Goal: Task Accomplishment & Management: Manage account settings

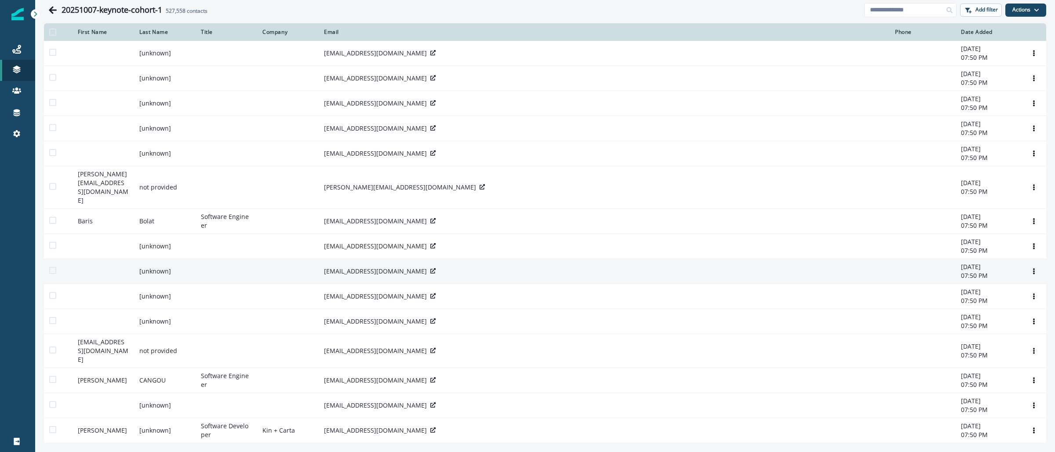
click at [19, 18] on img at bounding box center [17, 14] width 12 height 12
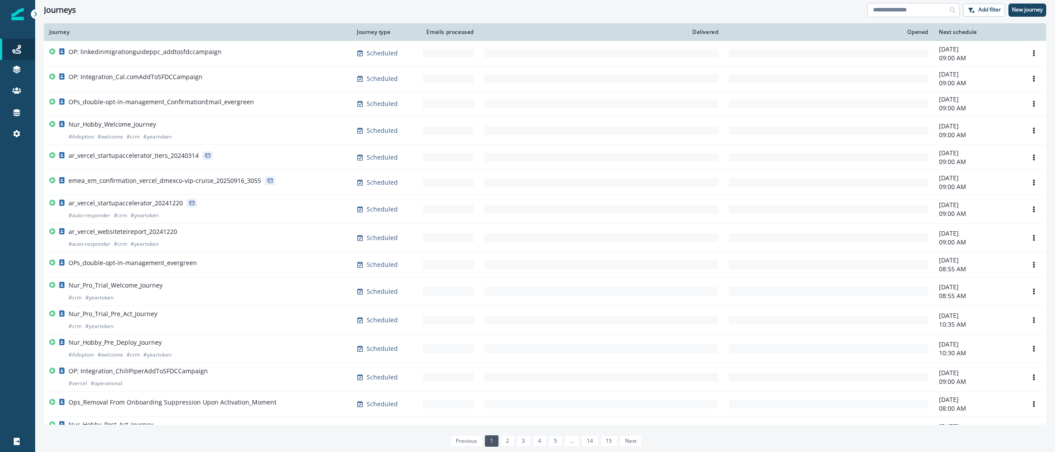
click at [920, 11] on input at bounding box center [913, 10] width 92 height 14
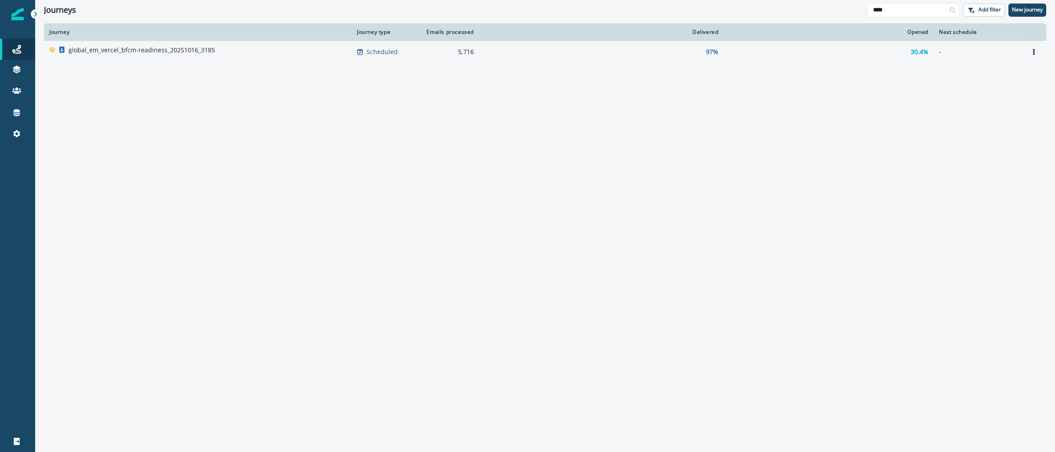
type input "****"
click at [163, 54] on p "global_em_vercel_bfcm-readiness_20251016_3185" at bounding box center [142, 50] width 146 height 9
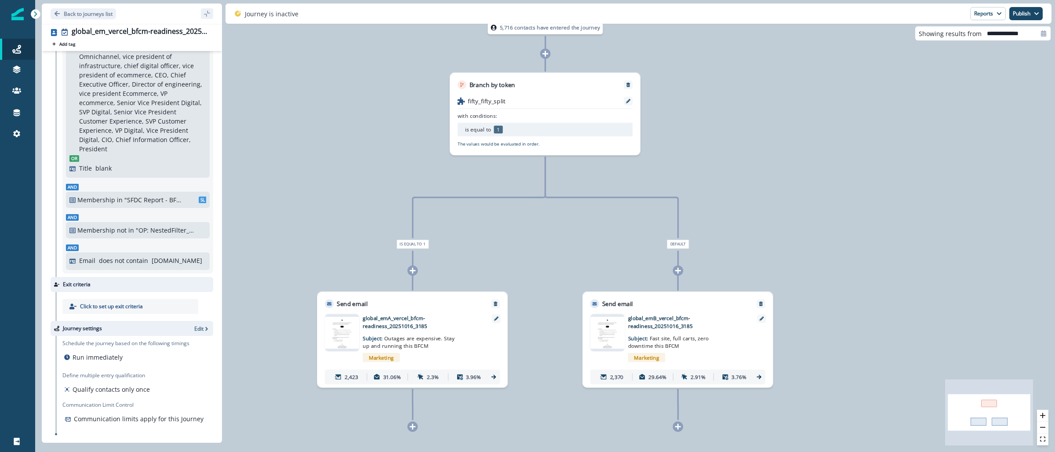
scroll to position [471, 0]
click at [998, 16] on icon "button" at bounding box center [998, 13] width 5 height 5
click at [952, 39] on p "Email Report" at bounding box center [941, 35] width 43 height 11
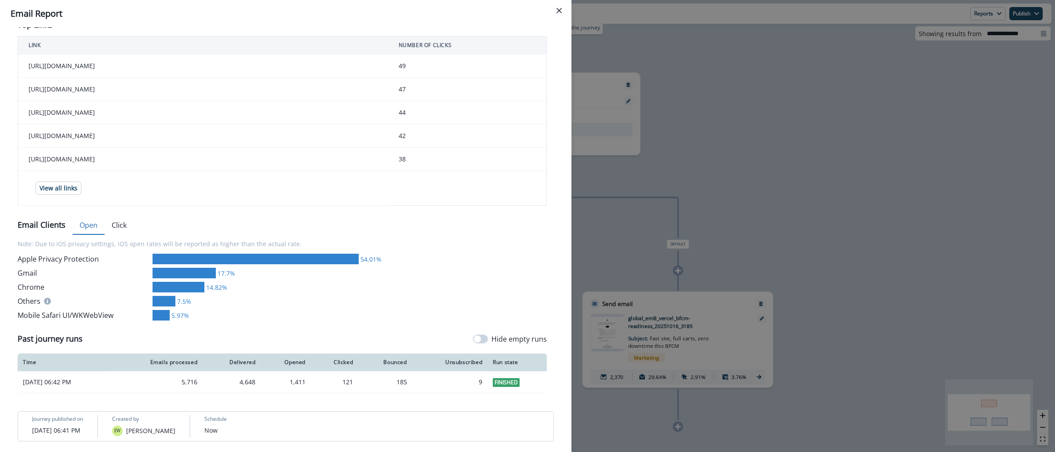
scroll to position [394, 0]
click at [555, 9] on button "Close" at bounding box center [559, 11] width 14 height 14
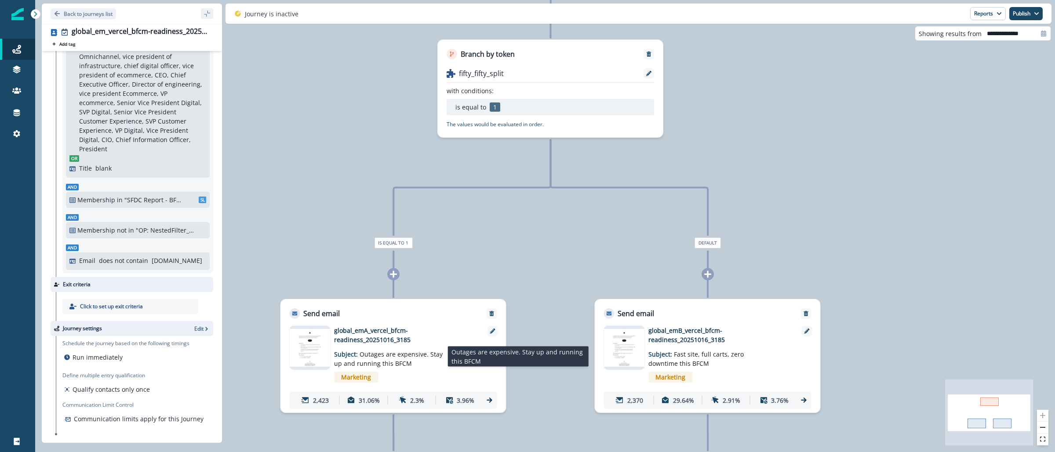
click at [393, 354] on span "Outages are expensive. Stay up and running this BFCM" at bounding box center [388, 359] width 109 height 18
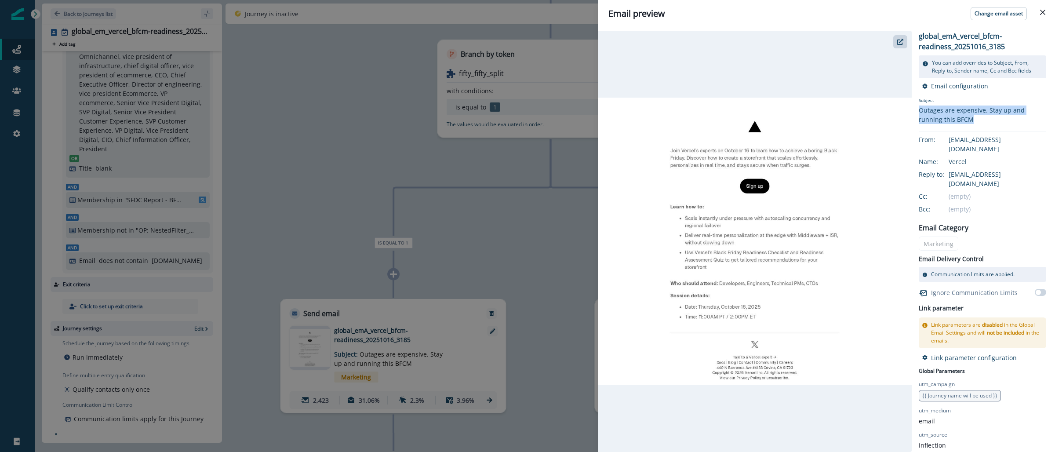
drag, startPoint x: 975, startPoint y: 119, endPoint x: 919, endPoint y: 107, distance: 57.5
click at [919, 107] on div "Outages are expensive. Stay up and running this BFCM" at bounding box center [982, 114] width 127 height 18
copy div "Outages are expensive. Stay up and running this BFCM"
click at [545, 247] on div "Email preview Change email asset global_emA_vercel_bfcm-readiness_20251016_3185…" at bounding box center [527, 226] width 1055 height 452
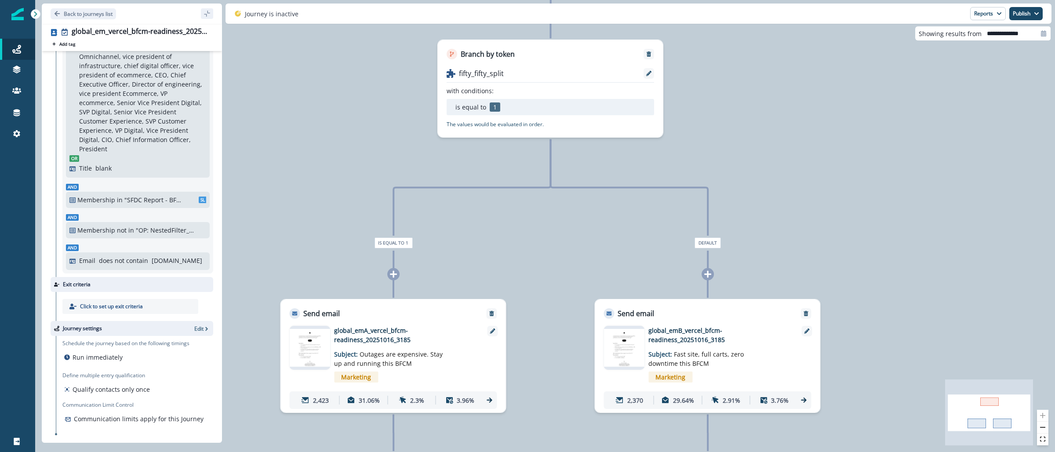
click at [625, 355] on img at bounding box center [623, 347] width 41 height 37
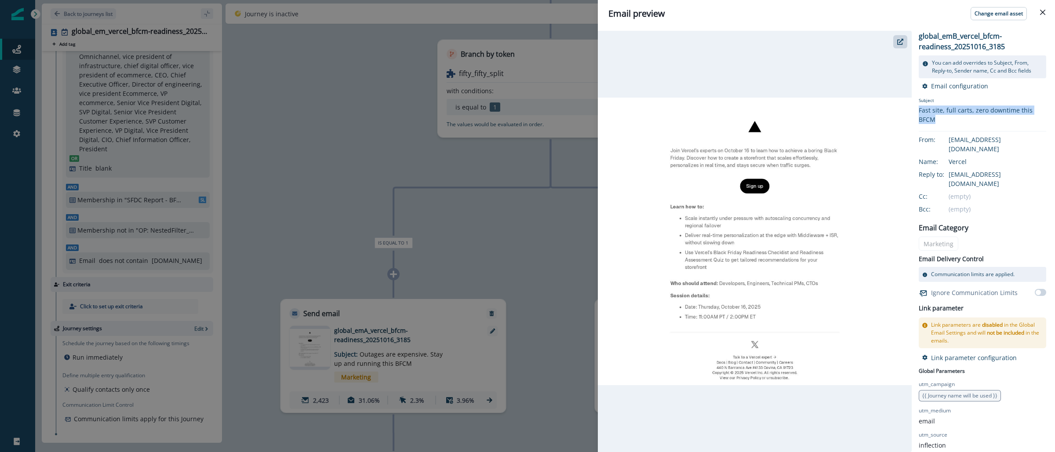
drag, startPoint x: 943, startPoint y: 118, endPoint x: 917, endPoint y: 109, distance: 27.9
click at [917, 109] on div "global_emB_vercel_bfcm-readiness_20251016_3185 You can add overrides to Subject…" at bounding box center [822, 241] width 448 height 421
copy div "Fast site, full carts, zero downtime this BFCM"
click at [486, 251] on div "Email preview Change email asset global_emB_vercel_bfcm-readiness_20251016_3185…" at bounding box center [527, 226] width 1055 height 452
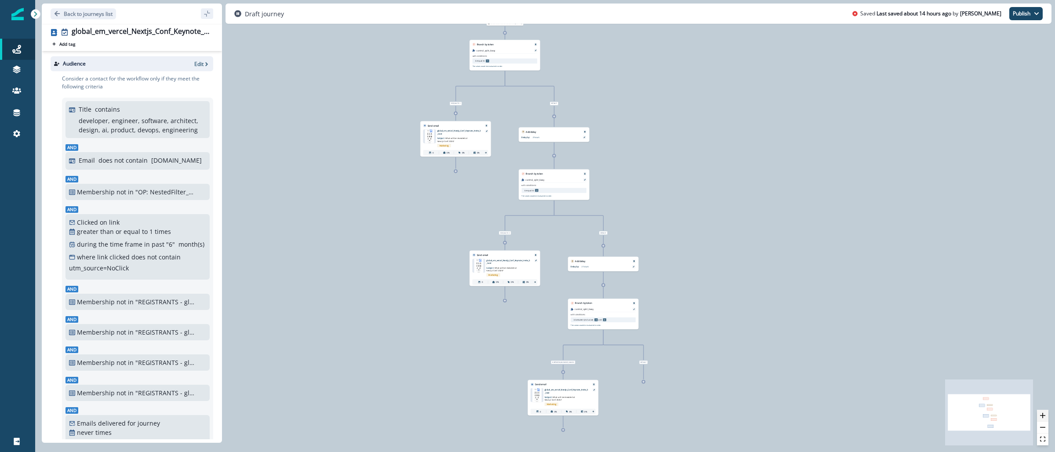
click at [1046, 416] on button "zoom in" at bounding box center [1042, 416] width 11 height 12
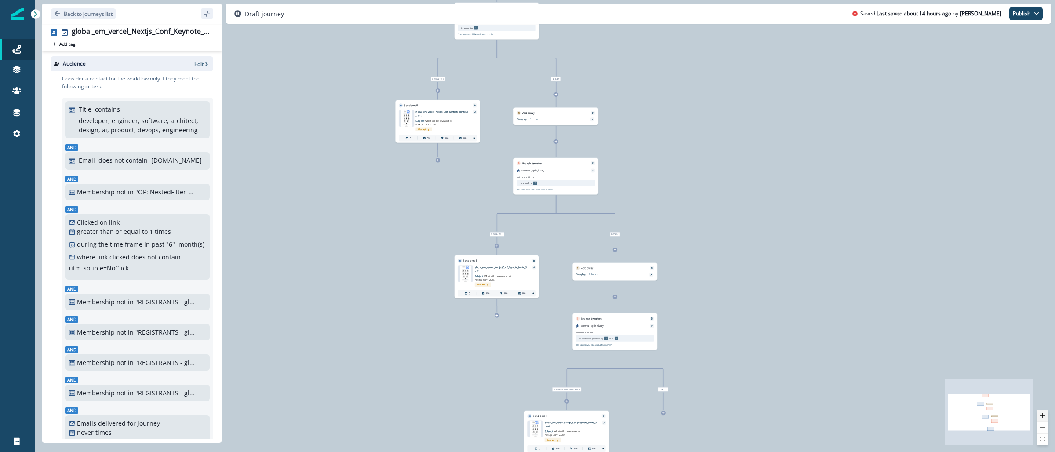
click at [1046, 416] on button "zoom in" at bounding box center [1042, 416] width 11 height 12
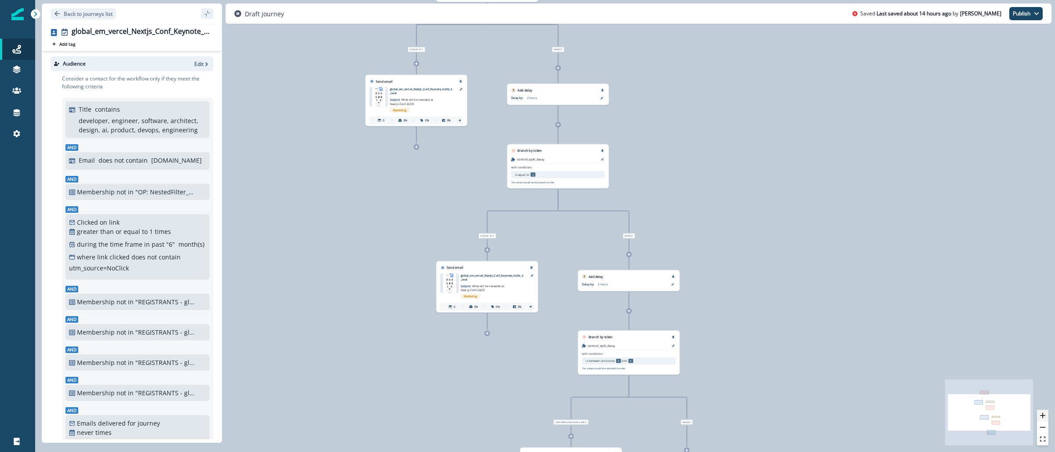
click at [1046, 416] on button "zoom in" at bounding box center [1042, 416] width 11 height 12
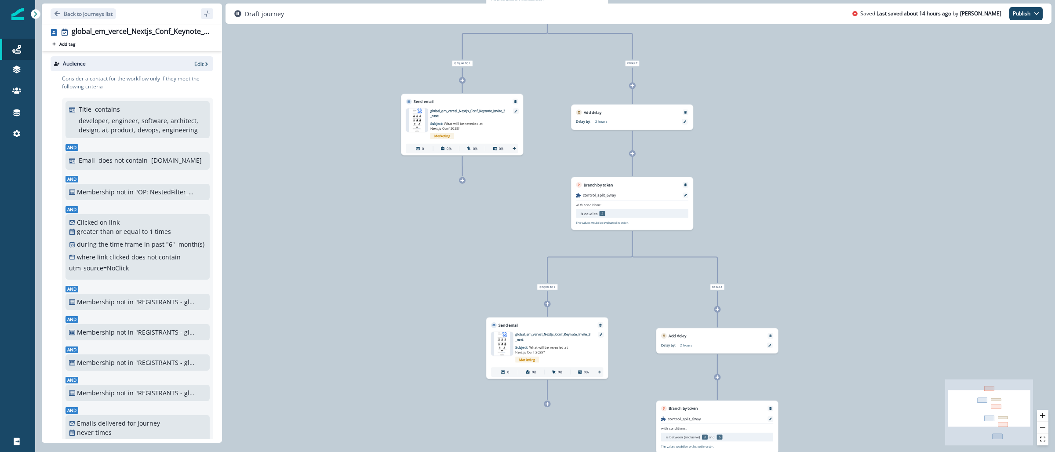
drag, startPoint x: 719, startPoint y: 208, endPoint x: 791, endPoint y: 258, distance: 86.9
click at [791, 258] on div "0 contact has entered the journey Branch by token control_split_6way with condi…" at bounding box center [545, 226] width 1020 height 452
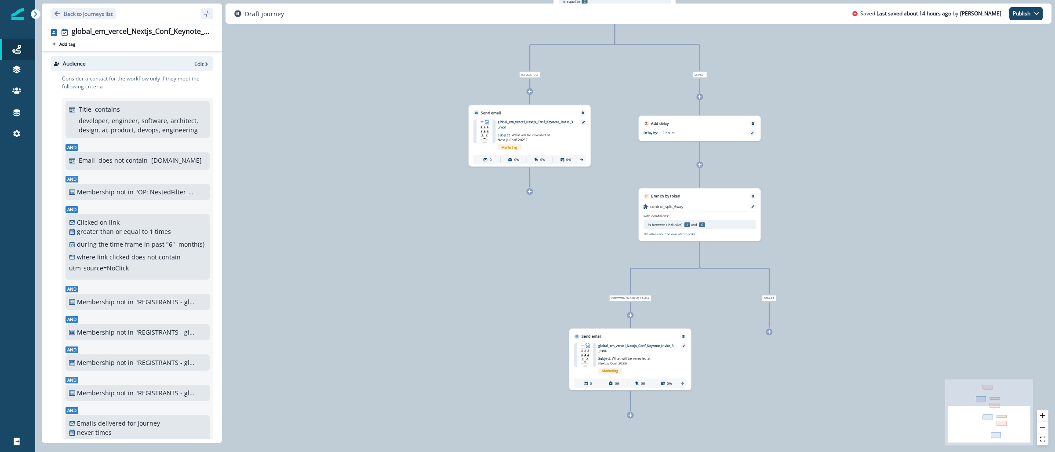
drag, startPoint x: 812, startPoint y: 236, endPoint x: 800, endPoint y: 30, distance: 206.1
click at [800, 30] on div "0 contact has entered the journey Branch by token control_split_6way with condi…" at bounding box center [545, 226] width 1020 height 452
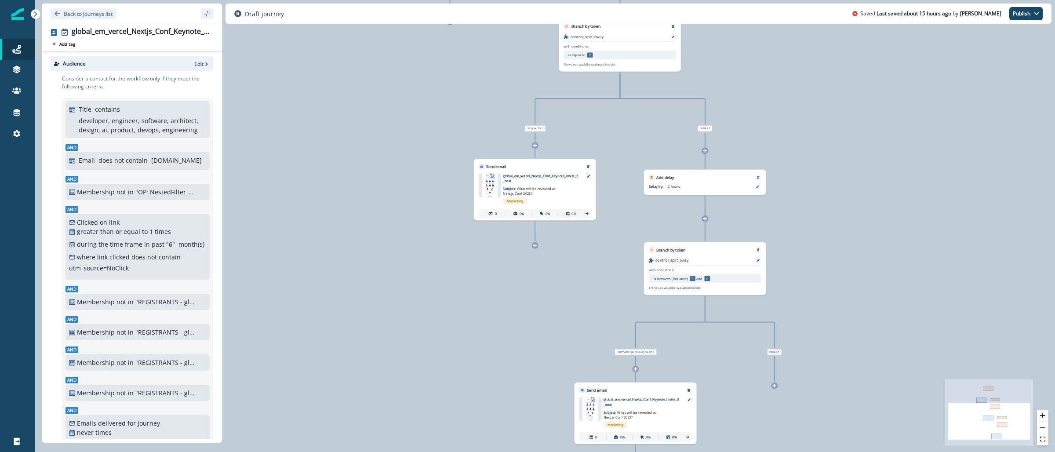
click at [15, 17] on img at bounding box center [17, 14] width 12 height 12
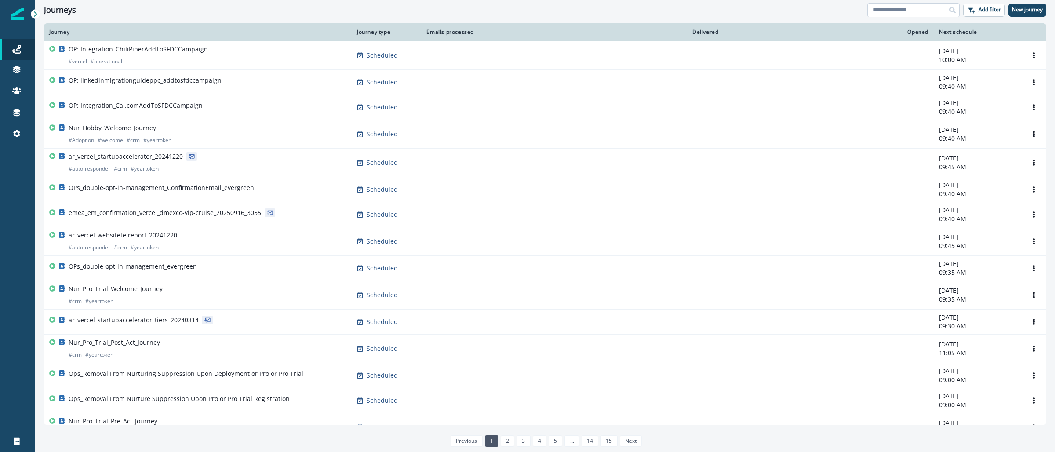
click at [898, 15] on input at bounding box center [913, 10] width 92 height 14
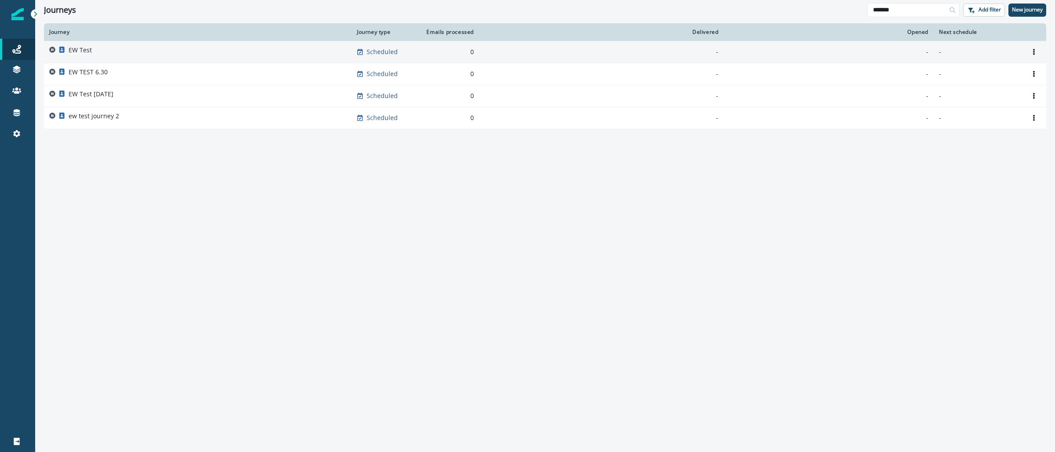
type input "*******"
click at [123, 46] on div "EW Test" at bounding box center [197, 52] width 297 height 12
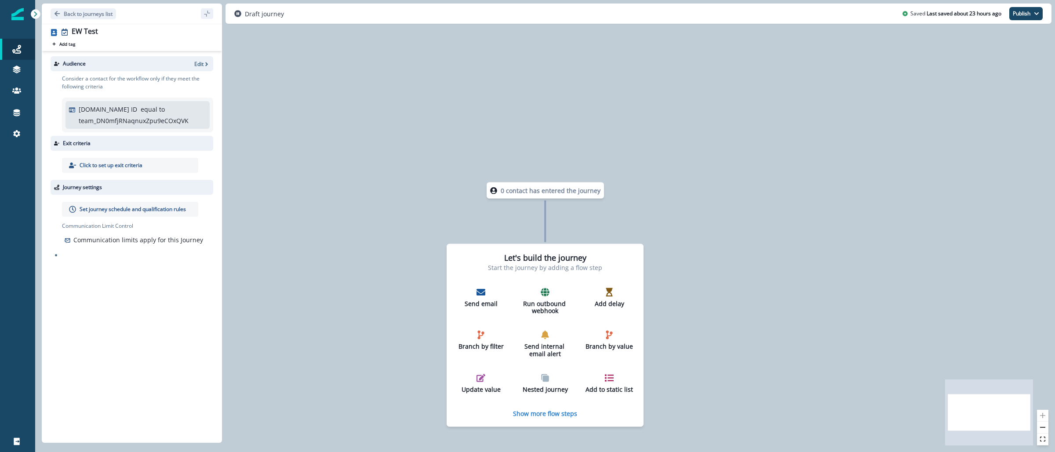
click at [201, 58] on div "Audience Edit" at bounding box center [132, 63] width 163 height 15
click at [203, 62] on icon "button" at bounding box center [206, 64] width 6 height 6
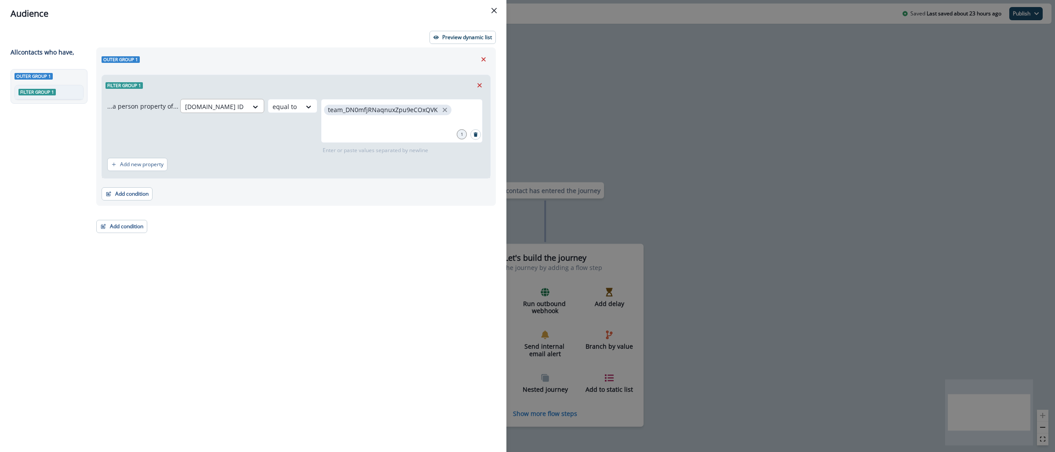
click at [198, 105] on div at bounding box center [214, 106] width 58 height 11
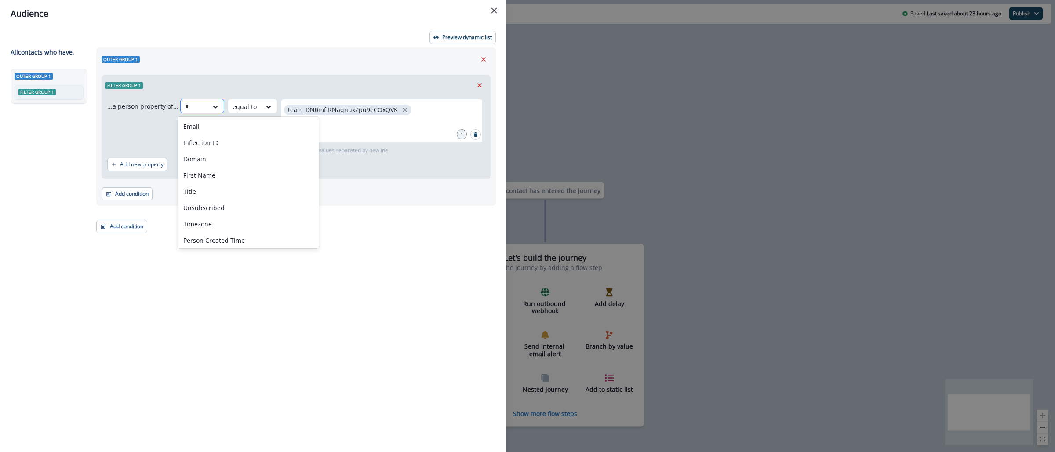
type input "**"
click at [243, 128] on div "Inflection ID" at bounding box center [226, 126] width 96 height 16
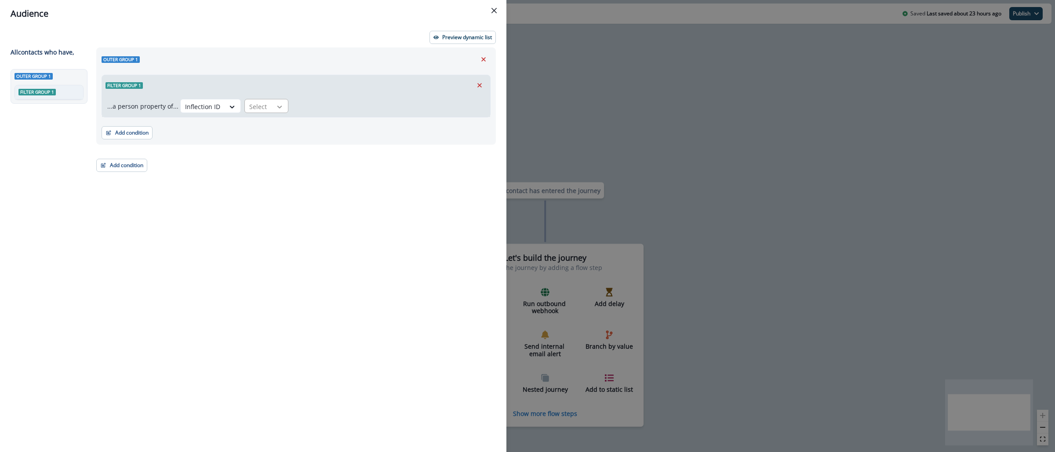
click at [276, 107] on icon at bounding box center [280, 106] width 8 height 9
click at [276, 105] on icon at bounding box center [280, 106] width 8 height 9
click at [277, 165] on div "begins with" at bounding box center [276, 162] width 69 height 16
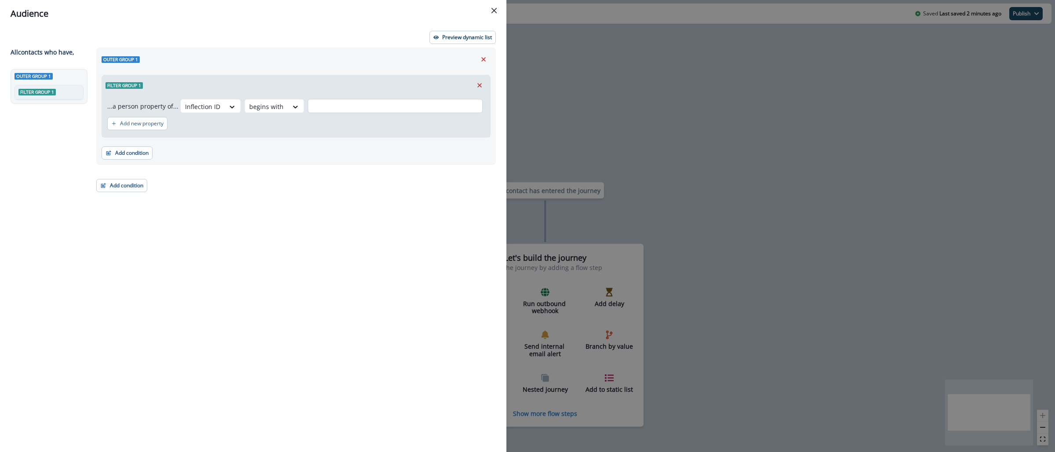
click at [355, 107] on input "text" at bounding box center [395, 106] width 175 height 14
type input "*"
click at [156, 127] on button "Add new property" at bounding box center [137, 123] width 60 height 13
click at [172, 129] on icon at bounding box center [176, 128] width 8 height 9
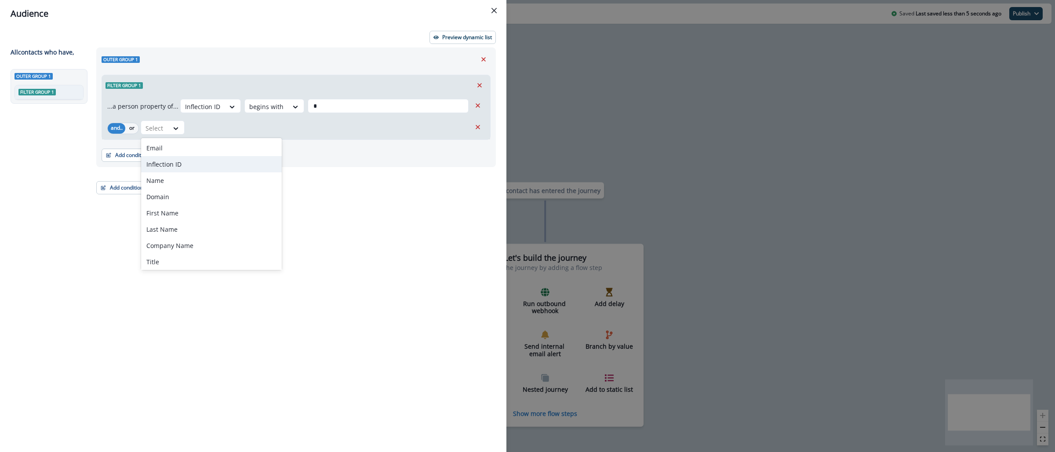
click at [177, 161] on div "Inflection ID" at bounding box center [211, 164] width 141 height 16
click at [596, 71] on div "Audience Preview dynamic list All contact s who have, Outer group 1 Filter grou…" at bounding box center [527, 226] width 1055 height 452
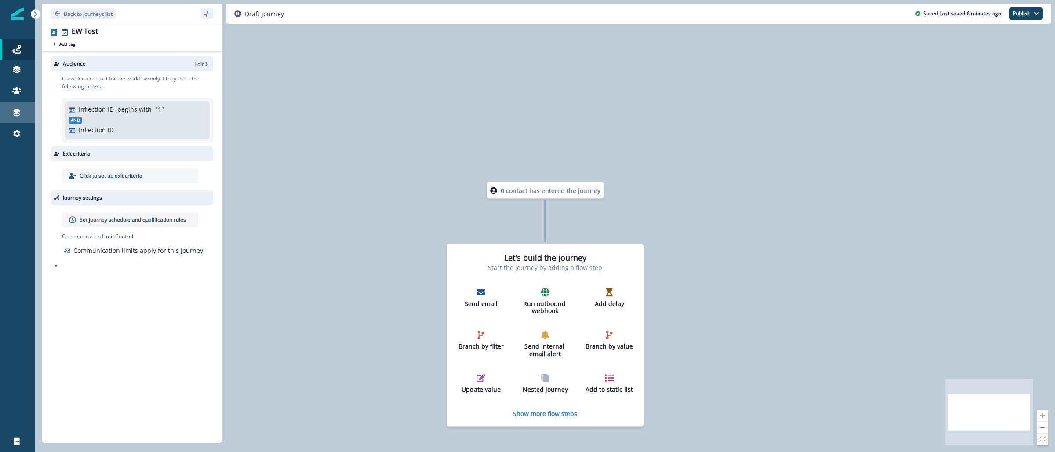
click at [10, 117] on div "Connections" at bounding box center [18, 112] width 28 height 11
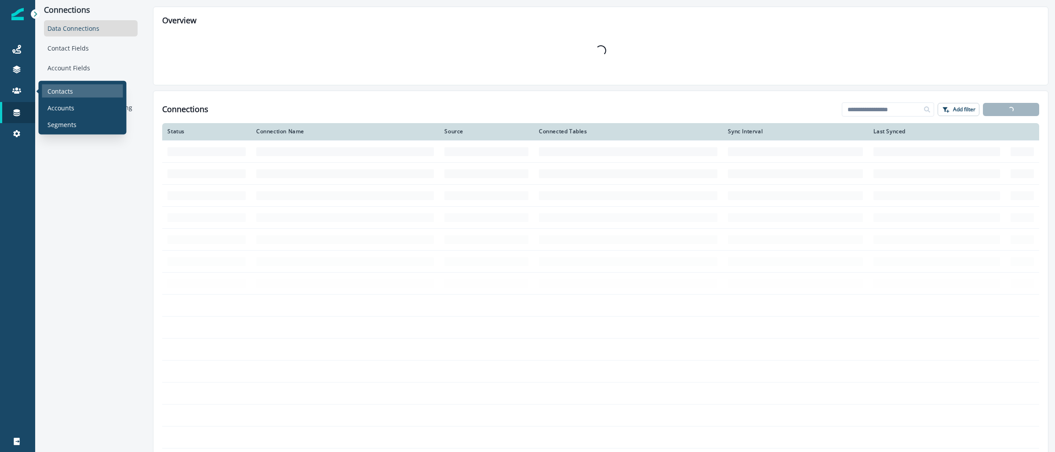
click at [60, 87] on p "Contacts" at bounding box center [59, 90] width 25 height 9
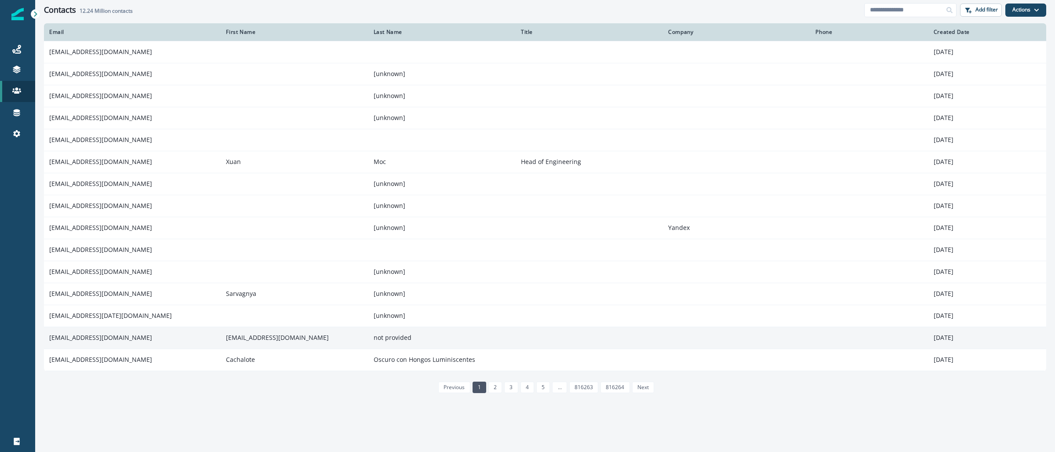
click at [80, 343] on td "temugen61@gmail.com" at bounding box center [132, 338] width 177 height 22
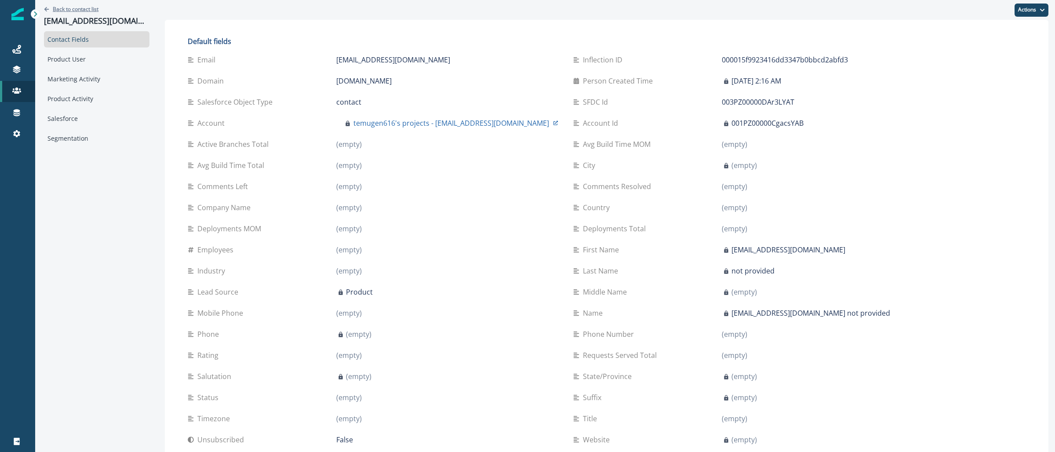
click at [60, 12] on p "Back to contact list" at bounding box center [76, 8] width 46 height 7
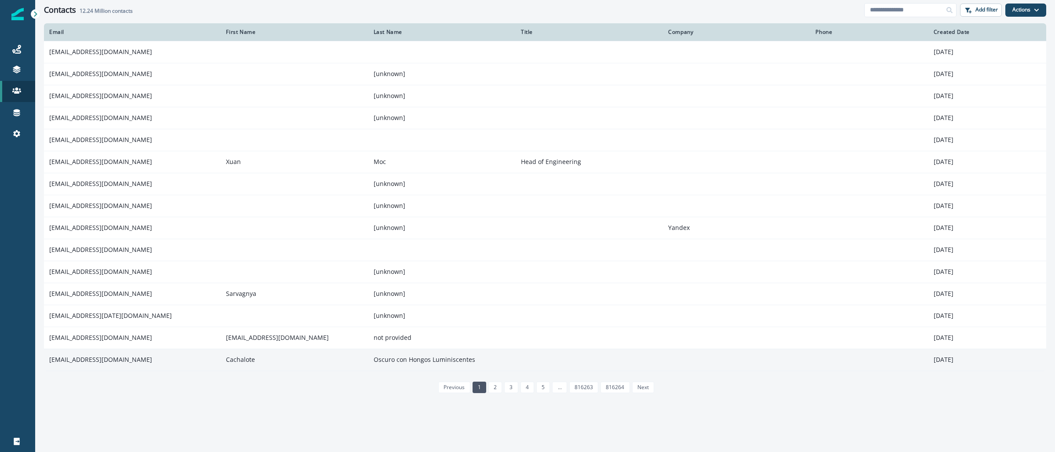
click at [116, 366] on td "degradacionespontanea@gmail.com" at bounding box center [132, 360] width 177 height 22
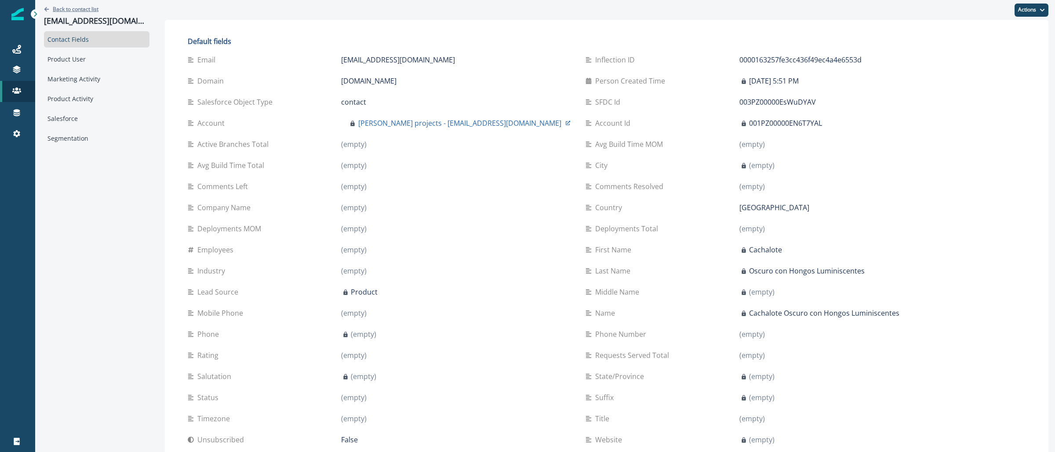
click at [59, 8] on p "Back to contact list" at bounding box center [76, 8] width 46 height 7
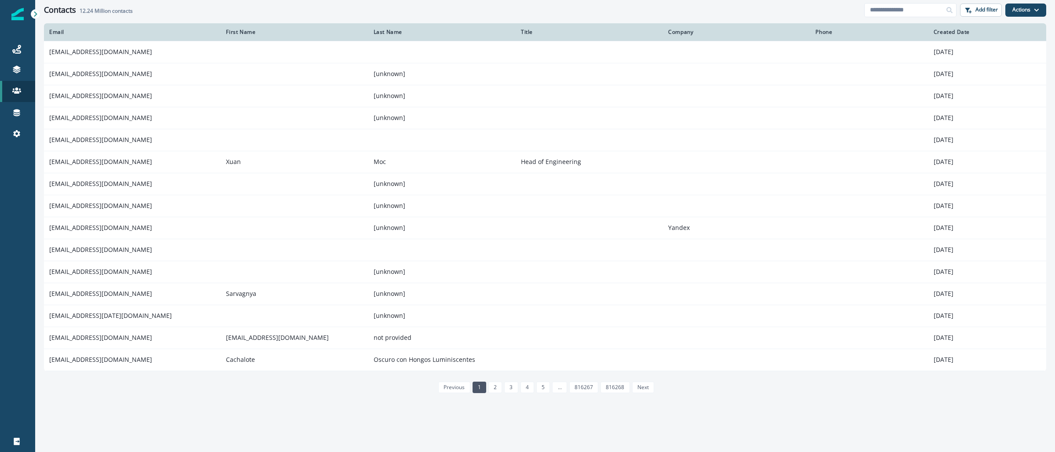
click at [15, 21] on div at bounding box center [17, 14] width 12 height 28
click at [19, 18] on img at bounding box center [17, 14] width 12 height 12
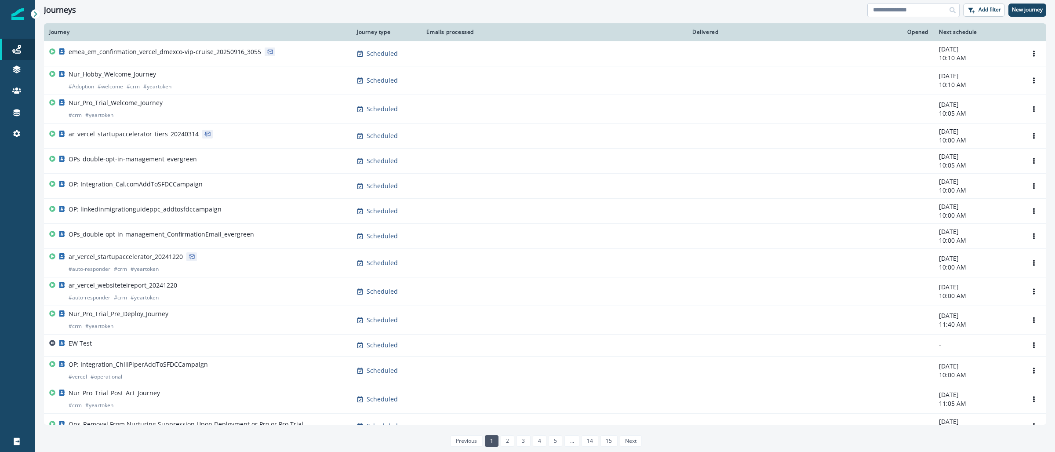
click at [929, 7] on input at bounding box center [913, 10] width 92 height 14
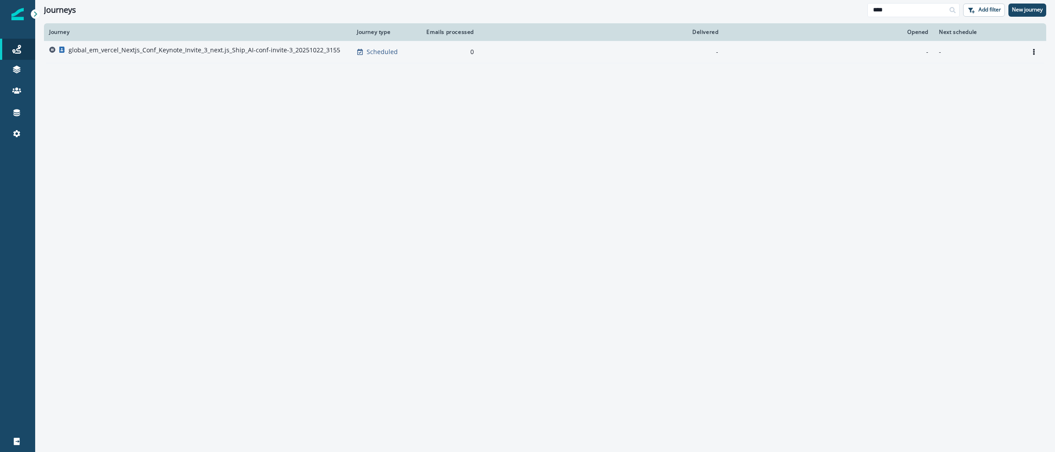
type input "****"
click at [87, 46] on p "global_em_vercel_Nextjs_Conf_Keynote_Invite_3_next.js_Ship_AI-conf-invite-3_202…" at bounding box center [205, 50] width 272 height 9
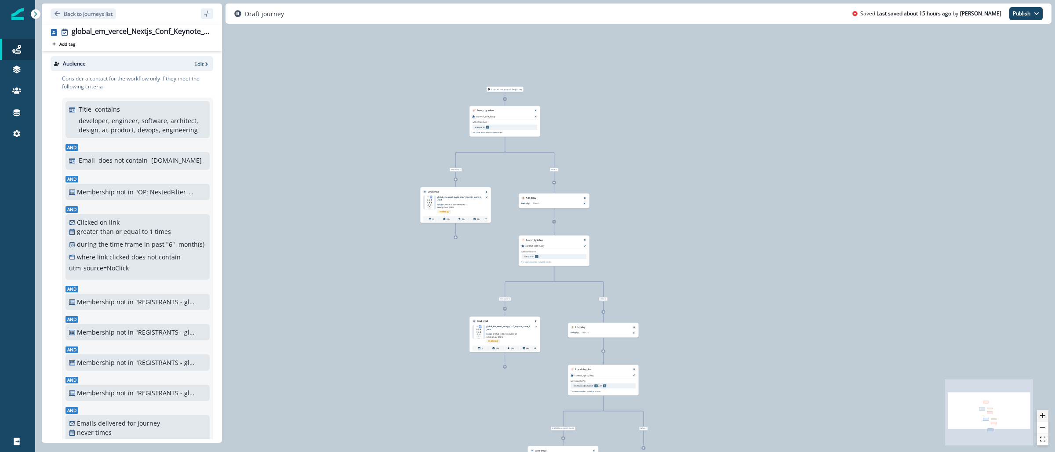
click at [1041, 415] on icon "zoom in" at bounding box center [1042, 415] width 5 height 5
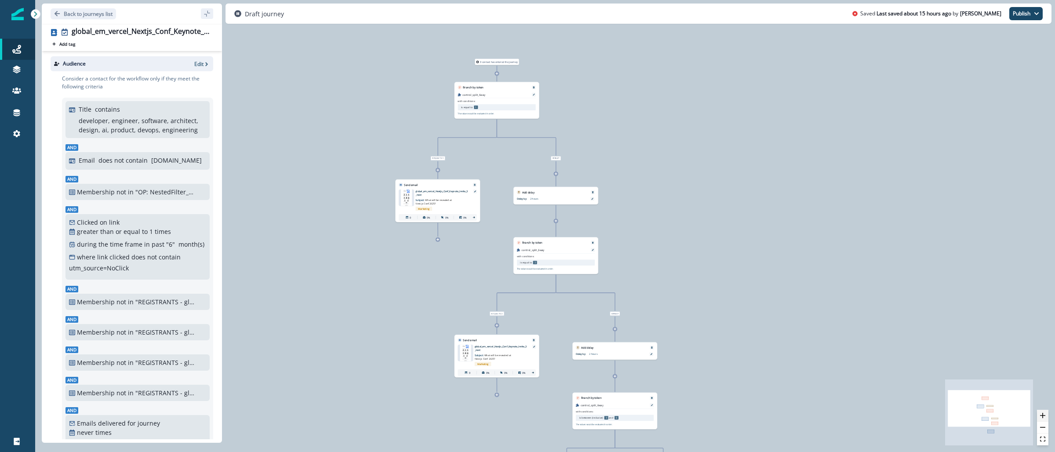
click at [1041, 415] on icon "zoom in" at bounding box center [1042, 415] width 5 height 5
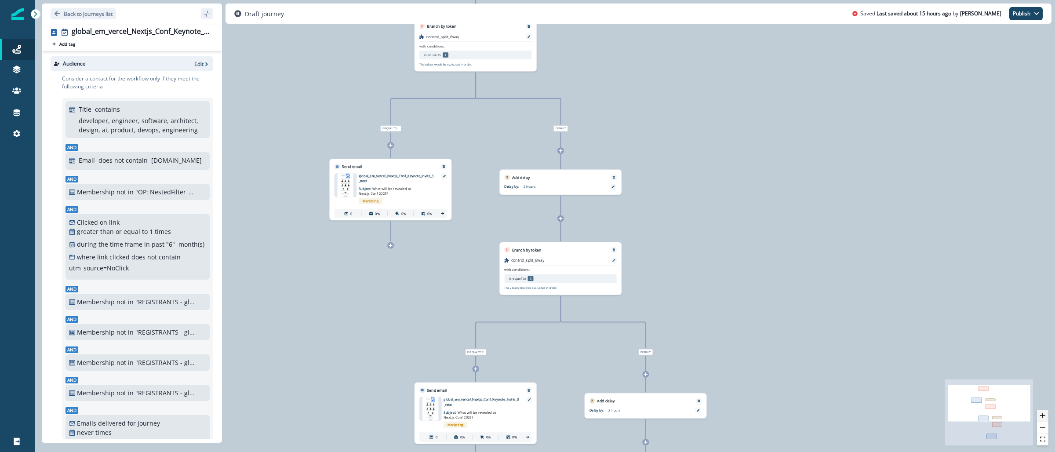
click at [1041, 415] on icon "zoom in" at bounding box center [1042, 415] width 5 height 5
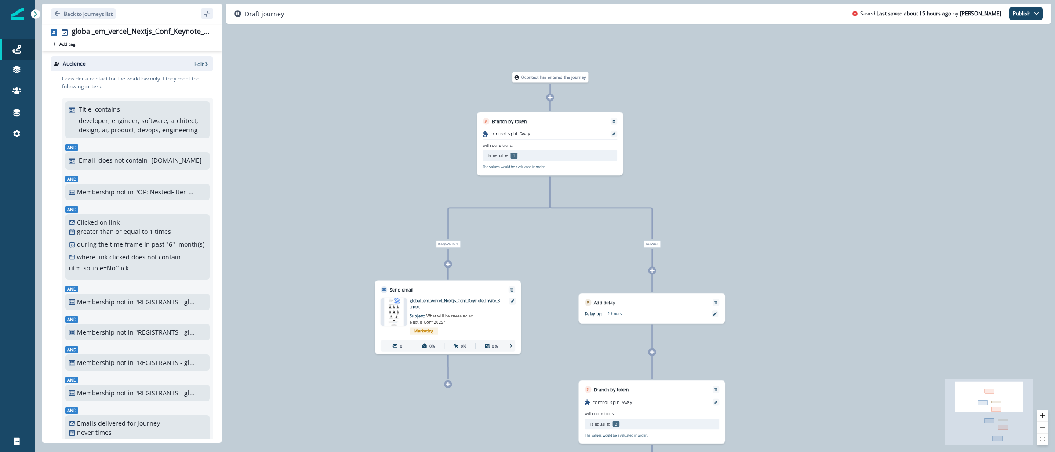
drag, startPoint x: 680, startPoint y: 116, endPoint x: 768, endPoint y: 253, distance: 162.7
click at [768, 253] on div "0 contact has entered the journey Branch by token control_split_6way with condi…" at bounding box center [545, 226] width 1020 height 452
click at [617, 120] on button "Remove" at bounding box center [614, 122] width 9 height 4
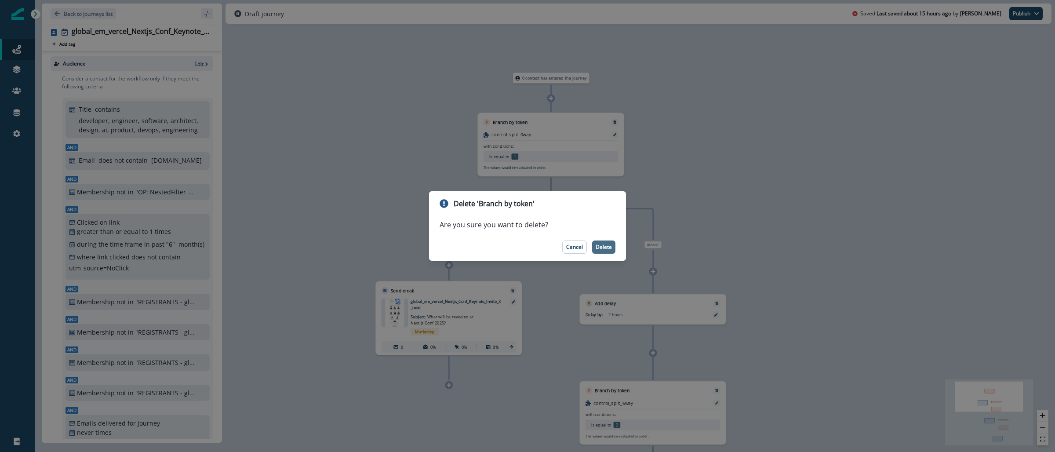
click at [603, 251] on button "Delete" at bounding box center [603, 246] width 23 height 13
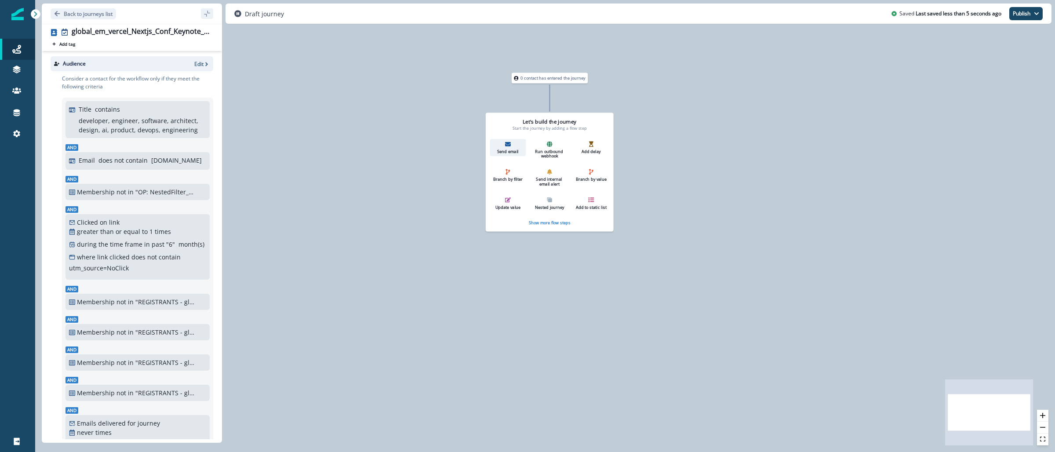
click at [512, 146] on div "Send email" at bounding box center [507, 147] width 31 height 13
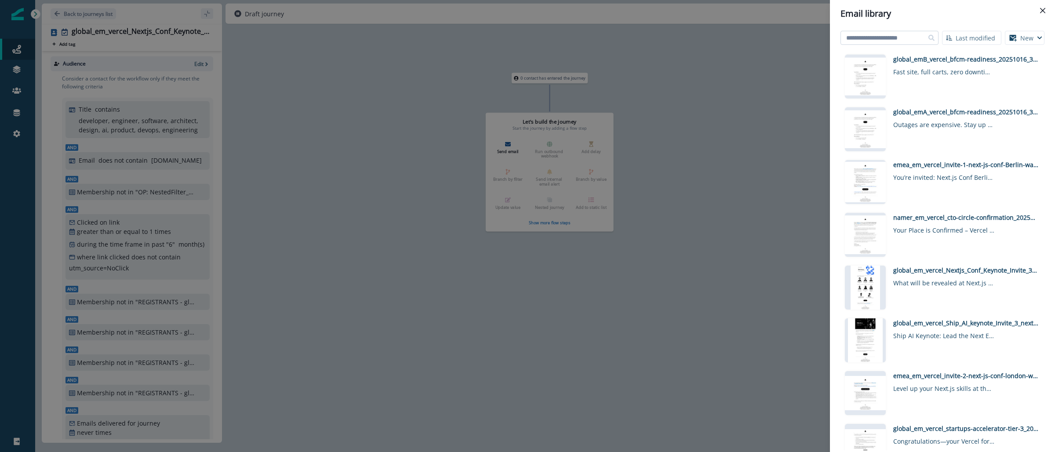
click at [898, 39] on input at bounding box center [889, 38] width 98 height 14
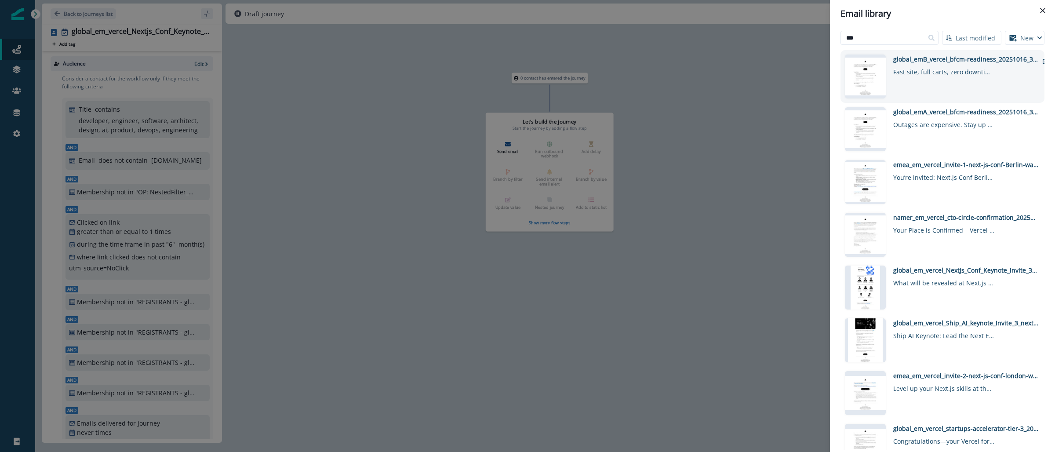
type input "****"
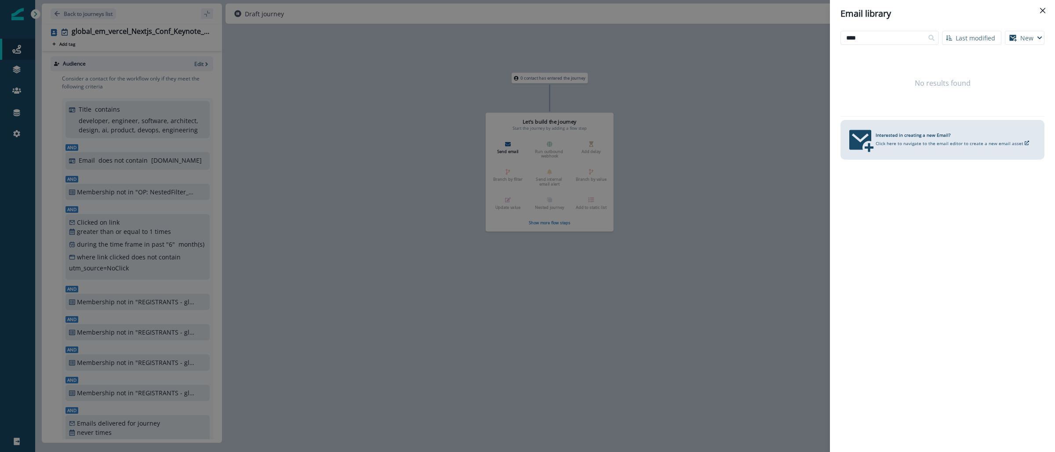
drag, startPoint x: 877, startPoint y: 39, endPoint x: 829, endPoint y: 36, distance: 48.0
click at [830, 36] on div "**** Last modified Name (A-Z) Last modified Last created New Visual editor HTML…" at bounding box center [942, 239] width 225 height 425
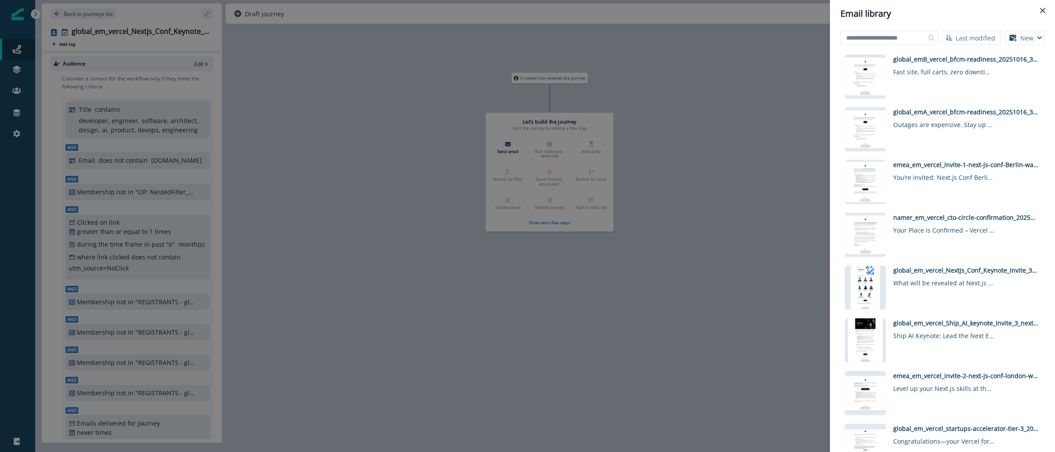
click at [175, 34] on div "Email library Last modified Name (A-Z) Last modified Last created New Visual ed…" at bounding box center [527, 226] width 1055 height 452
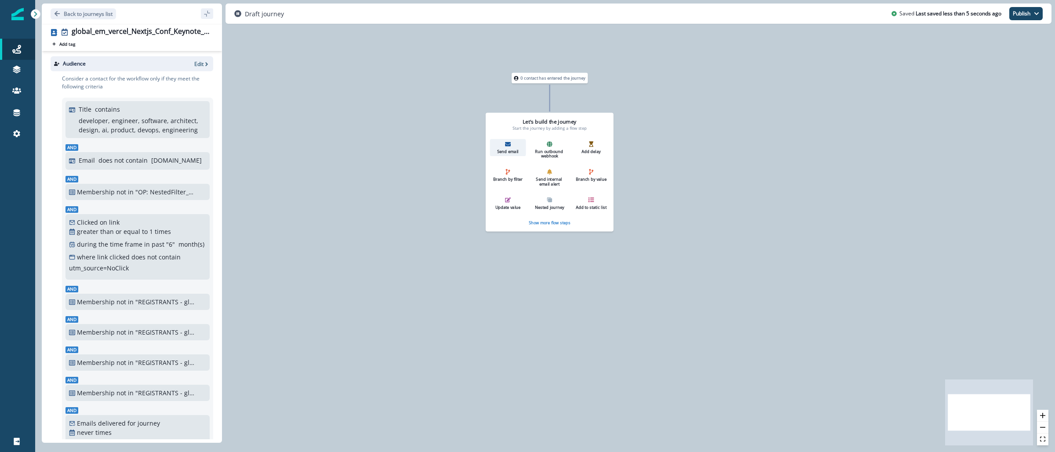
click at [509, 152] on p "Send email" at bounding box center [507, 151] width 31 height 5
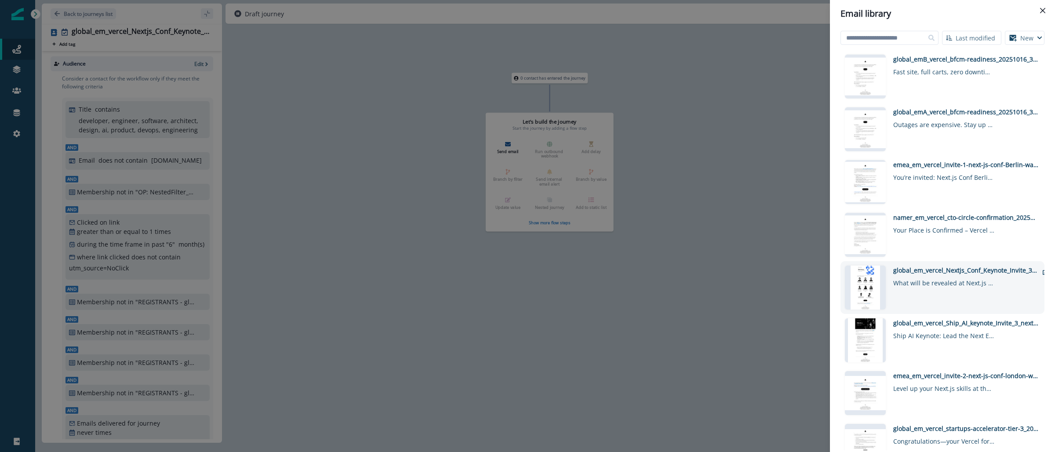
click at [977, 265] on div "global_em_vercel_Nextjs_Conf_Keynote_Invite_3_next" at bounding box center [965, 269] width 145 height 9
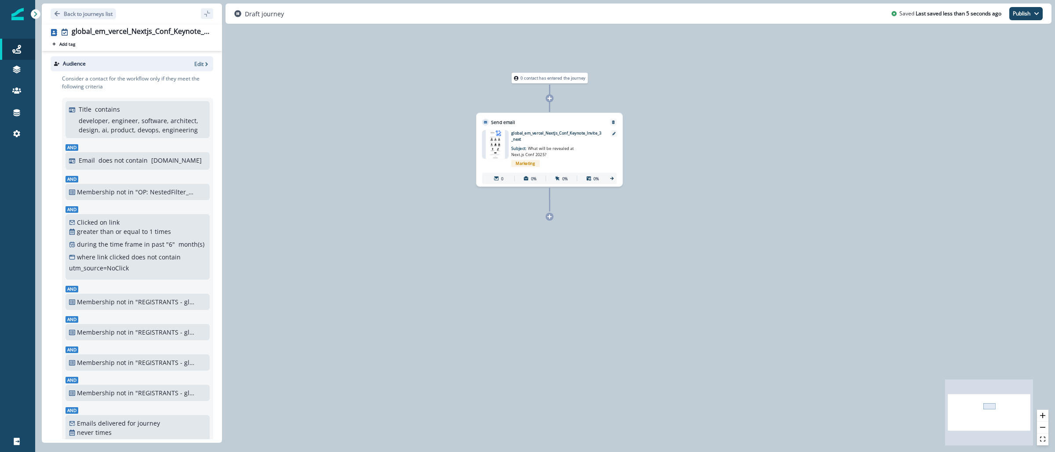
click at [491, 139] on img at bounding box center [495, 144] width 19 height 29
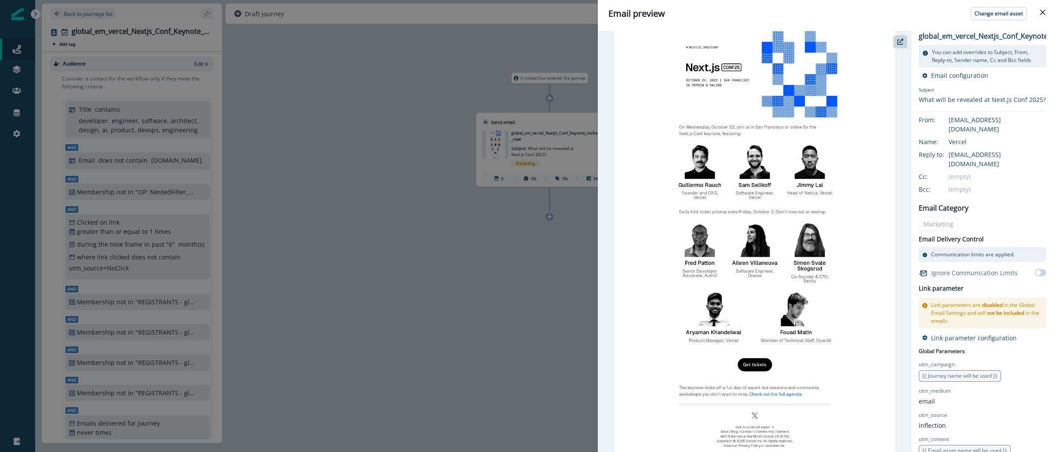
click at [1017, 36] on p "global_em_vercel_Nextjs_Conf_Keynote_Invite_3_next" at bounding box center [1006, 36] width 175 height 11
click at [902, 42] on icon "button" at bounding box center [900, 42] width 6 height 6
click at [400, 113] on div "Email preview Change email asset global_em_vercel_Nextjs_Conf_Keynote_Invite_3_…" at bounding box center [527, 226] width 1055 height 452
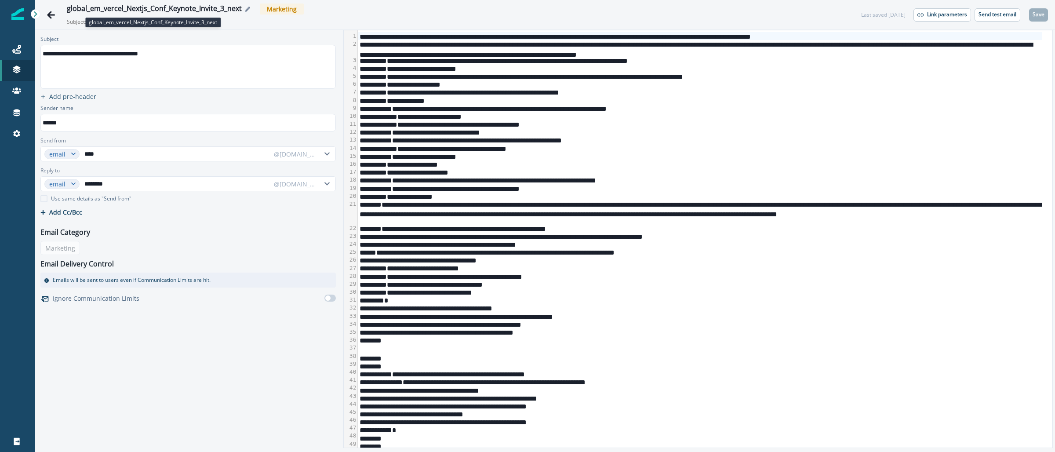
click at [152, 9] on div "global_em_vercel_Nextjs_Conf_Keynote_Invite_3_next" at bounding box center [154, 9] width 175 height 10
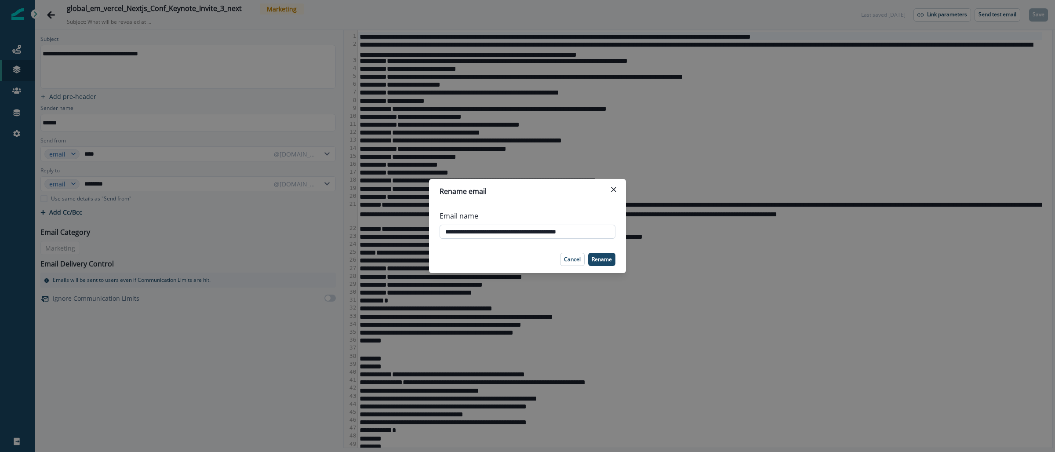
click at [570, 231] on input "**********" at bounding box center [527, 232] width 176 height 14
type input "**********"
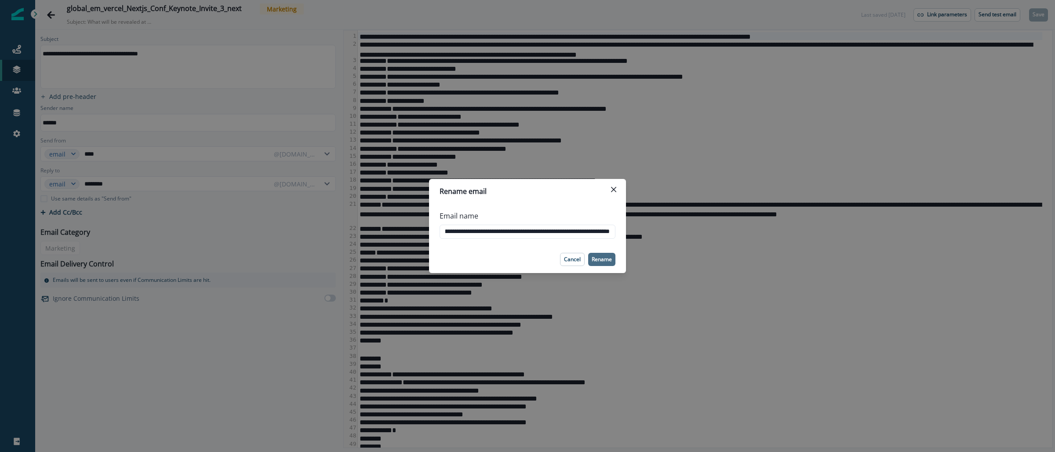
click at [607, 265] on button "Rename" at bounding box center [601, 259] width 27 height 13
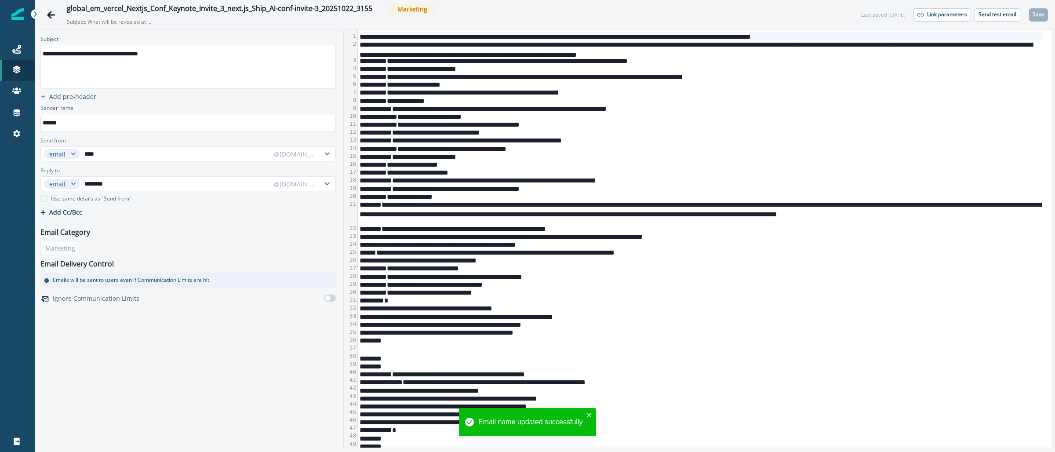
click at [767, 141] on div "**********" at bounding box center [700, 140] width 684 height 8
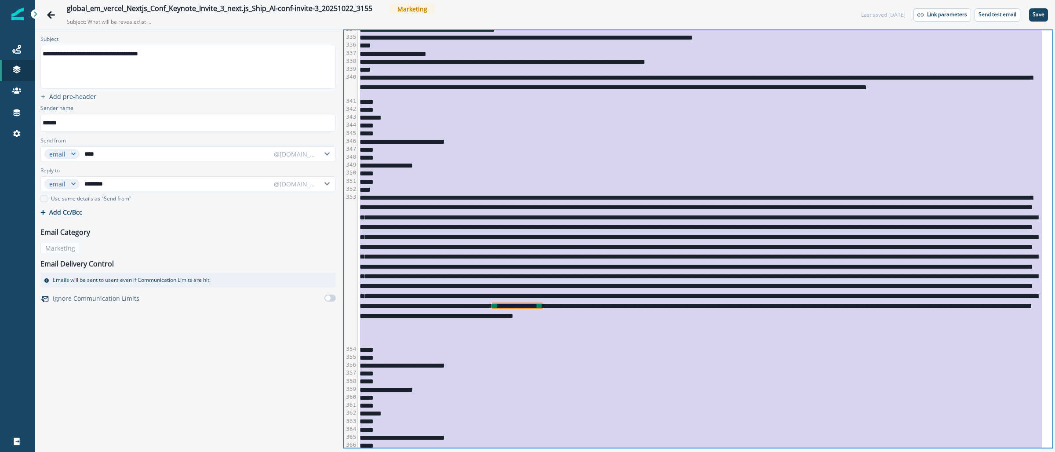
scroll to position [3535, 0]
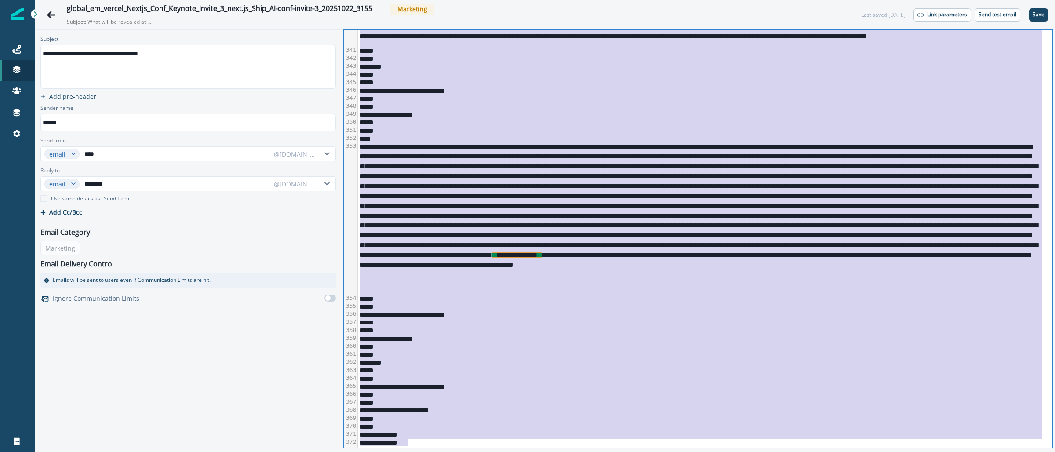
click at [746, 298] on div "*****" at bounding box center [700, 298] width 684 height 8
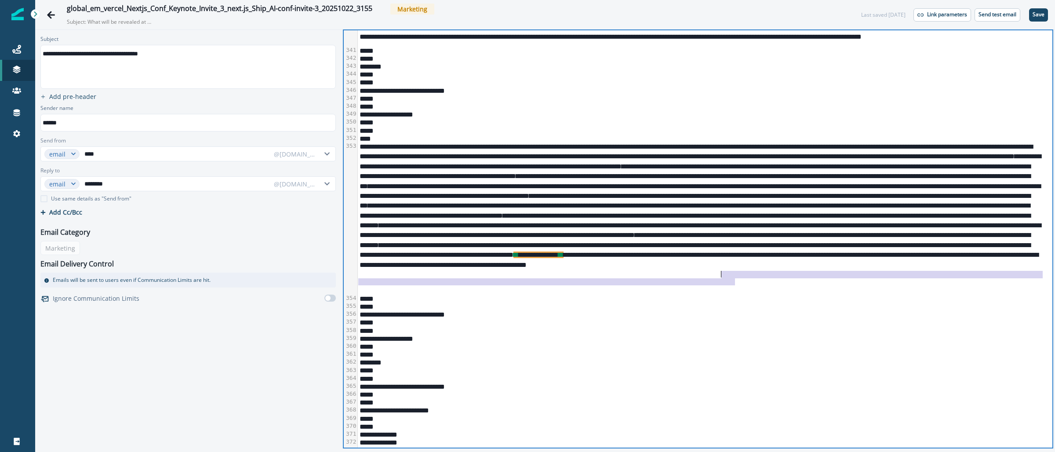
drag, startPoint x: 736, startPoint y: 281, endPoint x: 721, endPoint y: 274, distance: 16.5
click at [721, 274] on div "**********" at bounding box center [700, 218] width 684 height 152
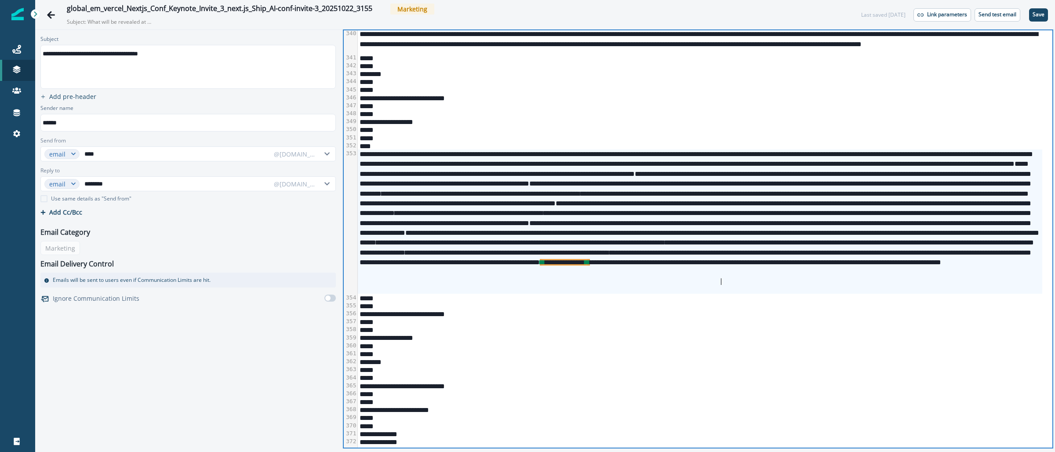
scroll to position [3527, 0]
click at [1040, 11] on p "Save" at bounding box center [1038, 14] width 12 height 6
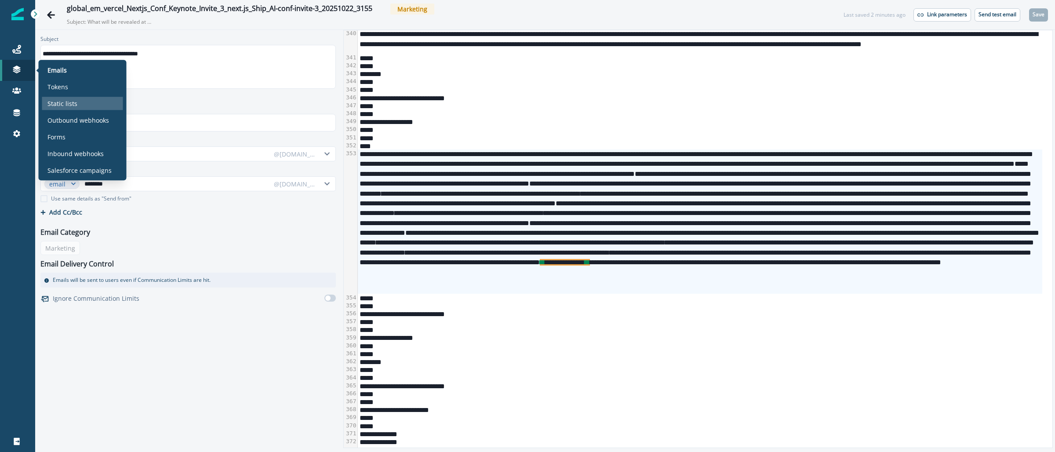
click at [69, 104] on p "Static lists" at bounding box center [62, 103] width 30 height 9
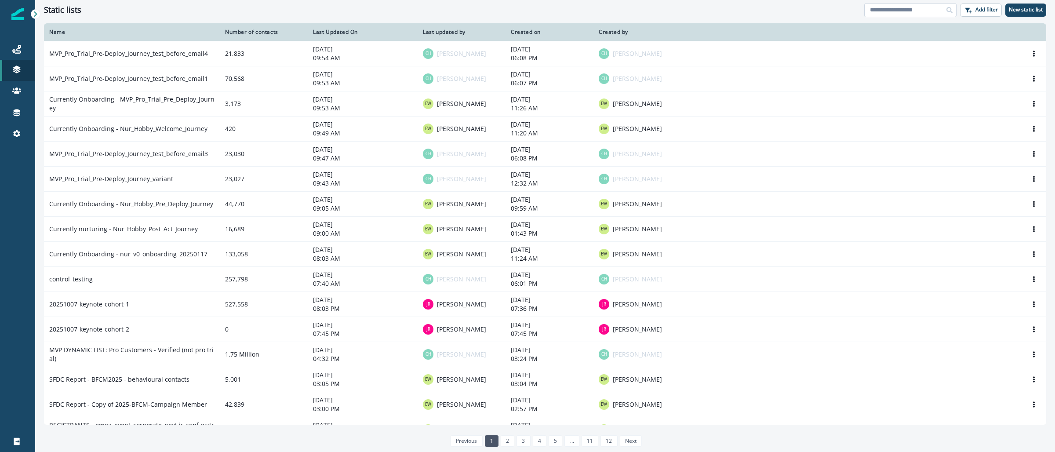
click at [894, 9] on input at bounding box center [910, 10] width 92 height 14
paste input "**********"
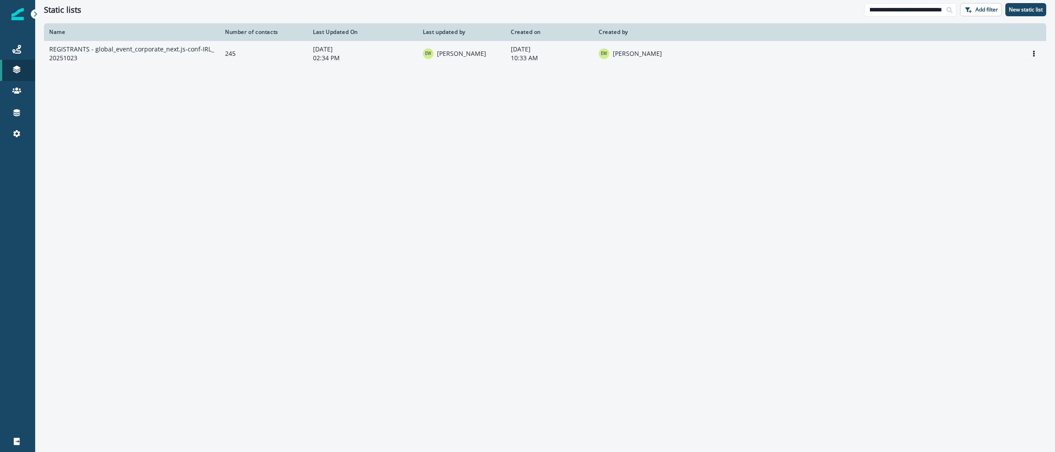
type input "**********"
click at [165, 46] on td "REGISTRANTS - global_event_corporate_next.js-conf-IRL_20251023" at bounding box center [132, 53] width 176 height 25
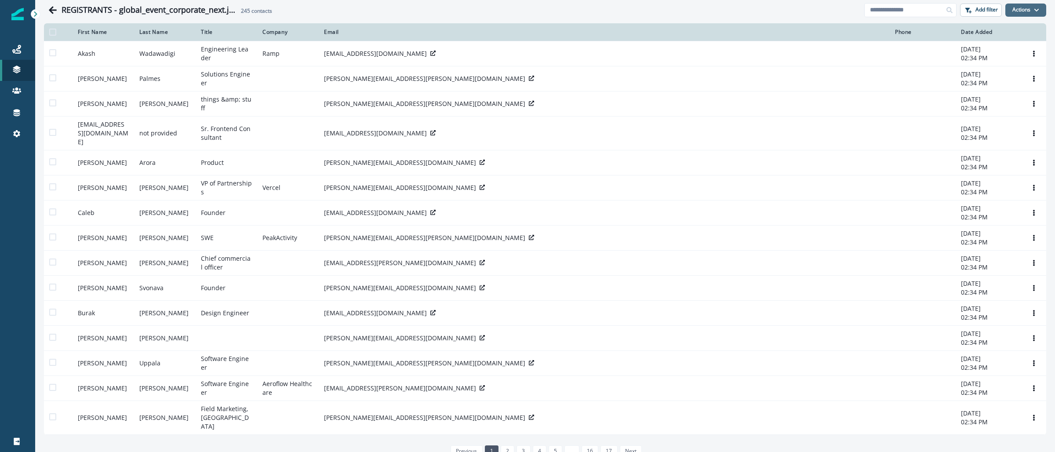
click at [1033, 9] on button "Actions" at bounding box center [1025, 10] width 41 height 13
click at [989, 50] on button "From a CSV file" at bounding box center [1006, 47] width 78 height 15
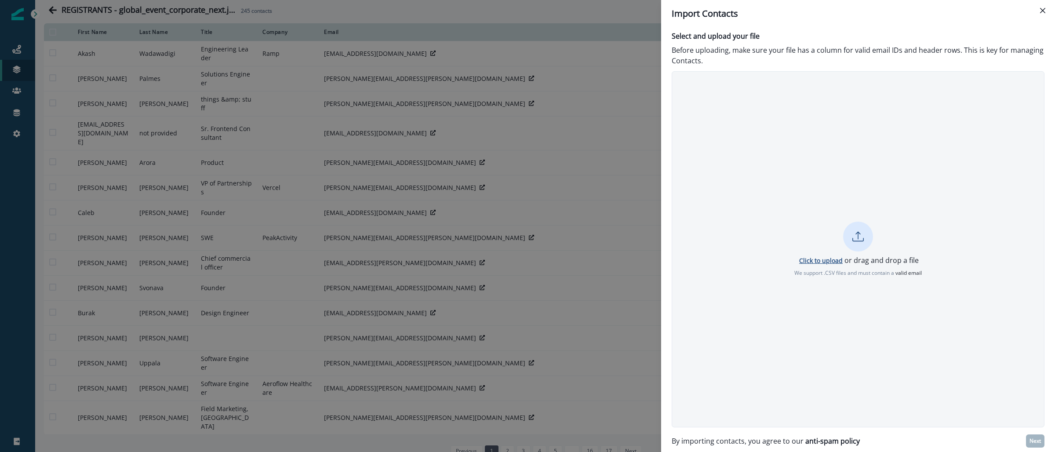
click at [823, 260] on p "Click to upload" at bounding box center [821, 260] width 44 height 8
click at [1046, 440] on div "Select and upload your file Before uploading, make sure your file has a column …" at bounding box center [858, 239] width 394 height 425
click at [1033, 440] on p "Next" at bounding box center [1034, 441] width 11 height 6
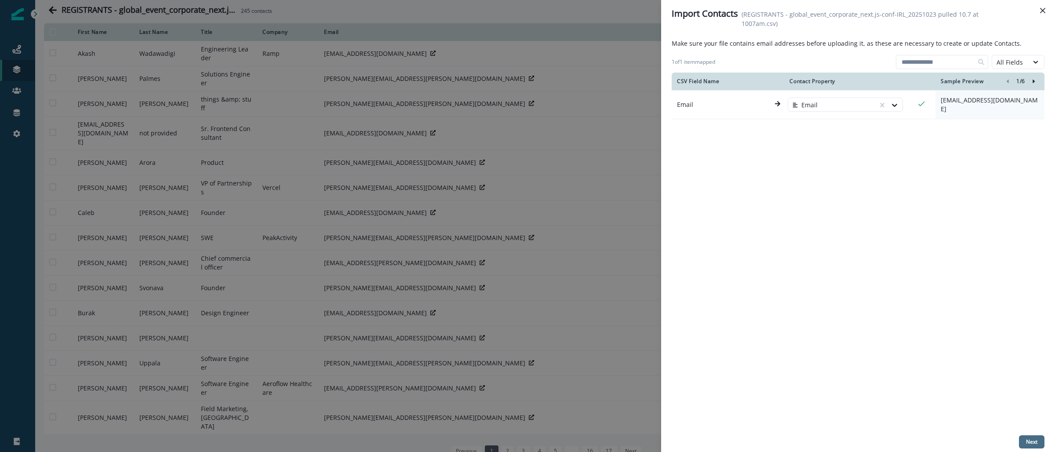
click at [1038, 444] on button "Next" at bounding box center [1031, 441] width 25 height 13
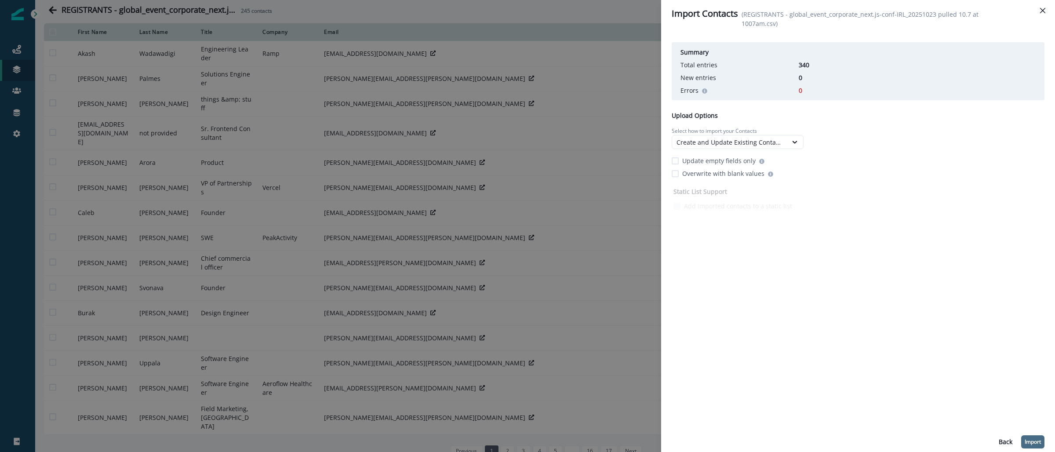
click at [1033, 439] on p "Import" at bounding box center [1032, 442] width 16 height 6
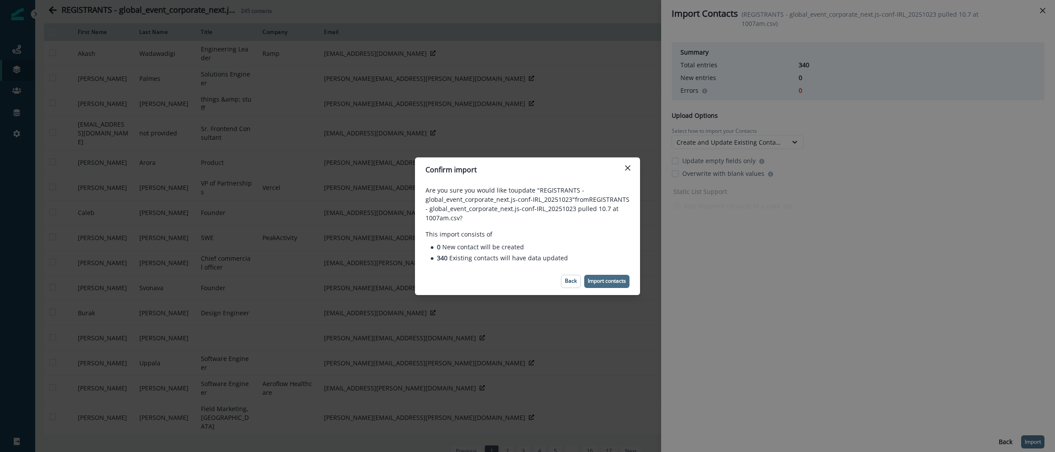
click at [607, 283] on p "Import contacts" at bounding box center [607, 281] width 38 height 6
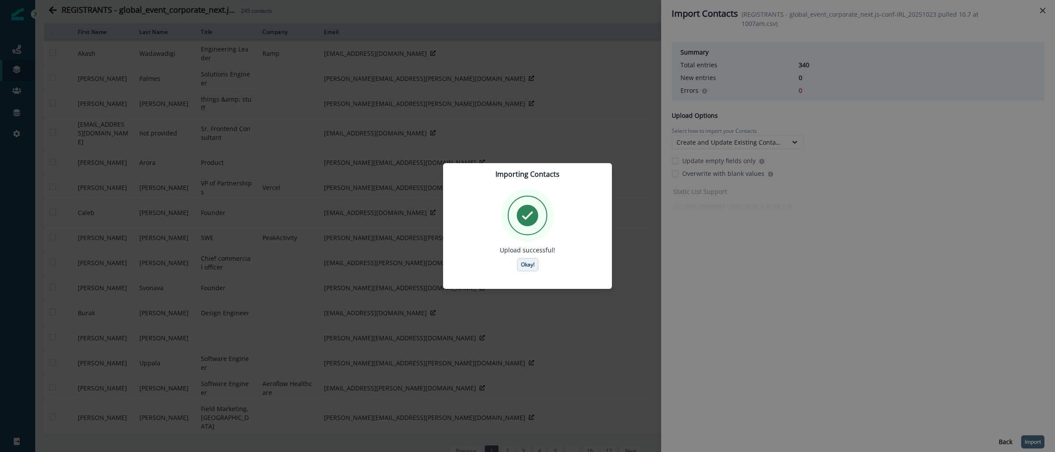
click at [526, 266] on p "Okay!" at bounding box center [528, 265] width 14 height 6
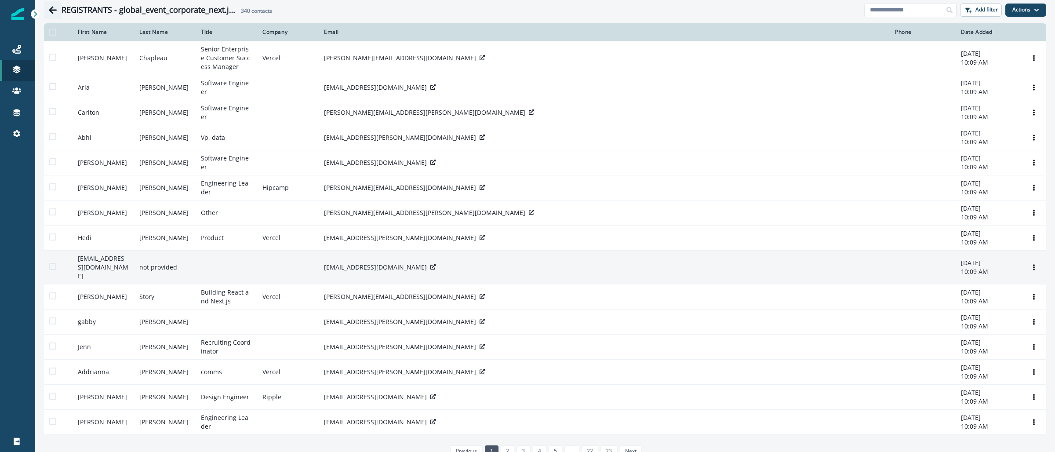
click at [52, 8] on icon "Go back" at bounding box center [53, 9] width 8 height 7
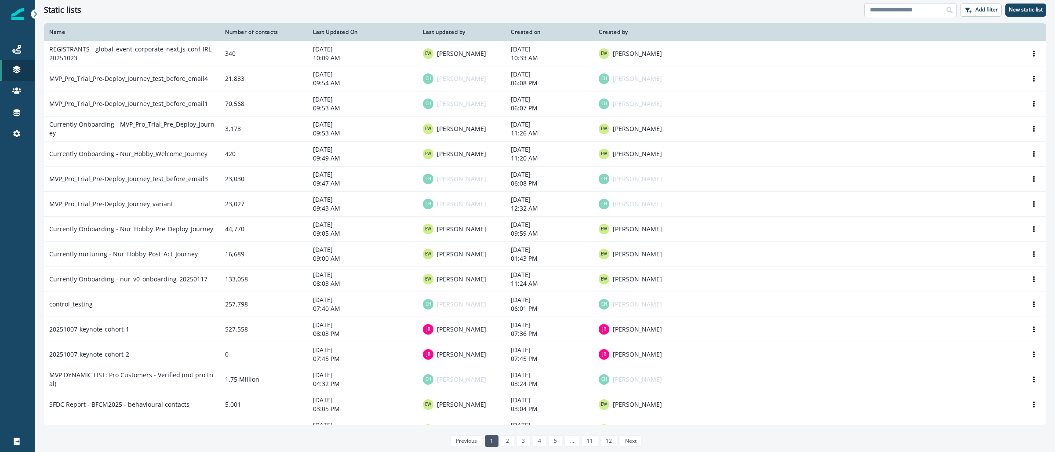
click at [885, 9] on input at bounding box center [910, 10] width 92 height 14
paste input "**********"
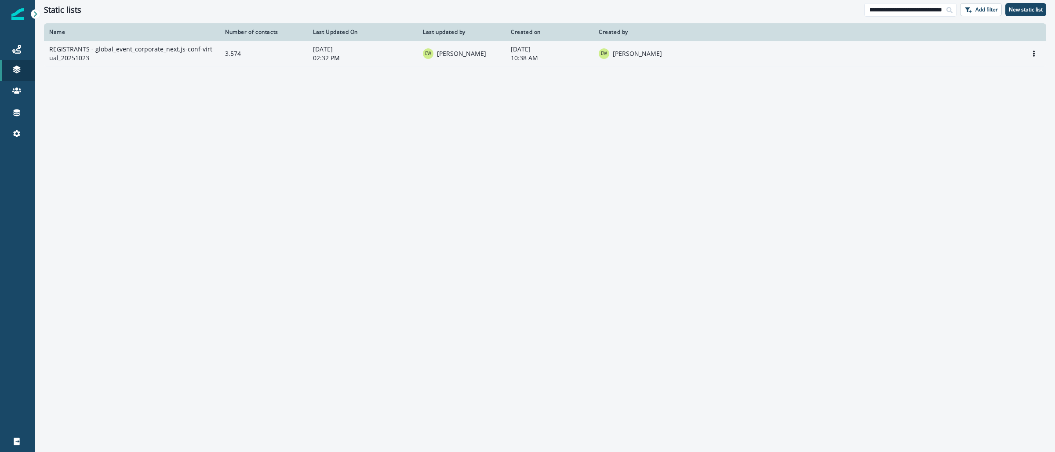
type input "**********"
click at [110, 46] on td "REGISTRANTS - global_event_corporate_next.js-conf-virtual_20251023" at bounding box center [132, 53] width 176 height 25
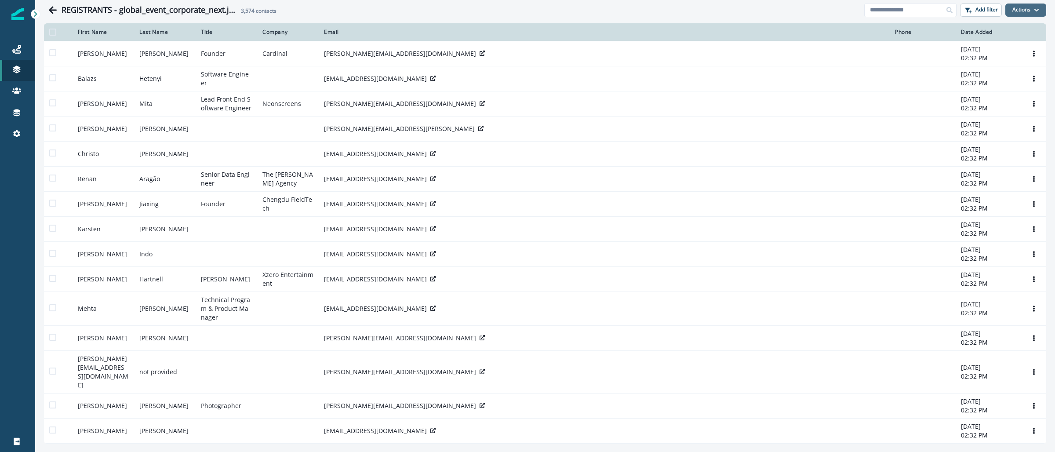
click at [1031, 8] on button "Actions" at bounding box center [1025, 10] width 41 height 13
click at [1000, 49] on button "From a CSV file" at bounding box center [998, 47] width 78 height 15
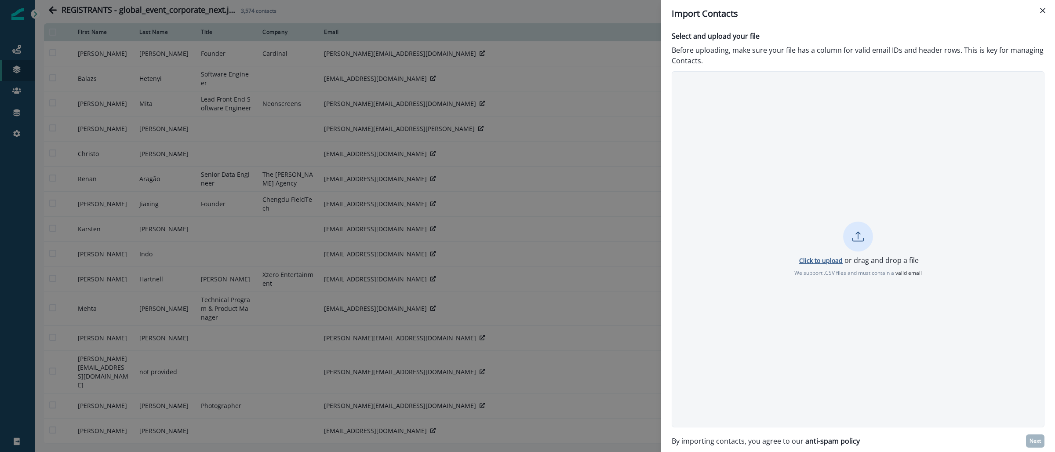
click at [834, 262] on p "Click to upload" at bounding box center [821, 260] width 44 height 8
click at [1038, 436] on button "Next" at bounding box center [1035, 440] width 18 height 13
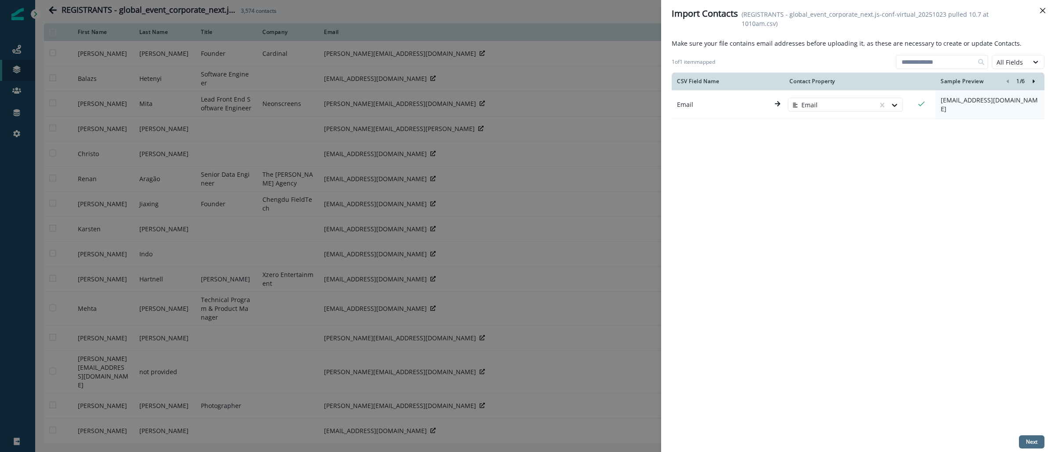
click at [1023, 441] on button "Next" at bounding box center [1031, 441] width 25 height 13
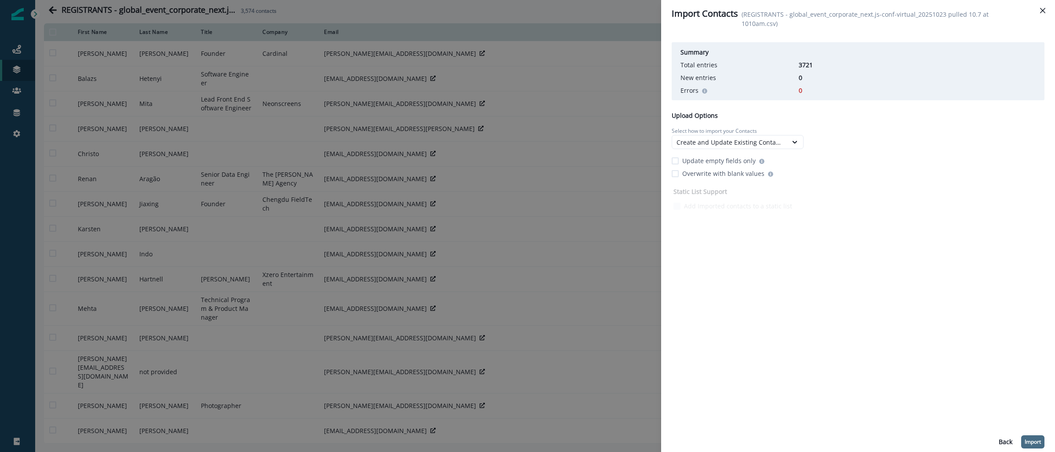
click at [1030, 445] on p "Import" at bounding box center [1032, 442] width 16 height 6
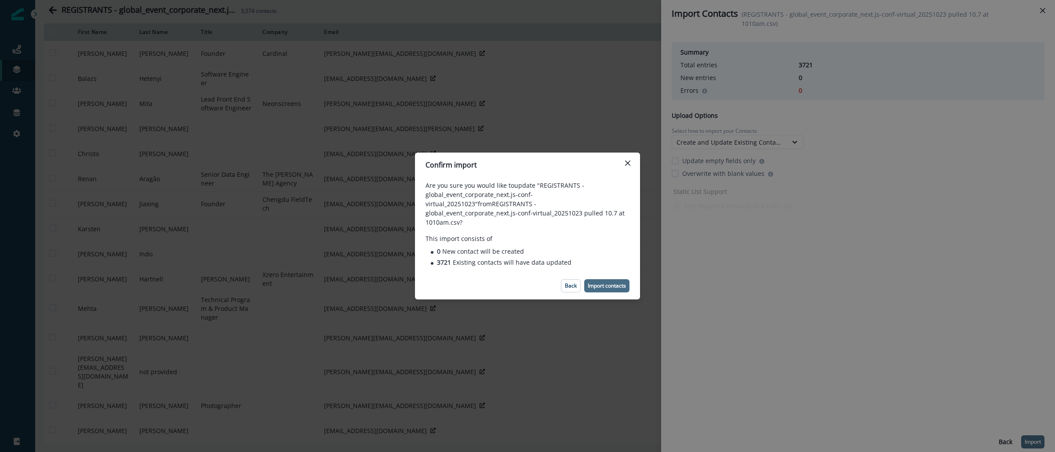
click at [609, 283] on p "Import contacts" at bounding box center [607, 286] width 38 height 6
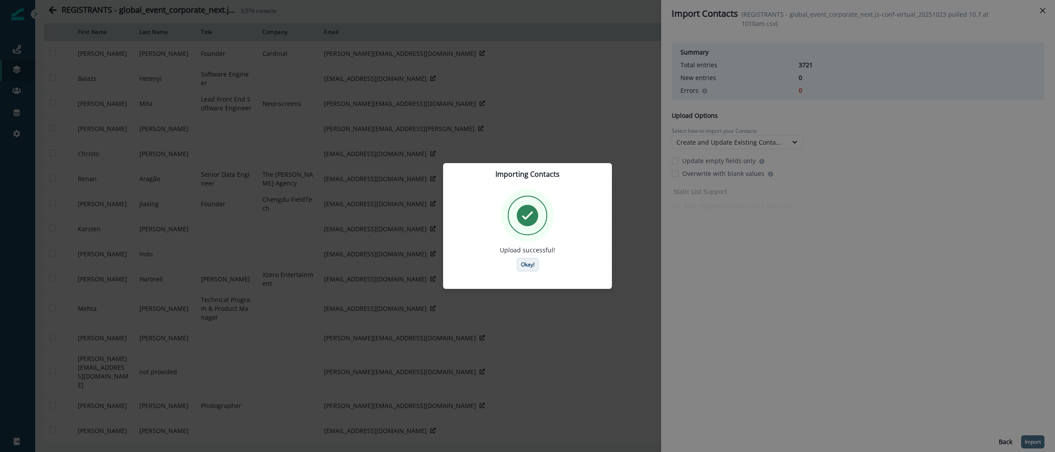
click at [521, 265] on p "Okay!" at bounding box center [528, 265] width 14 height 6
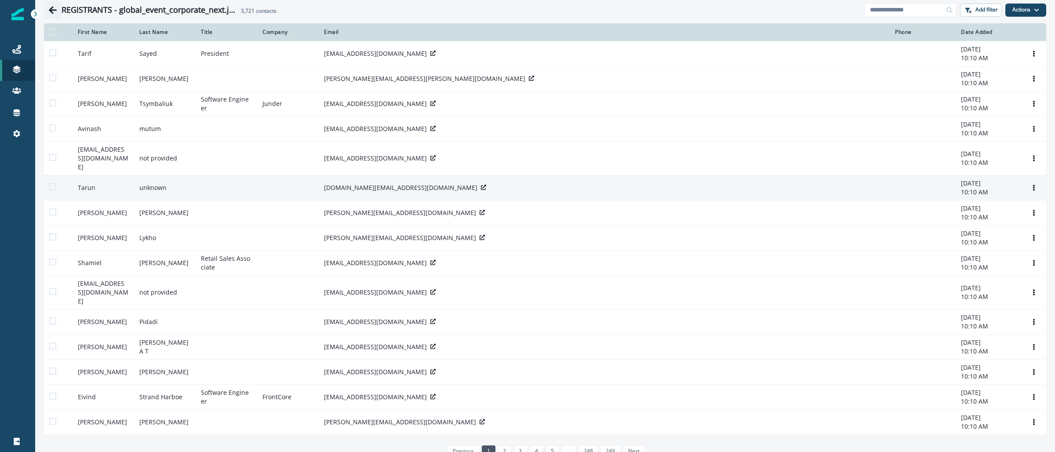
click at [51, 7] on icon "Go back" at bounding box center [53, 9] width 8 height 7
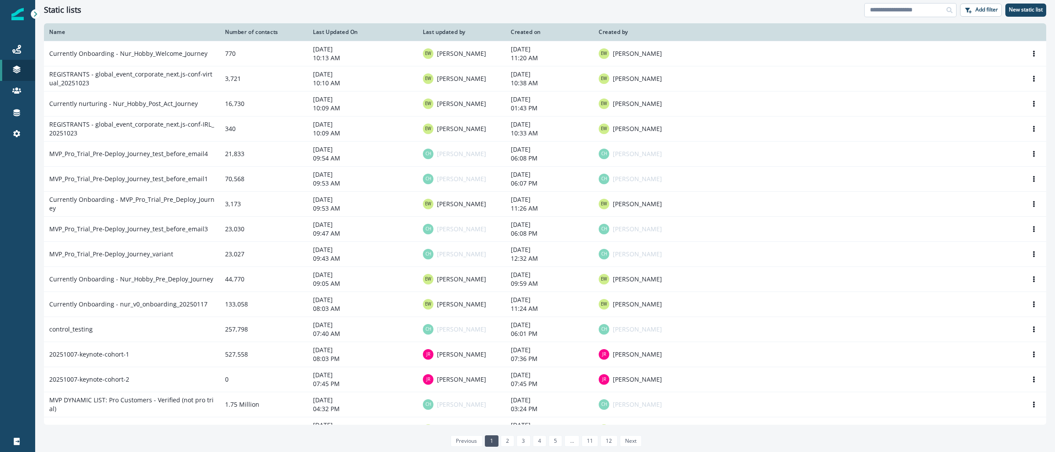
click at [907, 10] on input at bounding box center [910, 10] width 92 height 14
paste input "**********"
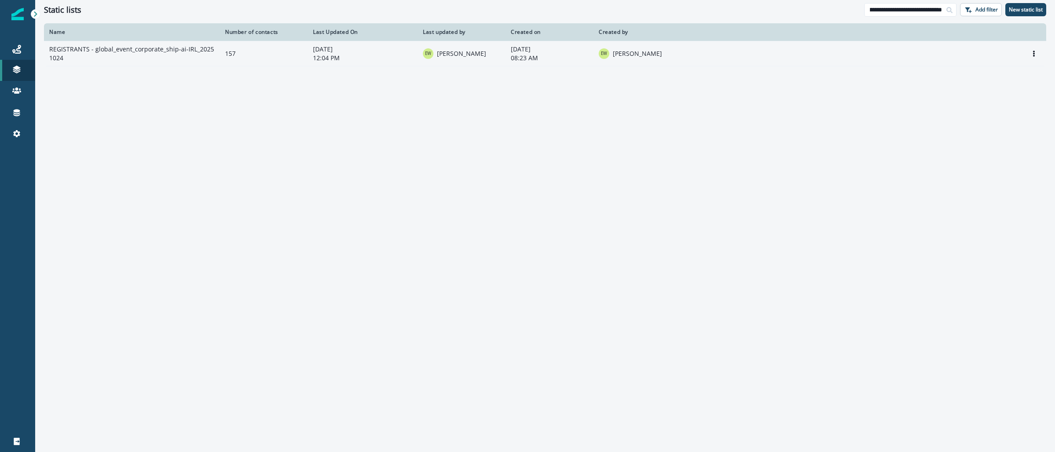
type input "**********"
click at [193, 52] on td "REGISTRANTS - global_event_corporate_ship-ai-IRL_20251024" at bounding box center [132, 53] width 176 height 25
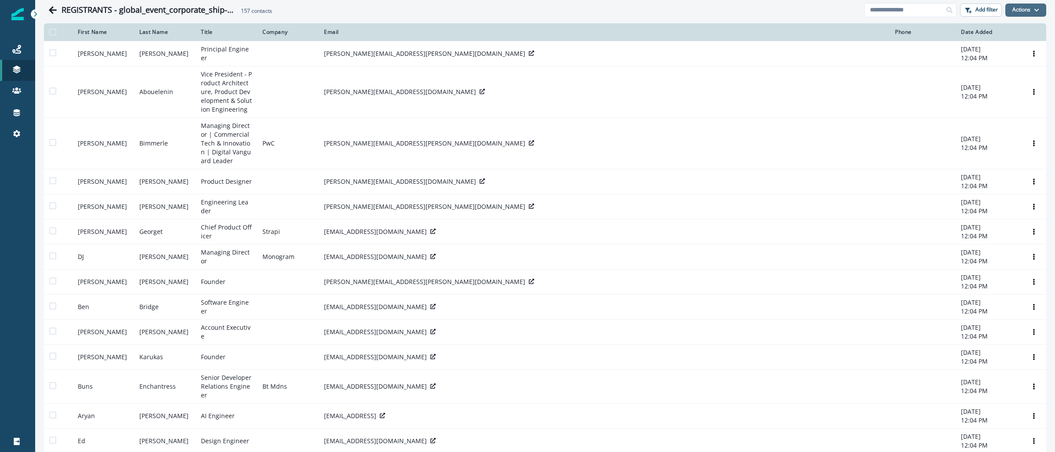
click at [1022, 4] on button "Actions" at bounding box center [1025, 10] width 41 height 13
click at [1032, 9] on button "Actions" at bounding box center [1025, 10] width 41 height 13
click at [991, 47] on button "From a CSV file" at bounding box center [998, 47] width 78 height 15
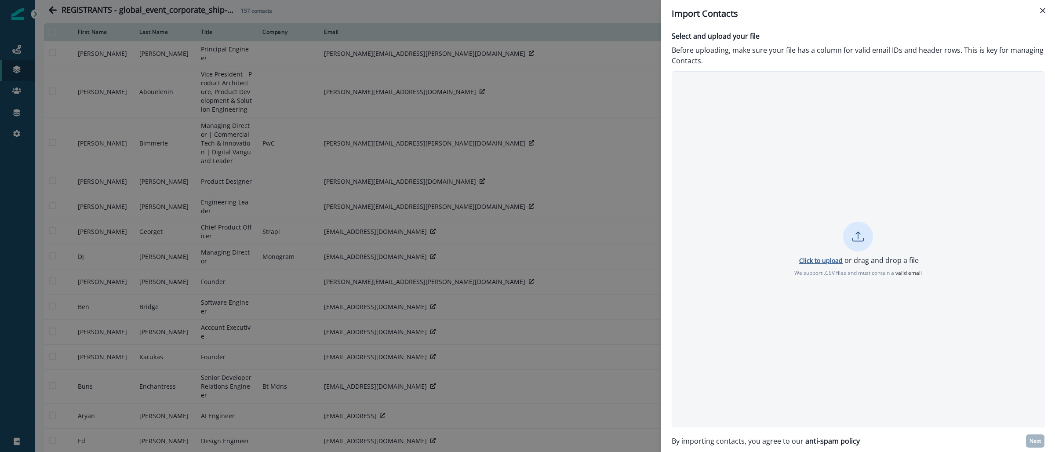
click at [828, 262] on p "Click to upload" at bounding box center [821, 260] width 44 height 8
click at [1032, 438] on p "Next" at bounding box center [1034, 441] width 11 height 6
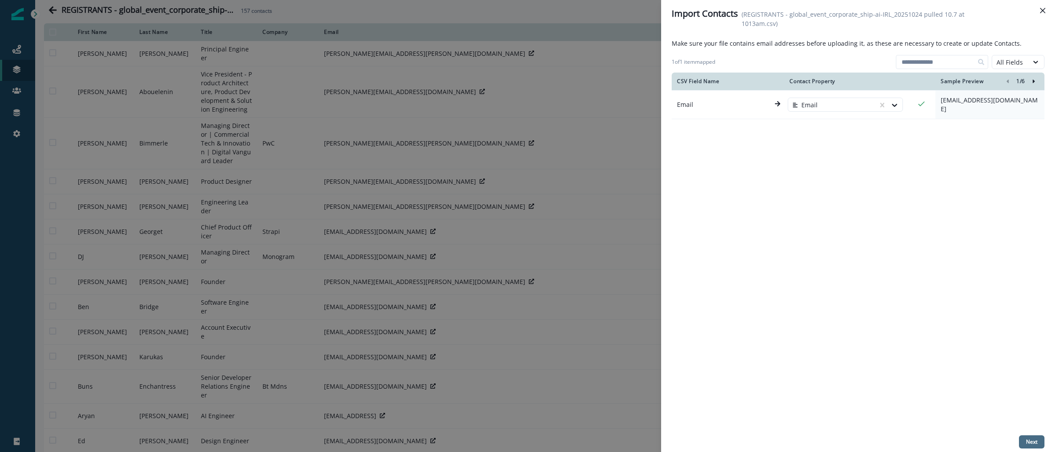
click at [1035, 441] on p "Next" at bounding box center [1031, 442] width 11 height 6
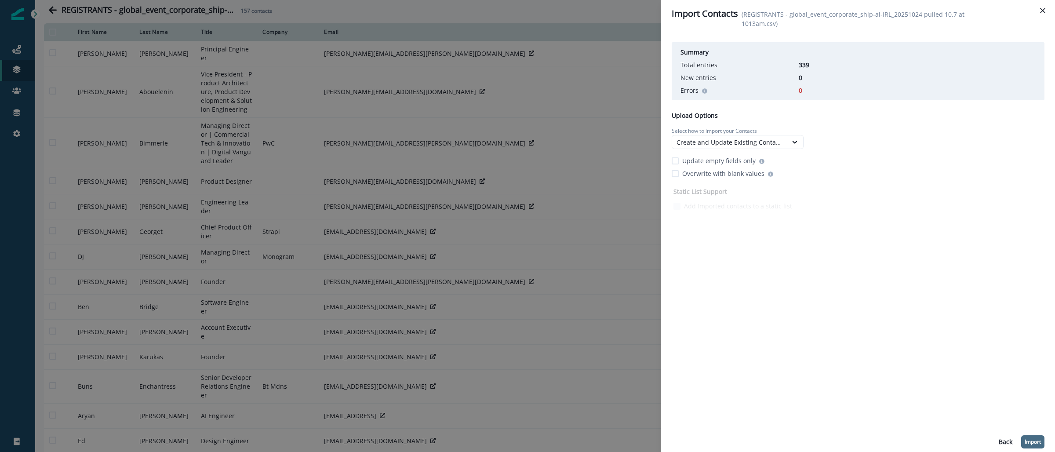
click at [1035, 443] on p "Import" at bounding box center [1032, 442] width 16 height 6
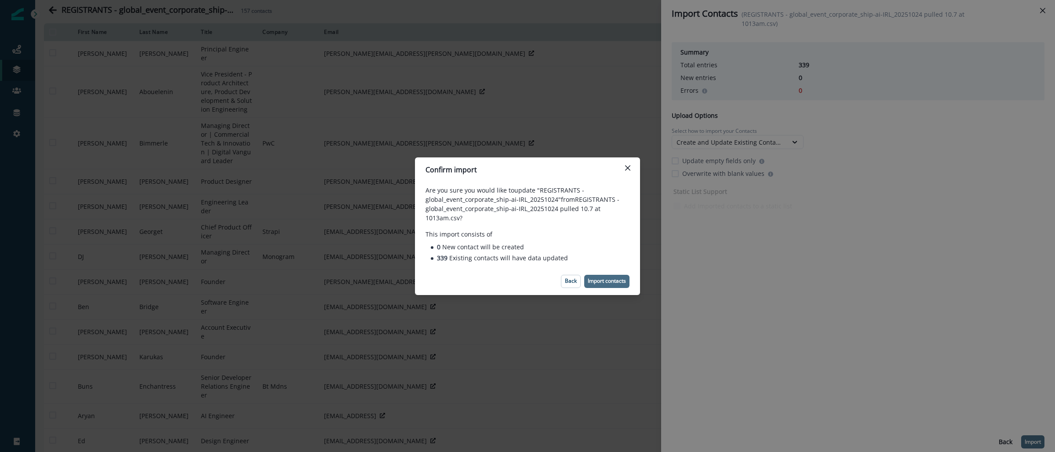
click at [606, 279] on p "Import contacts" at bounding box center [607, 281] width 38 height 6
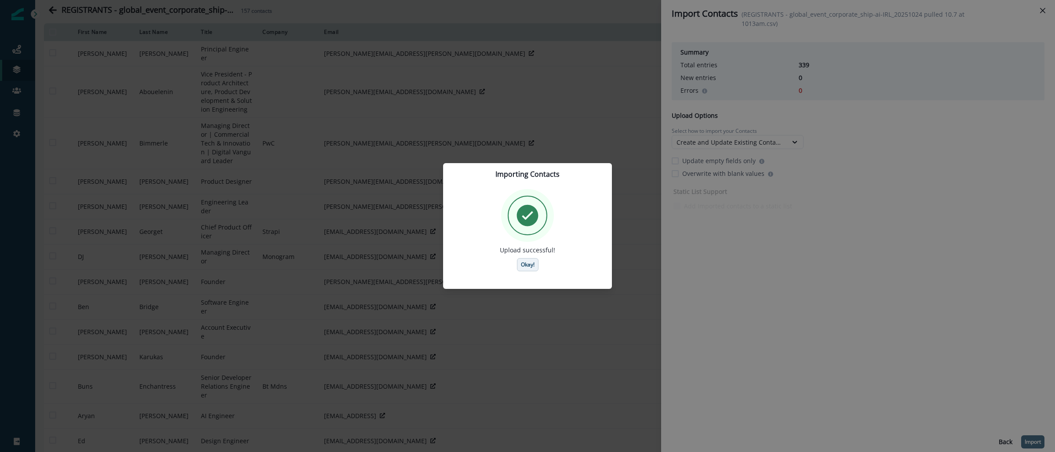
click at [527, 267] on p "Okay!" at bounding box center [528, 265] width 14 height 6
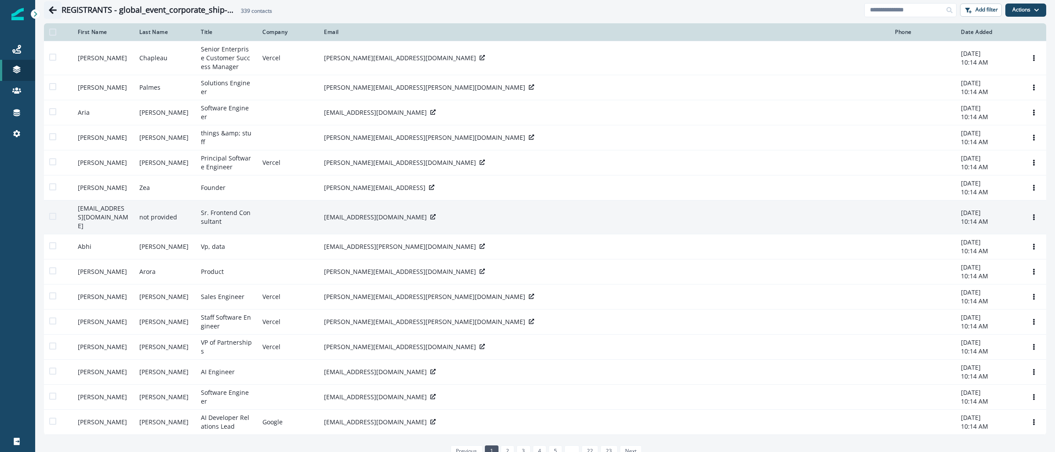
click at [50, 13] on icon "Go back" at bounding box center [52, 10] width 9 height 9
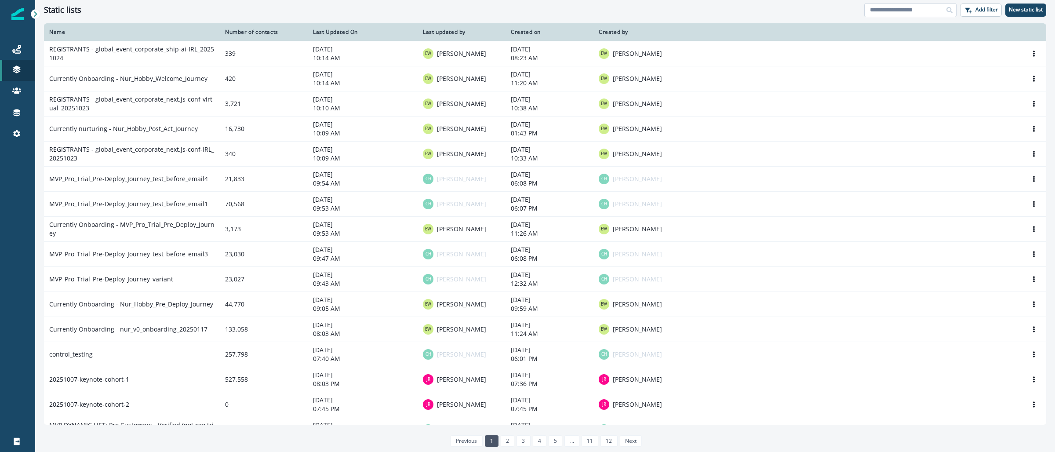
click at [898, 12] on input at bounding box center [910, 10] width 92 height 14
paste input "**********"
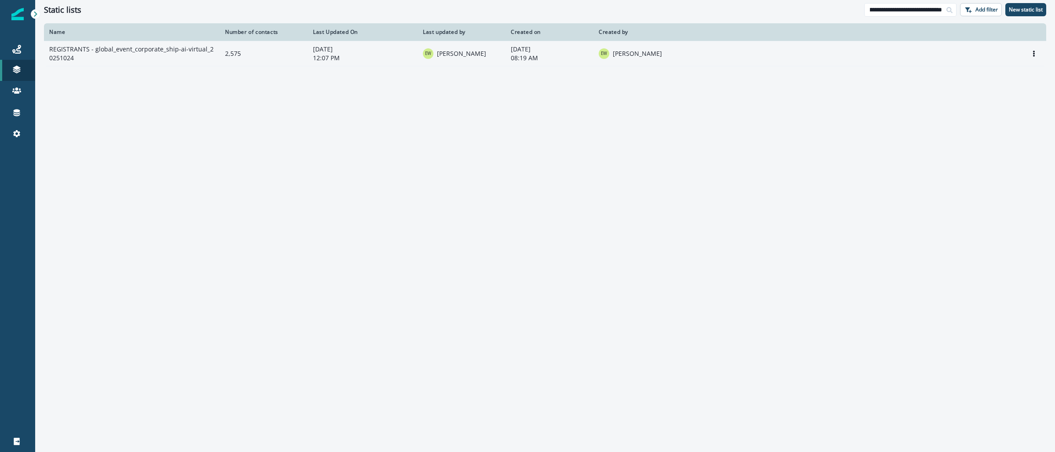
type input "**********"
click at [144, 47] on td "REGISTRANTS - global_event_corporate_ship-ai-virtual_20251024" at bounding box center [132, 53] width 176 height 25
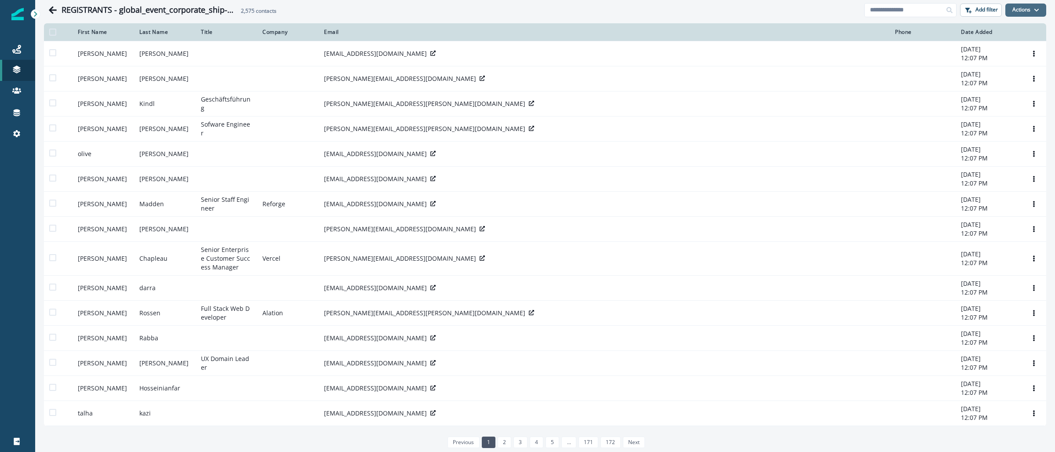
click at [1015, 14] on button "Actions" at bounding box center [1025, 10] width 41 height 13
click at [993, 45] on button "From a CSV file" at bounding box center [998, 47] width 78 height 15
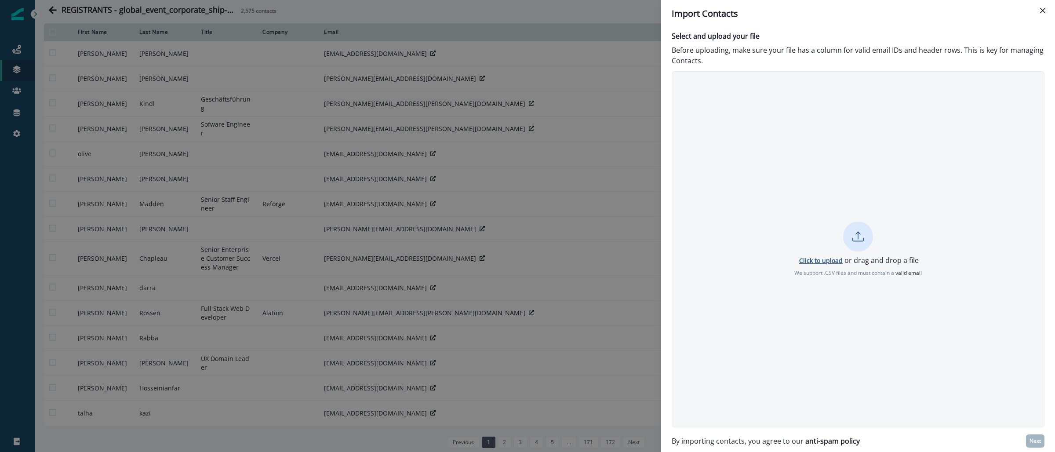
click at [807, 263] on p "Click to upload" at bounding box center [821, 260] width 44 height 8
click at [1028, 441] on button "Next" at bounding box center [1035, 440] width 18 height 13
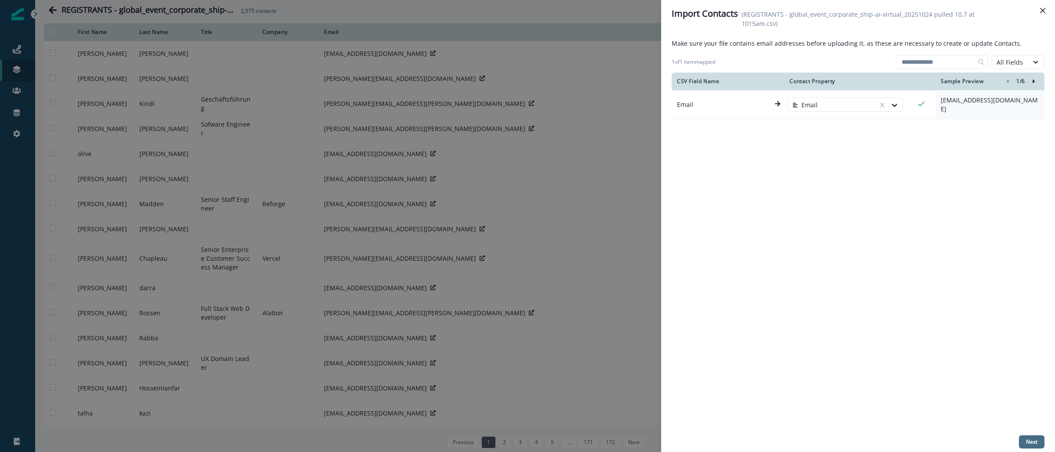
click at [1031, 443] on p "Next" at bounding box center [1031, 442] width 11 height 6
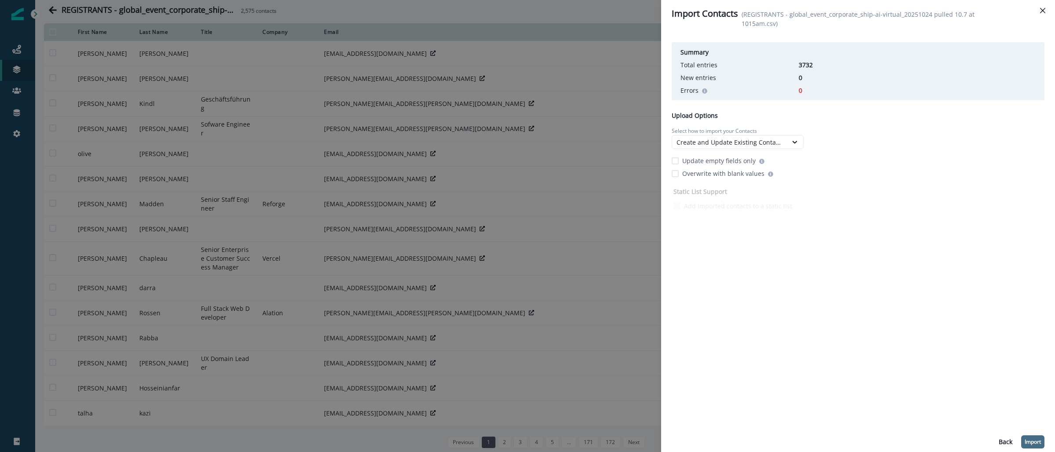
click at [1035, 439] on p "Import" at bounding box center [1032, 442] width 16 height 6
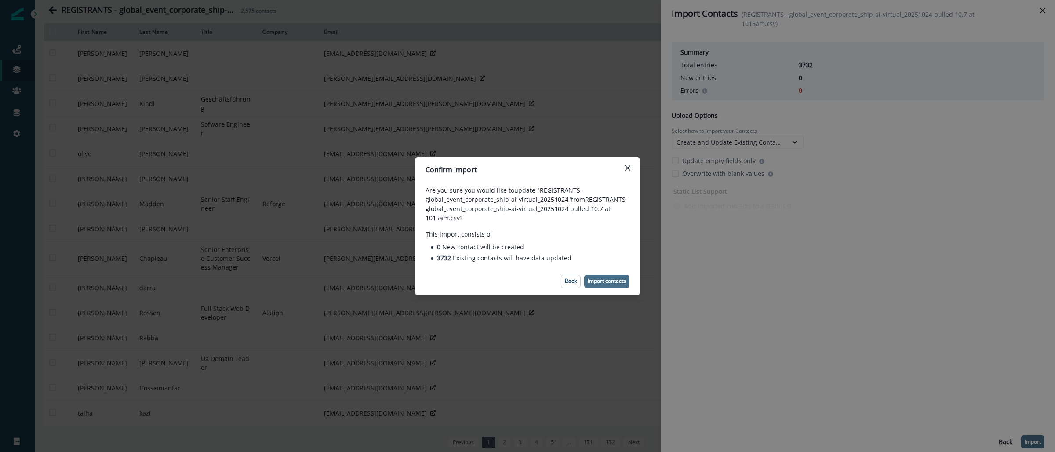
click at [609, 286] on button "Import contacts" at bounding box center [606, 281] width 45 height 13
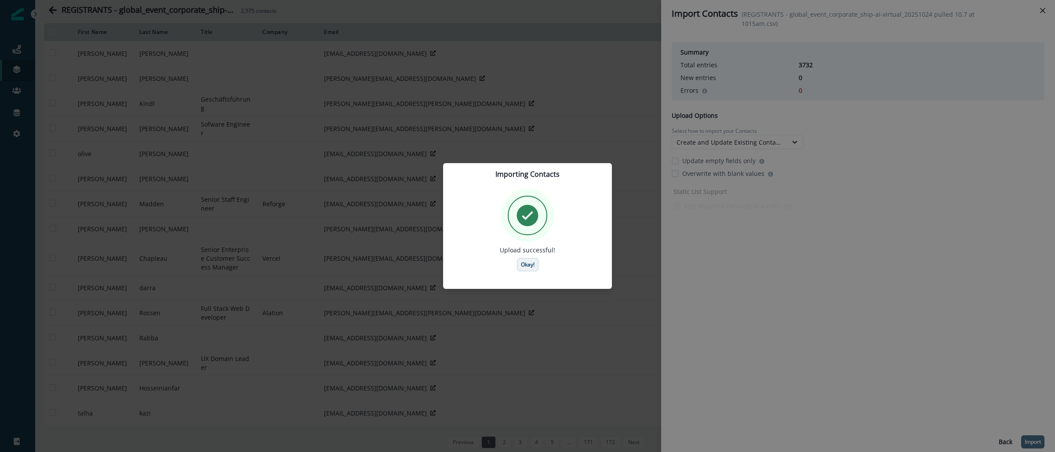
click at [536, 266] on button "Okay!" at bounding box center [528, 264] width 22 height 13
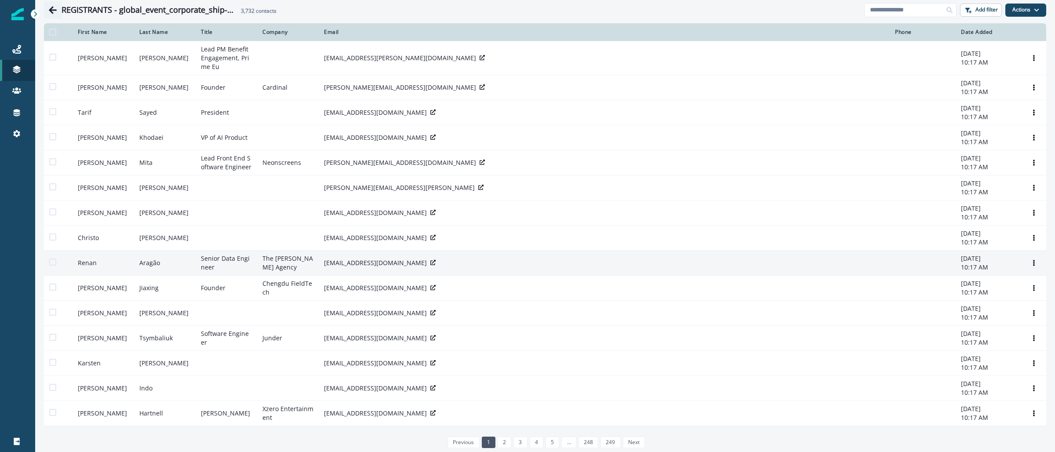
click at [53, 11] on icon "Go back" at bounding box center [52, 10] width 9 height 9
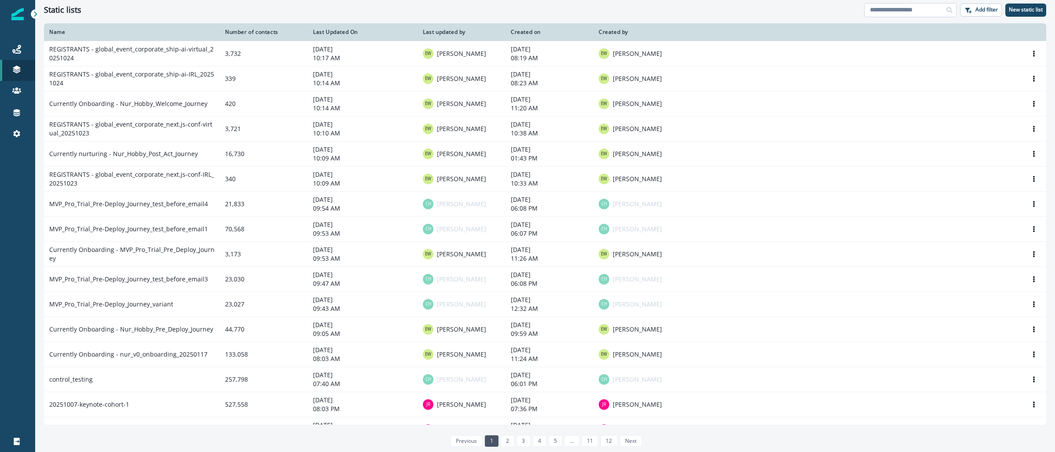
click at [888, 13] on input at bounding box center [910, 10] width 92 height 14
paste input "**********"
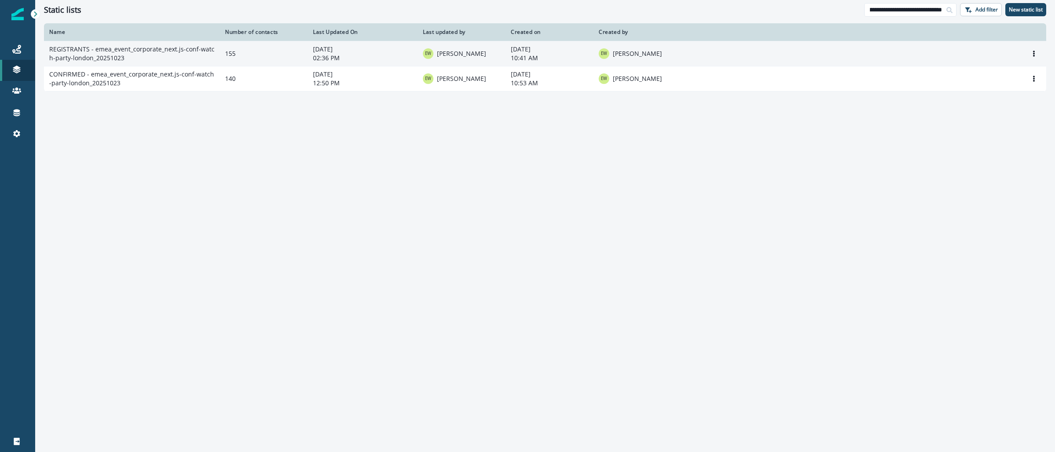
type input "**********"
click at [171, 55] on td "REGISTRANTS - emea_event_corporate_next.js-conf-watch-party-london_20251023" at bounding box center [132, 53] width 176 height 25
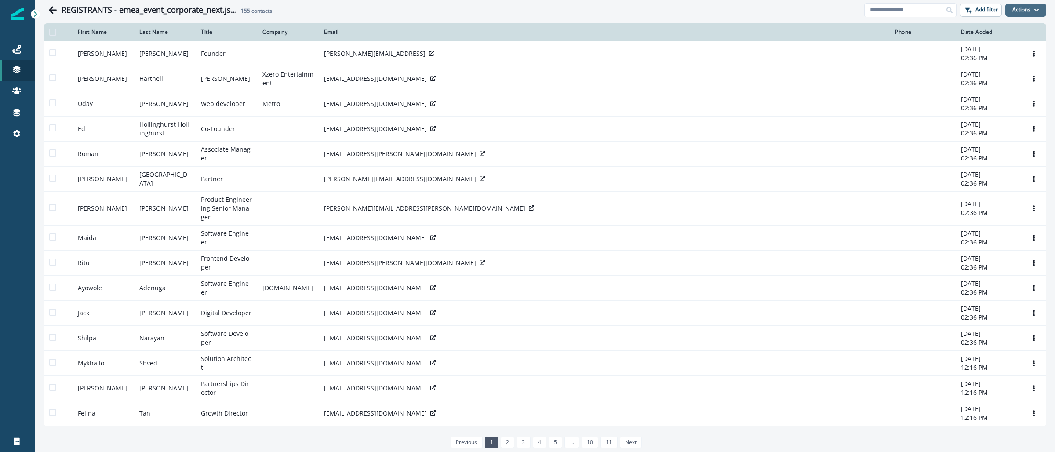
click at [1032, 10] on button "Actions" at bounding box center [1025, 10] width 41 height 13
click at [997, 51] on button "From a CSV file" at bounding box center [998, 47] width 78 height 15
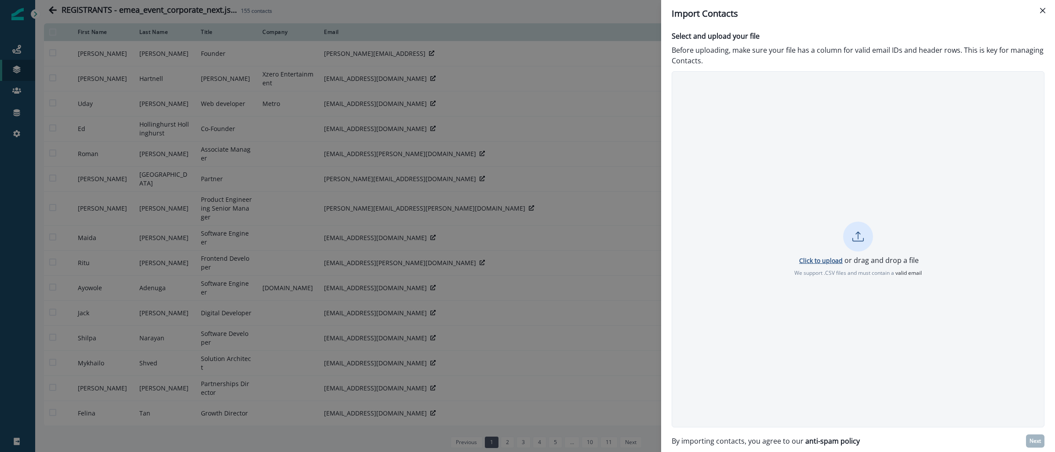
click at [810, 260] on p "Click to upload" at bounding box center [821, 260] width 44 height 8
click at [1033, 438] on p "Next" at bounding box center [1034, 441] width 11 height 6
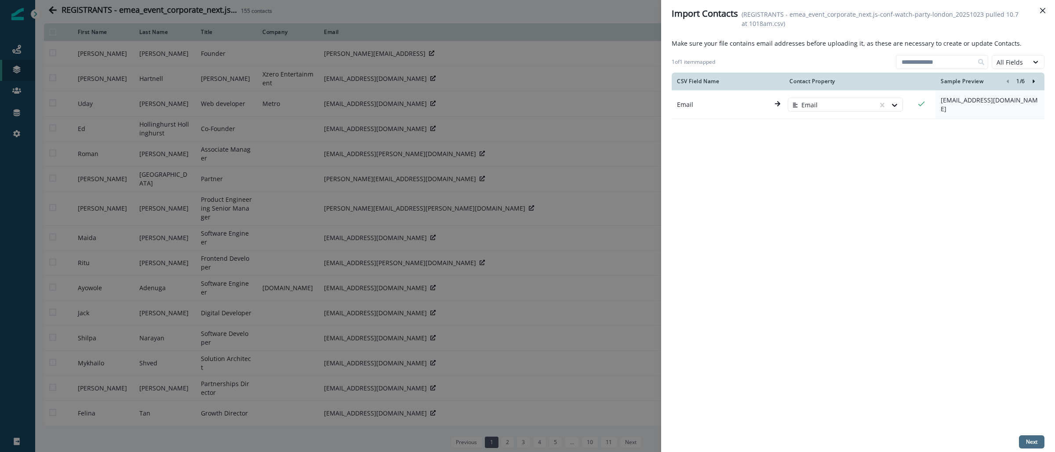
click at [1026, 447] on button "Next" at bounding box center [1031, 441] width 25 height 13
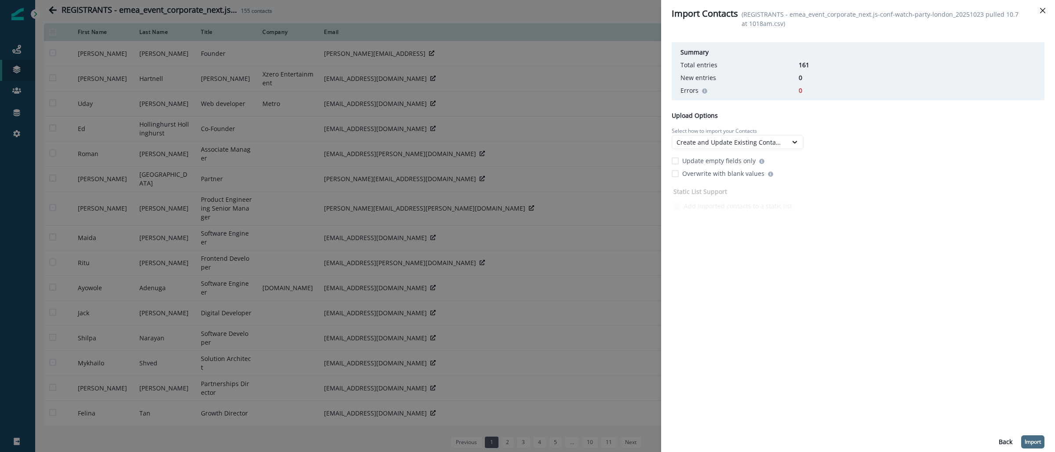
click at [1034, 441] on p "Import" at bounding box center [1032, 442] width 16 height 6
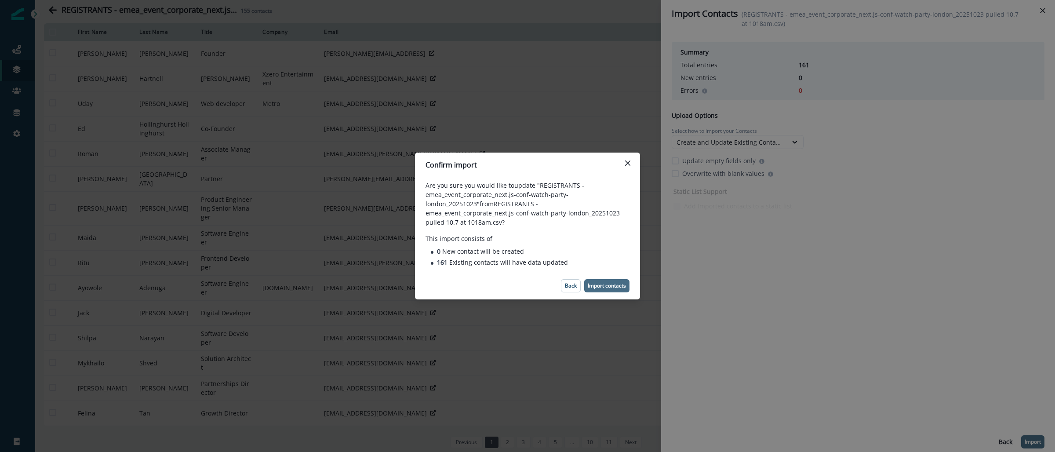
click at [591, 283] on p "Import contacts" at bounding box center [607, 286] width 38 height 6
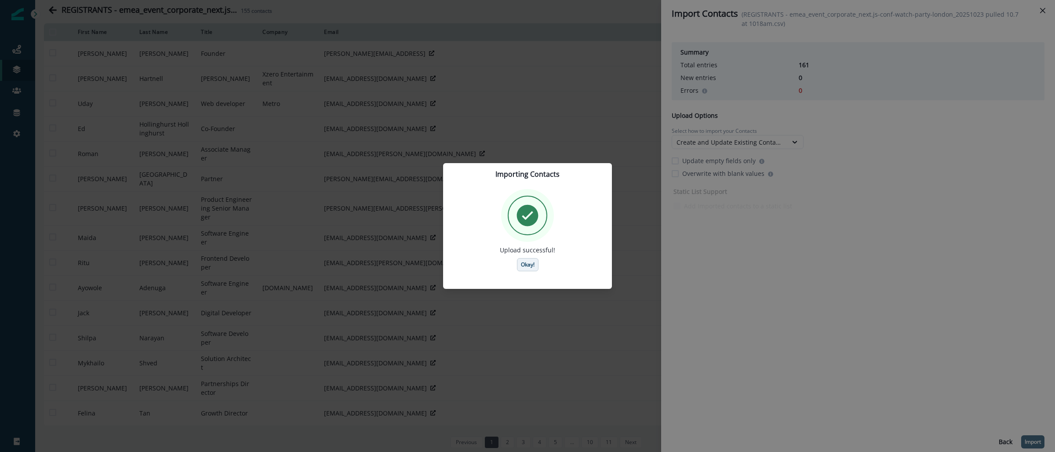
click at [528, 264] on p "Okay!" at bounding box center [528, 265] width 14 height 6
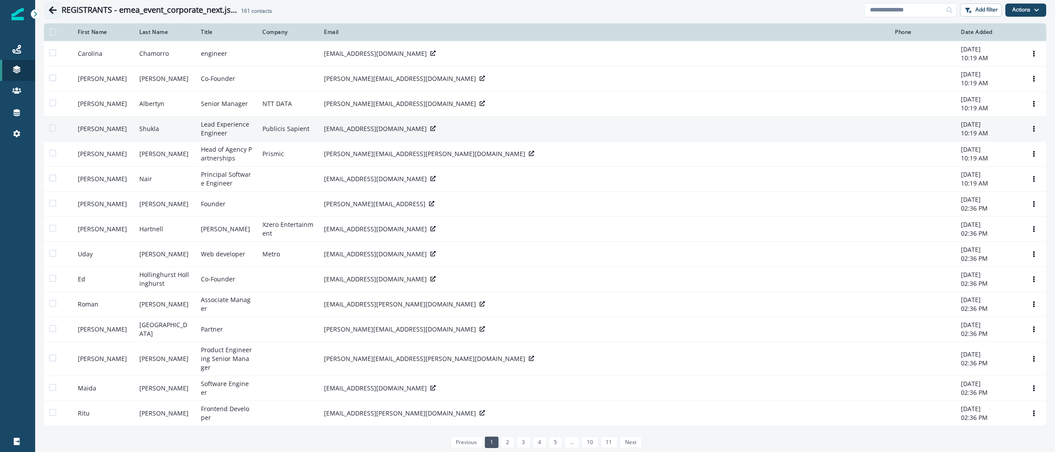
click at [56, 10] on icon "Go back" at bounding box center [52, 10] width 9 height 9
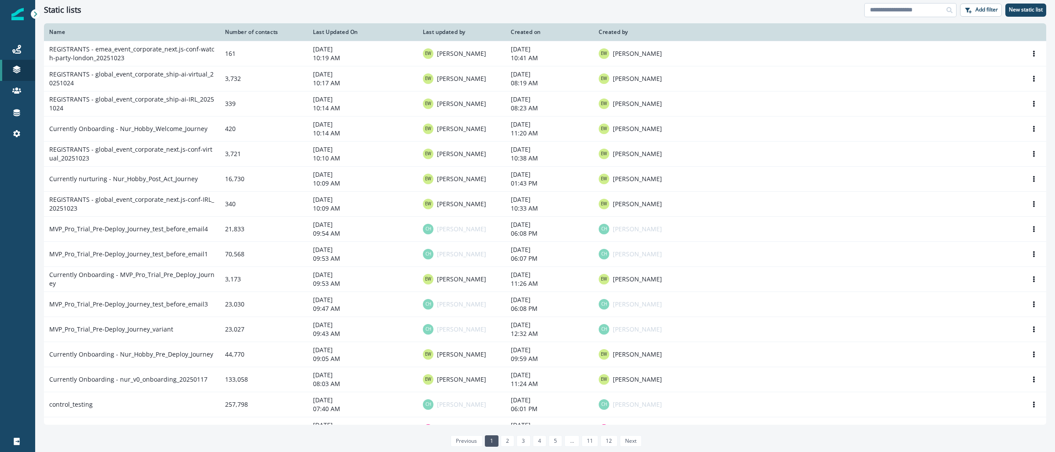
click at [911, 8] on input at bounding box center [910, 10] width 92 height 14
paste input "**********"
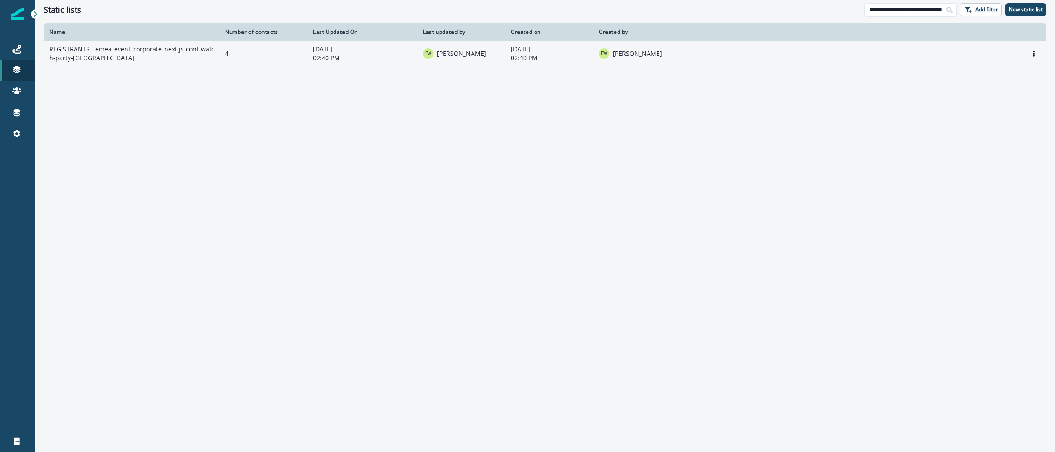
type input "**********"
click at [253, 53] on td "4" at bounding box center [264, 53] width 88 height 25
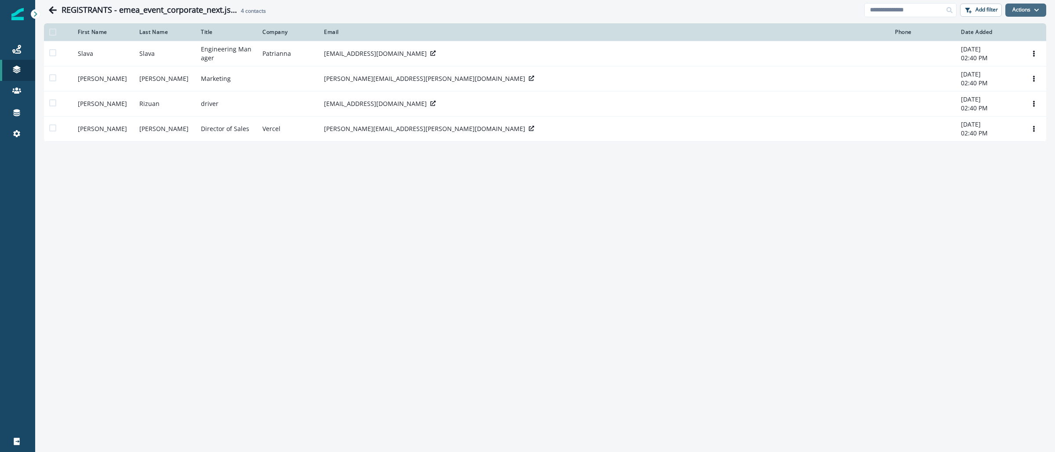
click at [1036, 12] on icon "button" at bounding box center [1036, 9] width 5 height 5
click at [1013, 47] on button "From a CSV file" at bounding box center [1006, 47] width 78 height 15
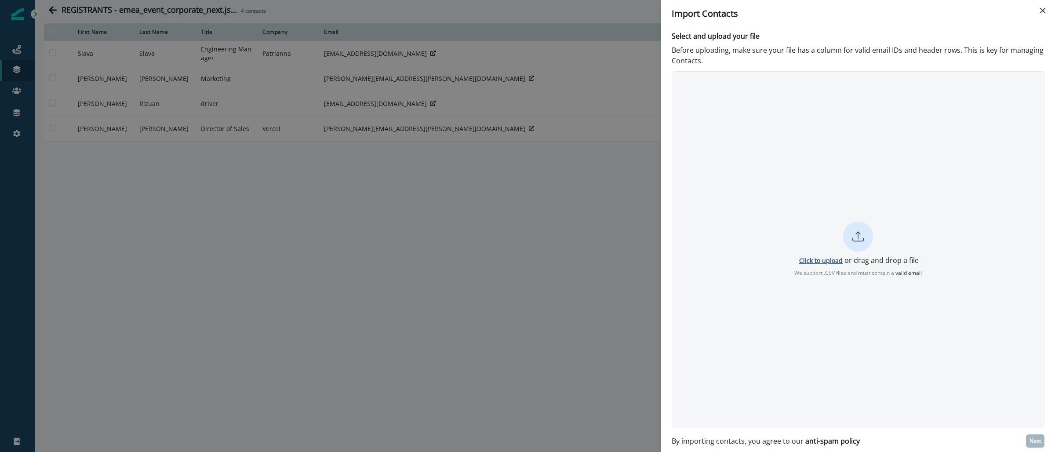
click at [832, 261] on p "Click to upload" at bounding box center [821, 260] width 44 height 8
click at [1035, 438] on p "Next" at bounding box center [1034, 441] width 11 height 6
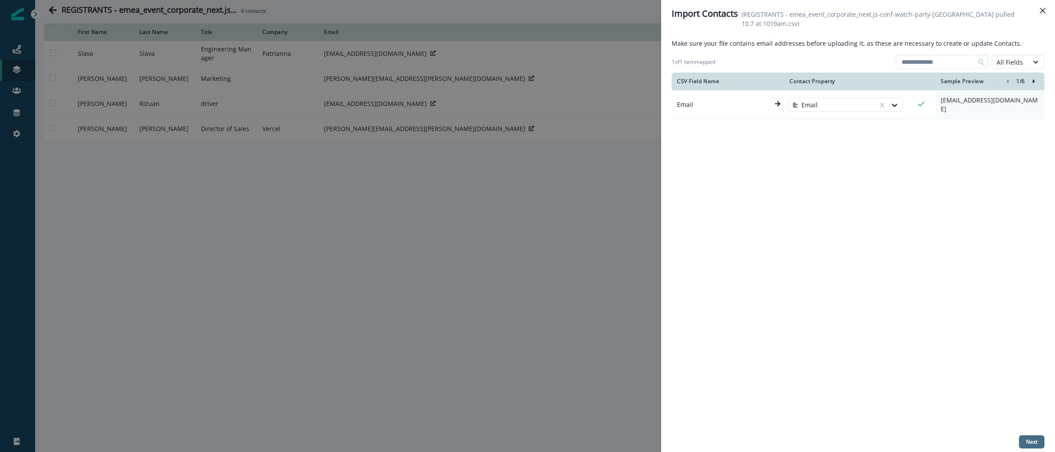
click at [1032, 443] on p "Next" at bounding box center [1031, 442] width 11 height 6
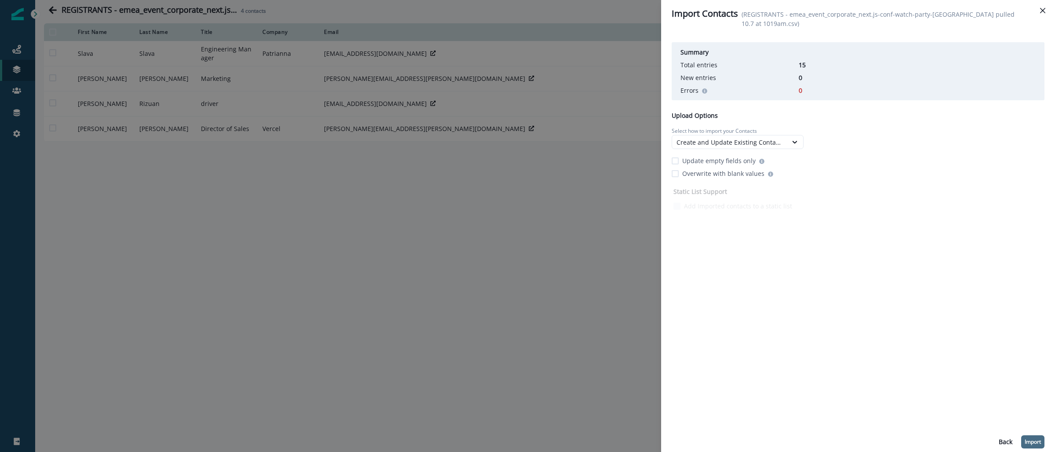
click at [1031, 439] on p "Import" at bounding box center [1032, 442] width 16 height 6
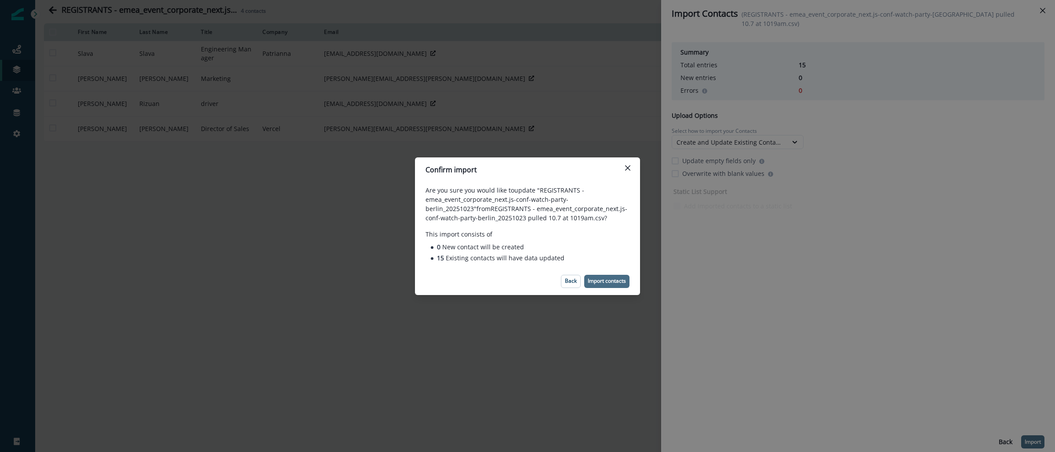
click at [603, 280] on p "Import contacts" at bounding box center [607, 281] width 38 height 6
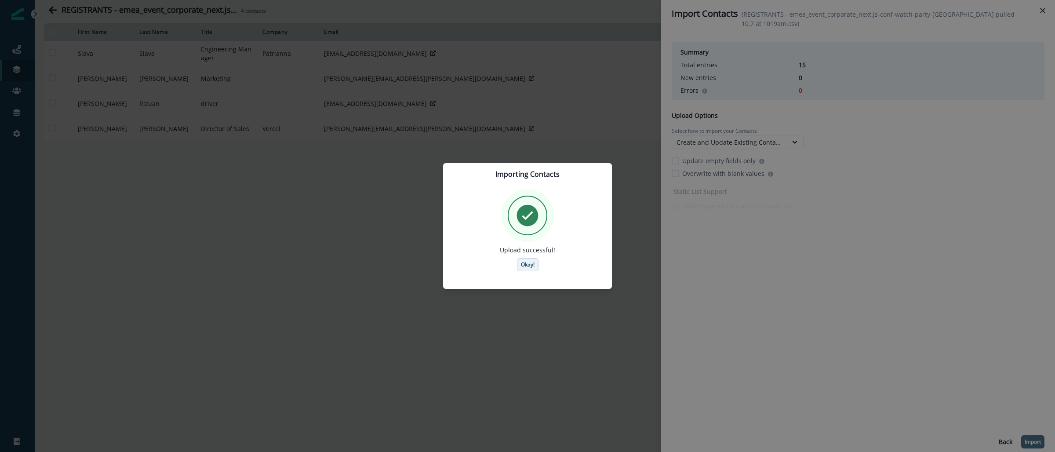
click at [534, 270] on button "Okay!" at bounding box center [528, 264] width 22 height 13
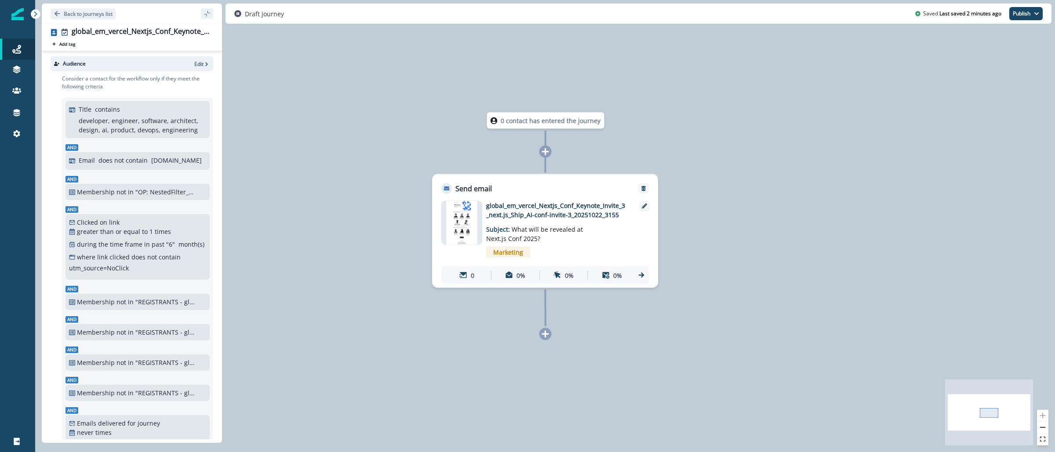
click at [465, 213] on img at bounding box center [461, 223] width 31 height 44
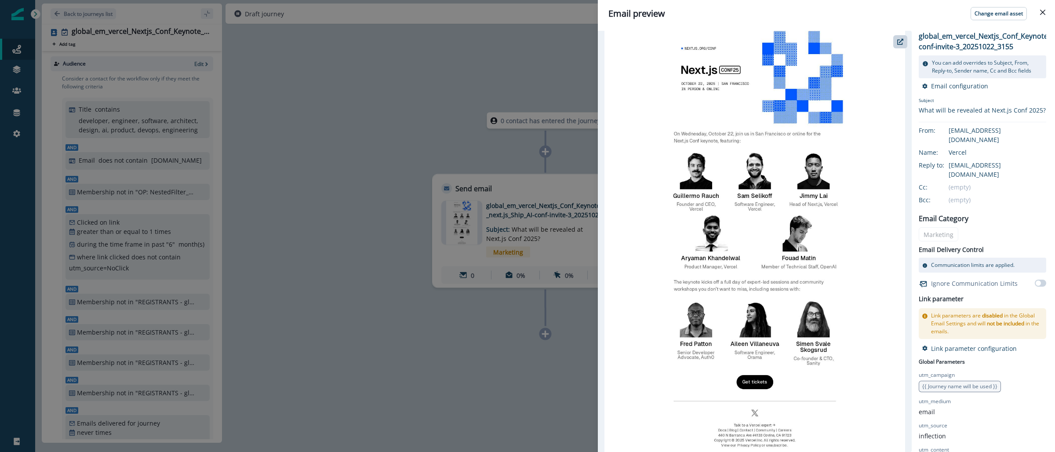
click at [322, 301] on div "Email preview Change email asset global_em_vercel_Nextjs_Conf_Keynote_Invite_3_…" at bounding box center [527, 226] width 1055 height 452
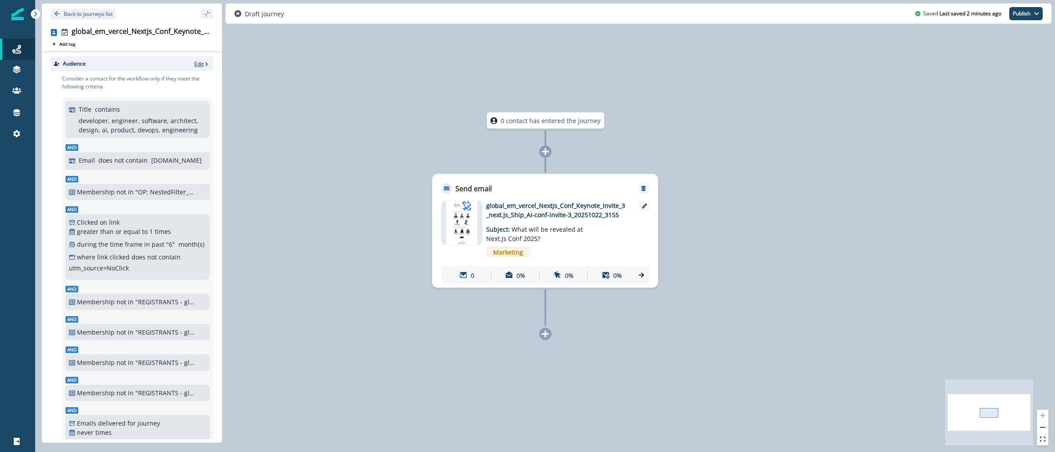
click at [194, 63] on p "Edit" at bounding box center [198, 63] width 9 height 7
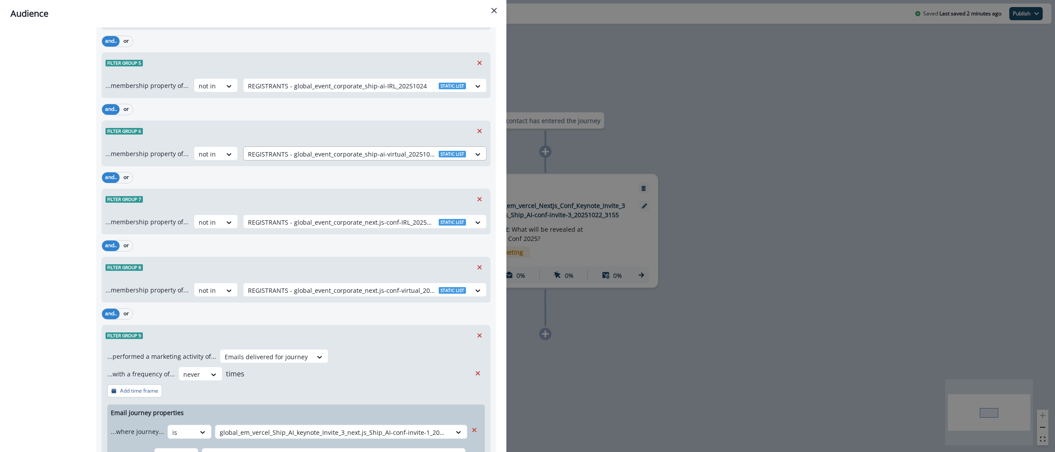
scroll to position [541, 0]
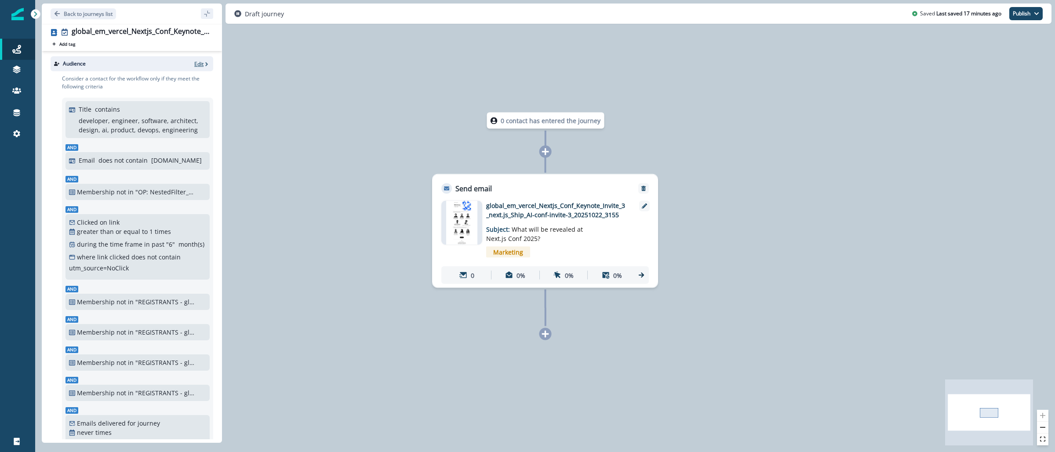
click at [203, 61] on span "button" at bounding box center [206, 64] width 6 height 7
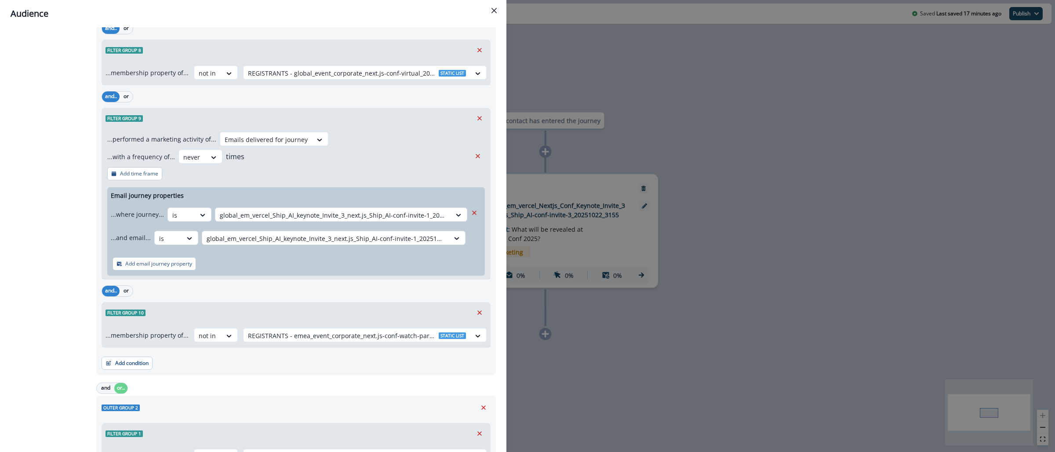
scroll to position [822, 0]
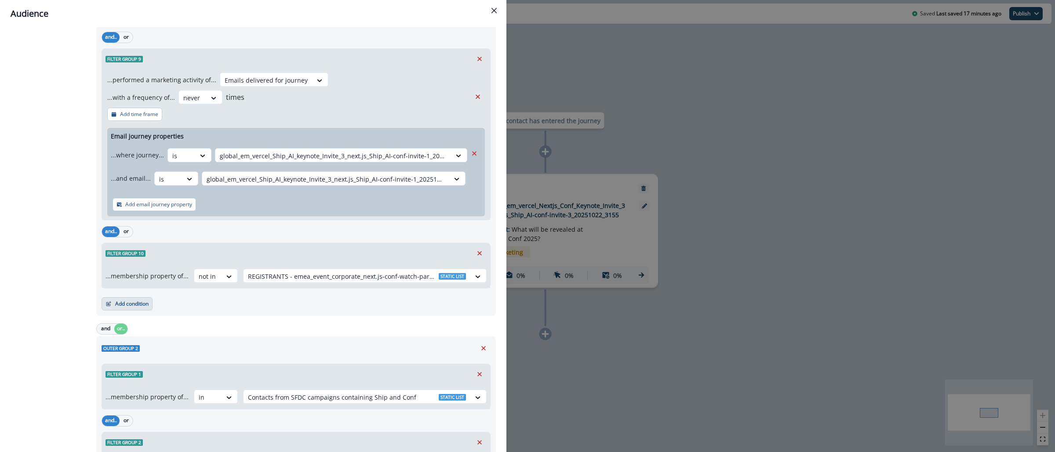
click at [149, 303] on button "Add condition" at bounding box center [127, 303] width 51 height 13
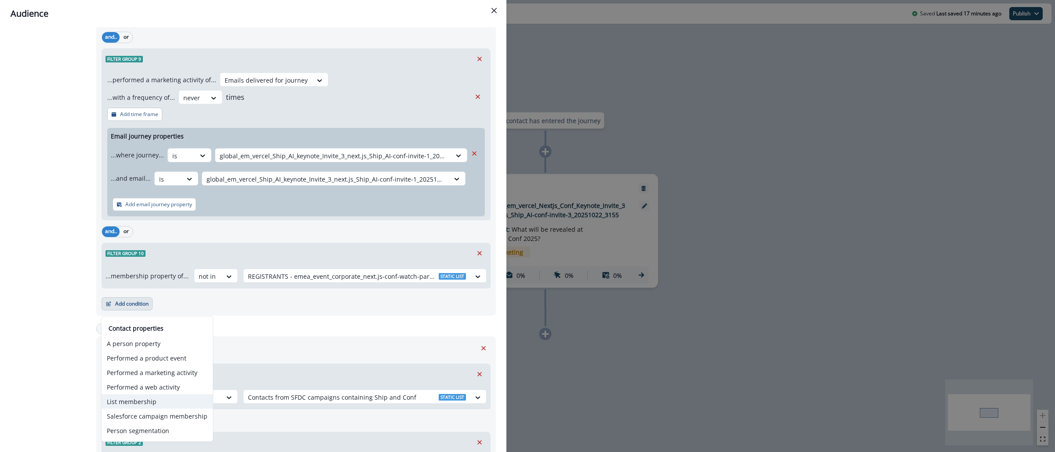
click at [162, 406] on button "List membership" at bounding box center [157, 401] width 111 height 15
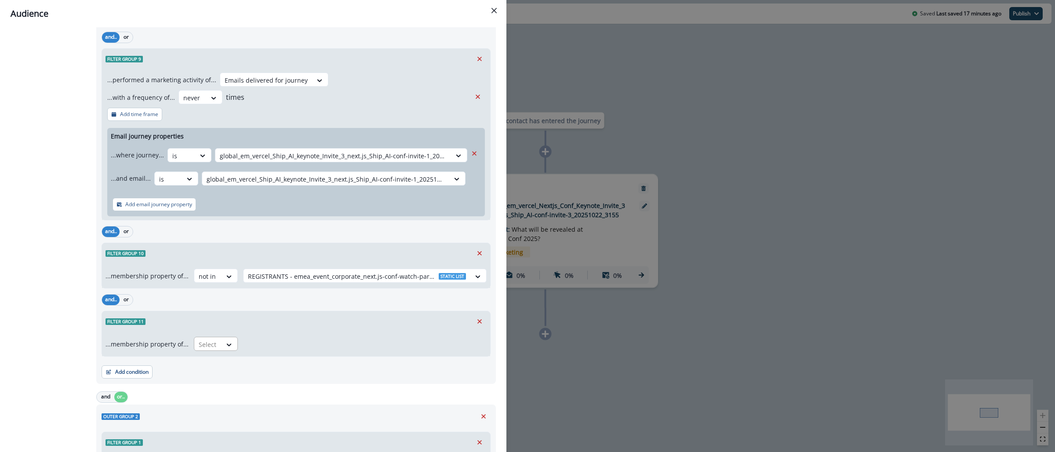
click at [211, 340] on div "Select" at bounding box center [207, 344] width 27 height 15
click at [208, 378] on div "not in" at bounding box center [213, 382] width 44 height 16
click at [251, 345] on div at bounding box center [357, 344] width 218 height 11
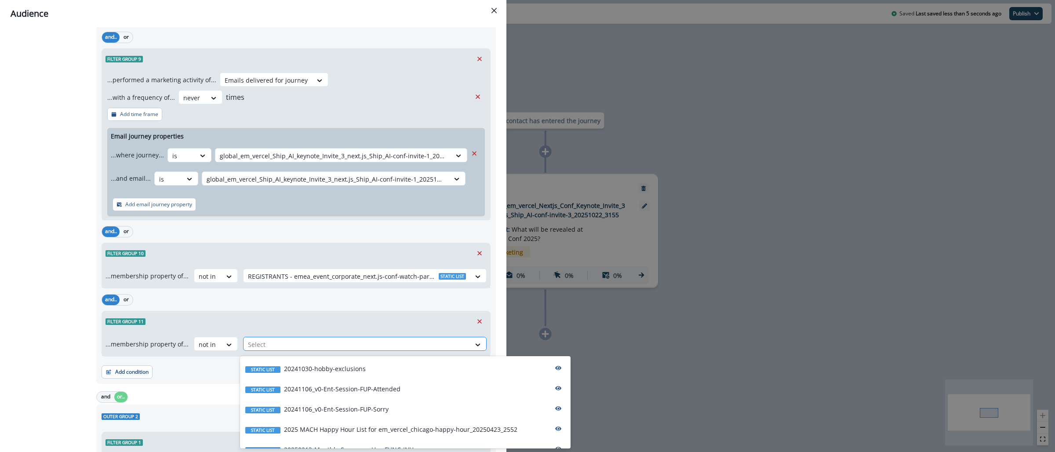
paste input "**********"
type input "**********"
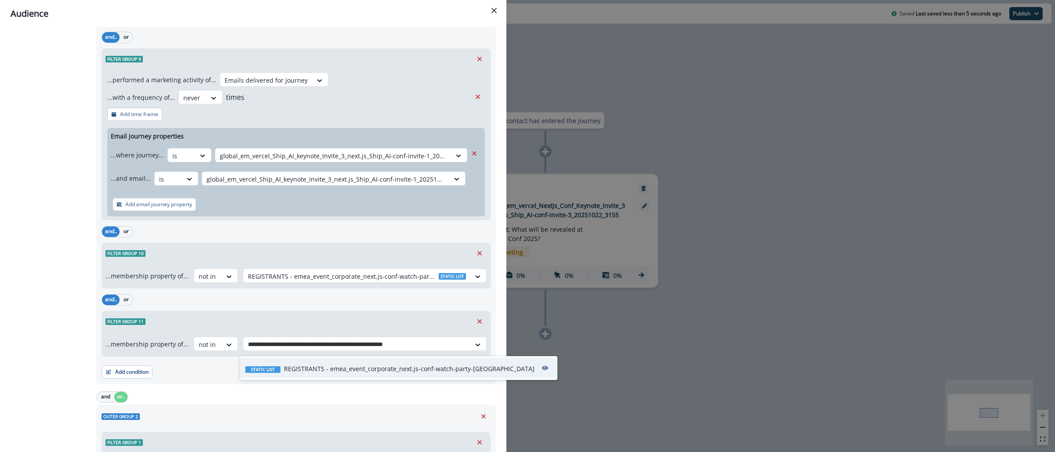
click at [382, 366] on p "REGISTRANTS - emea_event_corporate_next.js-conf-watch-party-[GEOGRAPHIC_DATA]" at bounding box center [409, 368] width 251 height 9
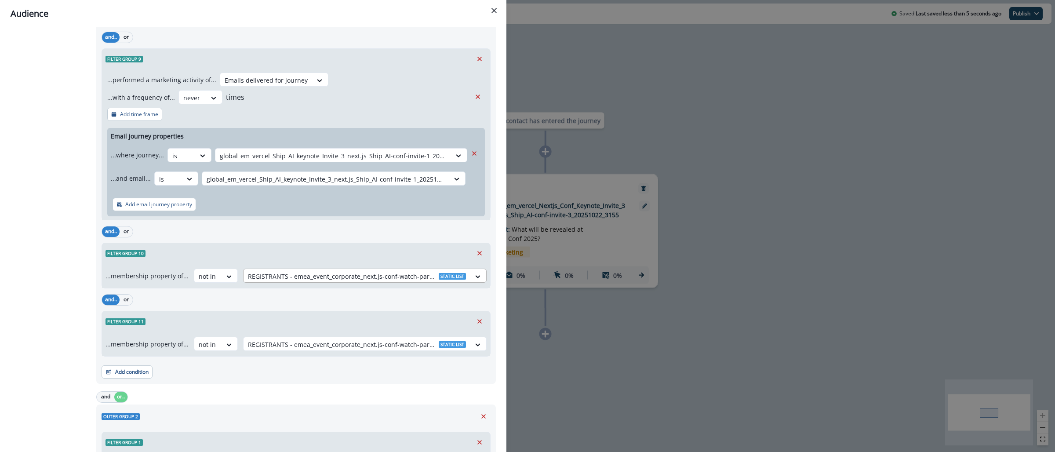
click at [414, 279] on div at bounding box center [357, 276] width 218 height 11
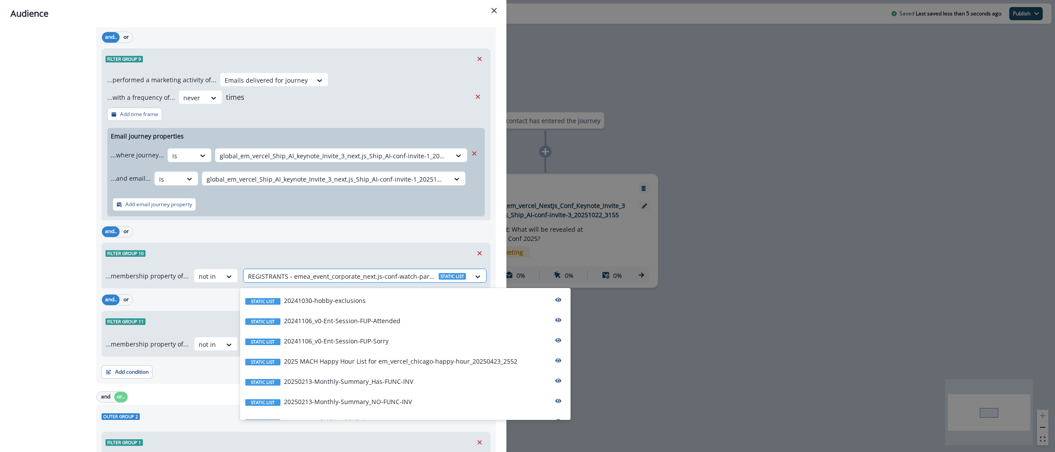
click at [414, 279] on div at bounding box center [357, 276] width 218 height 11
click at [647, 325] on div "Audience Preview dynamic list All contact s who have, Outer group 1 Filter grou…" at bounding box center [527, 226] width 1055 height 452
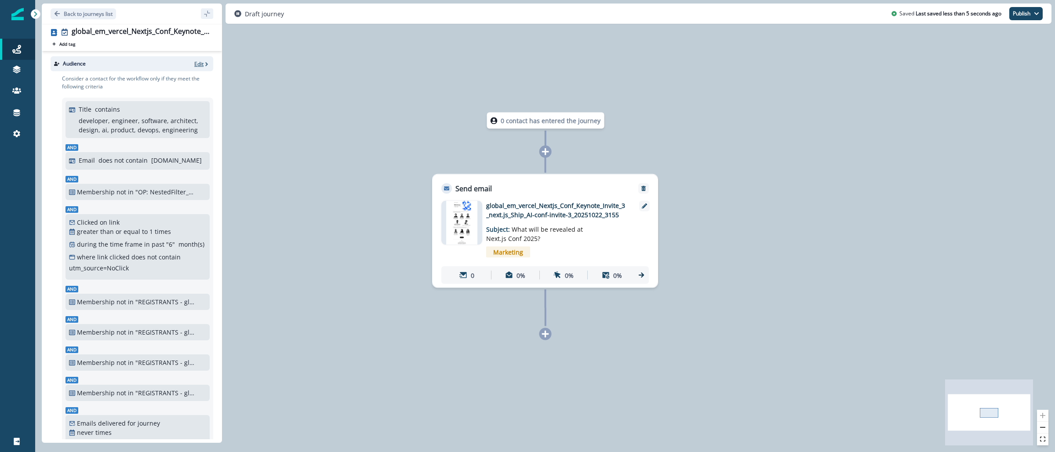
click at [194, 65] on p "Edit" at bounding box center [198, 63] width 9 height 7
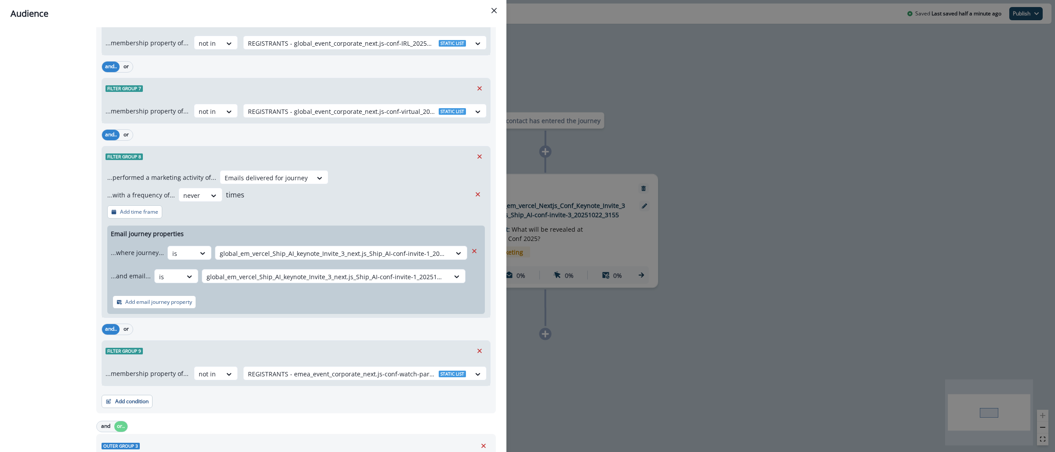
scroll to position [1661, 0]
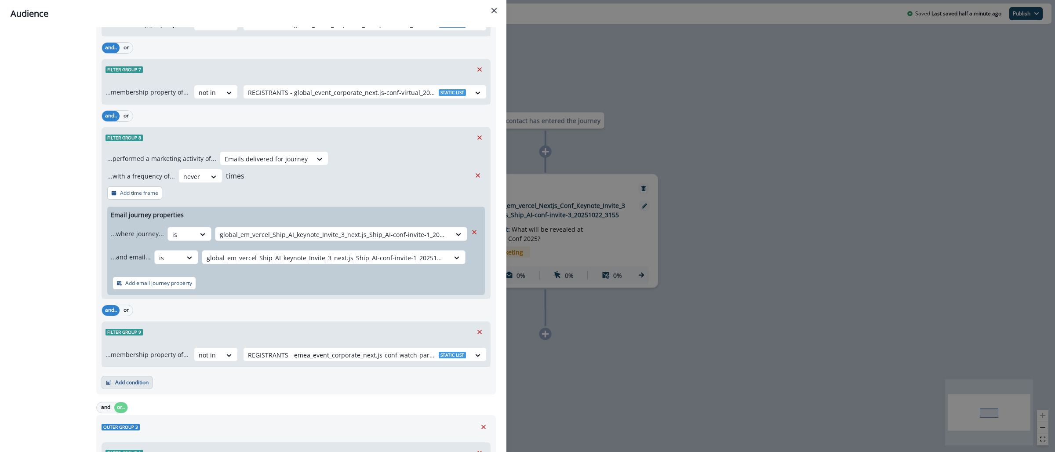
click at [128, 387] on button "Add condition" at bounding box center [127, 382] width 51 height 13
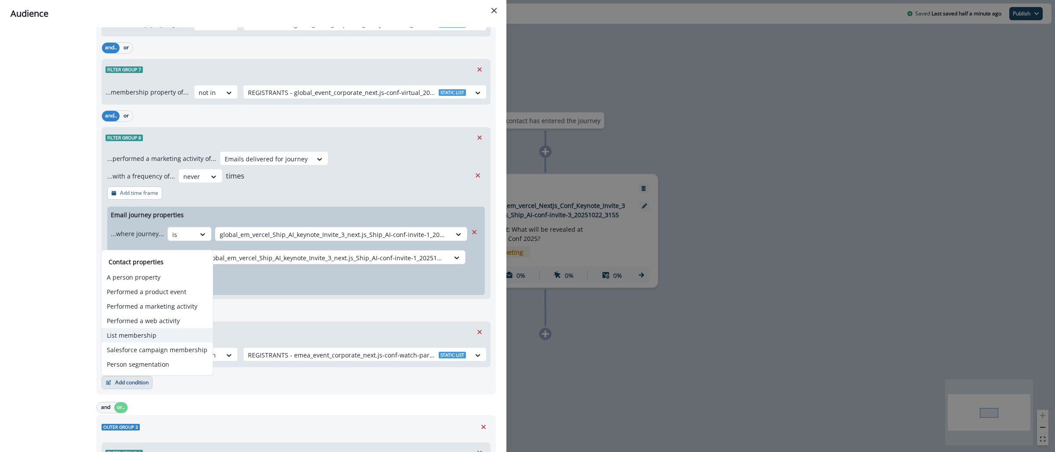
click at [162, 336] on button "List membership" at bounding box center [157, 335] width 111 height 15
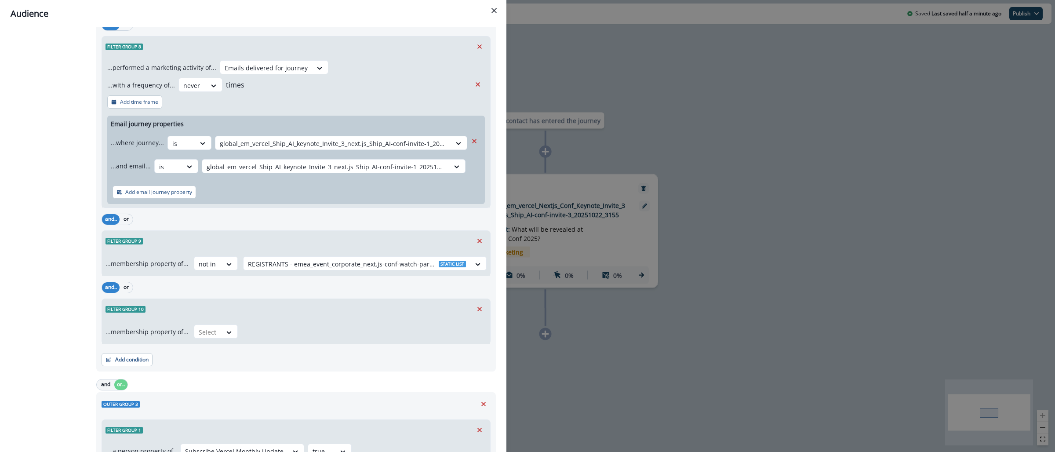
scroll to position [1754, 0]
click at [201, 336] on div at bounding box center [208, 330] width 18 height 11
click at [222, 371] on div "not in" at bounding box center [213, 370] width 44 height 16
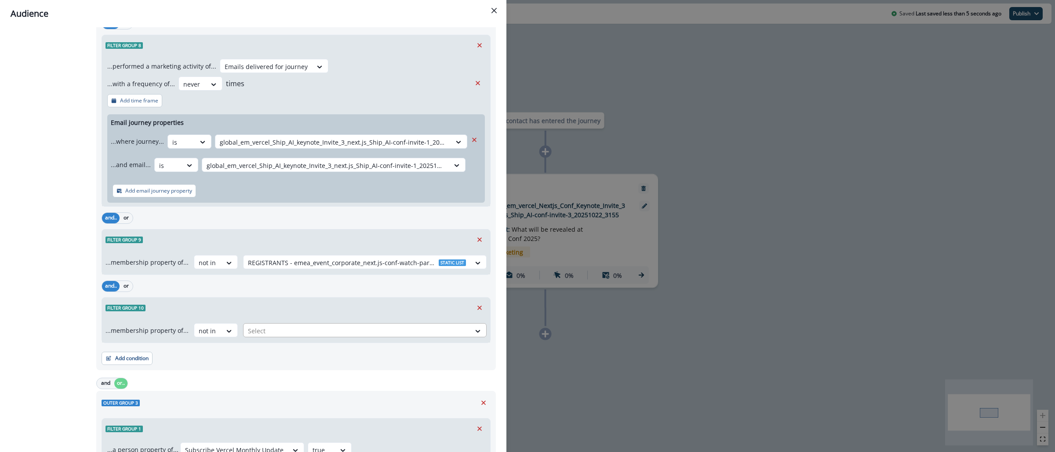
click at [262, 336] on div at bounding box center [357, 330] width 218 height 11
paste input "**********"
type input "**********"
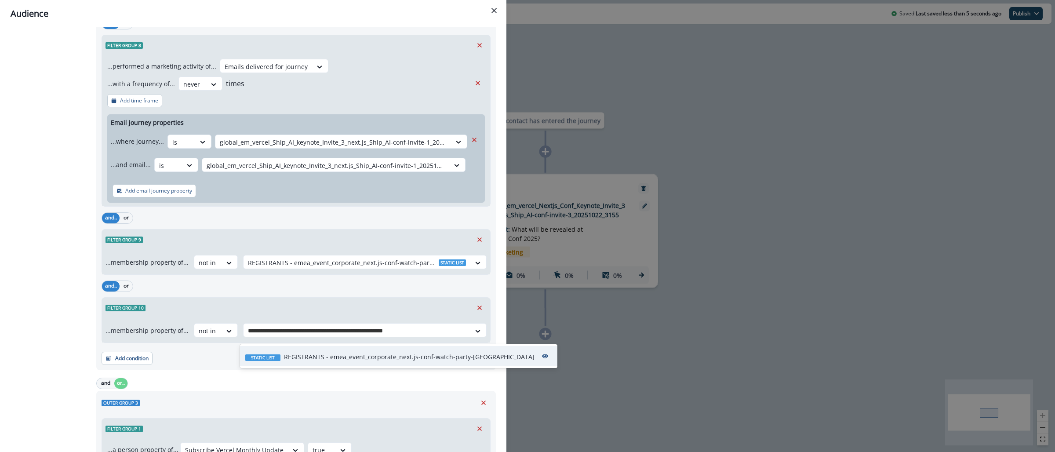
click at [300, 353] on p "REGISTRANTS - emea_event_corporate_next.js-conf-watch-party-berlin_20251023" at bounding box center [409, 356] width 251 height 9
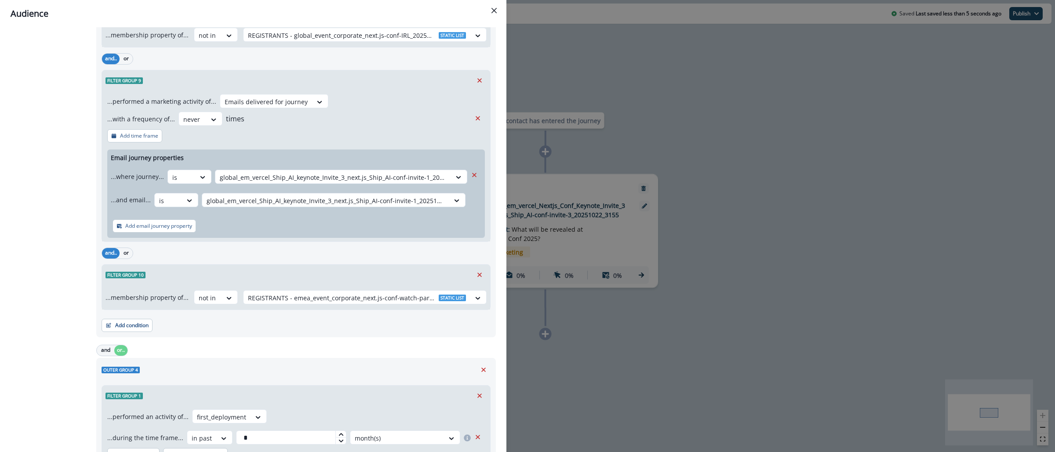
scroll to position [2851, 0]
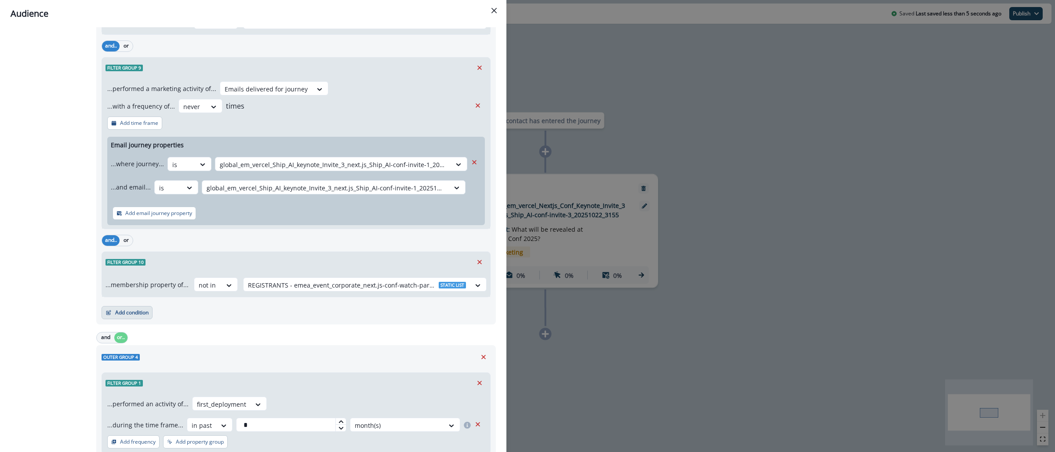
click at [135, 319] on button "Add condition" at bounding box center [127, 312] width 51 height 13
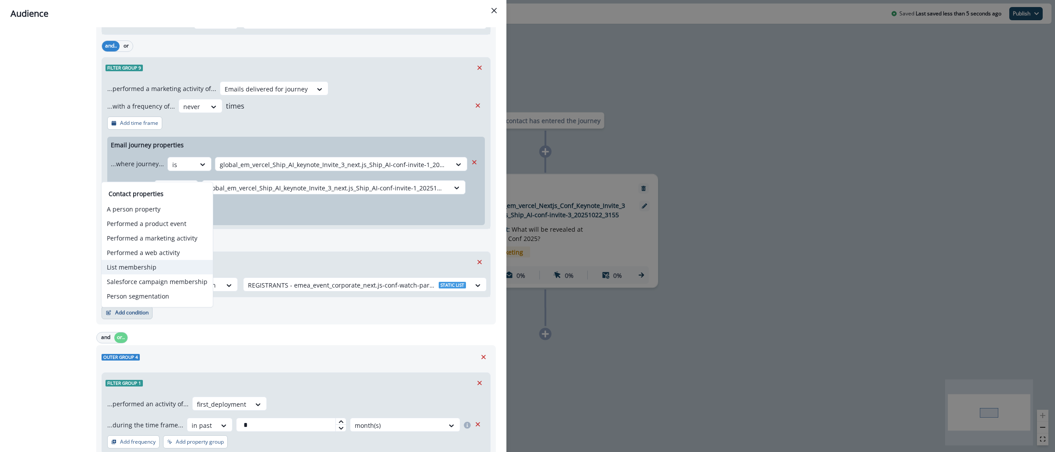
drag, startPoint x: 143, startPoint y: 269, endPoint x: 144, endPoint y: 282, distance: 12.3
click at [143, 269] on button "List membership" at bounding box center [157, 267] width 111 height 15
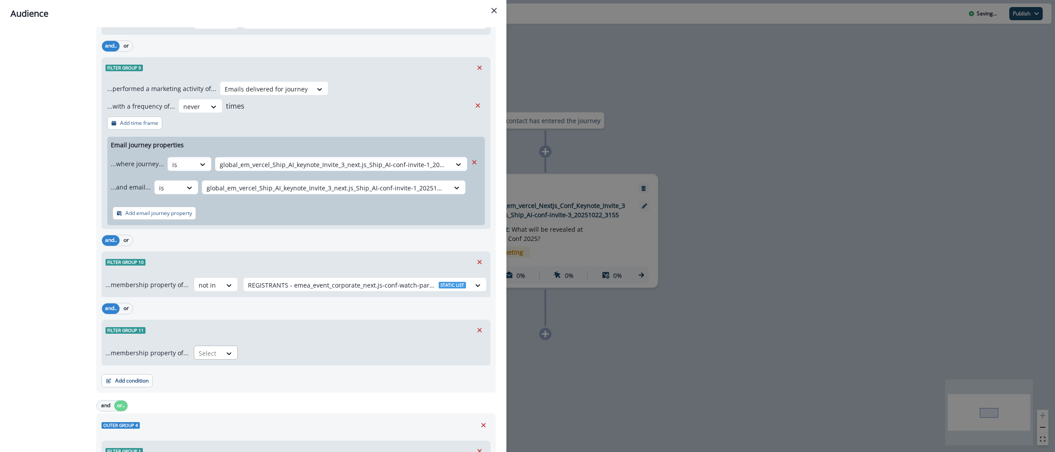
click at [214, 358] on div "Select" at bounding box center [207, 353] width 27 height 15
drag, startPoint x: 203, startPoint y: 395, endPoint x: 203, endPoint y: 387, distance: 8.4
click at [203, 395] on div "not in" at bounding box center [213, 395] width 44 height 16
click at [264, 356] on div at bounding box center [357, 353] width 218 height 11
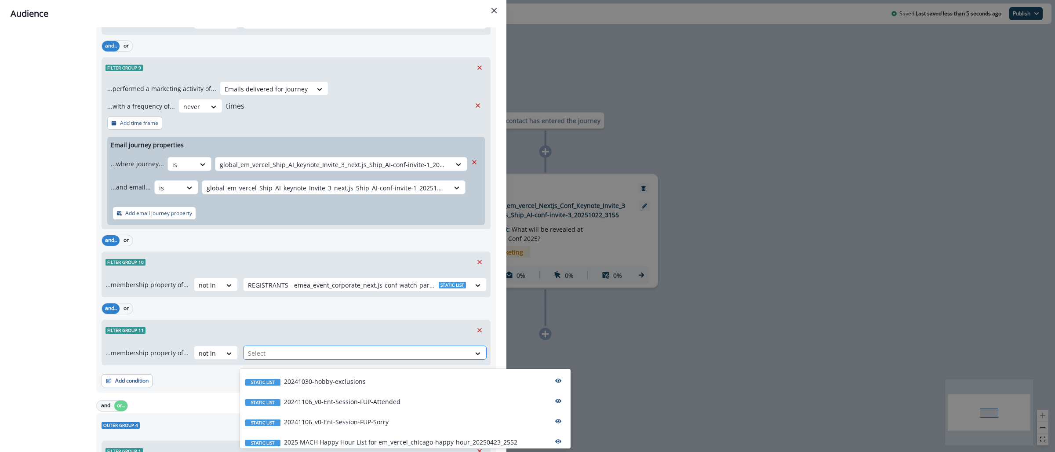
paste input "**********"
type input "**********"
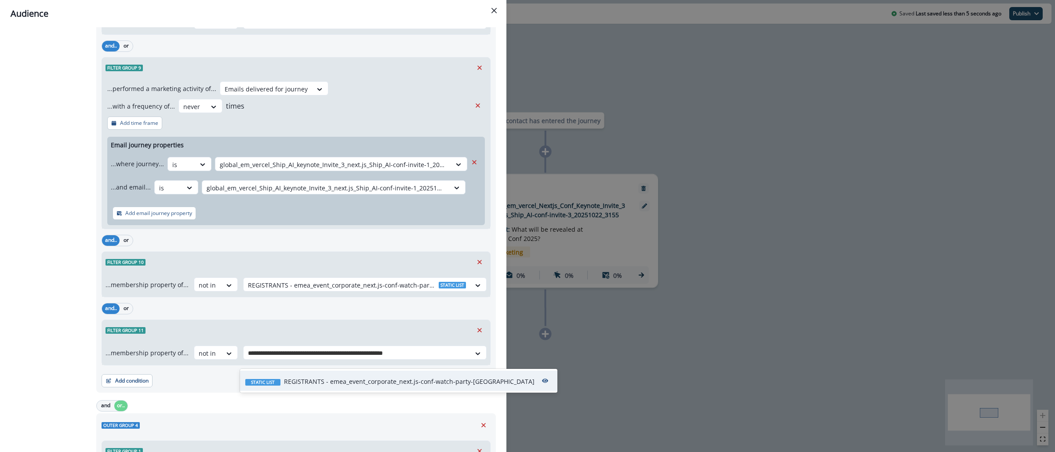
click at [308, 377] on p "REGISTRANTS - emea_event_corporate_next.js-conf-watch-party-[GEOGRAPHIC_DATA]" at bounding box center [409, 381] width 251 height 9
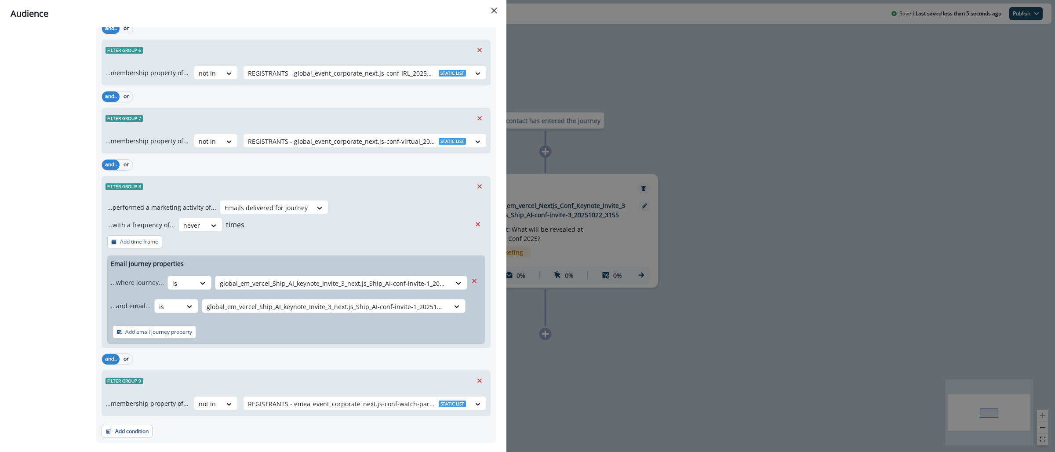
scroll to position [3715, 0]
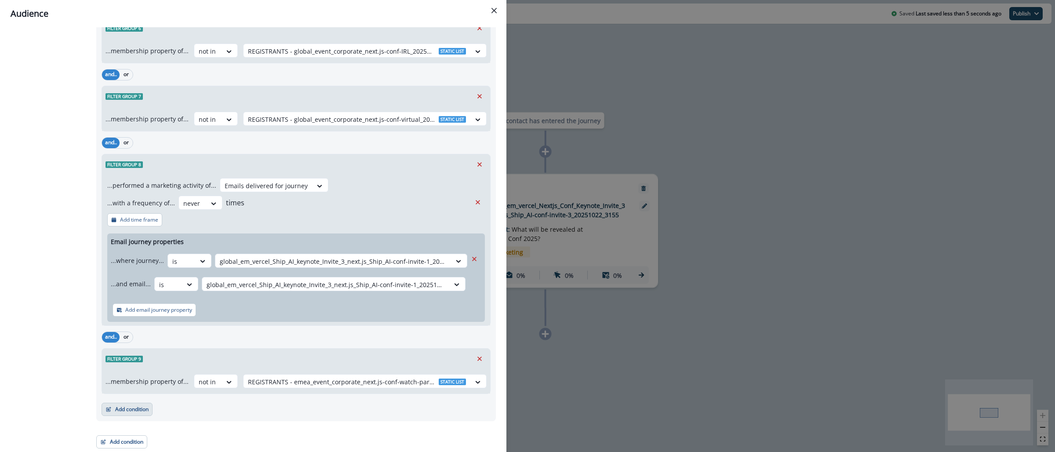
click at [109, 407] on icon "button" at bounding box center [108, 409] width 6 height 6
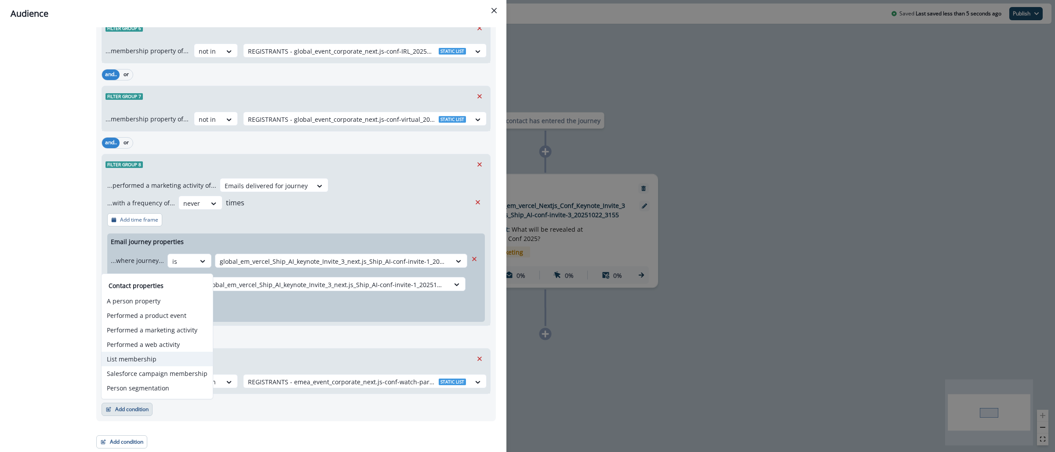
click at [137, 363] on button "List membership" at bounding box center [157, 359] width 111 height 15
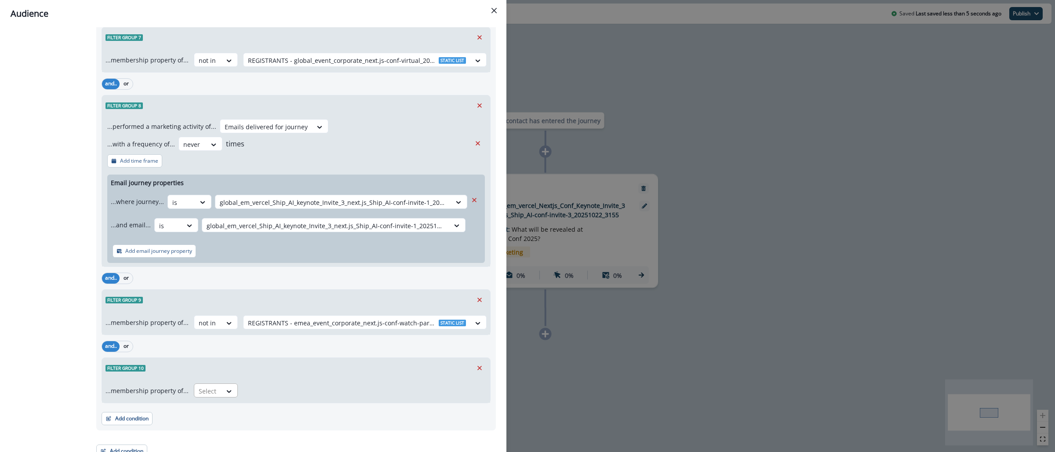
scroll to position [3783, 0]
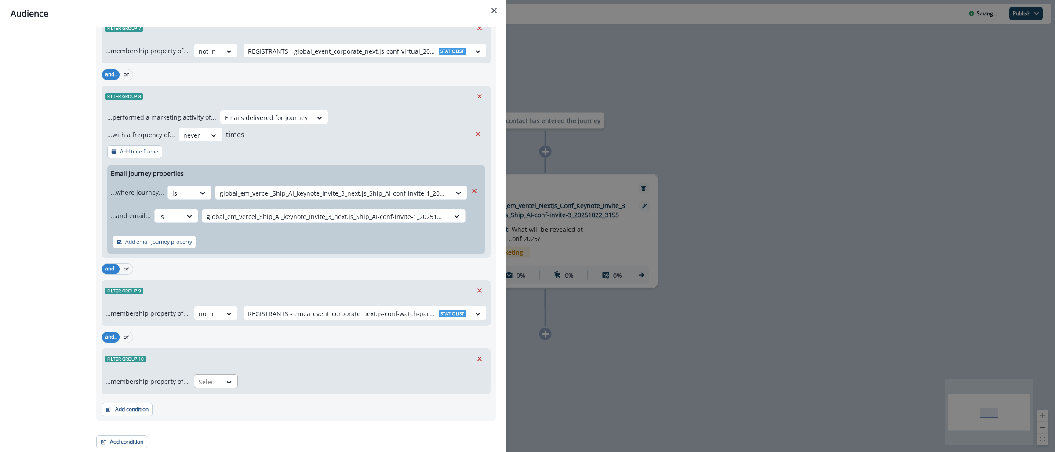
click at [209, 383] on div at bounding box center [208, 381] width 18 height 11
click at [207, 415] on div "not in" at bounding box center [213, 418] width 44 height 16
click at [260, 382] on div at bounding box center [357, 381] width 218 height 11
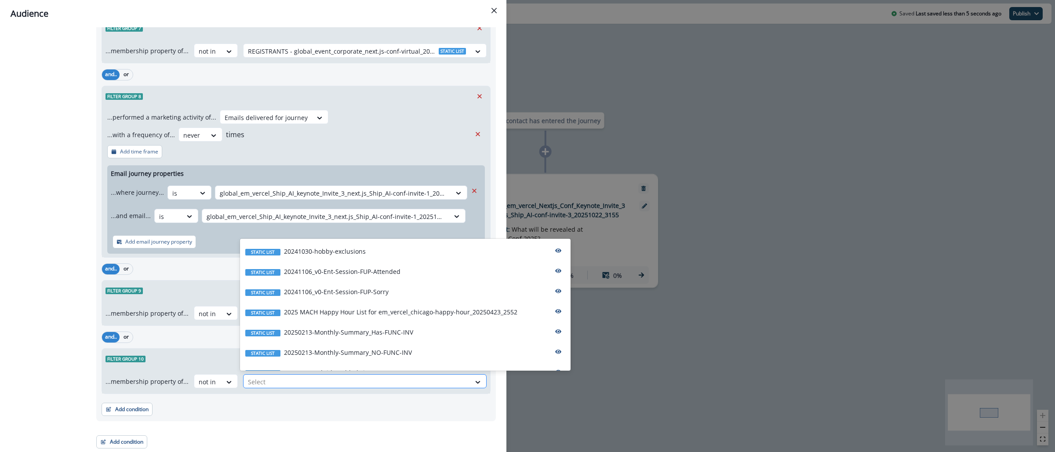
paste input "**********"
type input "**********"
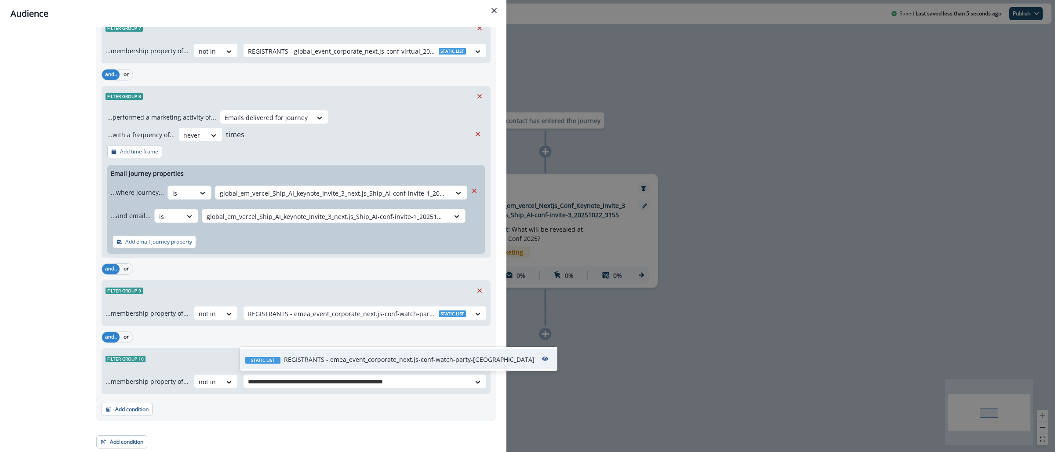
click at [283, 361] on div "Static list REGISTRANTS - emea_event_corporate_next.js-conf-watch-party-berlin_…" at bounding box center [389, 359] width 289 height 9
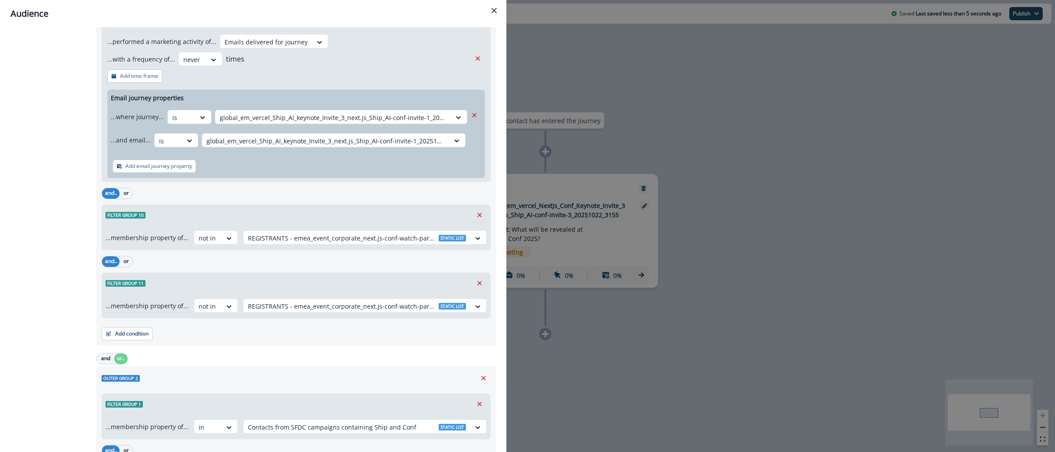
scroll to position [872, 0]
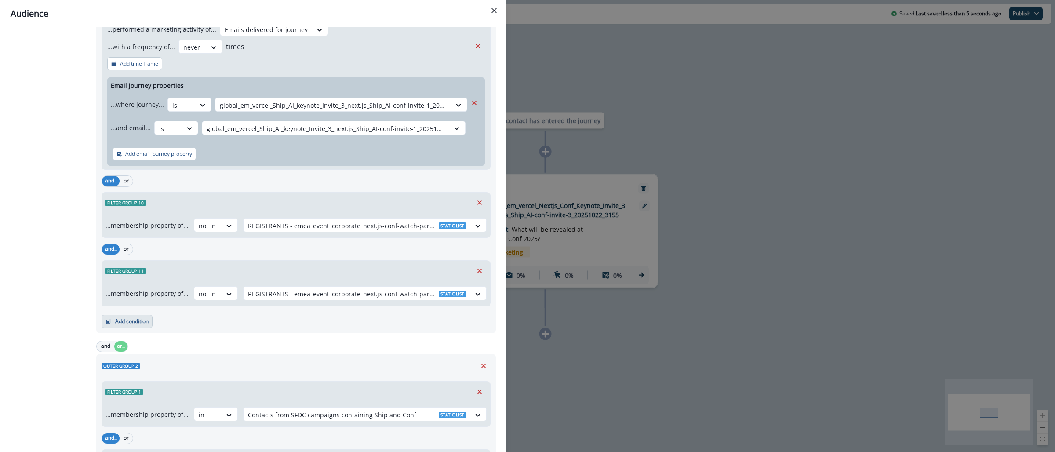
click at [131, 326] on button "Add condition" at bounding box center [127, 321] width 51 height 13
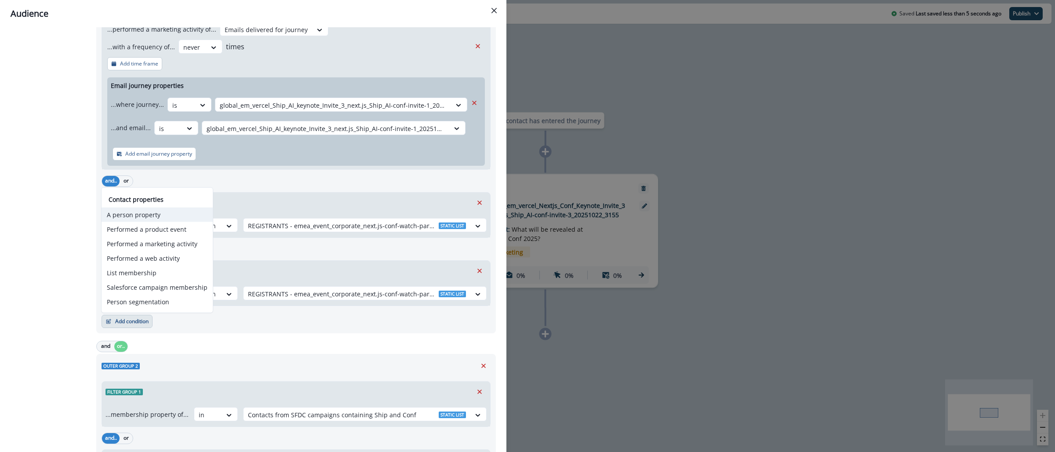
click at [146, 219] on button "A person property" at bounding box center [157, 214] width 111 height 15
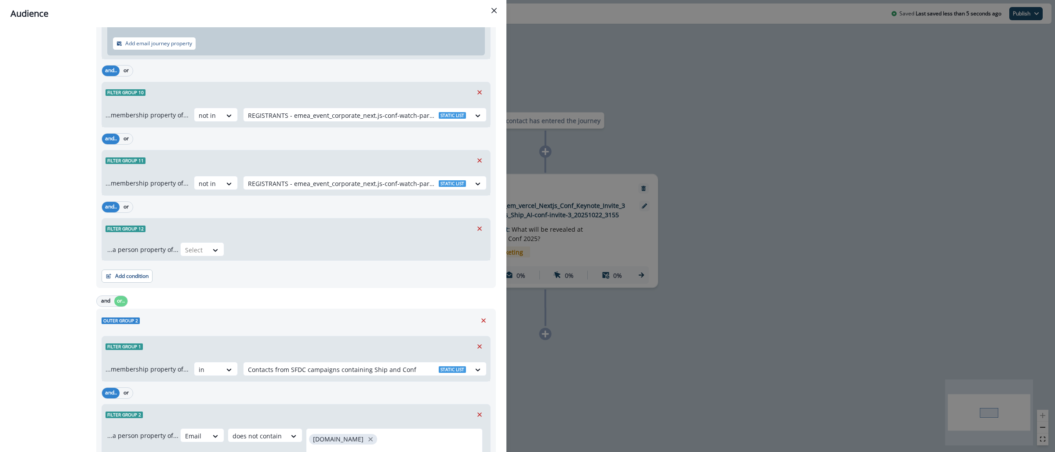
scroll to position [1039, 0]
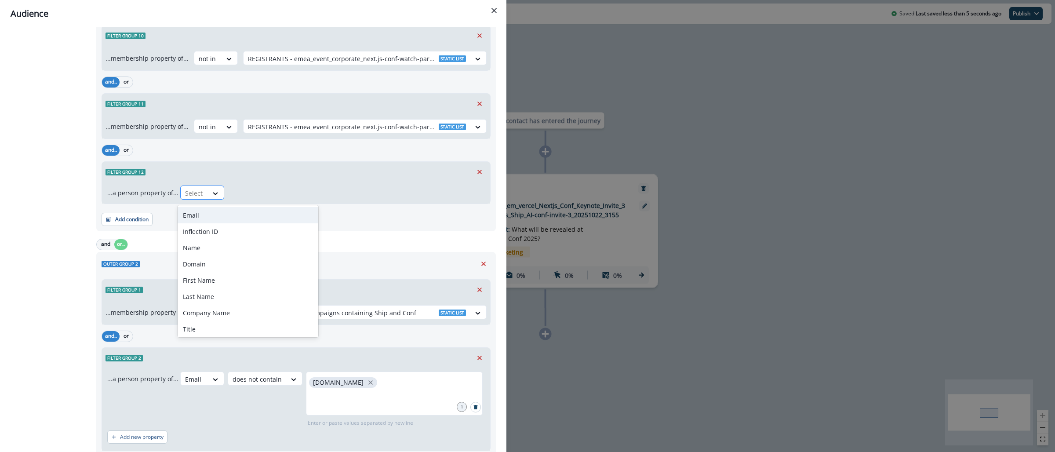
click at [194, 196] on div at bounding box center [194, 193] width 18 height 11
click at [199, 211] on div "Email" at bounding box center [248, 215] width 141 height 16
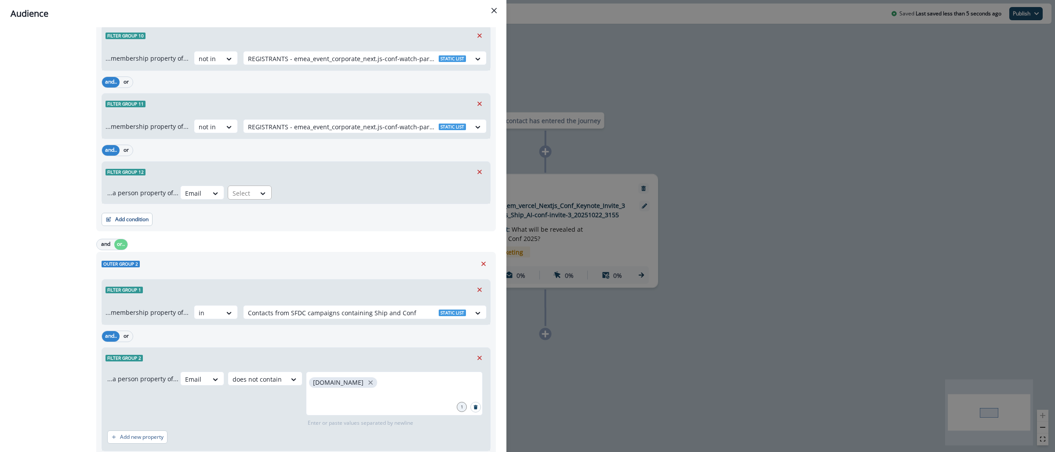
click at [242, 195] on div at bounding box center [241, 193] width 18 height 11
type input "***"
click at [244, 216] on div "begins with" at bounding box center [259, 215] width 69 height 16
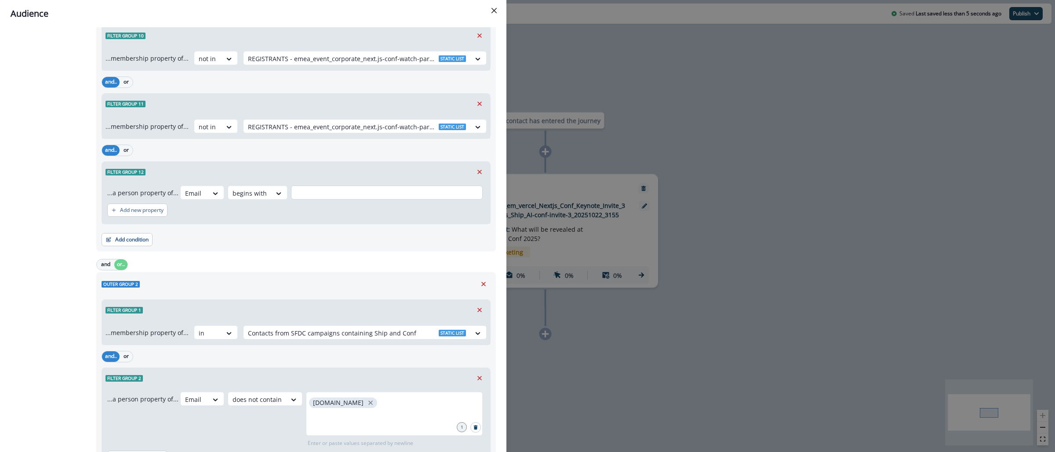
click at [348, 198] on input "text" at bounding box center [387, 192] width 192 height 14
type input "*"
click at [134, 213] on p "Add new property" at bounding box center [142, 210] width 44 height 6
click at [176, 218] on icon at bounding box center [176, 215] width 8 height 9
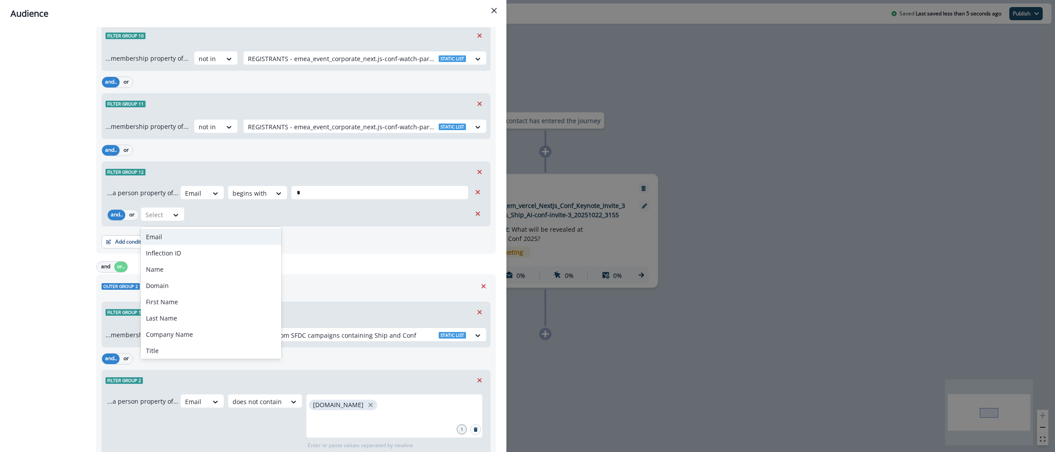
type input "*"
drag, startPoint x: 178, startPoint y: 237, endPoint x: 182, endPoint y: 236, distance: 4.6
click at [178, 237] on div "Email" at bounding box center [211, 237] width 141 height 16
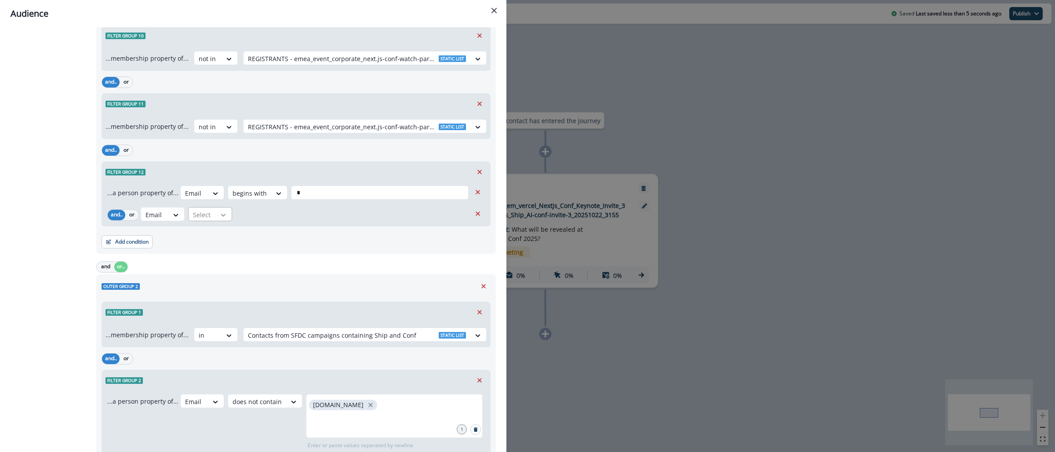
click at [216, 214] on div at bounding box center [223, 215] width 15 height 9
type input "***"
click at [220, 242] on div "begins with" at bounding box center [222, 237] width 69 height 16
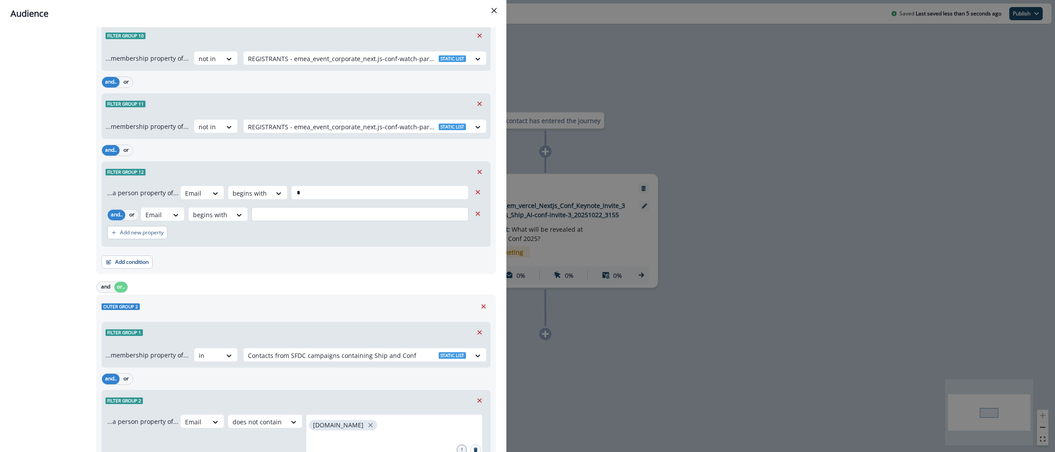
click at [262, 218] on input "text" at bounding box center [359, 214] width 217 height 14
type input "*"
click at [133, 214] on button "or" at bounding box center [131, 215] width 13 height 11
click at [142, 234] on p "Add new property" at bounding box center [142, 232] width 44 height 6
click at [130, 240] on button "or" at bounding box center [131, 237] width 13 height 11
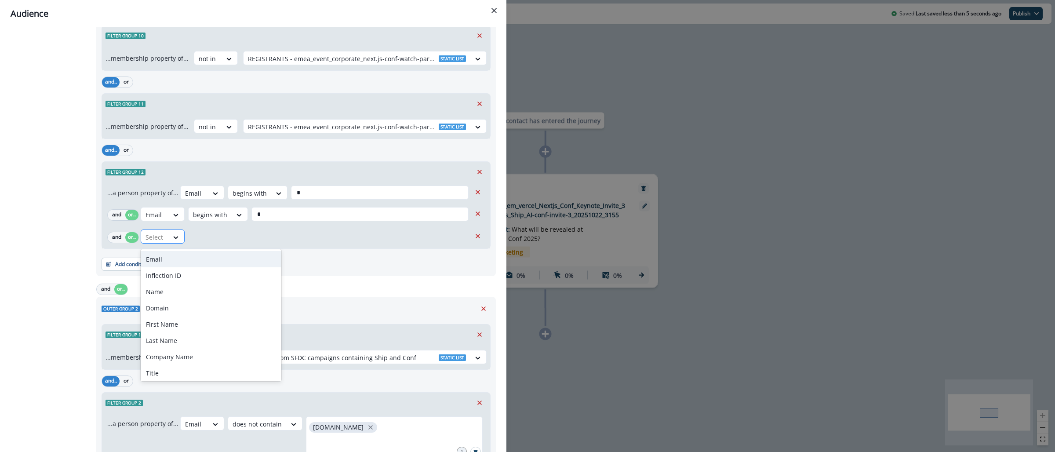
click at [159, 241] on div at bounding box center [154, 237] width 18 height 11
type input "*"
click at [173, 261] on div "Email" at bounding box center [211, 259] width 141 height 16
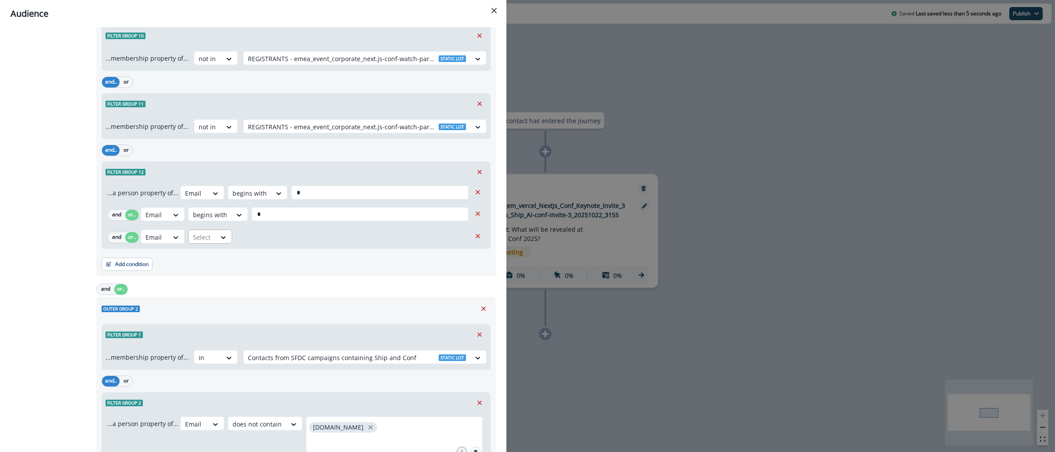
click at [213, 236] on div "Select" at bounding box center [202, 237] width 27 height 15
type input "**"
click at [214, 256] on div "begins with" at bounding box center [222, 259] width 69 height 16
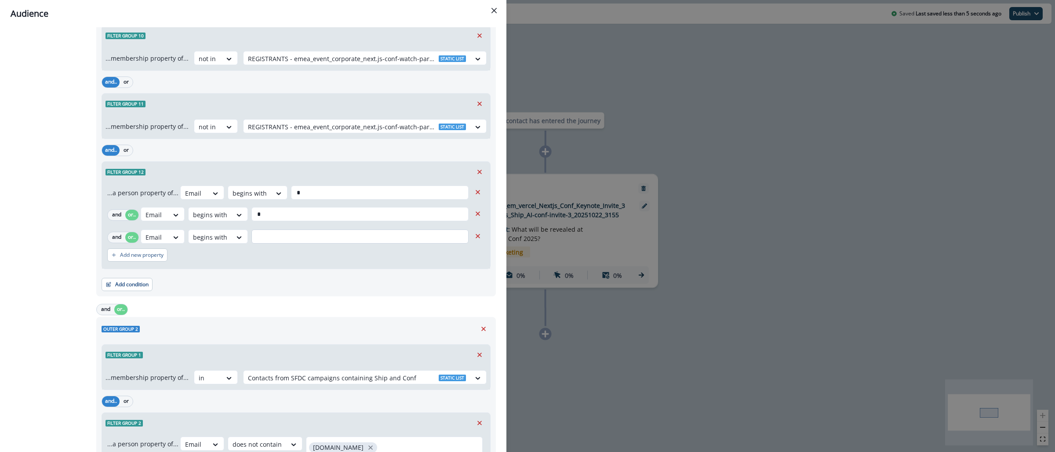
click at [259, 239] on input "text" at bounding box center [359, 236] width 217 height 14
type input "*"
click at [154, 257] on p "Add new property" at bounding box center [142, 255] width 44 height 6
click at [133, 264] on button "or" at bounding box center [131, 259] width 13 height 11
click at [169, 258] on div at bounding box center [175, 259] width 15 height 9
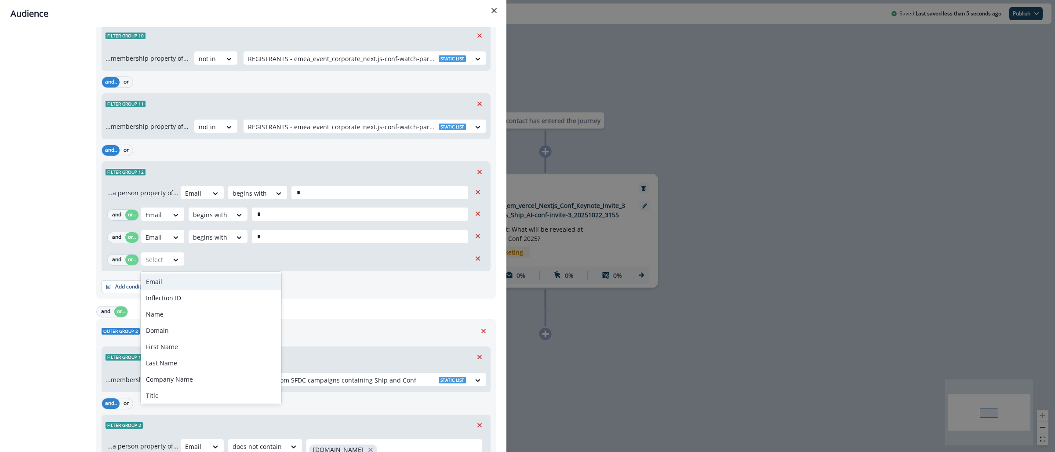
type input "*"
click at [174, 279] on div "Email" at bounding box center [211, 281] width 141 height 16
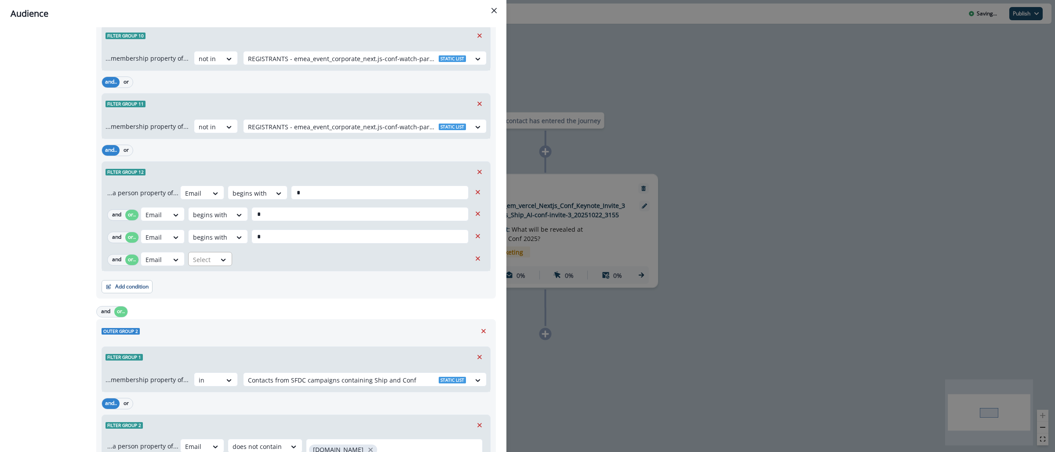
click at [203, 263] on div at bounding box center [202, 259] width 18 height 11
type input "**"
click at [210, 277] on div "begins with" at bounding box center [222, 281] width 69 height 16
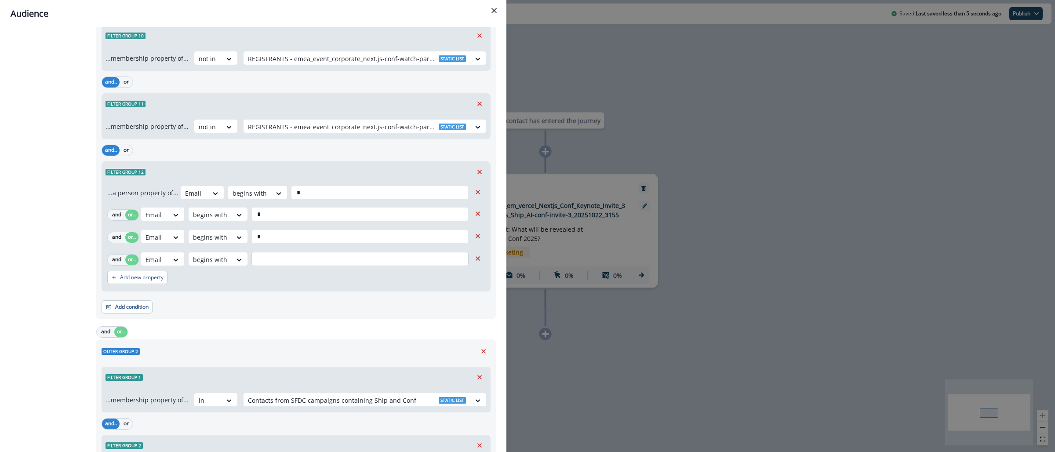
click at [265, 264] on input "text" at bounding box center [359, 259] width 217 height 14
type input "*"
click at [149, 280] on p "Add new property" at bounding box center [142, 277] width 44 height 6
click at [131, 287] on button "or" at bounding box center [131, 282] width 13 height 11
click at [163, 285] on div at bounding box center [154, 281] width 18 height 11
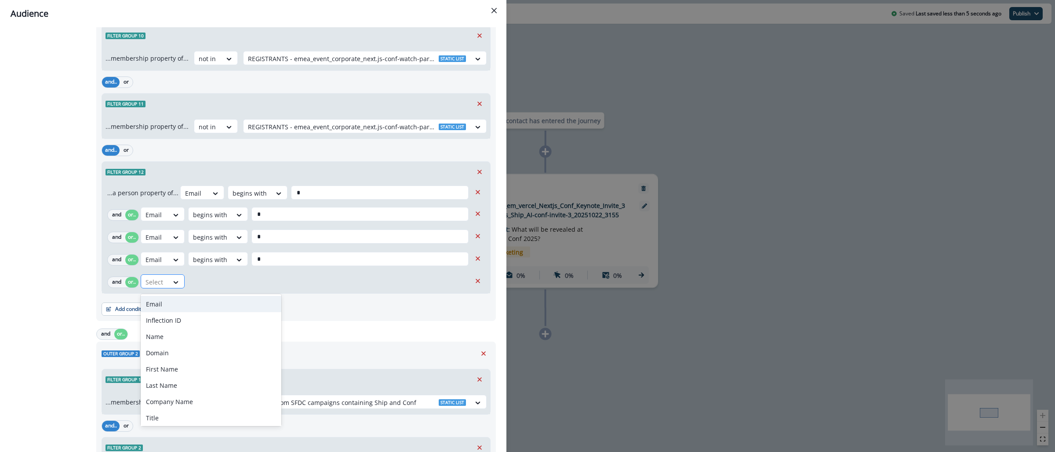
type input "*"
click at [167, 301] on div "Email" at bounding box center [211, 304] width 141 height 16
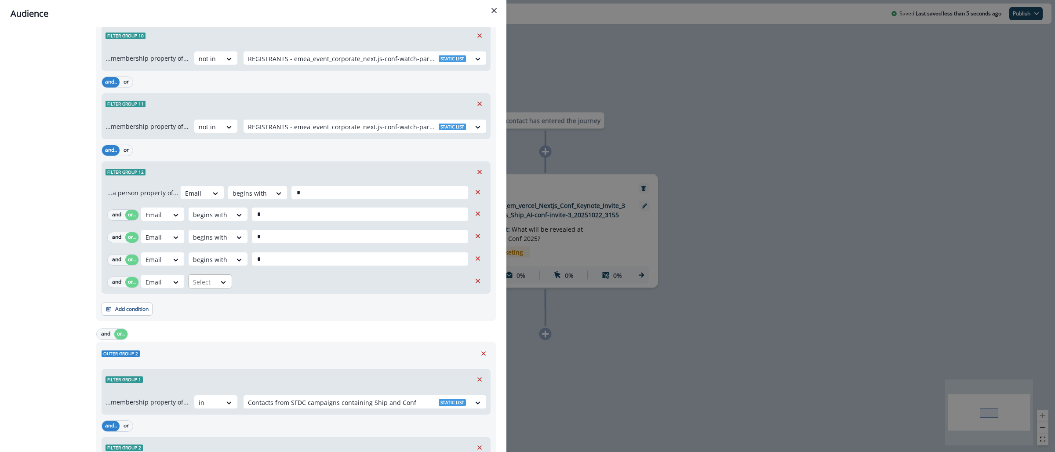
click at [208, 282] on div at bounding box center [202, 281] width 18 height 11
type input "***"
click at [215, 300] on div "begins with" at bounding box center [222, 304] width 69 height 16
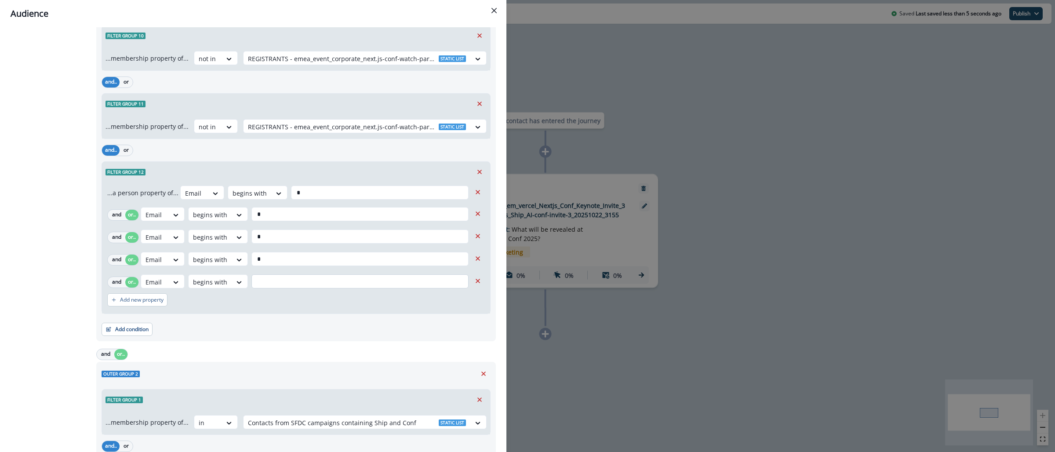
click at [271, 277] on input "text" at bounding box center [359, 281] width 217 height 14
type input "*"
click at [142, 303] on p "Add new property" at bounding box center [142, 300] width 44 height 6
click at [133, 304] on button "or" at bounding box center [131, 304] width 13 height 11
click at [174, 303] on icon at bounding box center [176, 304] width 8 height 9
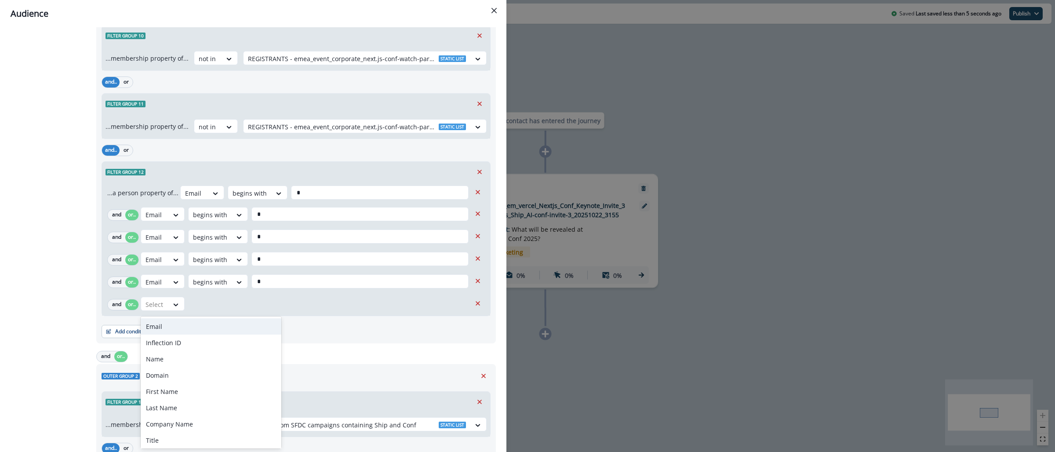
click at [173, 325] on div "Email" at bounding box center [211, 326] width 141 height 16
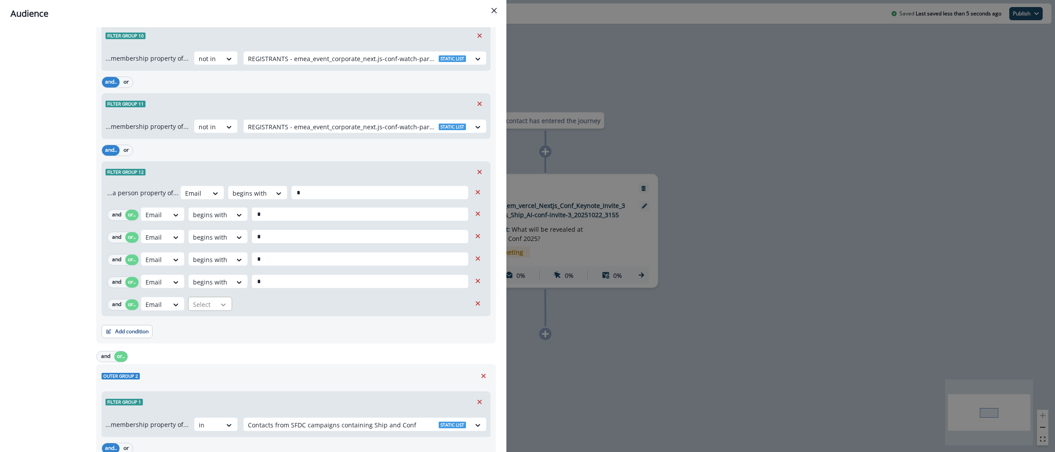
click at [228, 306] on div at bounding box center [223, 304] width 15 height 9
type input "**"
click at [222, 320] on div "begins with" at bounding box center [222, 326] width 69 height 16
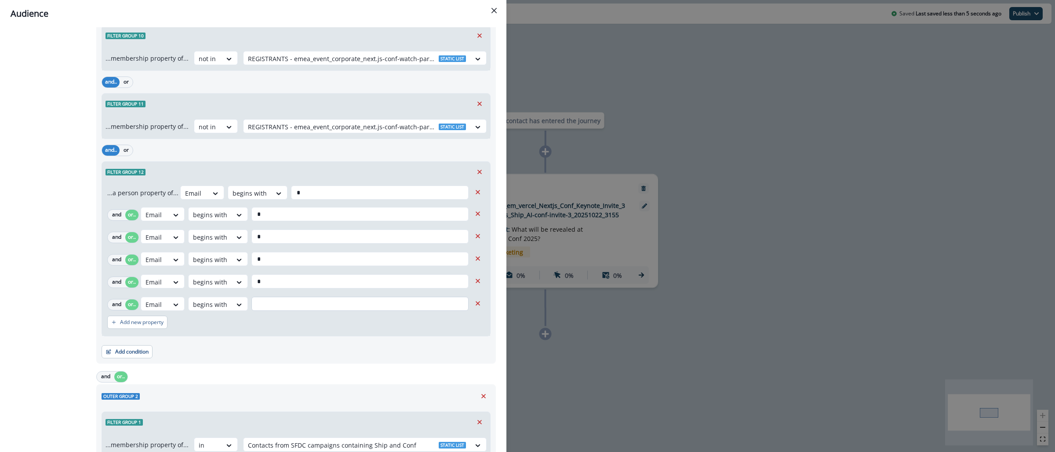
click at [257, 305] on input "text" at bounding box center [359, 304] width 217 height 14
type input "*"
drag, startPoint x: 267, startPoint y: 281, endPoint x: 256, endPoint y: 277, distance: 11.7
click at [256, 277] on input "*" at bounding box center [359, 281] width 217 height 14
type input "*"
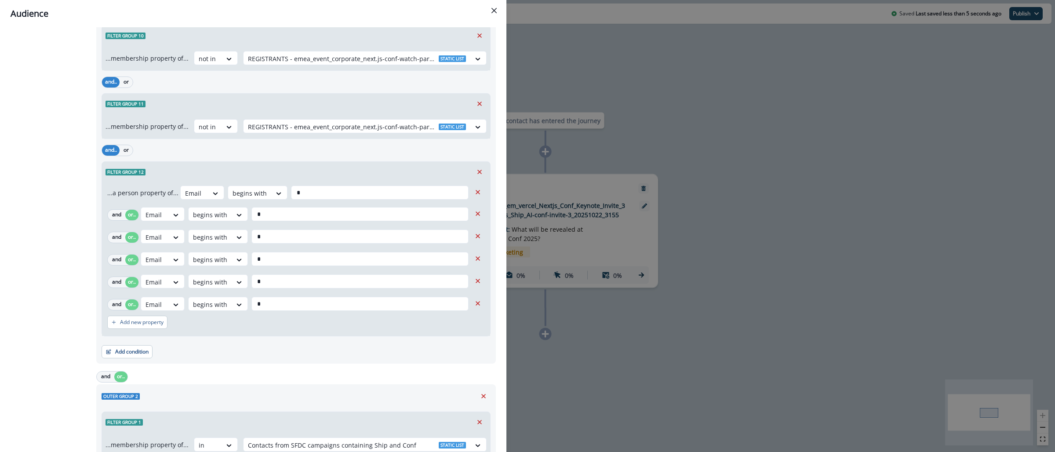
click at [247, 298] on div "Email begins with *" at bounding box center [306, 304] width 330 height 14
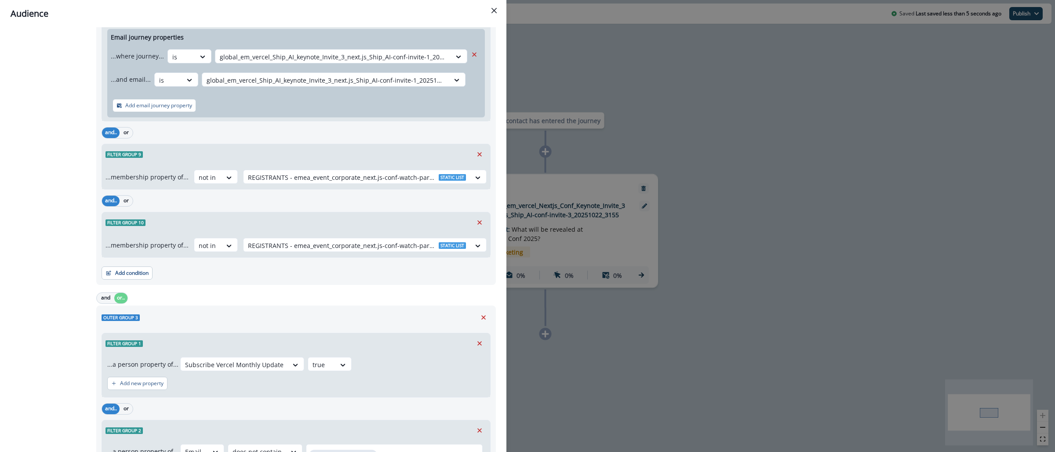
scroll to position [2038, 0]
type input "*"
click at [137, 274] on button "Add condition" at bounding box center [127, 271] width 51 height 13
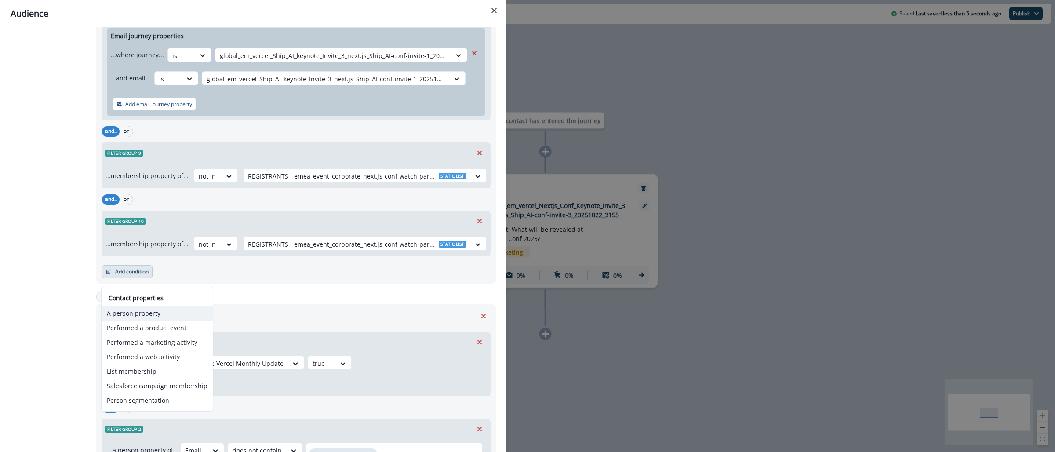
click at [163, 310] on button "A person property" at bounding box center [157, 313] width 111 height 15
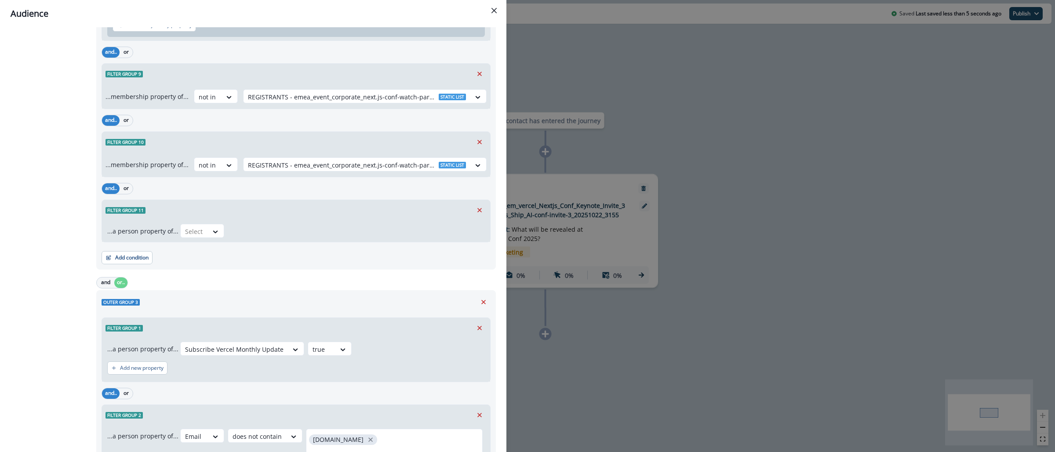
scroll to position [2121, 0]
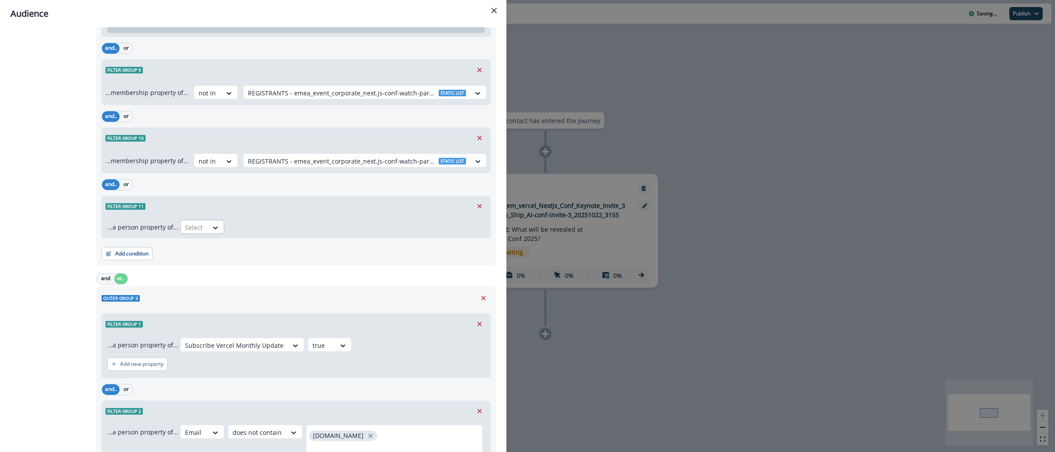
click at [191, 229] on div at bounding box center [194, 227] width 18 height 11
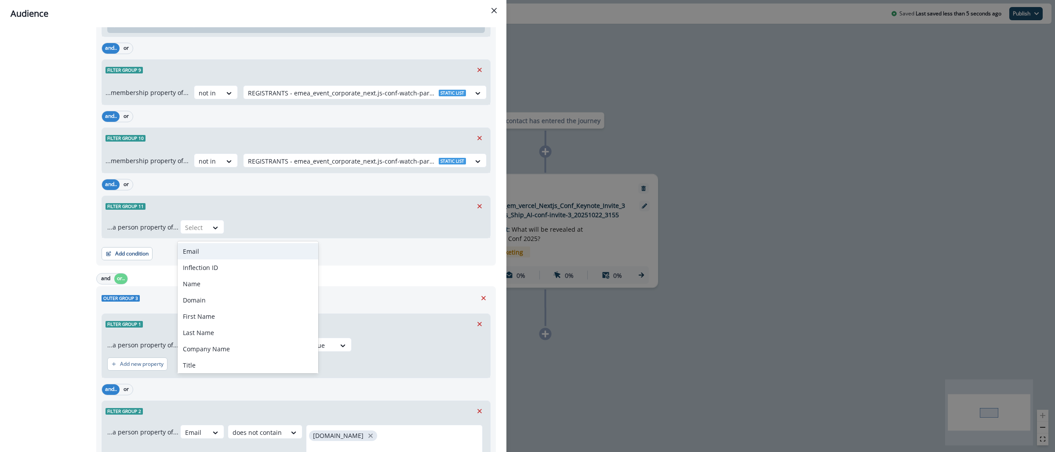
click at [211, 251] on div "Email" at bounding box center [248, 251] width 141 height 16
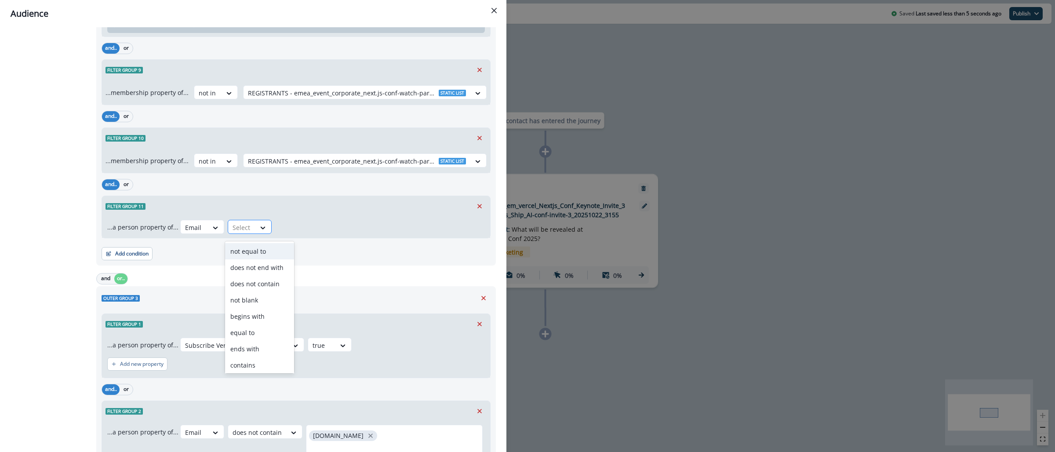
click at [245, 232] on div at bounding box center [241, 227] width 18 height 11
type input "***"
click at [248, 250] on div "begins with" at bounding box center [259, 251] width 69 height 16
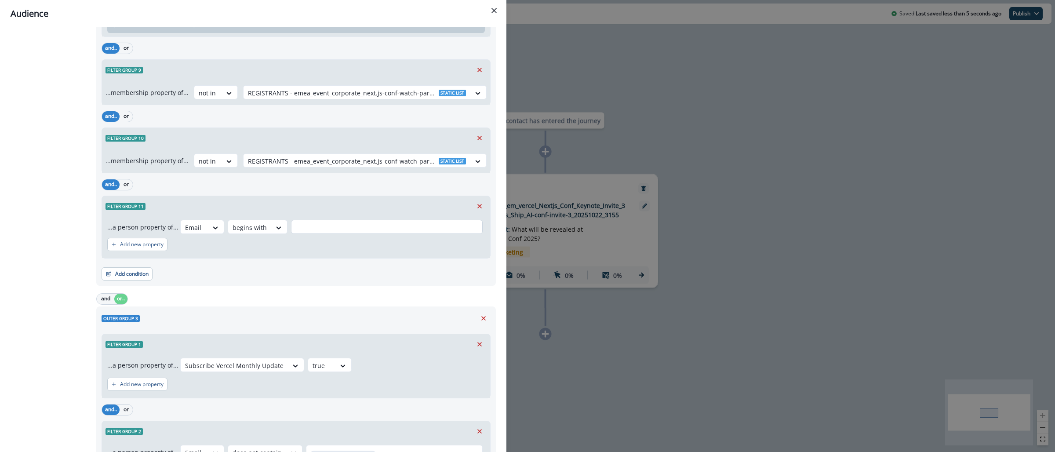
click at [298, 232] on input "text" at bounding box center [387, 227] width 192 height 14
type input "*"
click at [115, 247] on icon "button" at bounding box center [113, 244] width 5 height 5
click at [125, 251] on button "or" at bounding box center [131, 249] width 13 height 11
click at [151, 251] on div at bounding box center [154, 248] width 18 height 11
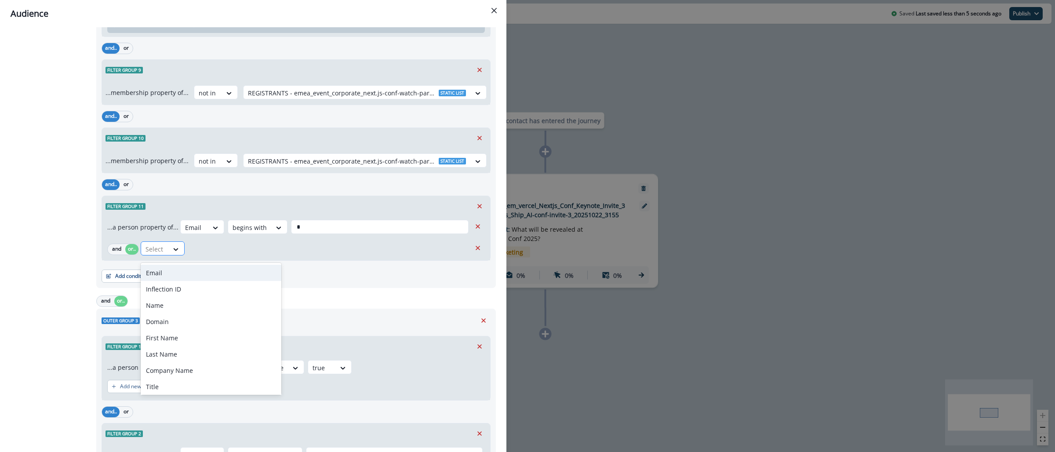
type input "*"
click at [176, 270] on div "Email" at bounding box center [211, 273] width 141 height 16
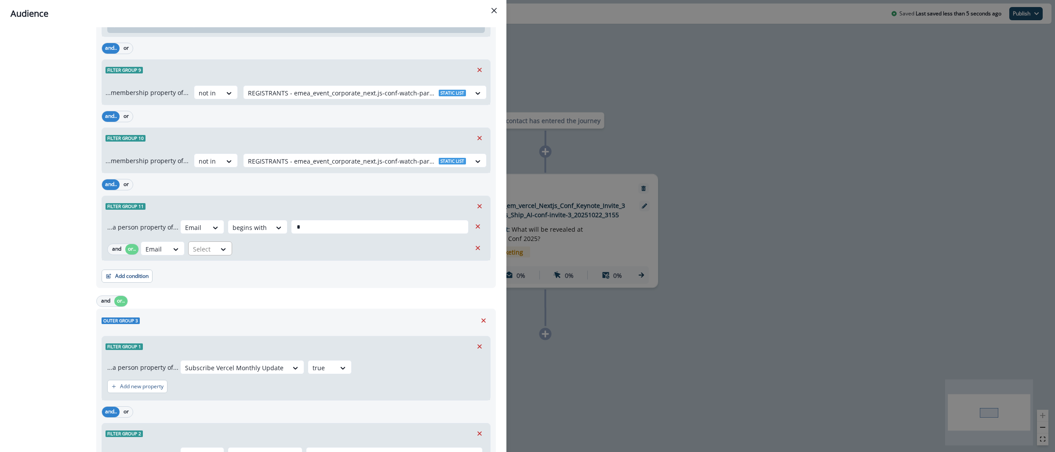
click at [204, 254] on div at bounding box center [202, 248] width 18 height 11
type input "***"
click at [205, 270] on div "begins with" at bounding box center [222, 273] width 69 height 16
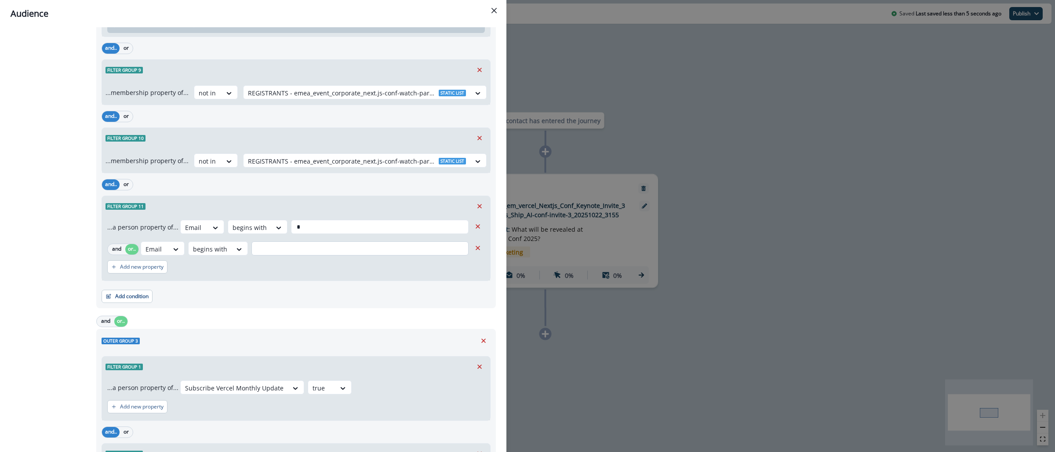
click at [279, 252] on input "text" at bounding box center [359, 248] width 217 height 14
type input "*"
click at [141, 270] on p "Add new property" at bounding box center [142, 267] width 44 height 6
click at [133, 277] on button "or" at bounding box center [131, 271] width 13 height 11
click at [153, 273] on div at bounding box center [154, 271] width 18 height 11
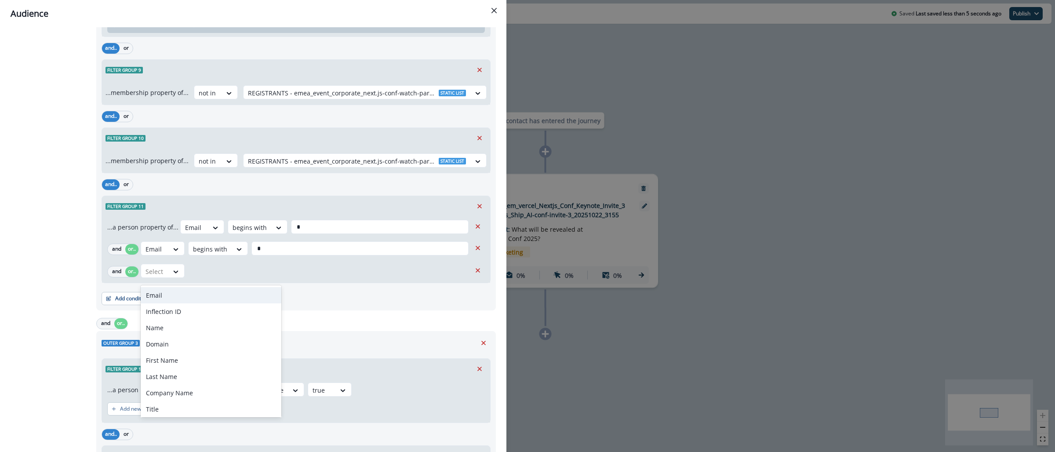
type input "*"
click at [178, 294] on div "Email" at bounding box center [211, 295] width 141 height 16
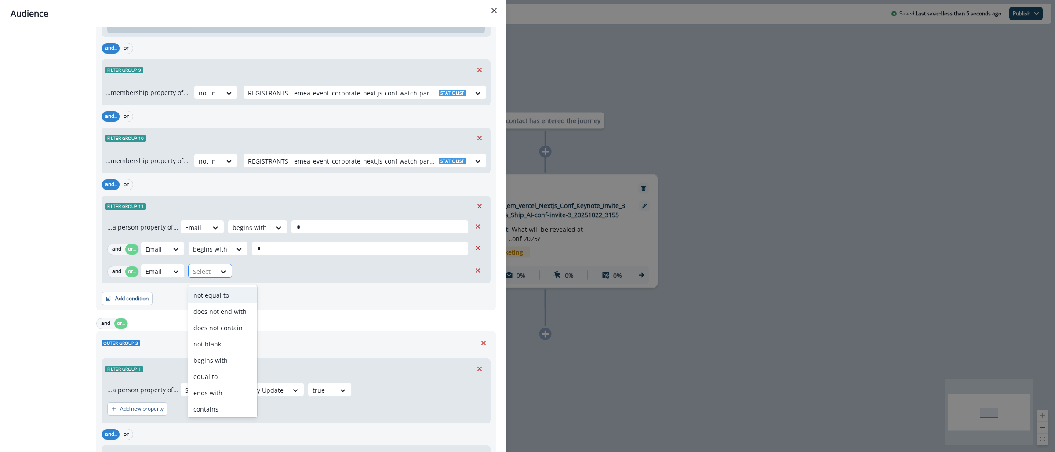
click at [207, 274] on div at bounding box center [202, 271] width 18 height 11
type input "***"
drag, startPoint x: 211, startPoint y: 290, endPoint x: 222, endPoint y: 277, distance: 16.5
click at [211, 290] on div "begins with" at bounding box center [222, 295] width 69 height 16
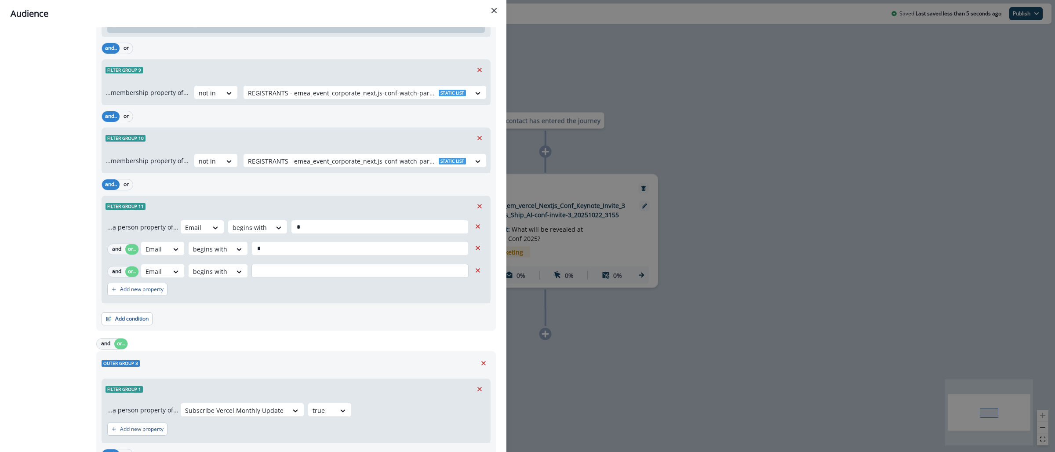
click at [250, 276] on div "Email option begins with, selected. begins with" at bounding box center [306, 271] width 330 height 14
click at [254, 275] on input "text" at bounding box center [359, 271] width 217 height 14
type input "*"
click at [125, 292] on p "Add new property" at bounding box center [142, 289] width 44 height 6
drag, startPoint x: 129, startPoint y: 299, endPoint x: 152, endPoint y: 299, distance: 23.3
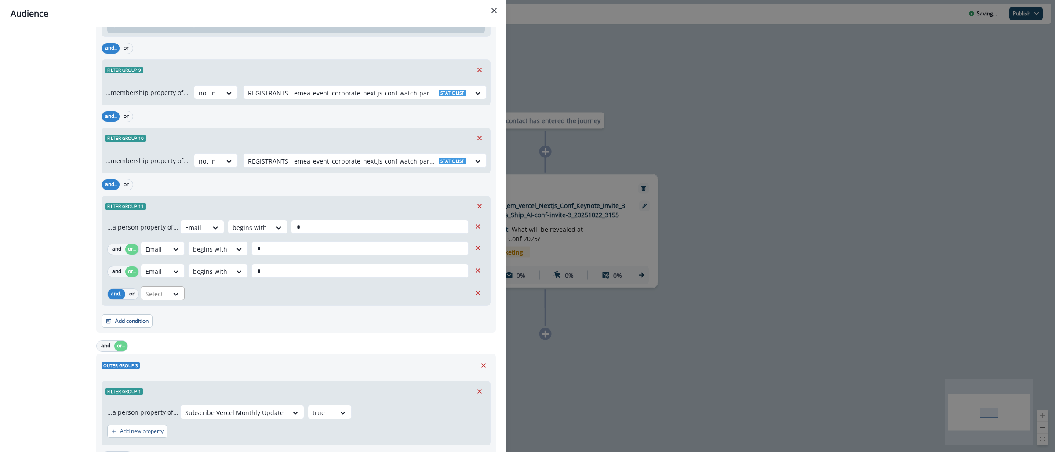
click at [129, 299] on button "or" at bounding box center [131, 294] width 13 height 11
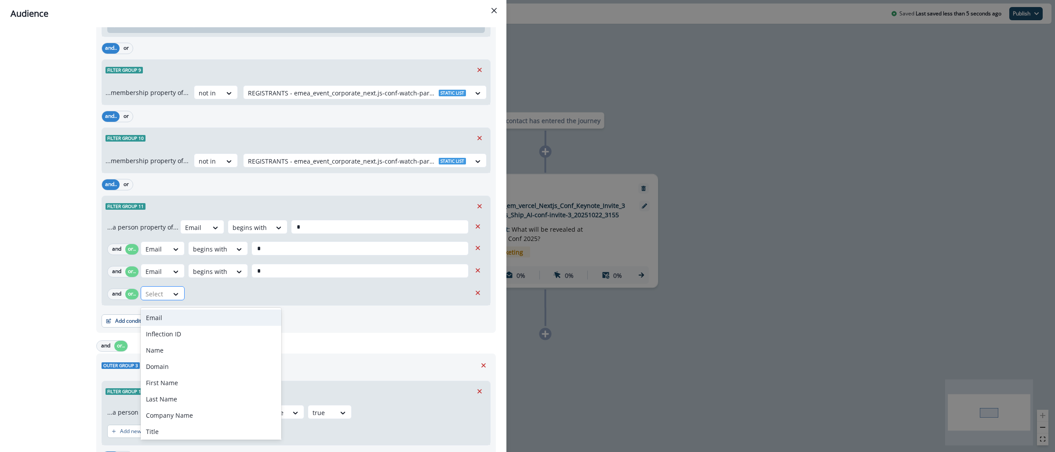
click at [155, 299] on div at bounding box center [154, 293] width 18 height 11
type input "*"
click at [170, 312] on div "Email" at bounding box center [211, 317] width 141 height 16
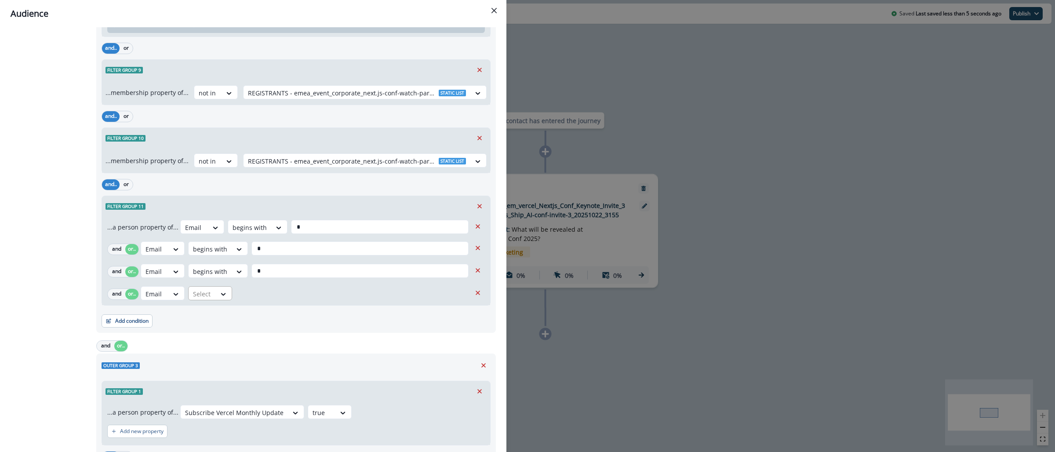
click at [204, 295] on div at bounding box center [202, 293] width 18 height 11
type input "***"
click at [214, 317] on div "begins with" at bounding box center [222, 317] width 69 height 16
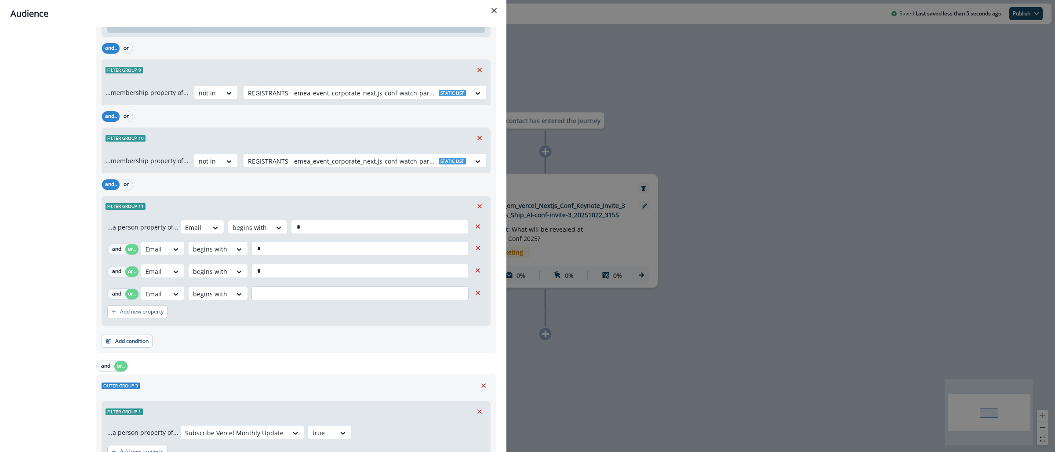
click at [258, 299] on input "text" at bounding box center [359, 293] width 217 height 14
drag, startPoint x: 262, startPoint y: 275, endPoint x: 253, endPoint y: 270, distance: 10.6
click at [253, 270] on input "*" at bounding box center [359, 271] width 217 height 14
type input "*"
click at [266, 300] on input "text" at bounding box center [359, 293] width 217 height 14
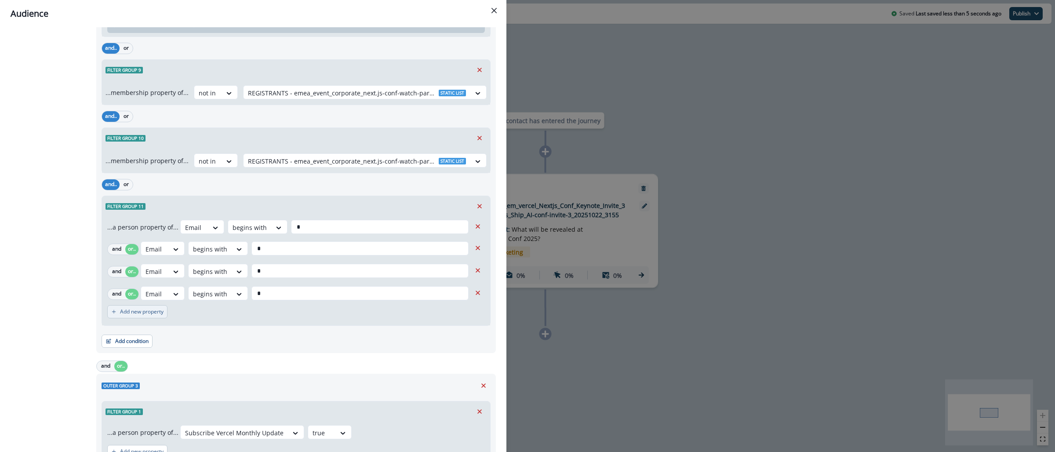
type input "*"
click at [152, 315] on p "Add new property" at bounding box center [142, 312] width 44 height 6
drag, startPoint x: 136, startPoint y: 316, endPoint x: 153, endPoint y: 316, distance: 16.7
click at [136, 316] on button "or" at bounding box center [131, 316] width 13 height 11
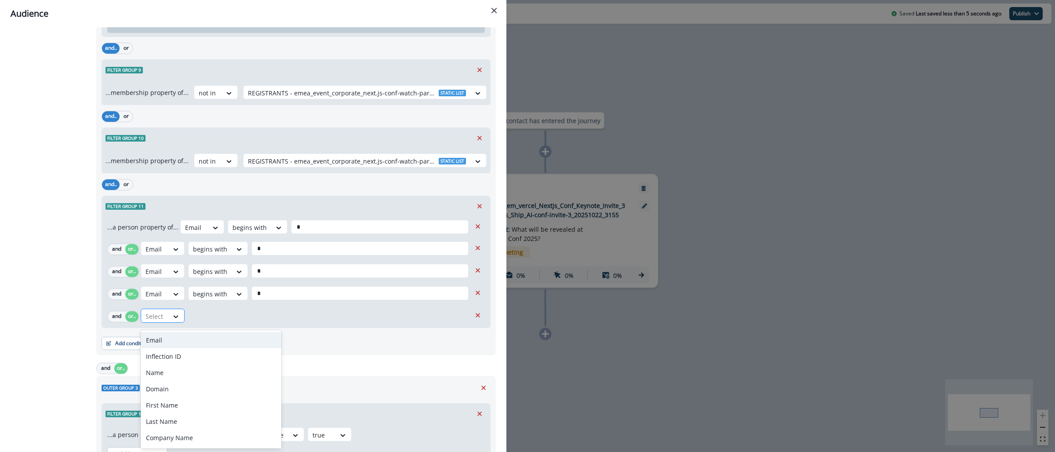
click at [159, 317] on div at bounding box center [154, 316] width 18 height 11
type input "*"
click at [174, 337] on div "Email" at bounding box center [211, 340] width 141 height 16
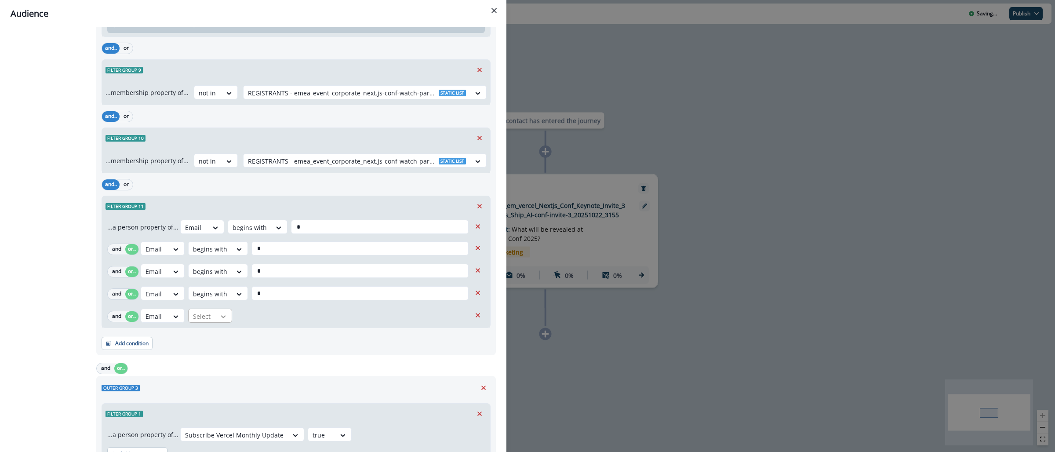
click at [219, 318] on icon at bounding box center [223, 316] width 8 height 9
type input "***"
click at [214, 335] on div "begins with" at bounding box center [222, 340] width 69 height 16
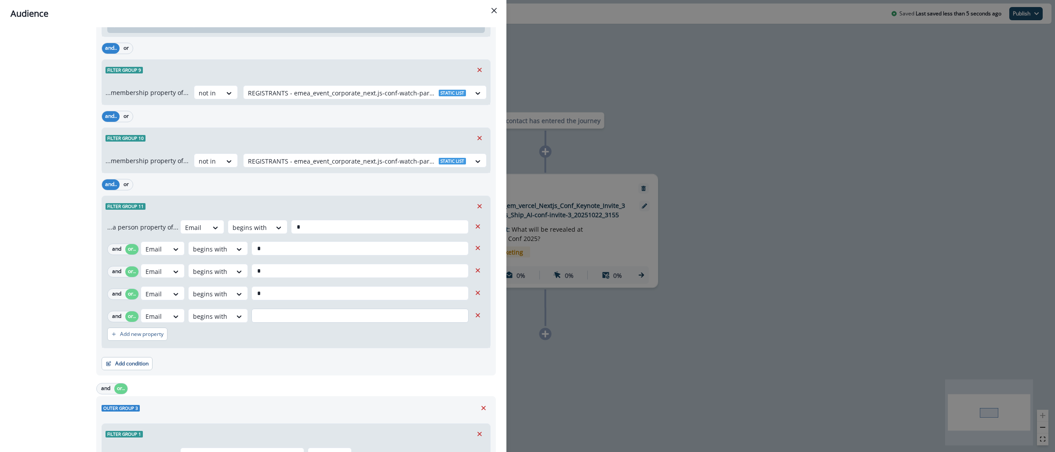
click at [262, 321] on input "text" at bounding box center [359, 316] width 217 height 14
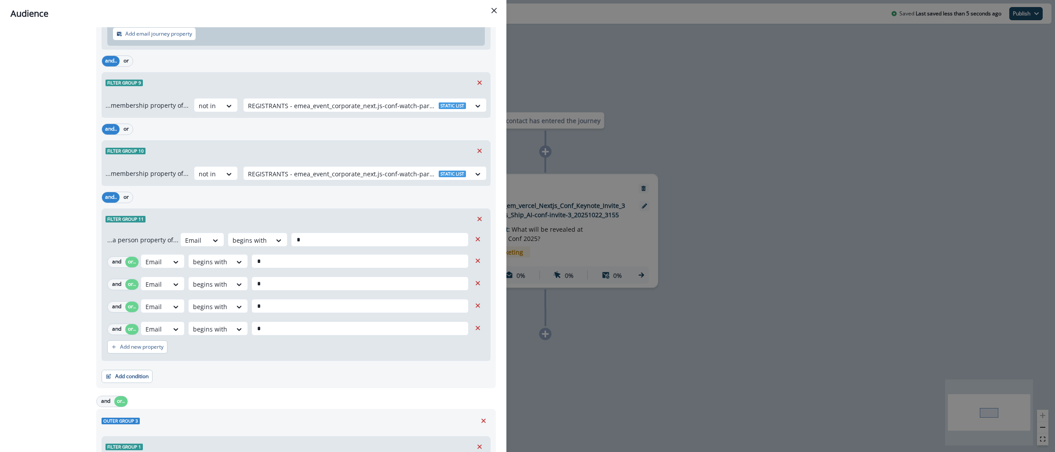
scroll to position [2135, 0]
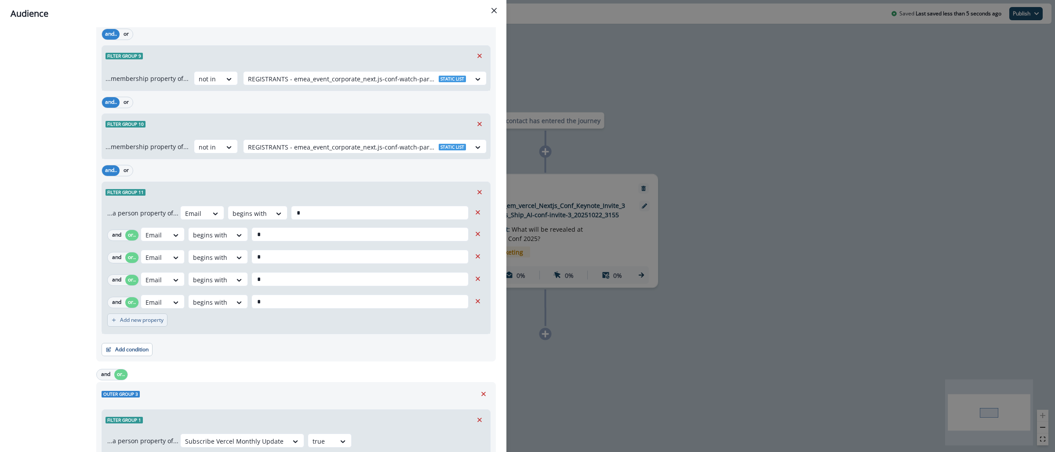
type input "*"
click at [149, 323] on p "Add new property" at bounding box center [142, 320] width 44 height 6
click at [134, 330] on button "or" at bounding box center [131, 325] width 13 height 11
click at [156, 330] on div at bounding box center [154, 324] width 18 height 11
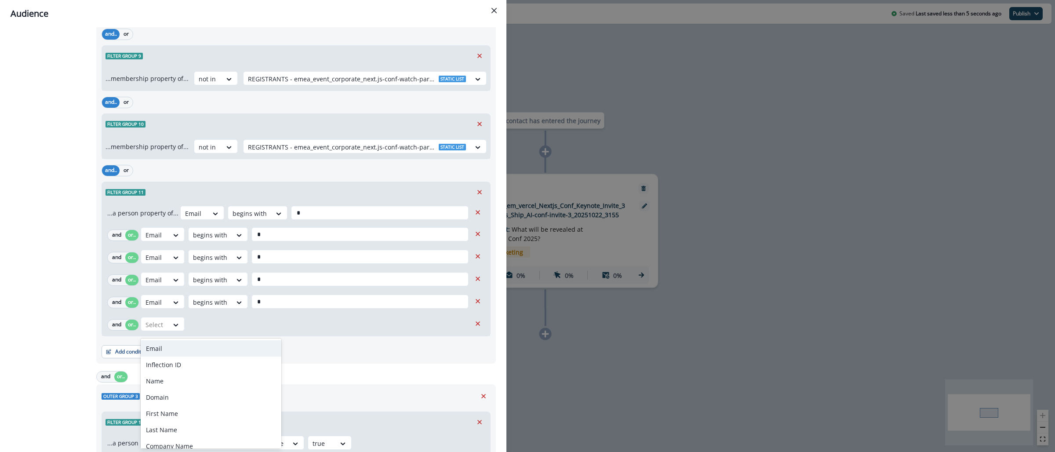
click at [170, 346] on div "Email" at bounding box center [211, 348] width 141 height 16
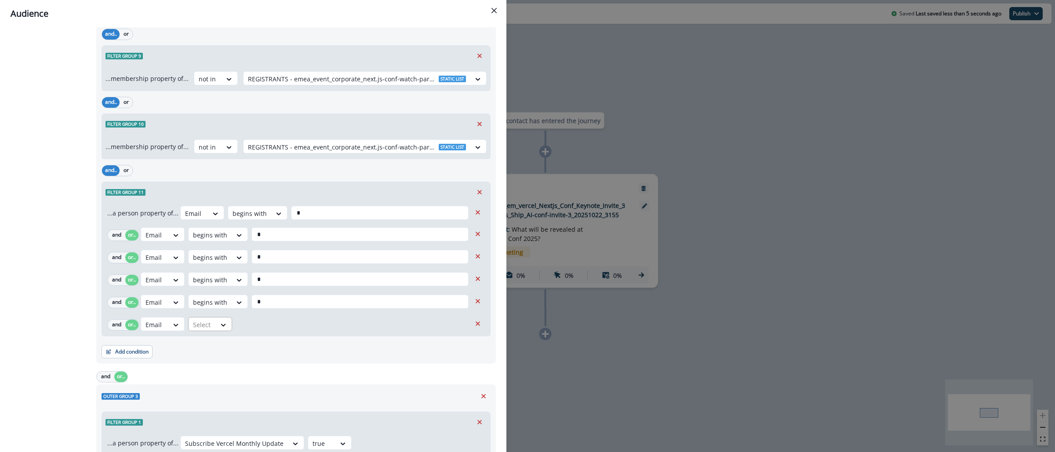
click at [204, 324] on div at bounding box center [202, 324] width 18 height 11
type input "***"
click at [211, 349] on div "begins with" at bounding box center [222, 348] width 69 height 16
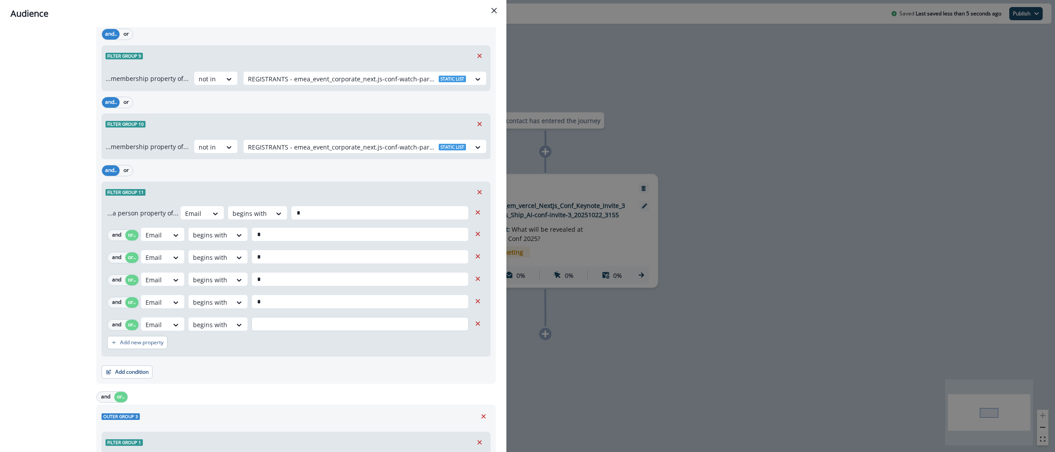
click at [283, 328] on input "text" at bounding box center [359, 324] width 217 height 14
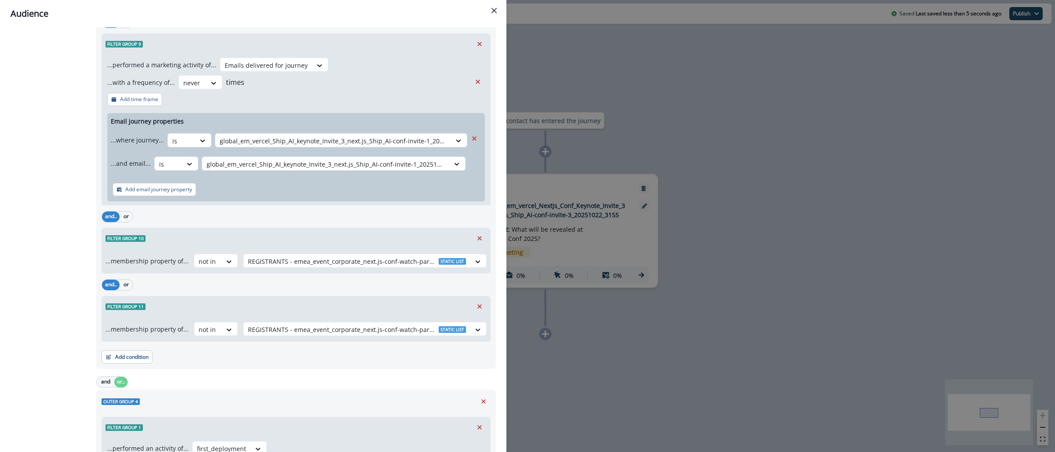
scroll to position [3271, 0]
type input "*"
click at [122, 361] on button "Add condition" at bounding box center [127, 354] width 51 height 13
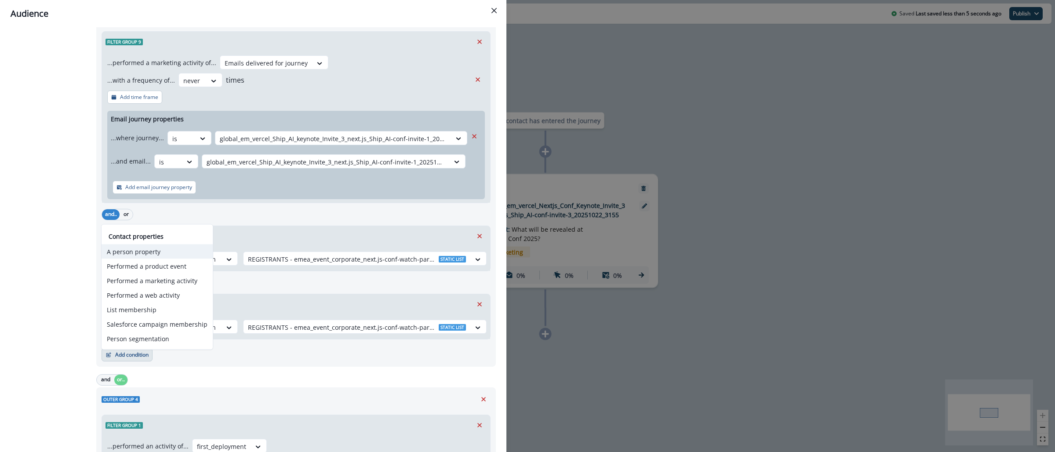
click at [134, 252] on button "A person property" at bounding box center [157, 251] width 111 height 15
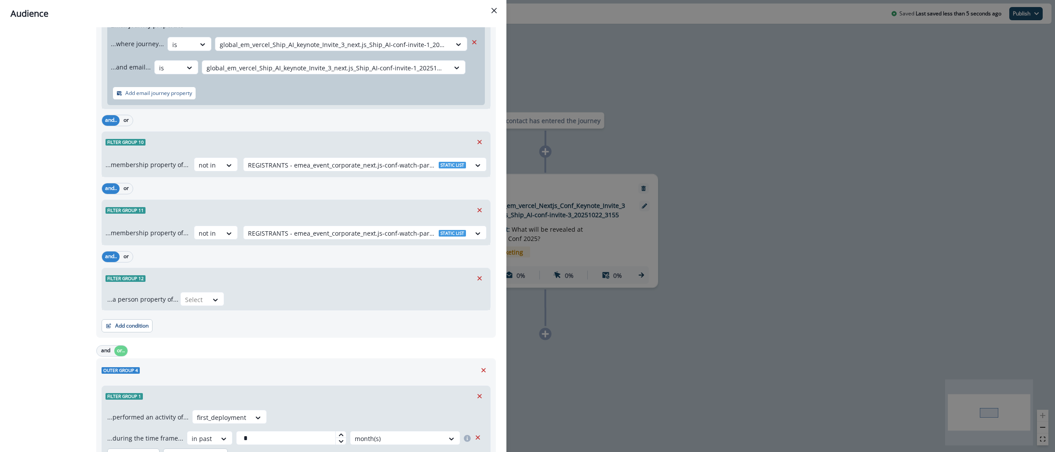
scroll to position [3367, 0]
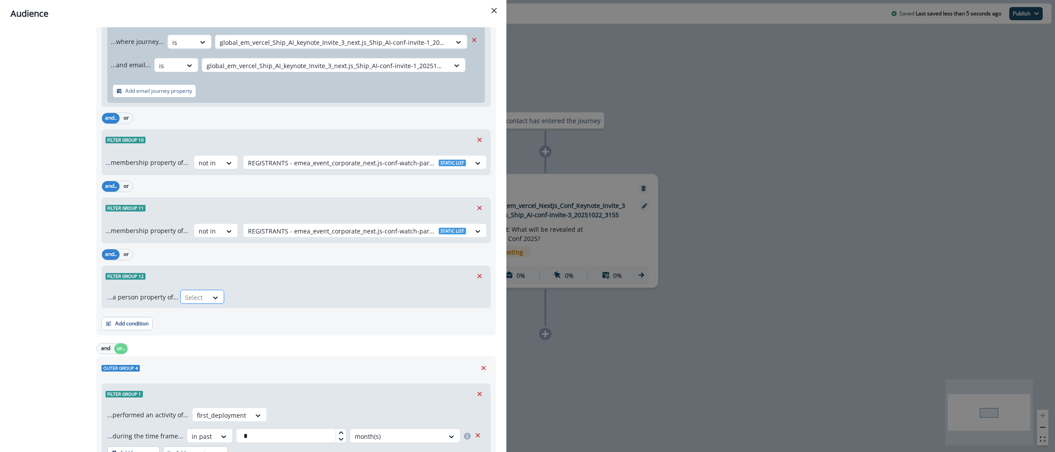
click at [198, 299] on div at bounding box center [194, 297] width 18 height 11
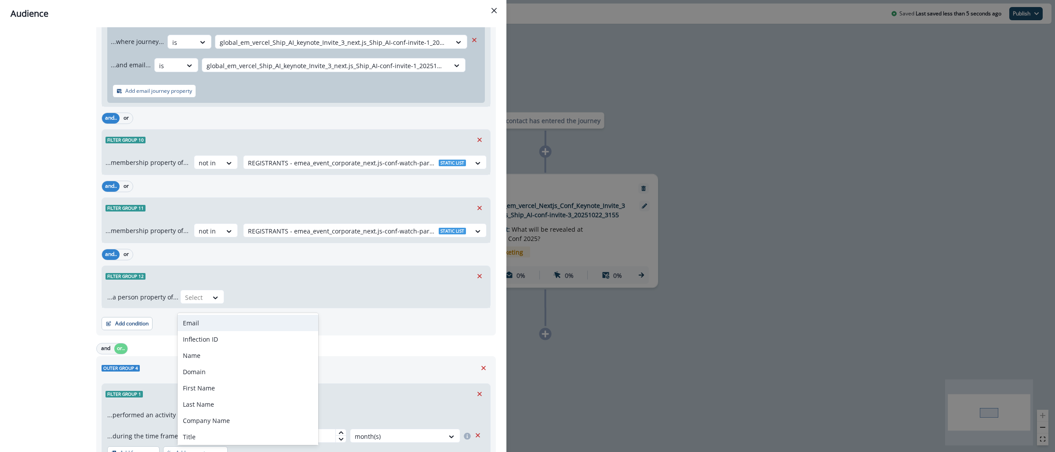
click at [215, 324] on div "Email" at bounding box center [248, 323] width 141 height 16
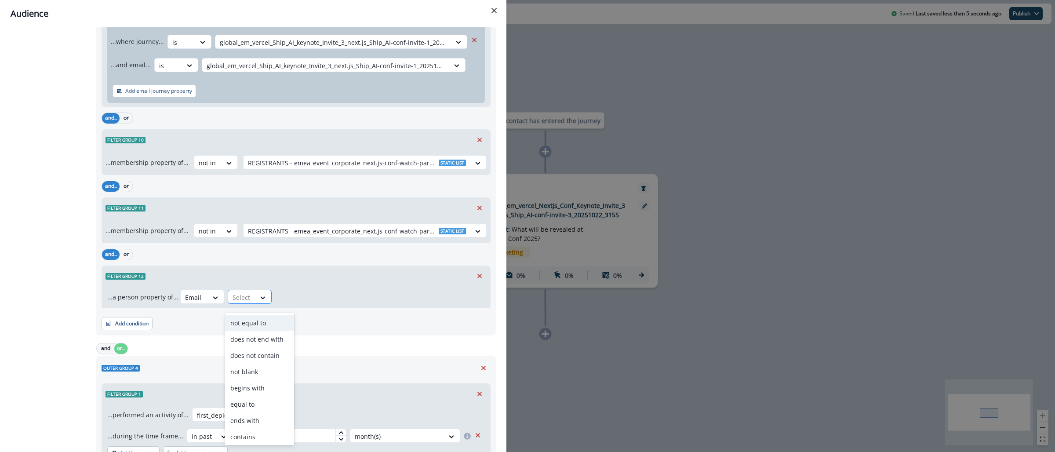
click at [248, 303] on div at bounding box center [241, 297] width 18 height 11
type input "***"
drag, startPoint x: 255, startPoint y: 320, endPoint x: 282, endPoint y: 309, distance: 28.7
click at [255, 320] on div "begins with" at bounding box center [259, 323] width 69 height 16
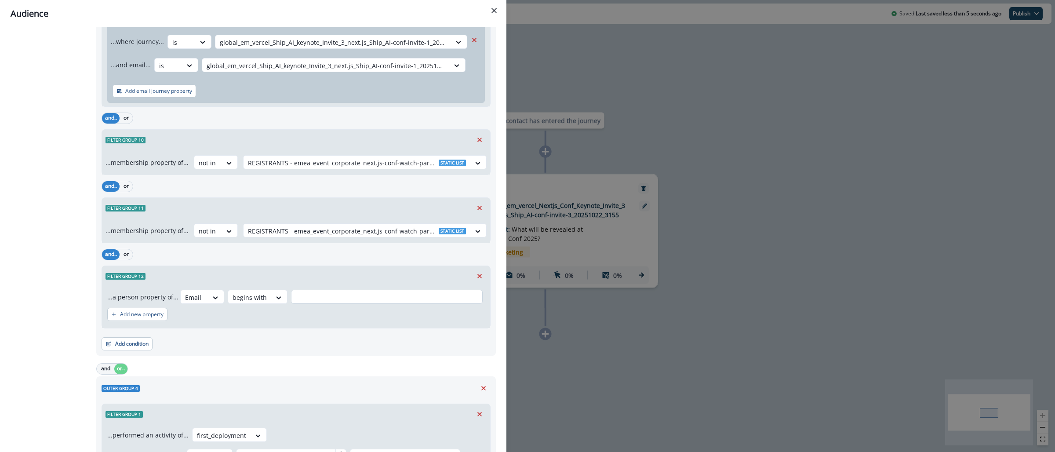
click at [303, 303] on input "text" at bounding box center [387, 297] width 192 height 14
type input "*"
click at [131, 324] on div "Add new property" at bounding box center [296, 314] width 378 height 20
click at [134, 317] on p "Add new property" at bounding box center [142, 314] width 44 height 6
click at [132, 322] on button "or" at bounding box center [131, 319] width 13 height 11
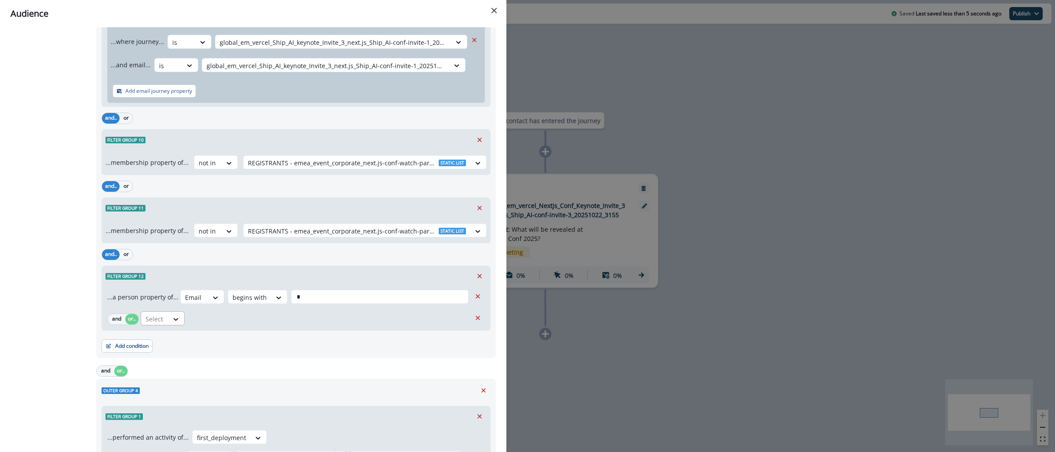
click at [166, 323] on div "Select" at bounding box center [154, 319] width 27 height 15
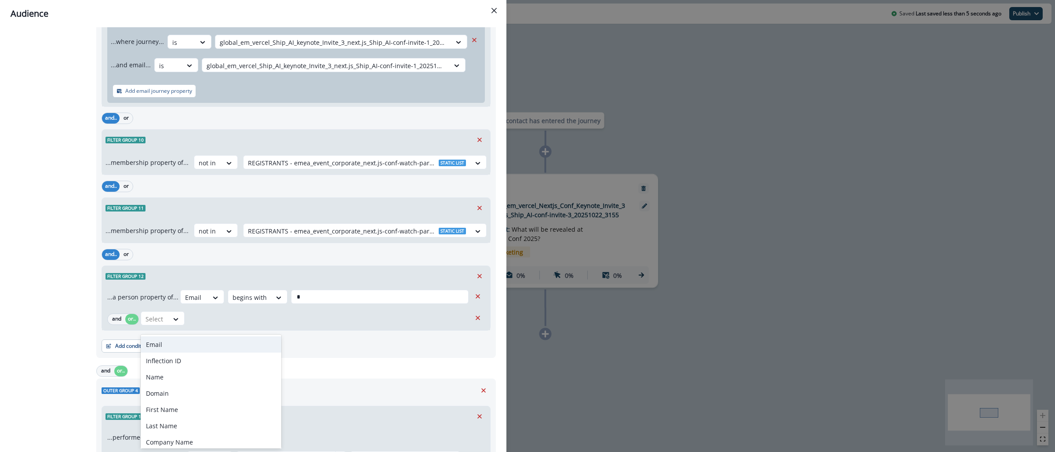
click at [169, 338] on div "Email" at bounding box center [211, 344] width 141 height 16
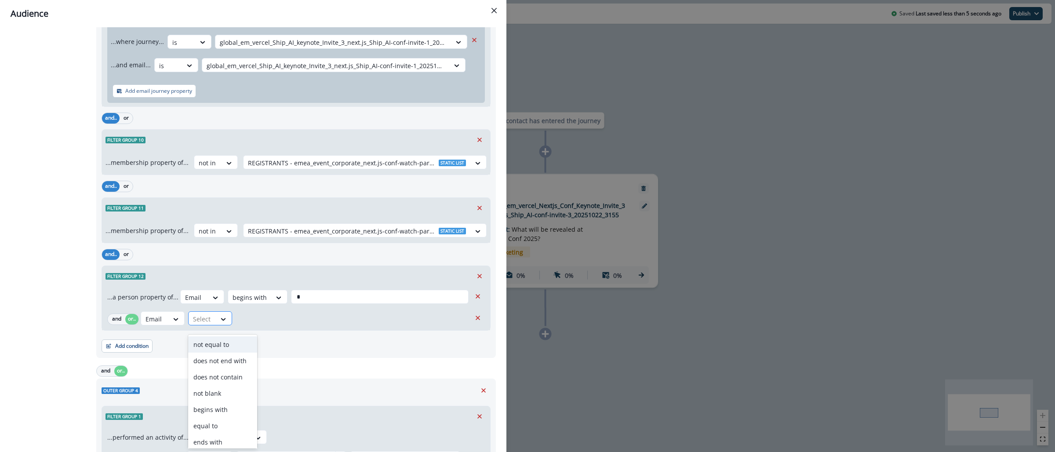
click at [214, 323] on div "Select" at bounding box center [202, 319] width 27 height 15
type input "***"
click at [207, 343] on div "begins with" at bounding box center [222, 344] width 69 height 16
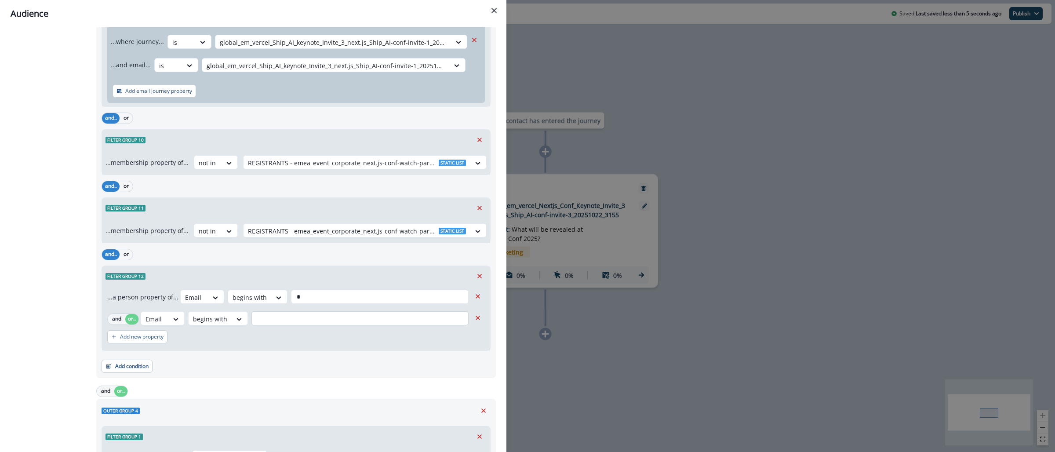
click at [276, 323] on input "text" at bounding box center [359, 318] width 217 height 14
type input "*"
click at [157, 340] on p "Add new property" at bounding box center [142, 337] width 44 height 6
click at [136, 344] on button "or" at bounding box center [131, 341] width 13 height 11
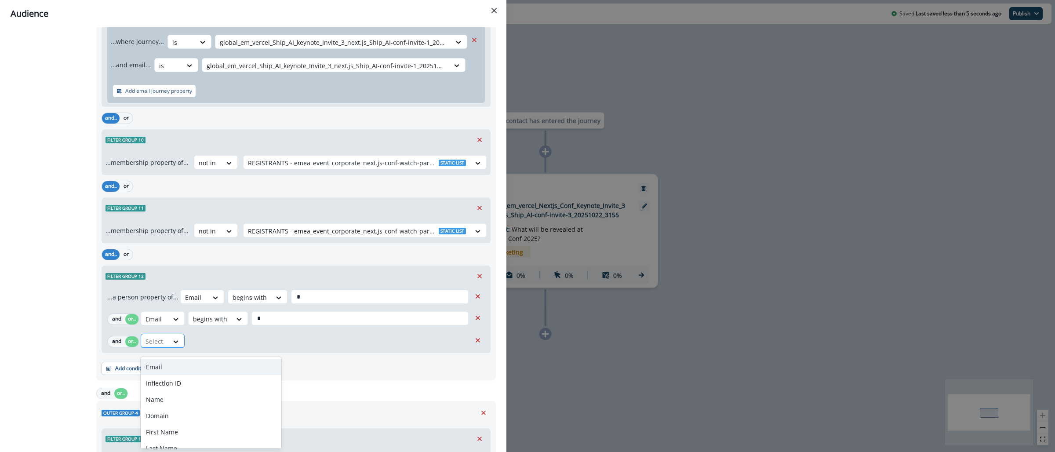
click at [160, 347] on div at bounding box center [154, 341] width 18 height 11
click at [163, 369] on div "Email" at bounding box center [211, 367] width 141 height 16
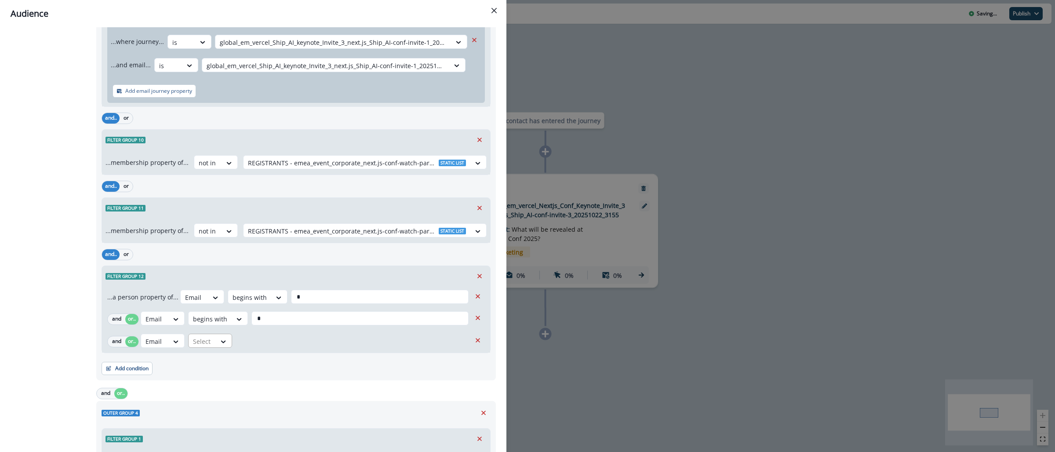
click at [198, 347] on div at bounding box center [202, 341] width 18 height 11
type input "***"
click at [205, 366] on div "begins with" at bounding box center [222, 367] width 69 height 16
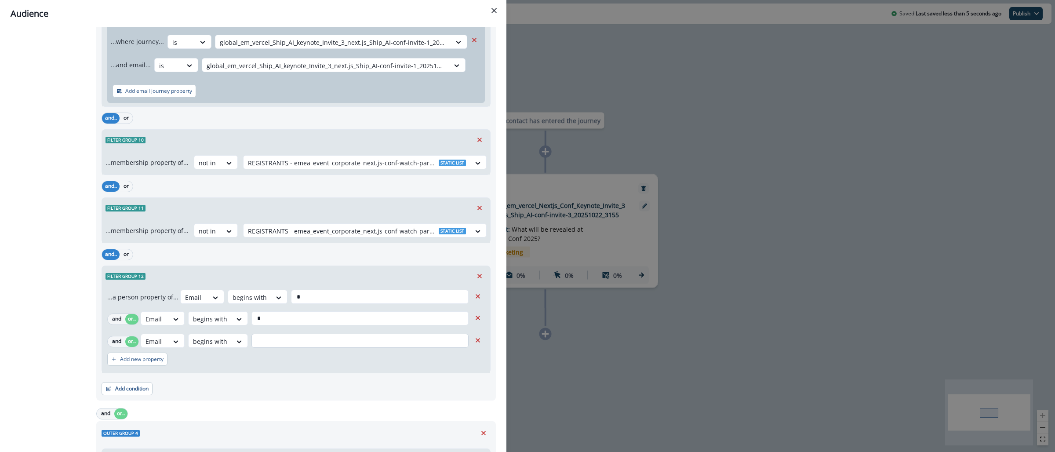
click at [266, 348] on input "text" at bounding box center [359, 341] width 217 height 14
type input "*"
click at [135, 362] on p "Add new property" at bounding box center [142, 359] width 44 height 6
drag, startPoint x: 130, startPoint y: 366, endPoint x: 156, endPoint y: 373, distance: 26.3
click at [131, 366] on button "or" at bounding box center [131, 364] width 13 height 11
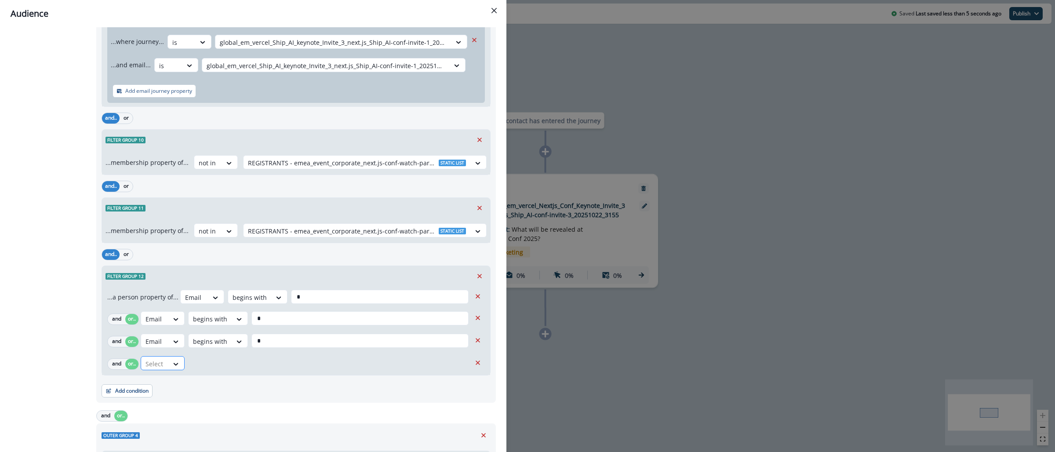
click at [163, 369] on div at bounding box center [154, 363] width 18 height 11
click at [167, 385] on div "Email" at bounding box center [211, 389] width 141 height 16
click at [219, 368] on div at bounding box center [223, 364] width 15 height 9
type input "***"
click at [220, 387] on div "begins with" at bounding box center [222, 389] width 69 height 16
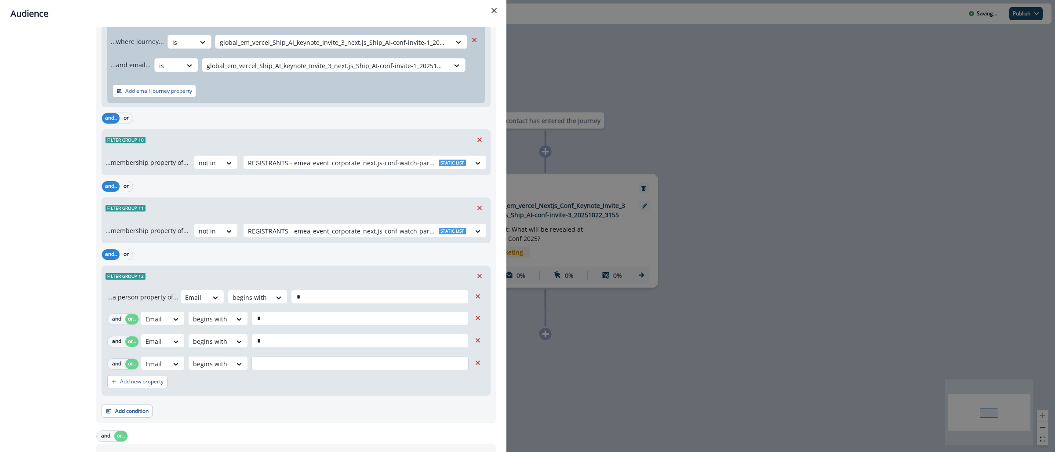
click at [269, 367] on input "text" at bounding box center [359, 363] width 217 height 14
type input "*"
click at [141, 385] on p "Add new property" at bounding box center [142, 381] width 44 height 6
drag, startPoint x: 134, startPoint y: 390, endPoint x: 156, endPoint y: 391, distance: 21.1
click at [134, 391] on button "or" at bounding box center [131, 386] width 13 height 11
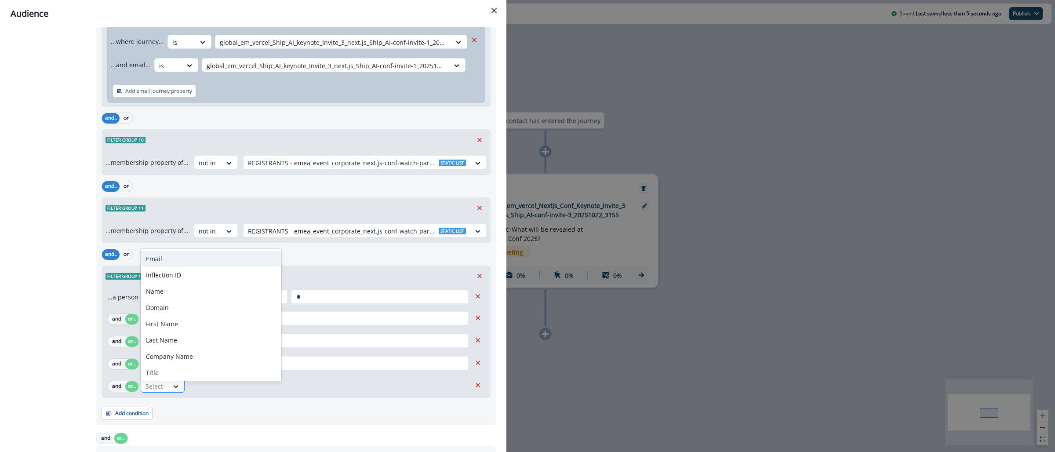
click at [163, 391] on div at bounding box center [154, 386] width 18 height 11
drag, startPoint x: 163, startPoint y: 255, endPoint x: 167, endPoint y: 309, distance: 53.8
click at [163, 255] on div "Email" at bounding box center [211, 259] width 141 height 16
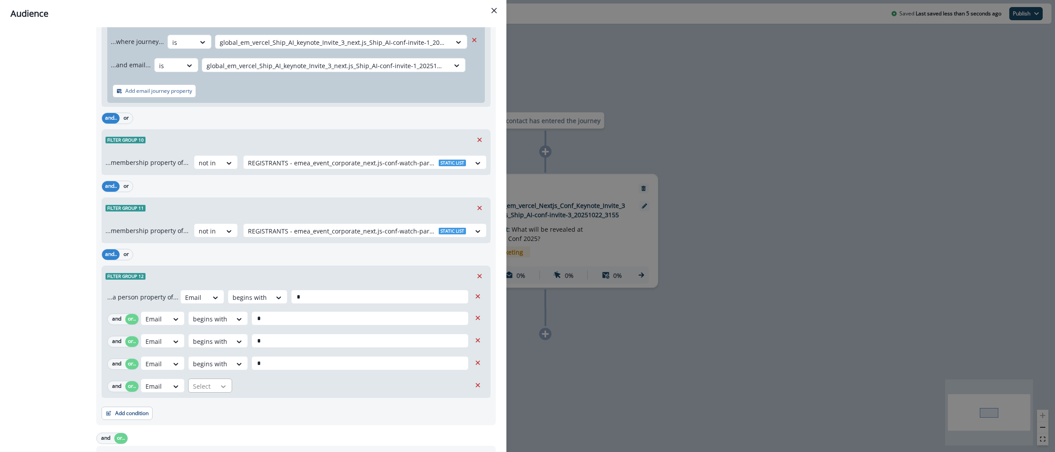
click at [216, 391] on div at bounding box center [223, 386] width 15 height 9
type input "***"
click at [225, 353] on div "begins with" at bounding box center [222, 354] width 69 height 16
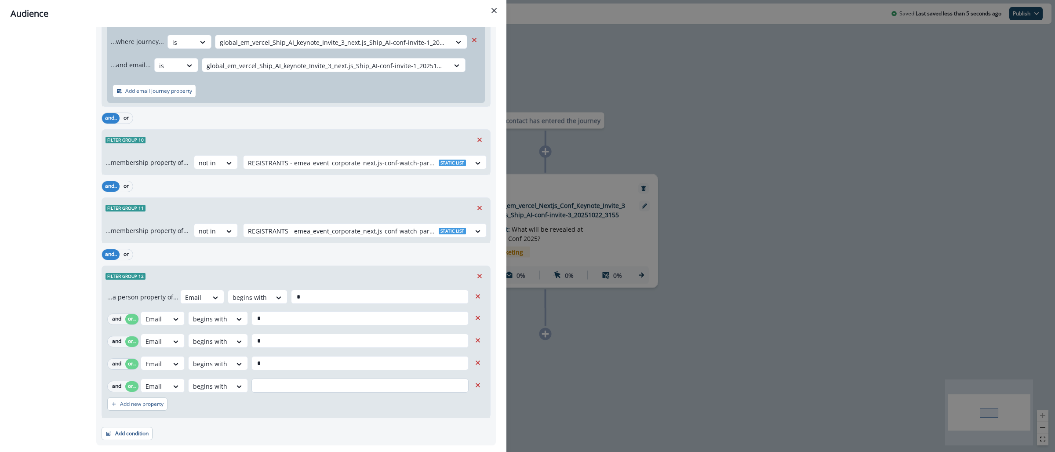
click at [270, 388] on input "text" at bounding box center [359, 385] width 217 height 14
type input "*"
click at [142, 407] on p "Add new property" at bounding box center [142, 404] width 44 height 6
click at [133, 414] on button "or" at bounding box center [131, 408] width 13 height 11
click at [167, 415] on div "Select" at bounding box center [154, 408] width 27 height 15
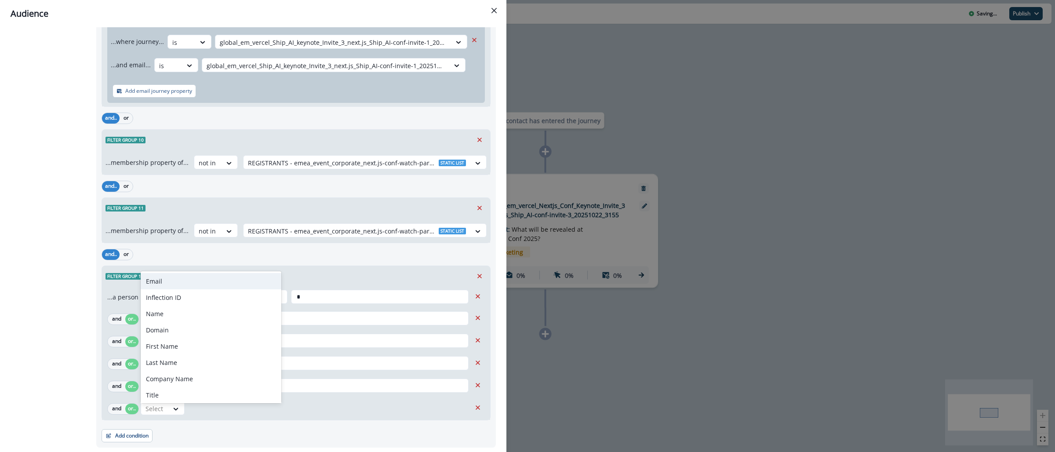
click at [159, 284] on div "Email" at bounding box center [211, 281] width 141 height 16
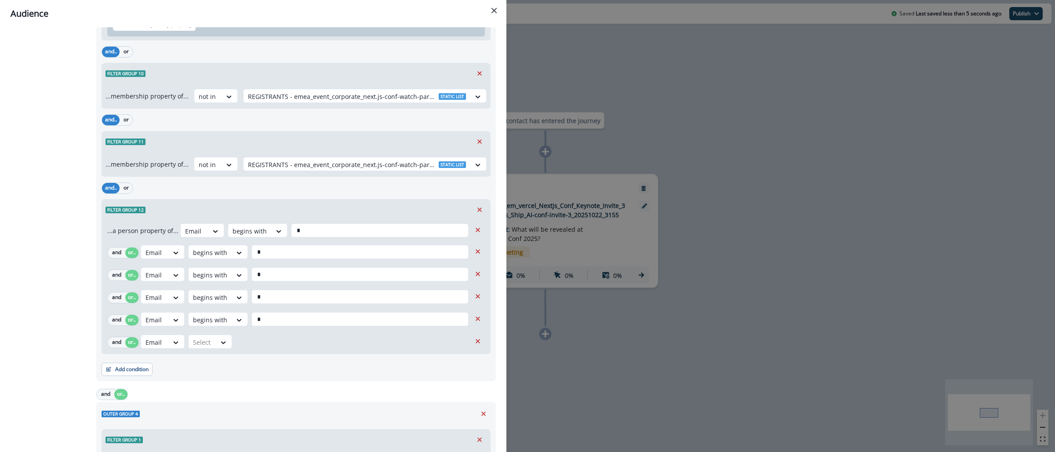
scroll to position [3450, 0]
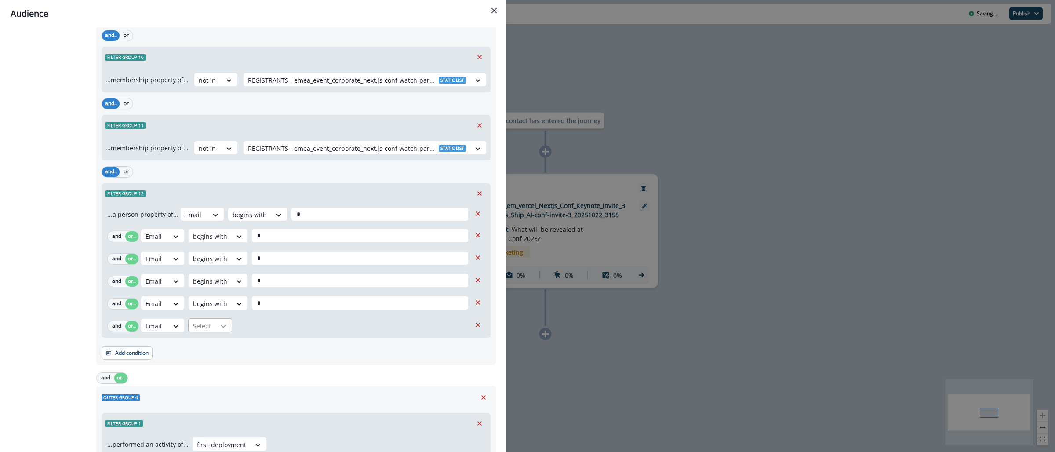
click at [216, 329] on div at bounding box center [223, 326] width 15 height 9
type input "***"
click at [223, 351] on div "begins with" at bounding box center [222, 352] width 69 height 16
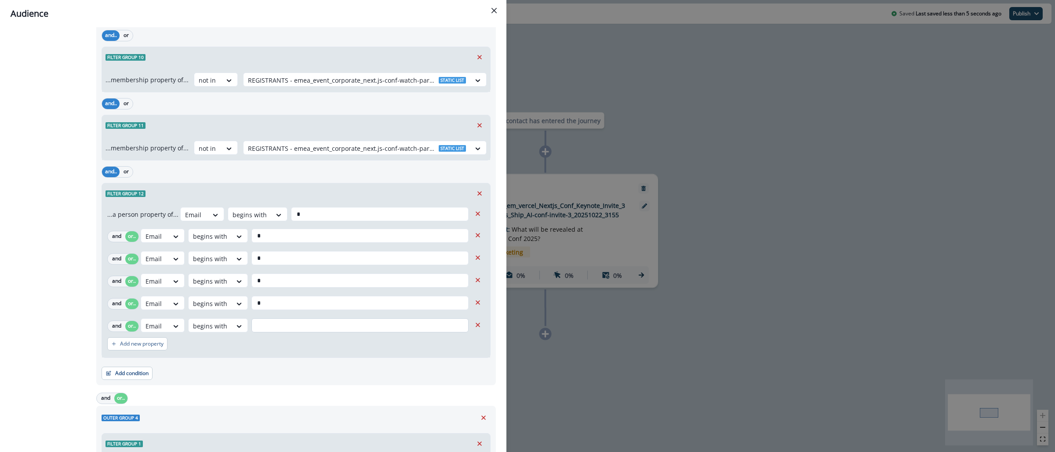
click at [264, 332] on input "text" at bounding box center [359, 325] width 217 height 14
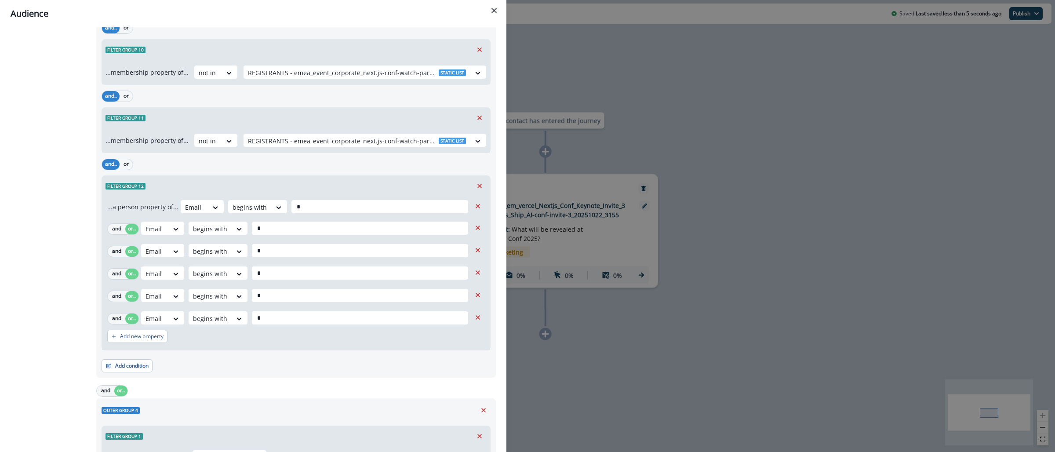
type input "*"
click at [245, 350] on div "...a person property of... Email begins with * and or.. Email begins with * and…" at bounding box center [296, 273] width 388 height 154
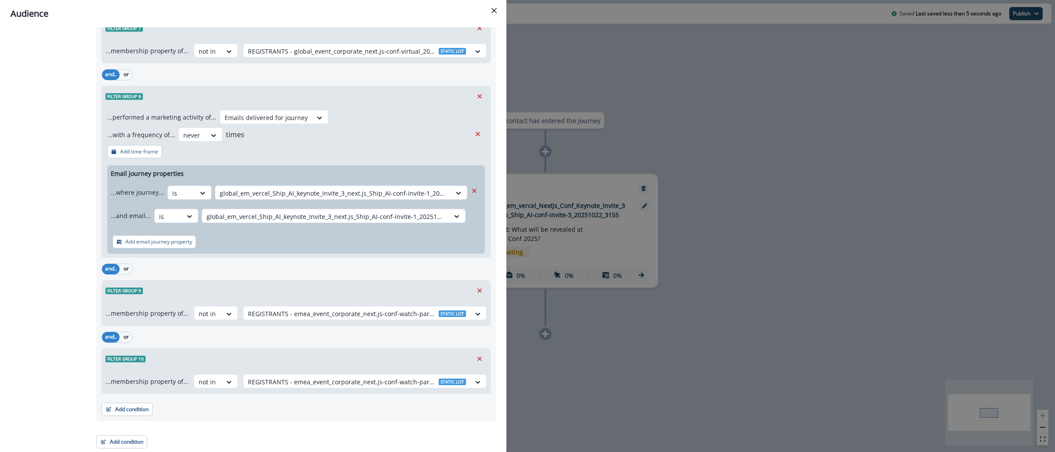
scroll to position [4376, 0]
click at [132, 409] on button "Add condition" at bounding box center [127, 409] width 51 height 13
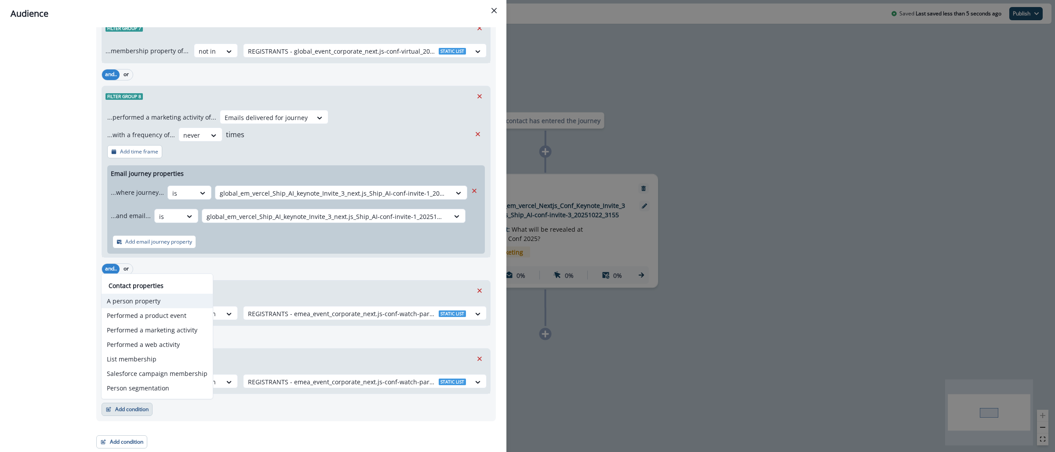
click at [157, 304] on button "A person property" at bounding box center [157, 301] width 111 height 15
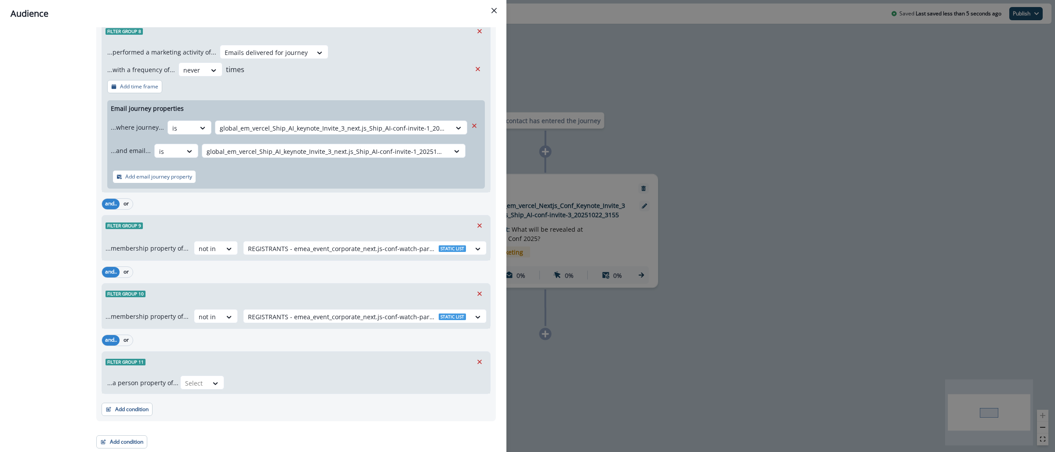
scroll to position [4441, 0]
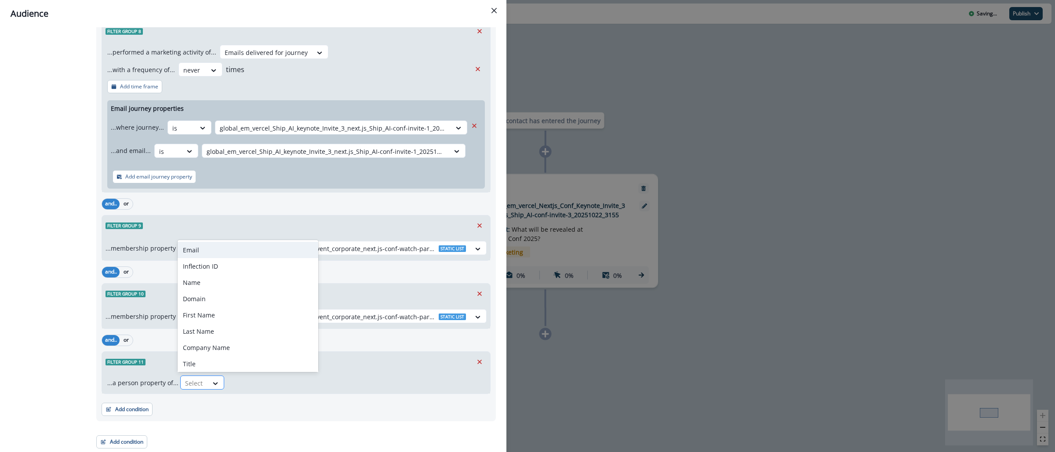
click at [191, 383] on div at bounding box center [194, 383] width 18 height 11
click at [185, 252] on div "Email" at bounding box center [248, 250] width 141 height 16
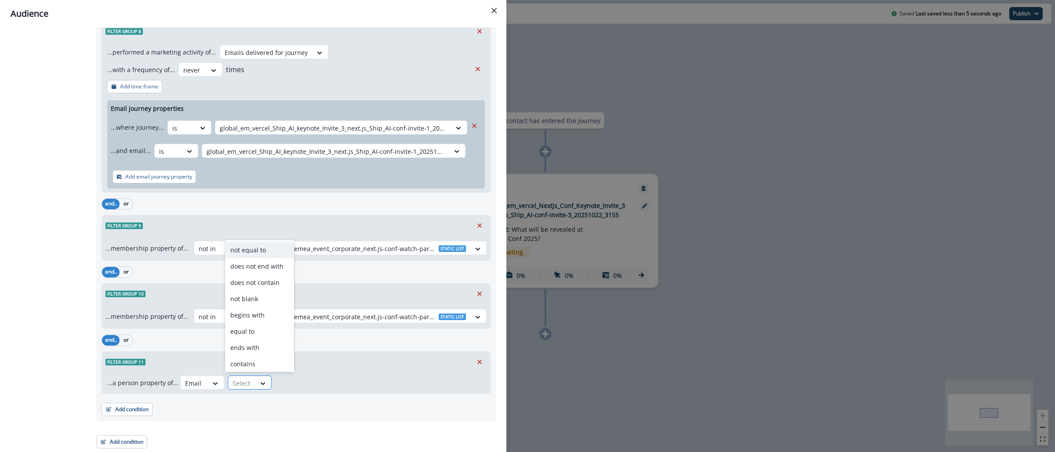
click at [229, 380] on div "Select" at bounding box center [241, 383] width 27 height 15
type input "***"
click at [250, 341] on div "begins with" at bounding box center [259, 346] width 69 height 16
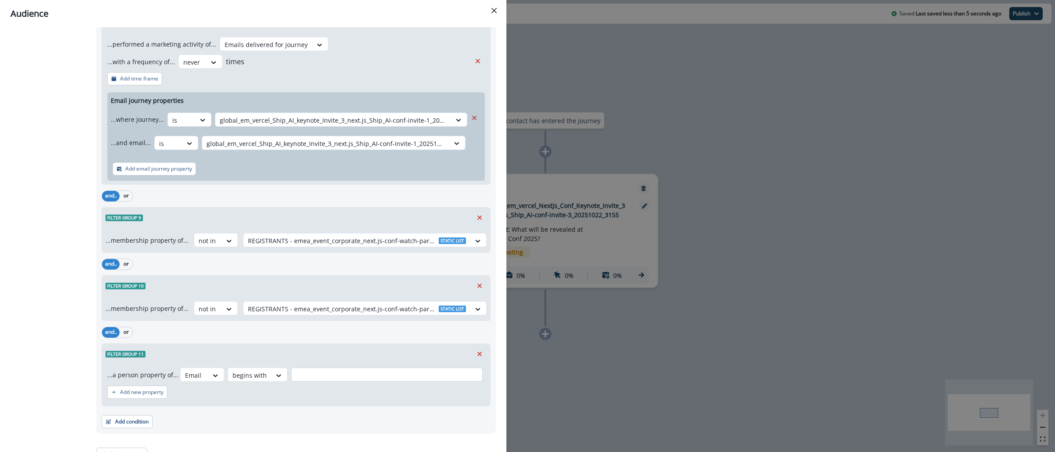
click at [301, 381] on input "text" at bounding box center [387, 374] width 192 height 14
type input "*"
click at [141, 395] on button "Add new property" at bounding box center [137, 391] width 60 height 13
click at [131, 402] on button "or" at bounding box center [131, 397] width 13 height 11
drag, startPoint x: 147, startPoint y: 405, endPoint x: 159, endPoint y: 405, distance: 11.9
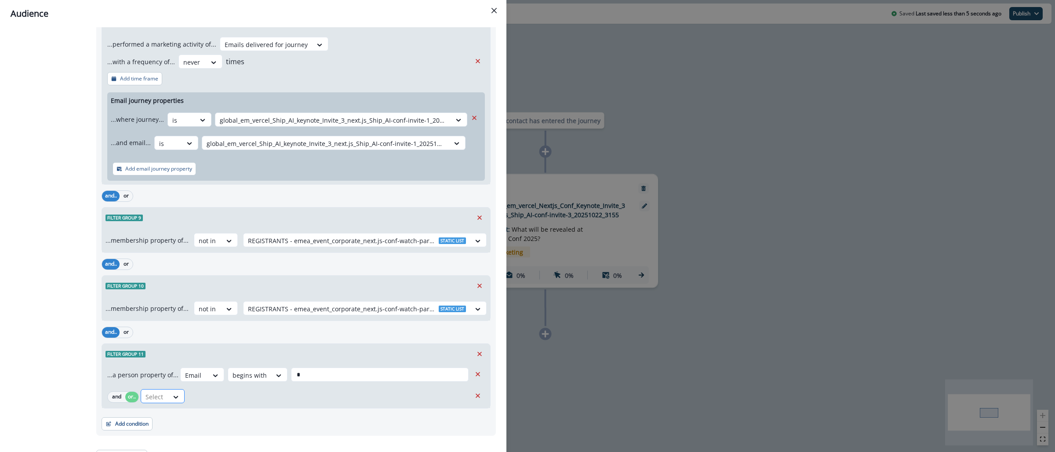
click at [148, 402] on div at bounding box center [154, 396] width 18 height 11
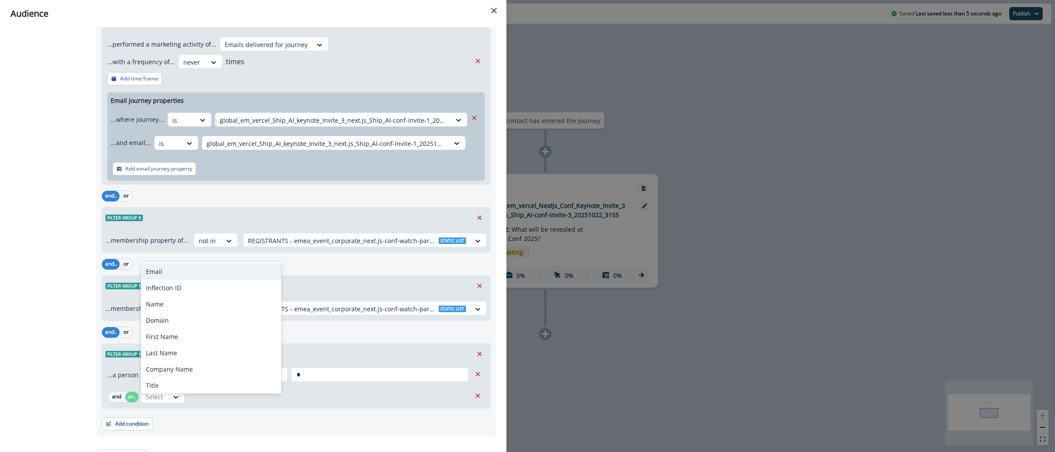
drag, startPoint x: 176, startPoint y: 271, endPoint x: 183, endPoint y: 297, distance: 26.9
click at [176, 271] on div "Email" at bounding box center [211, 271] width 141 height 16
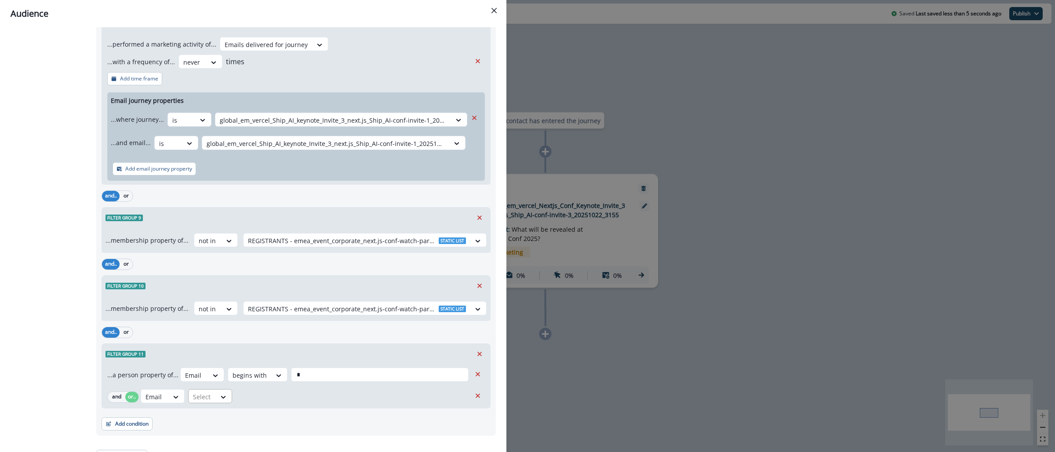
click at [206, 402] on div at bounding box center [202, 396] width 18 height 11
type input "***"
click at [236, 371] on div "begins with" at bounding box center [222, 367] width 69 height 16
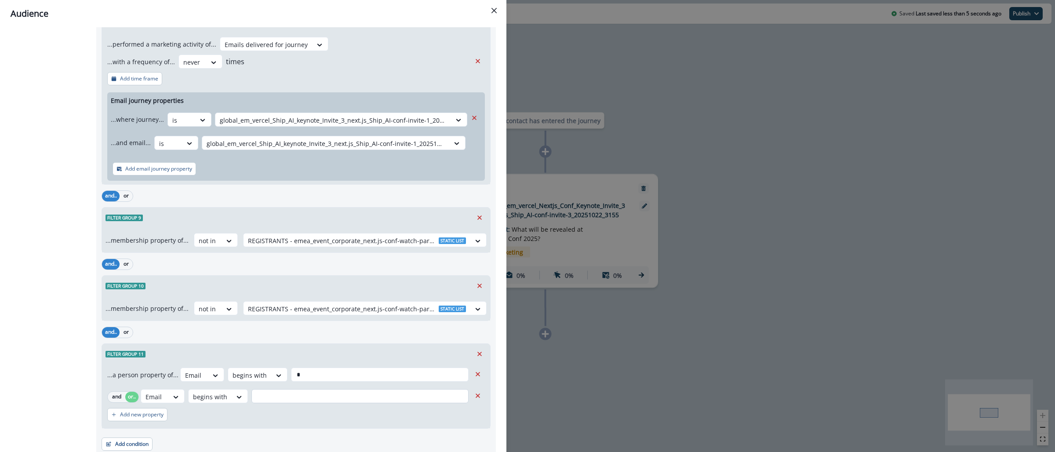
click at [271, 400] on input "text" at bounding box center [359, 396] width 217 height 14
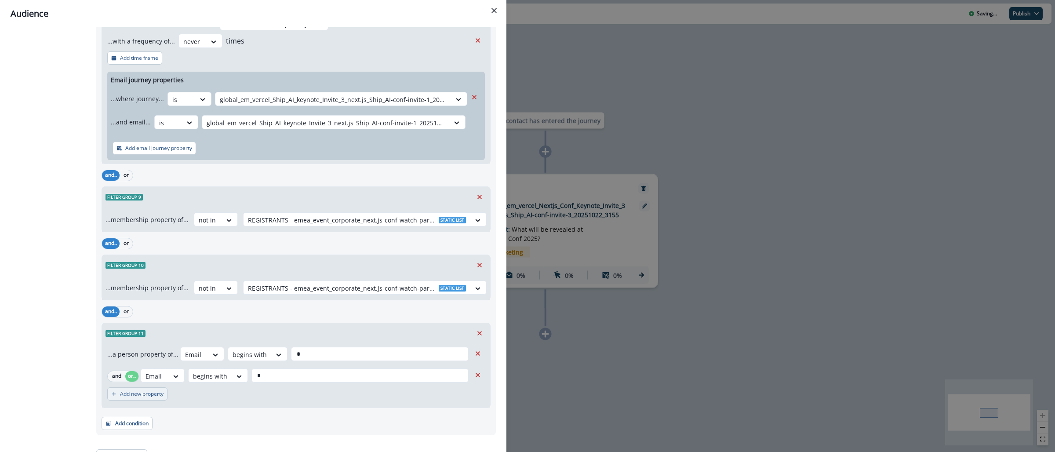
type input "*"
click at [131, 397] on p "Add new property" at bounding box center [142, 394] width 44 height 6
drag, startPoint x: 128, startPoint y: 407, endPoint x: 153, endPoint y: 403, distance: 24.4
click at [129, 404] on button "or" at bounding box center [131, 398] width 13 height 11
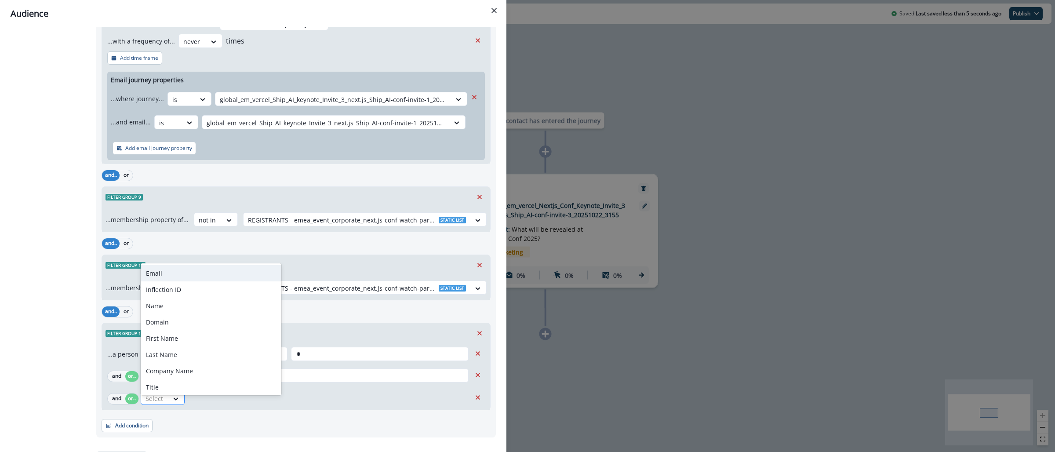
click at [156, 404] on div at bounding box center [154, 398] width 18 height 11
drag, startPoint x: 170, startPoint y: 271, endPoint x: 177, endPoint y: 283, distance: 14.0
click at [171, 271] on div "Email" at bounding box center [211, 273] width 141 height 16
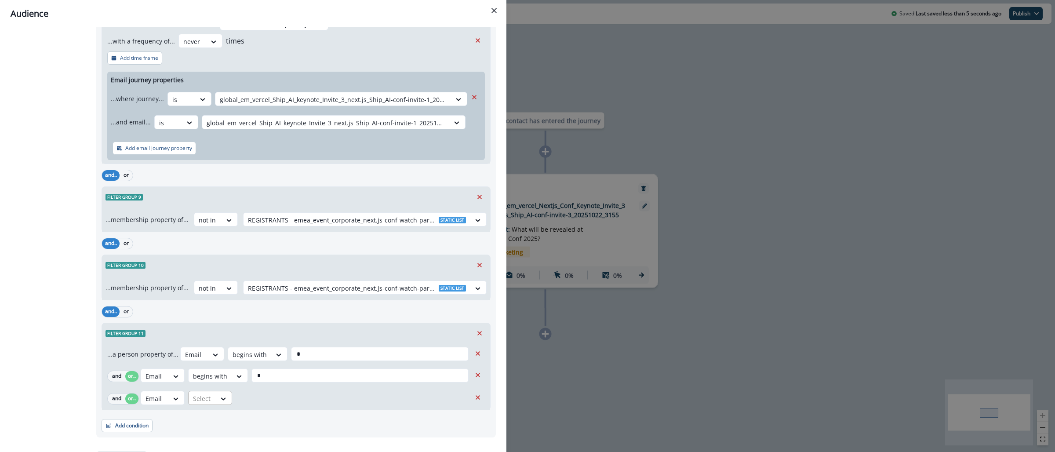
click at [200, 404] on div at bounding box center [202, 398] width 18 height 11
type input "***"
click at [217, 370] on div "begins with" at bounding box center [222, 369] width 69 height 16
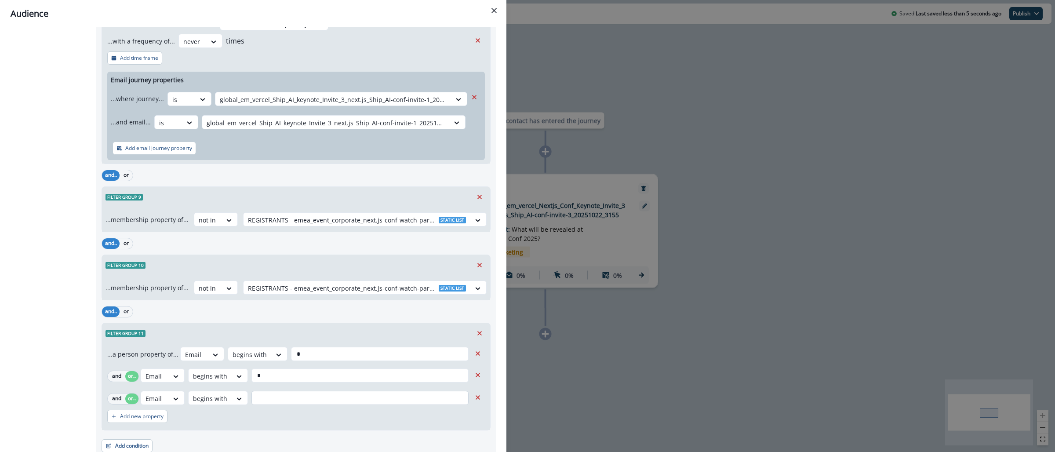
click at [260, 404] on input "text" at bounding box center [359, 398] width 217 height 14
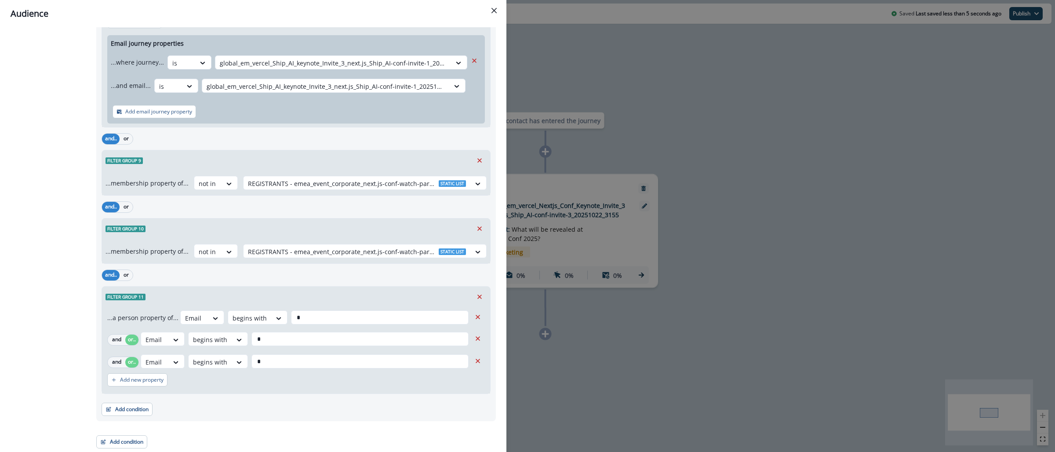
scroll to position [4506, 0]
type input "*"
click at [138, 380] on p "Add new property" at bounding box center [142, 380] width 44 height 6
drag, startPoint x: 131, startPoint y: 382, endPoint x: 158, endPoint y: 385, distance: 26.9
click at [131, 381] on button "or" at bounding box center [131, 382] width 13 height 11
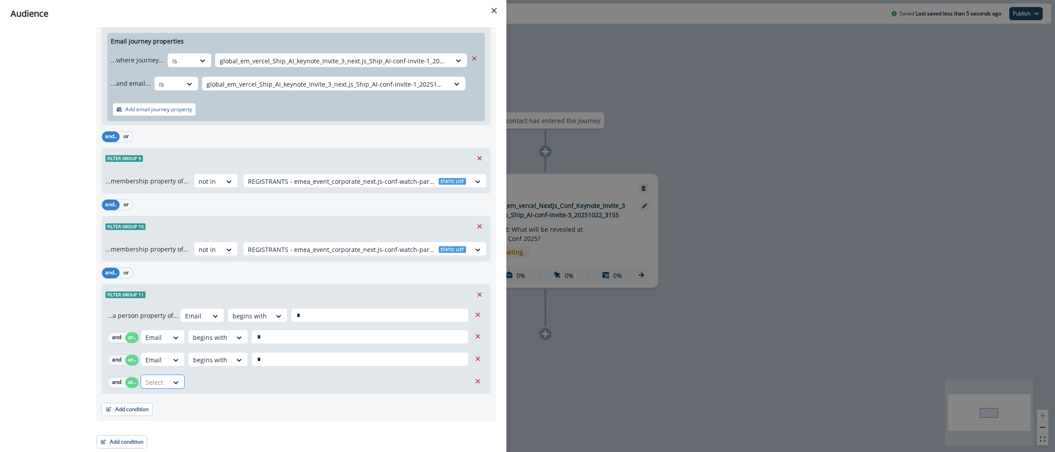
click at [166, 386] on div "Select" at bounding box center [154, 382] width 27 height 15
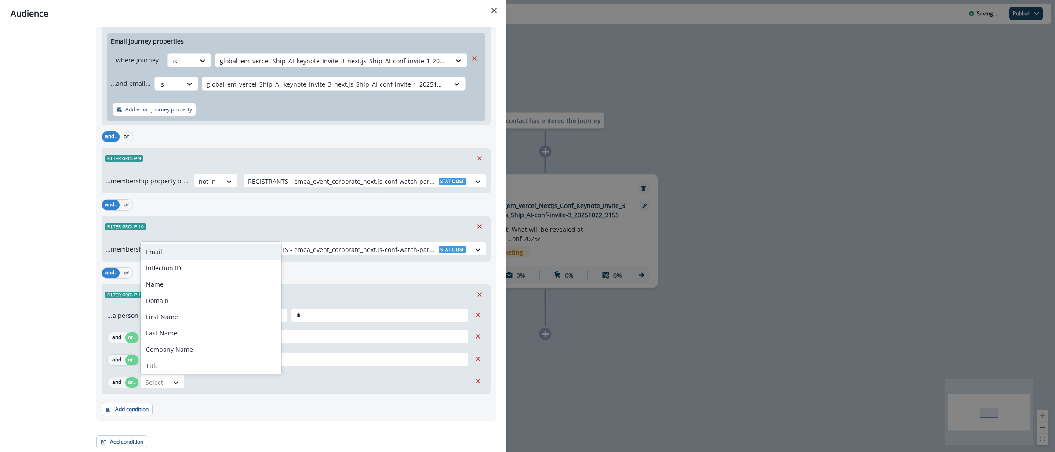
click at [164, 246] on div "Email" at bounding box center [211, 251] width 141 height 16
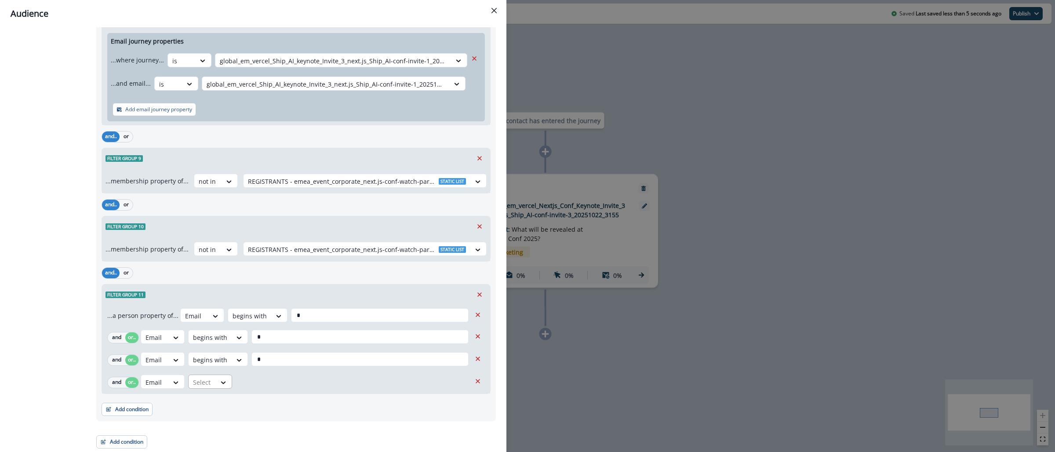
click at [211, 387] on div at bounding box center [202, 382] width 18 height 11
click at [227, 316] on div "begins with" at bounding box center [222, 317] width 69 height 16
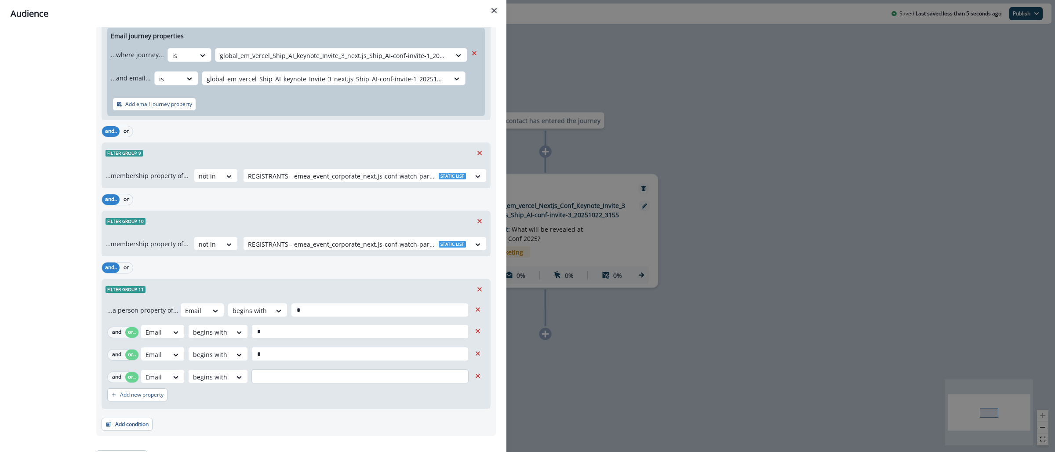
click at [272, 381] on input "text" at bounding box center [359, 376] width 217 height 14
type input "*"
click at [148, 398] on p "Add new property" at bounding box center [142, 395] width 44 height 6
drag, startPoint x: 131, startPoint y: 406, endPoint x: 138, endPoint y: 406, distance: 7.9
click at [131, 405] on button "or" at bounding box center [131, 399] width 13 height 11
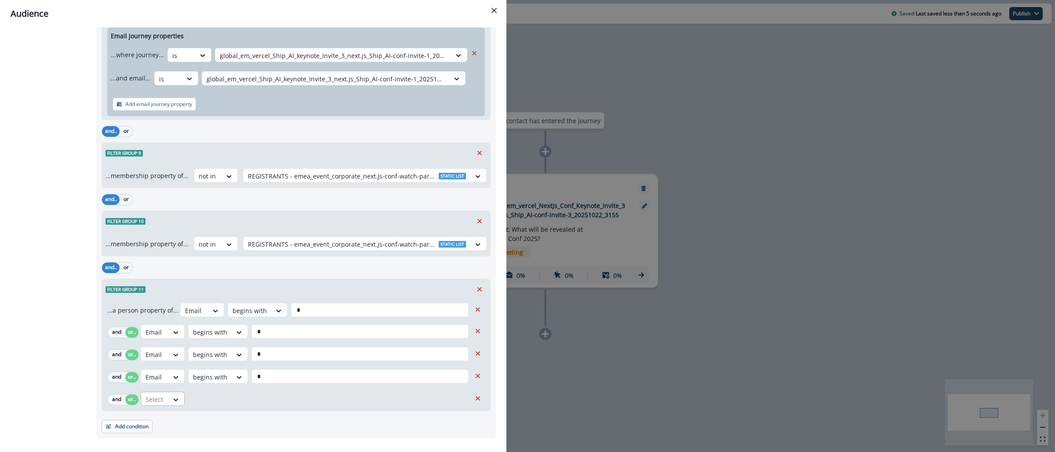
click at [161, 405] on div at bounding box center [154, 399] width 18 height 11
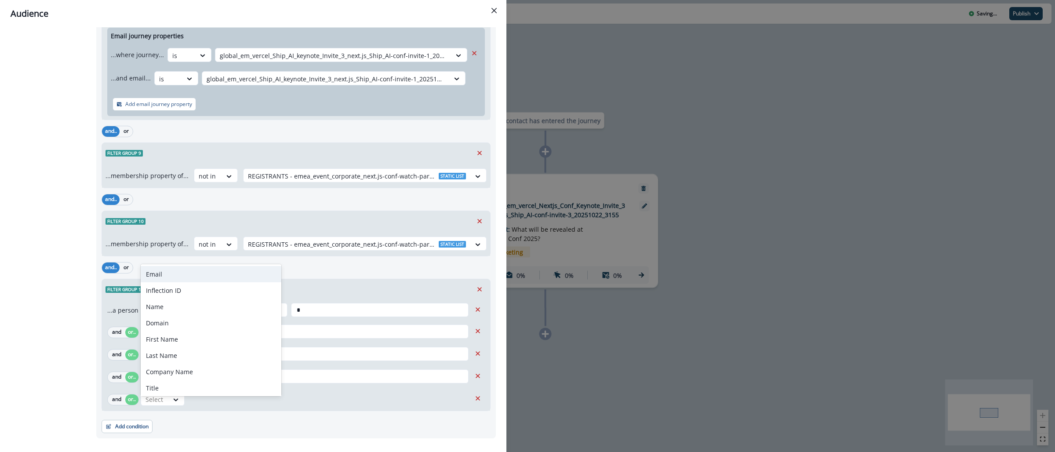
click at [163, 267] on div "Email" at bounding box center [211, 274] width 141 height 16
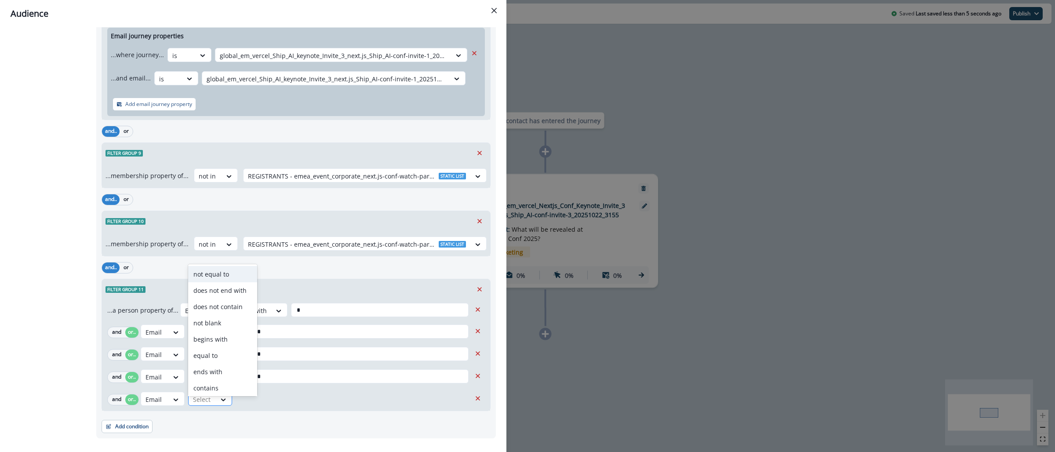
click at [202, 405] on div at bounding box center [202, 399] width 18 height 11
type input "***"
click at [214, 370] on div "begins with" at bounding box center [222, 370] width 69 height 16
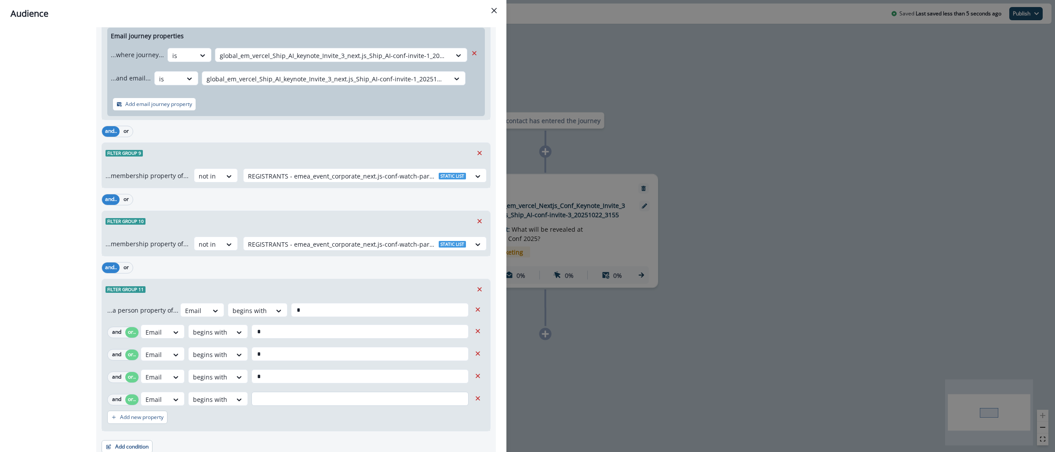
click at [264, 406] on input "text" at bounding box center [359, 399] width 217 height 14
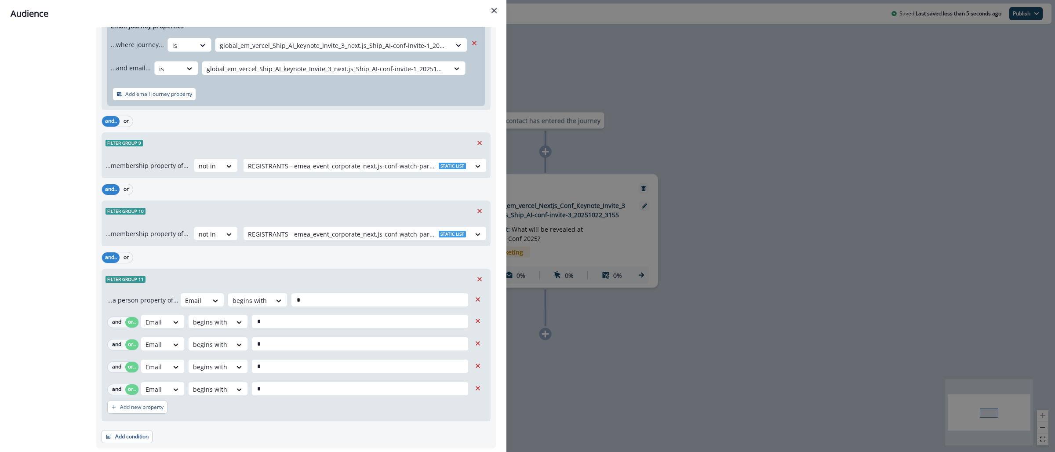
scroll to position [4527, 0]
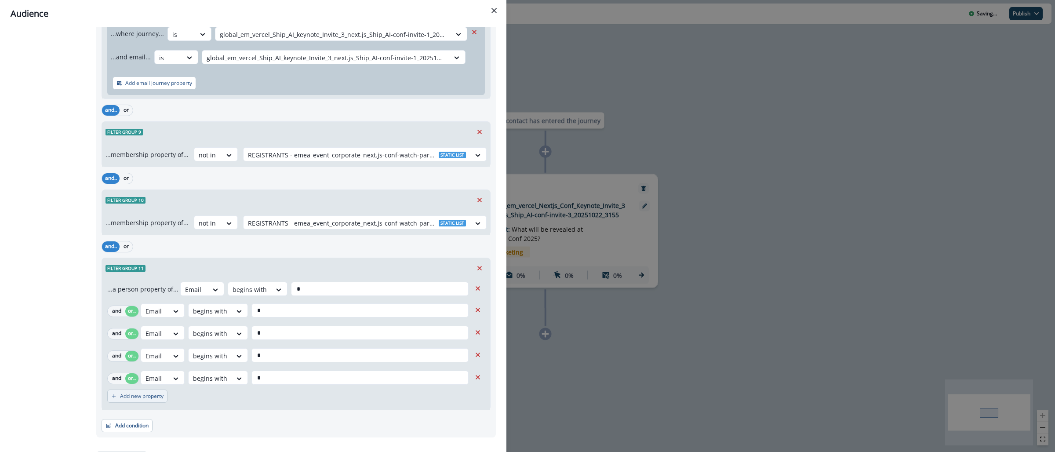
type input "*"
click at [141, 399] on p "Add new property" at bounding box center [142, 396] width 44 height 6
click at [135, 406] on button "or" at bounding box center [131, 401] width 13 height 11
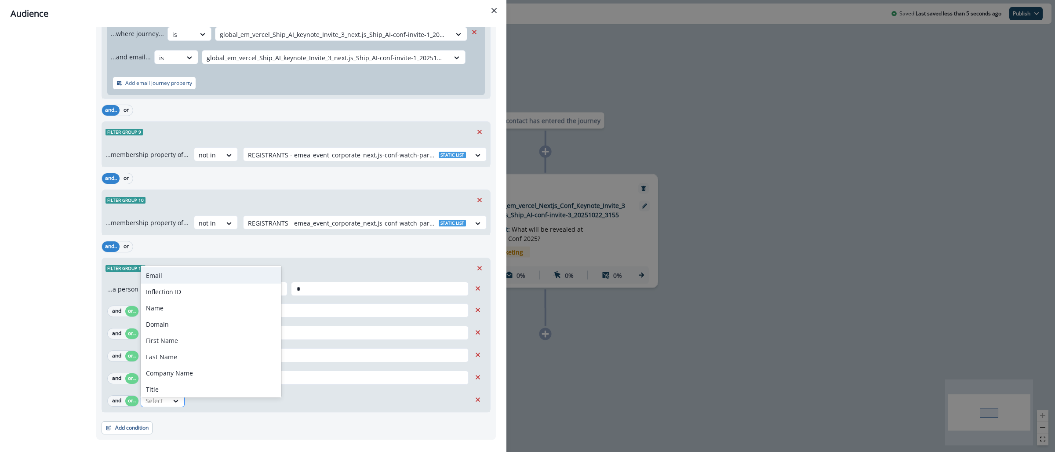
click at [154, 406] on div at bounding box center [154, 400] width 18 height 11
click at [156, 270] on div "Email" at bounding box center [211, 275] width 141 height 16
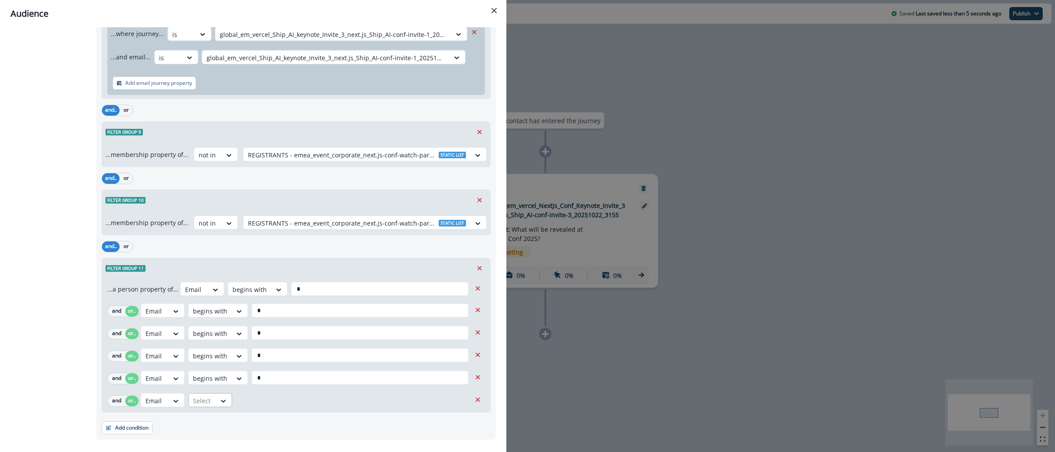
click at [209, 406] on div at bounding box center [202, 400] width 18 height 11
type input "***"
click at [218, 367] on div "begins with" at bounding box center [222, 371] width 69 height 16
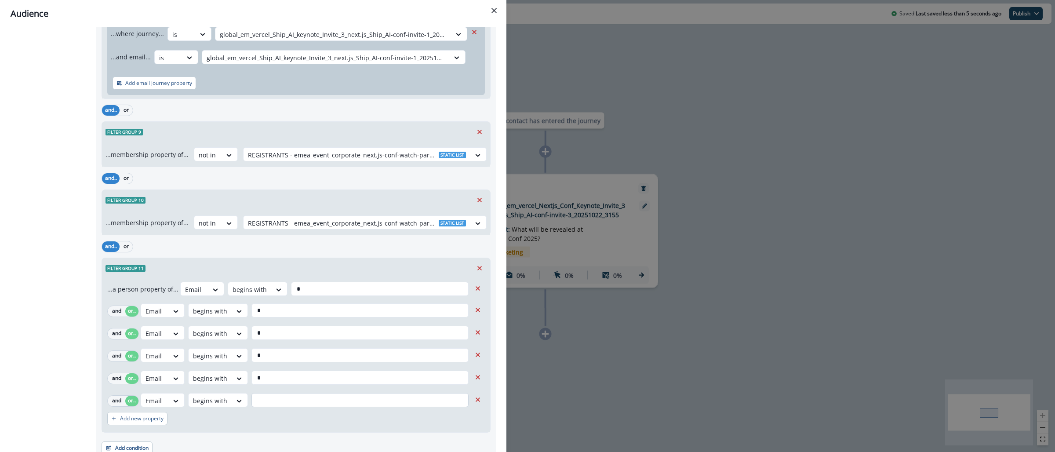
click at [267, 407] on input "text" at bounding box center [359, 400] width 217 height 14
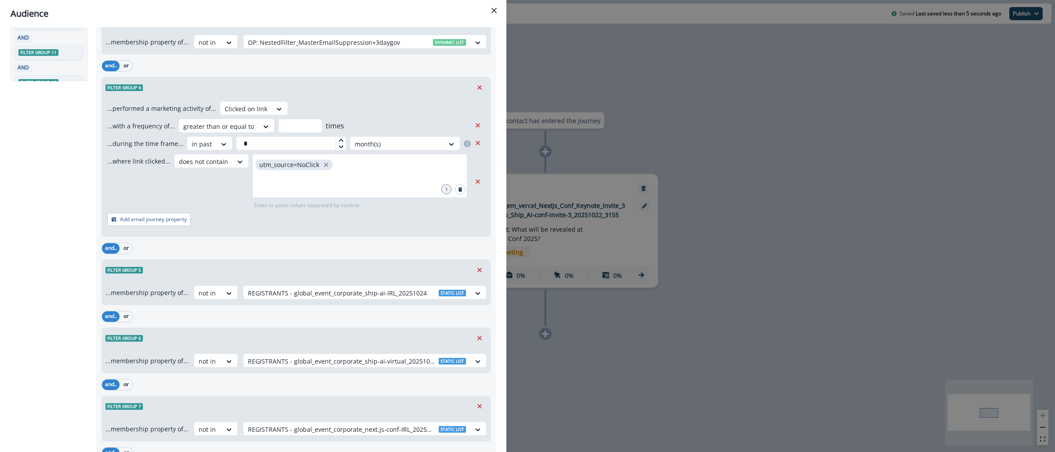
scroll to position [0, 0]
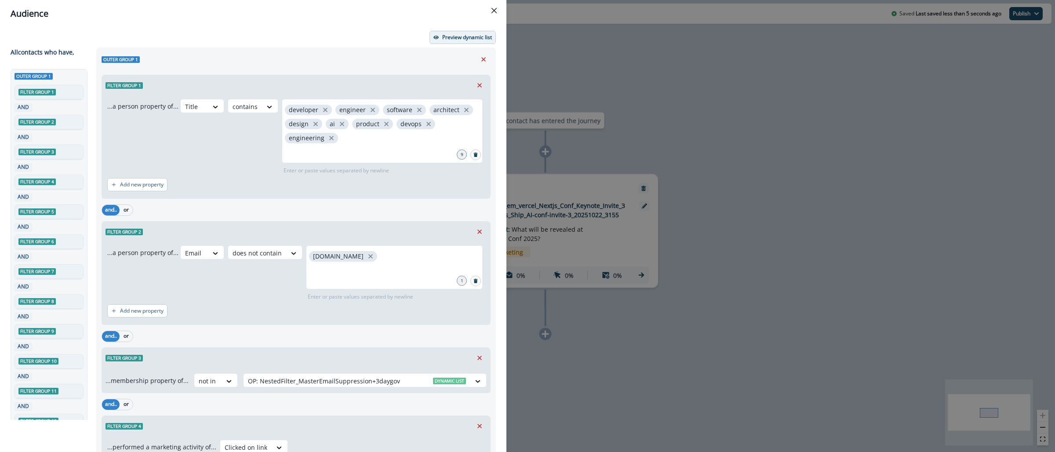
type input "*"
click at [450, 35] on p "Preview dynamic list" at bounding box center [467, 37] width 50 height 6
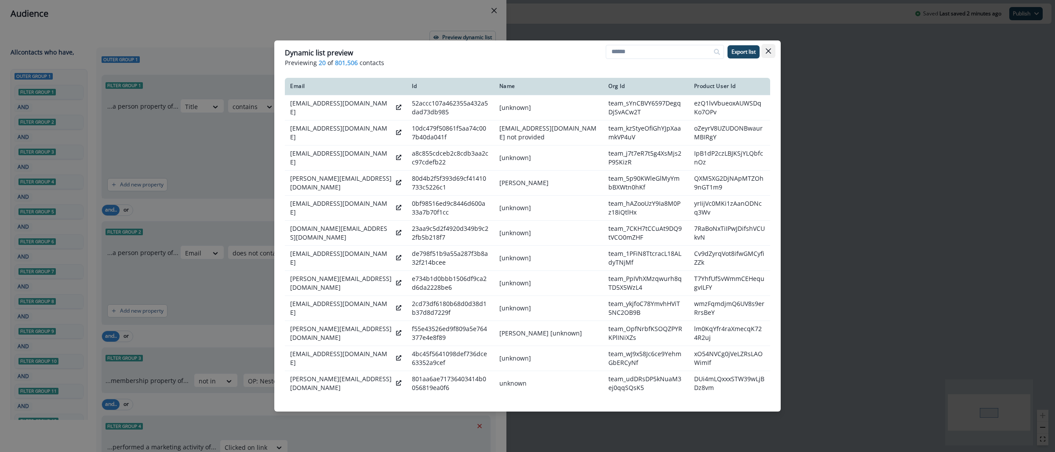
click at [770, 44] on button "Close" at bounding box center [768, 51] width 14 height 14
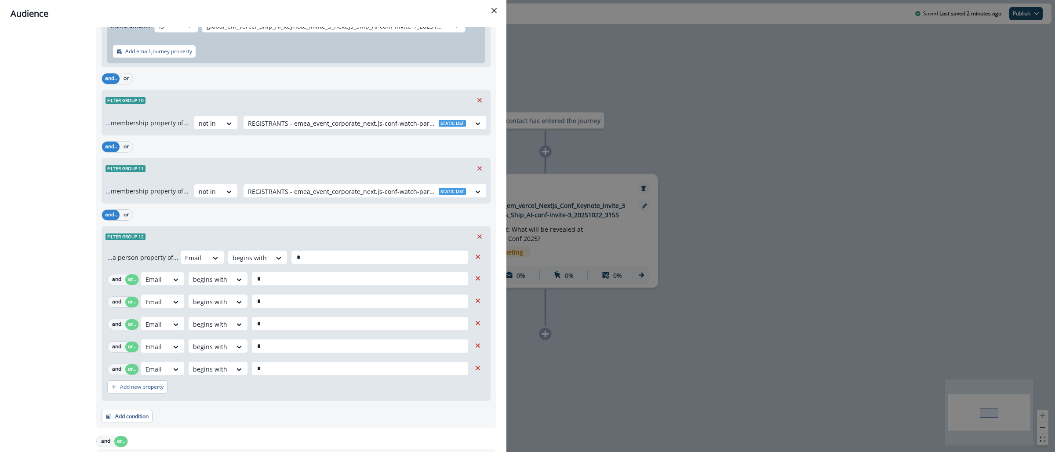
scroll to position [1013, 0]
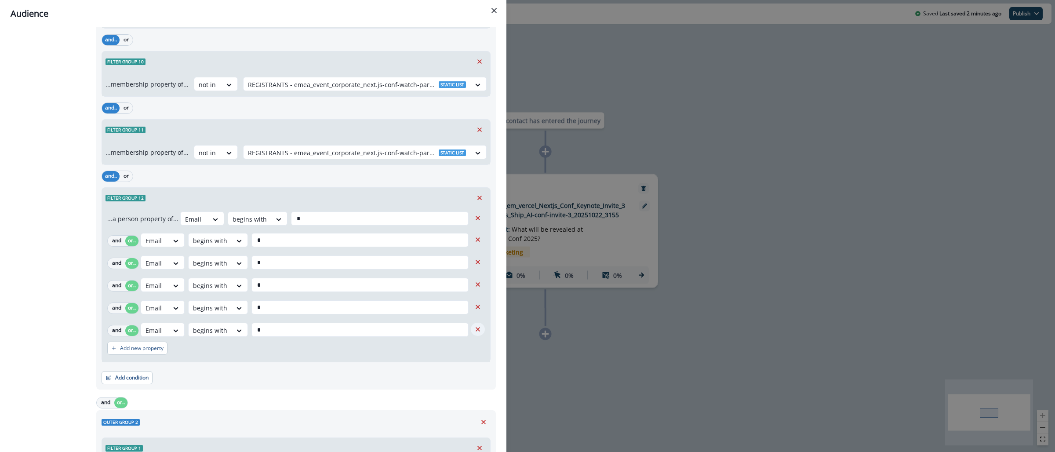
click at [473, 333] on button "Remove" at bounding box center [478, 329] width 14 height 13
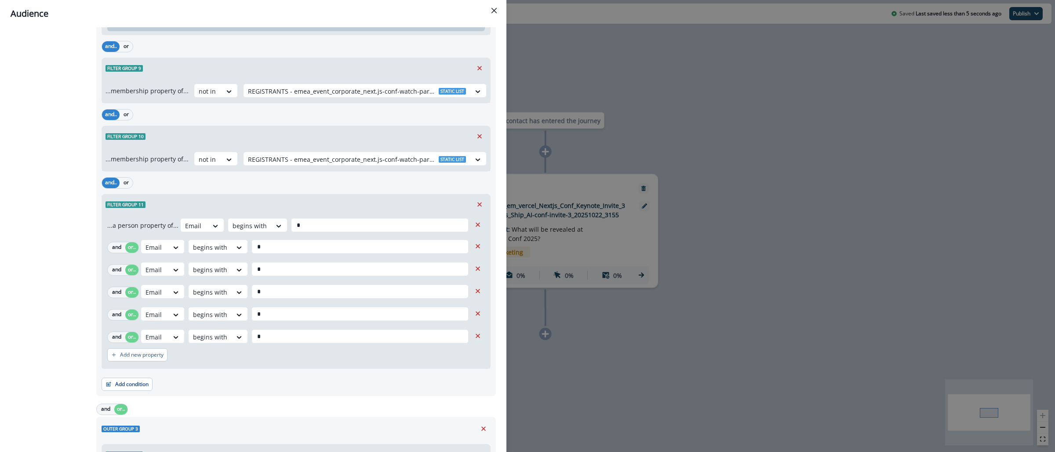
scroll to position [2110, 0]
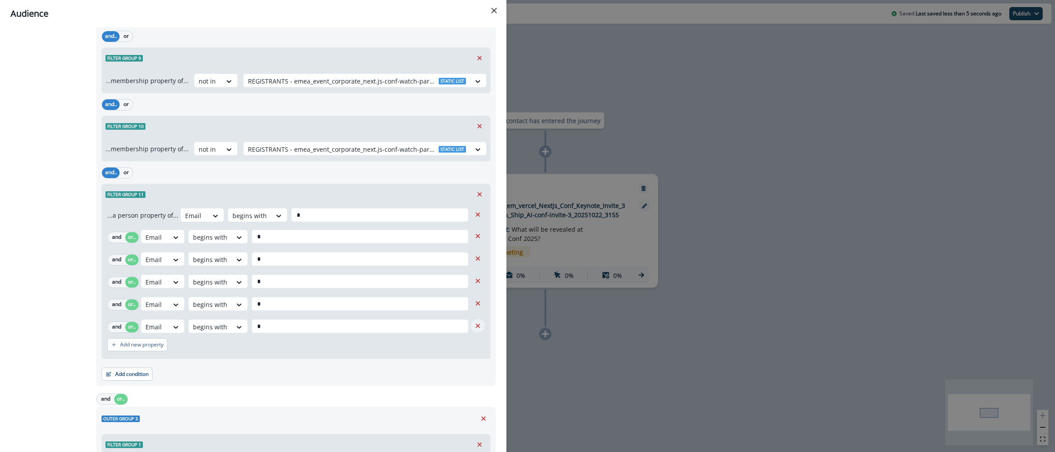
click at [474, 327] on icon "Remove" at bounding box center [478, 326] width 8 height 8
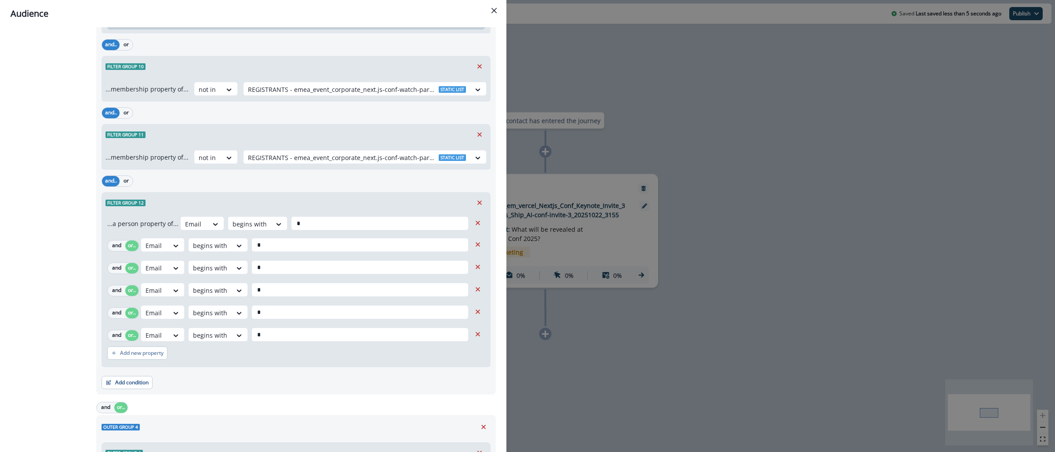
scroll to position [3407, 0]
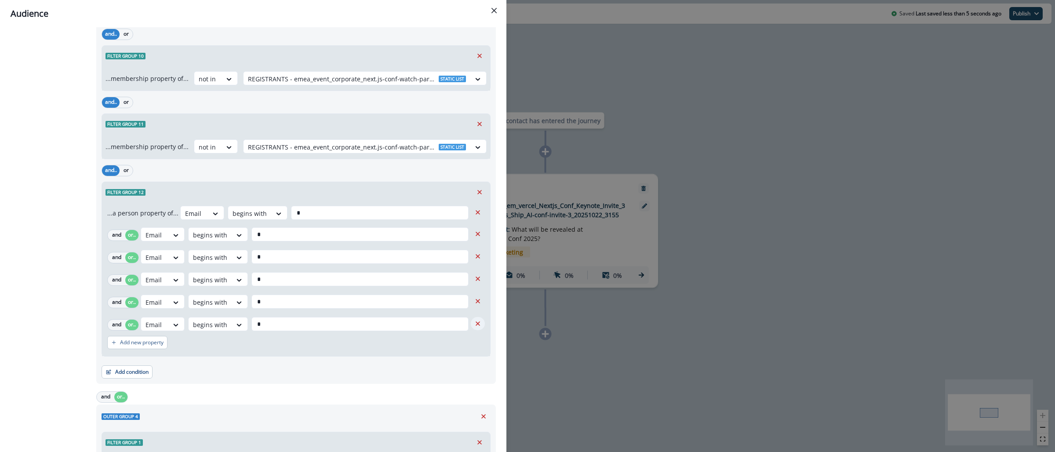
click at [474, 327] on icon "Remove" at bounding box center [478, 324] width 8 height 8
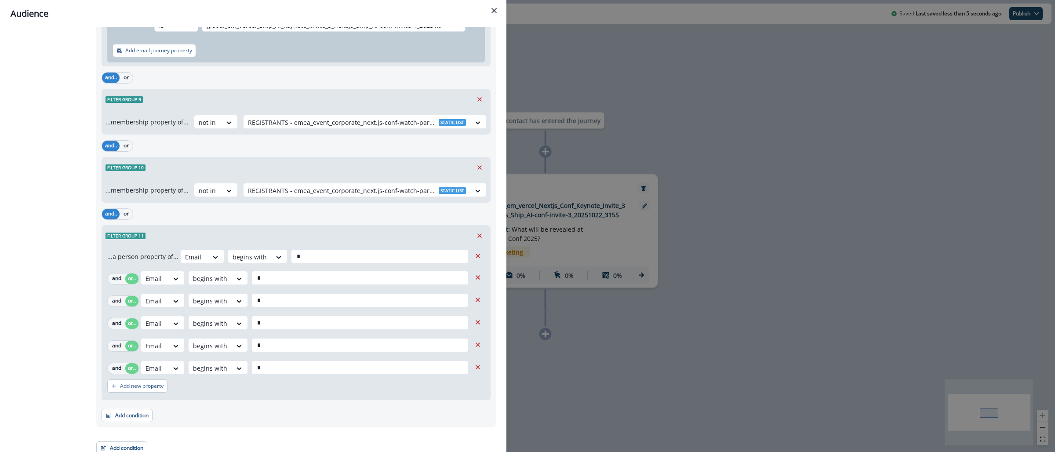
scroll to position [4493, 0]
click at [474, 371] on button "Remove" at bounding box center [478, 366] width 14 height 13
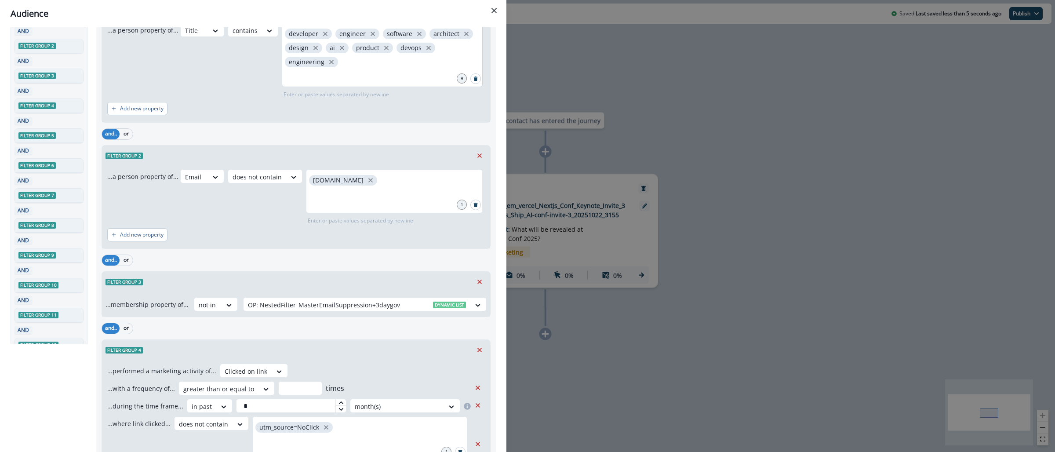
scroll to position [0, 0]
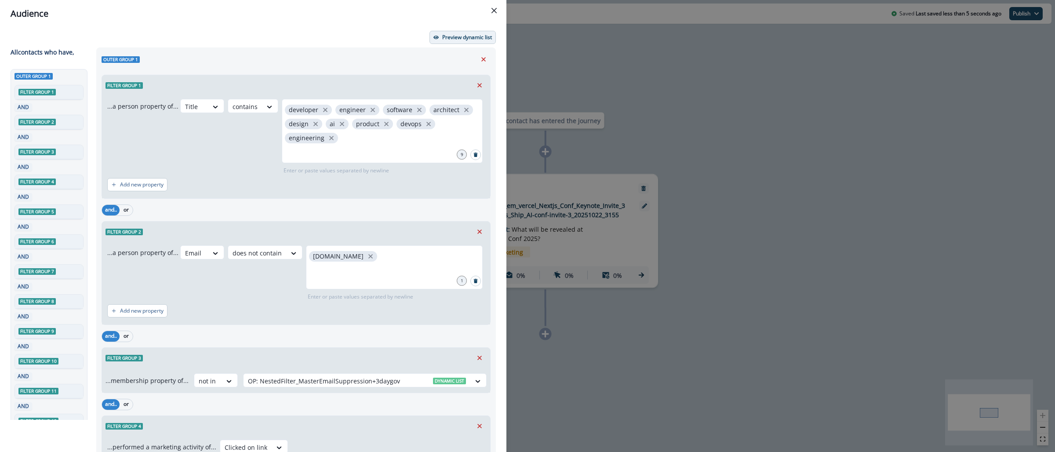
click at [458, 41] on button "Preview dynamic list" at bounding box center [462, 37] width 66 height 13
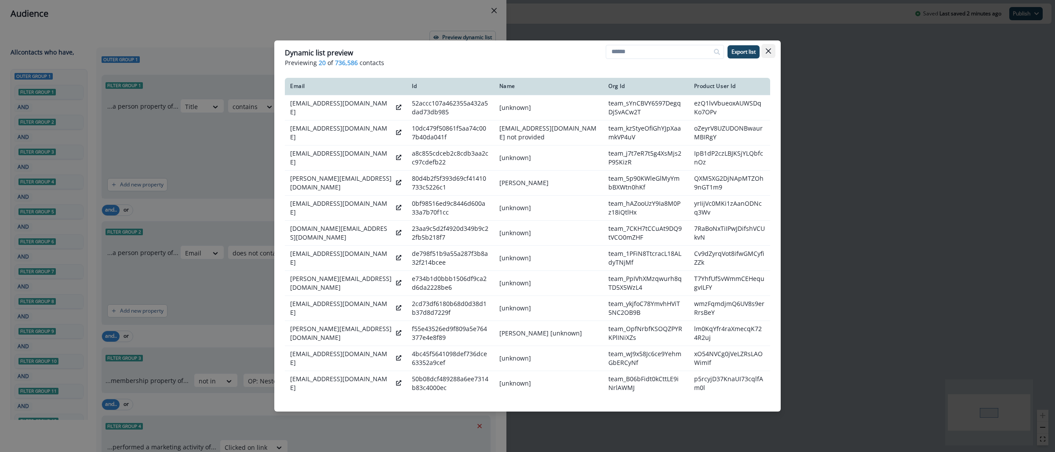
click at [770, 54] on button "Close" at bounding box center [768, 51] width 14 height 14
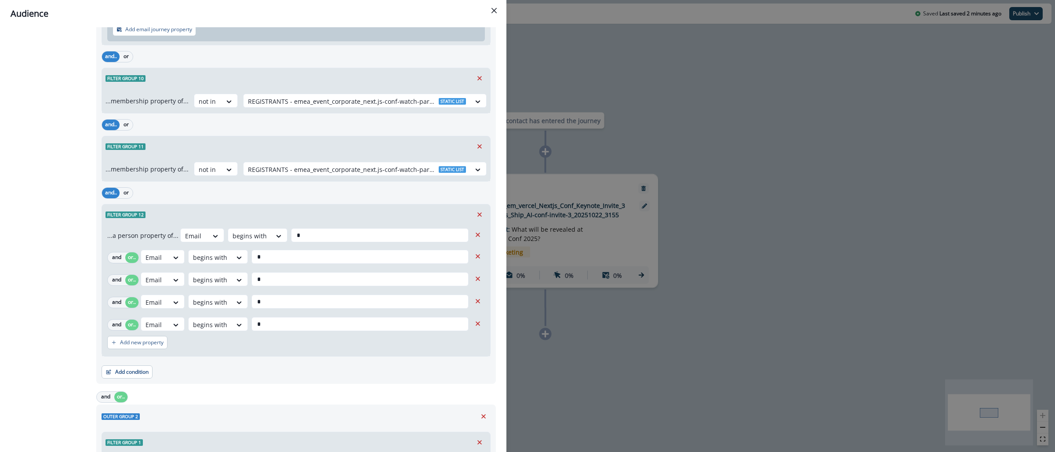
scroll to position [1012, 0]
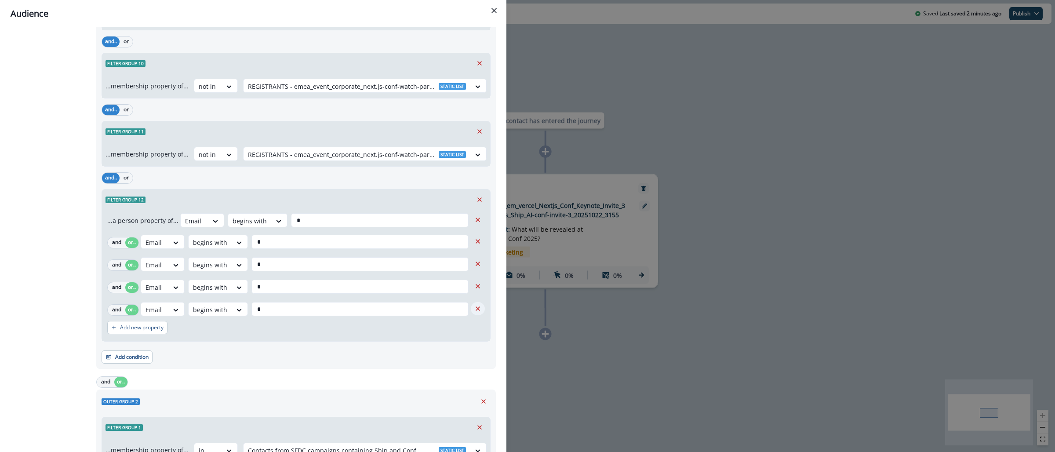
click at [474, 312] on icon "Remove" at bounding box center [478, 309] width 8 height 8
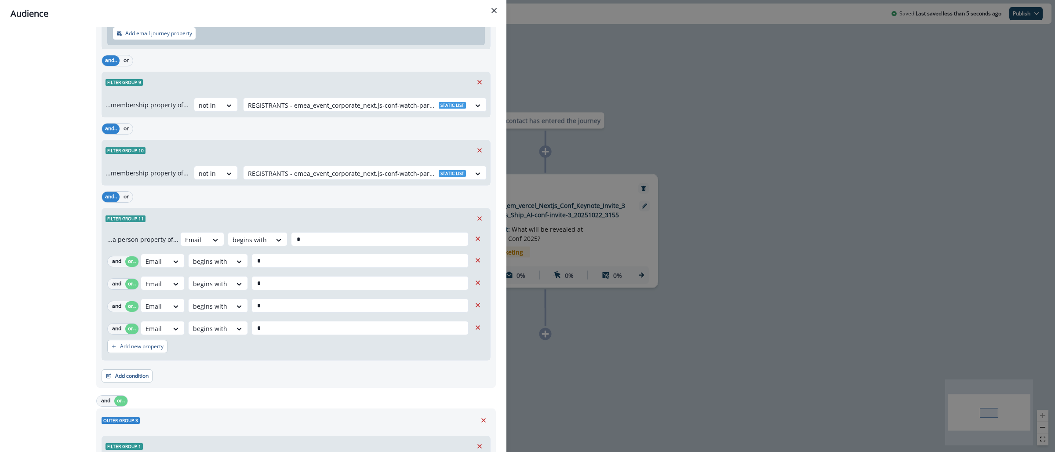
scroll to position [2130, 0]
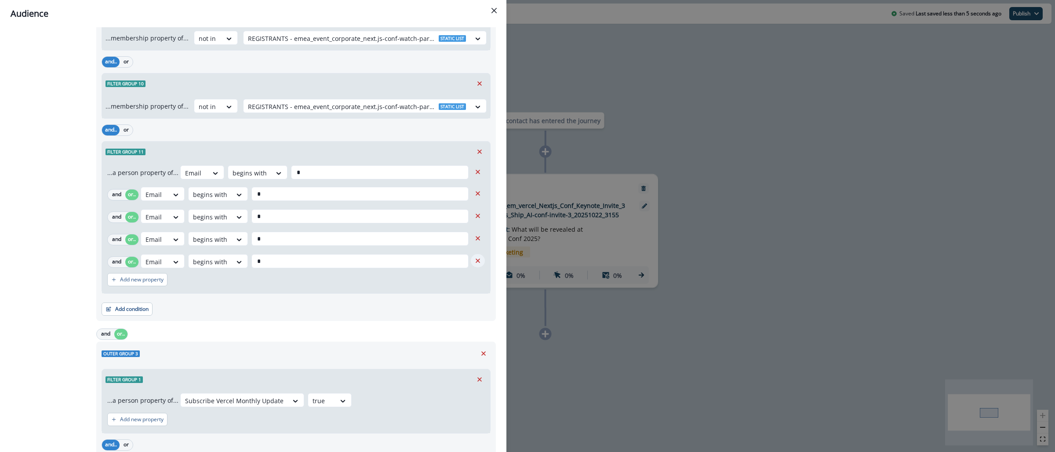
click at [474, 265] on icon "Remove" at bounding box center [478, 261] width 8 height 8
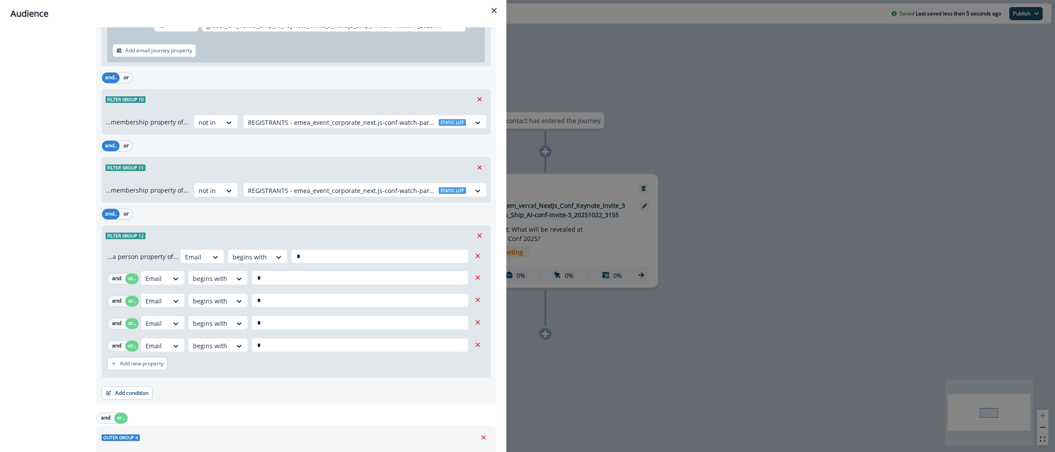
scroll to position [3327, 0]
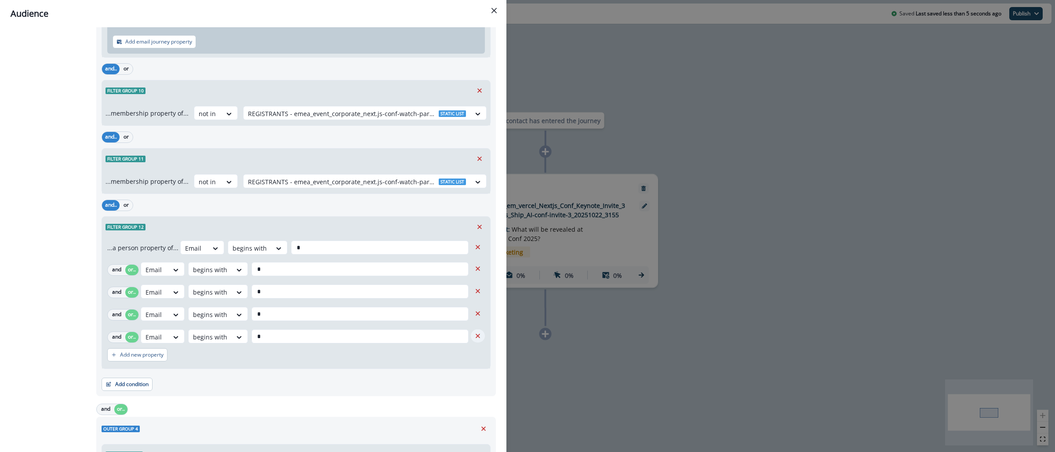
click at [474, 339] on icon "Remove" at bounding box center [478, 336] width 8 height 8
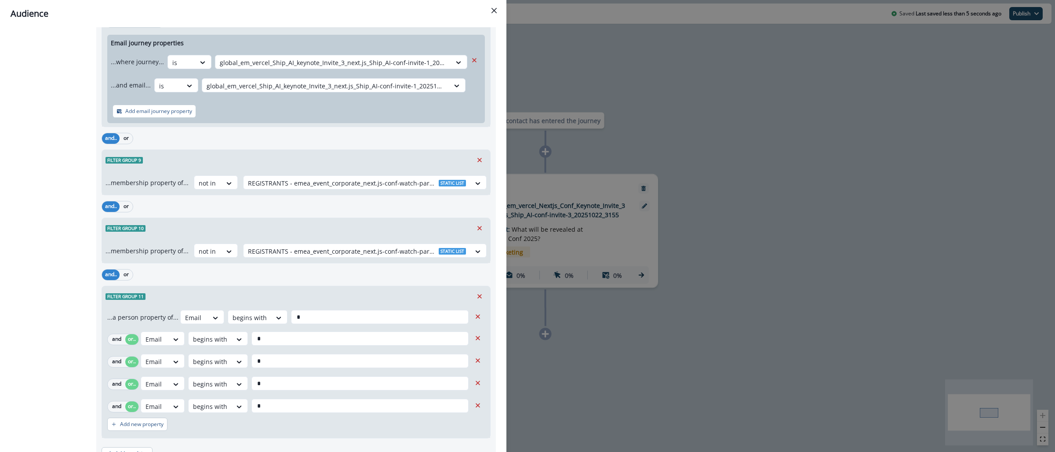
scroll to position [4416, 0]
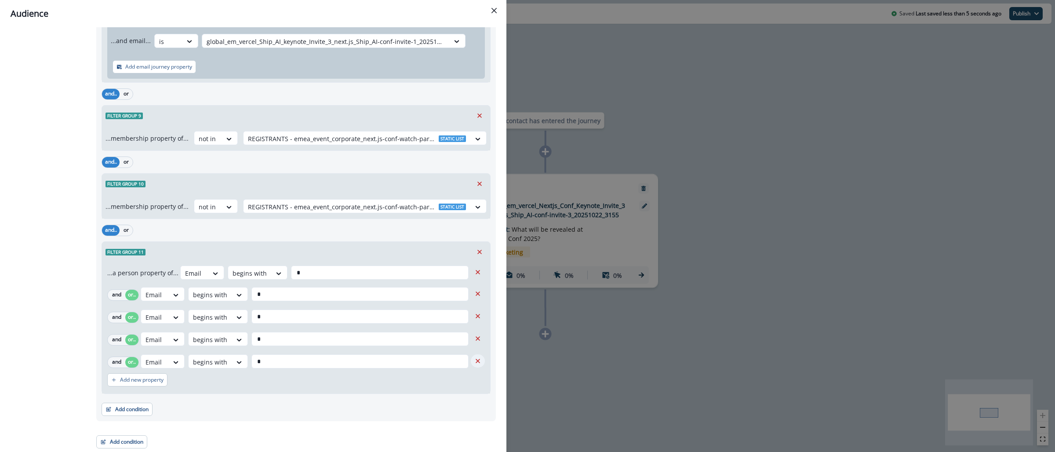
click at [474, 364] on icon "Remove" at bounding box center [478, 361] width 8 height 8
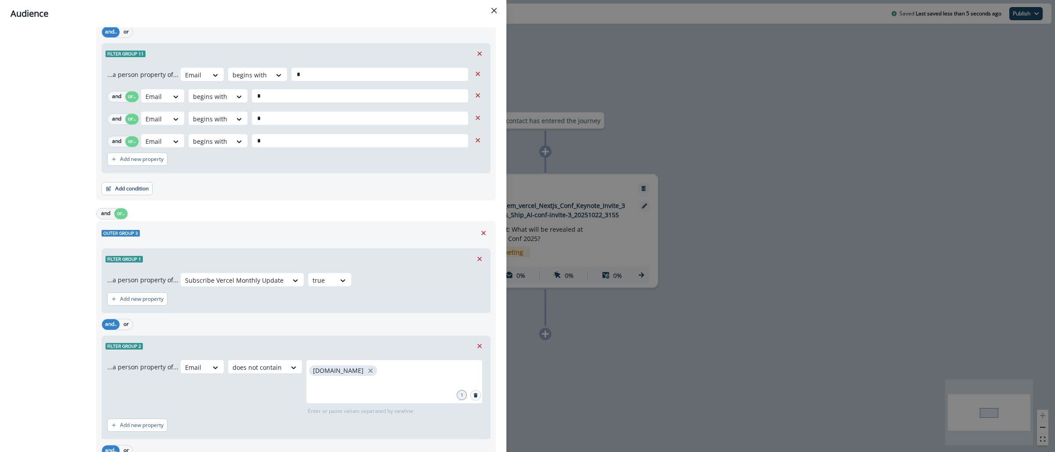
scroll to position [0, 0]
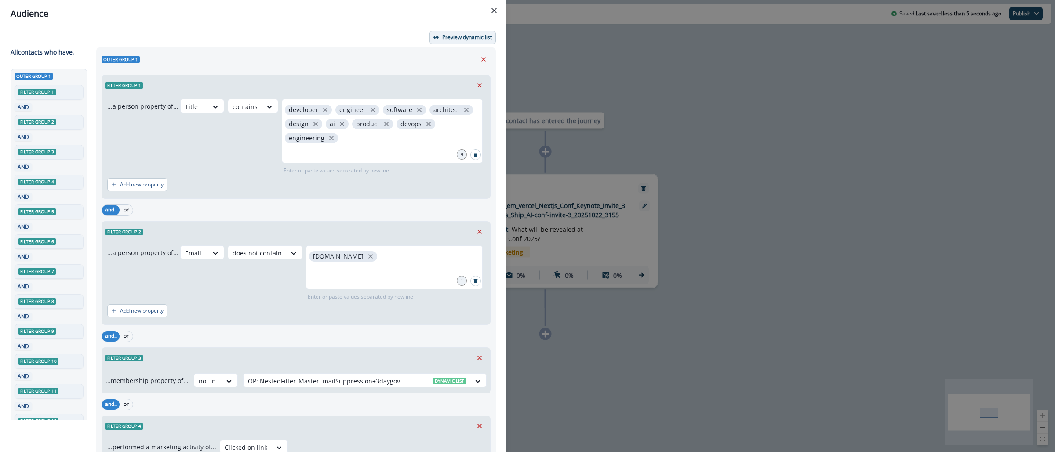
click at [446, 36] on p "Preview dynamic list" at bounding box center [467, 37] width 50 height 6
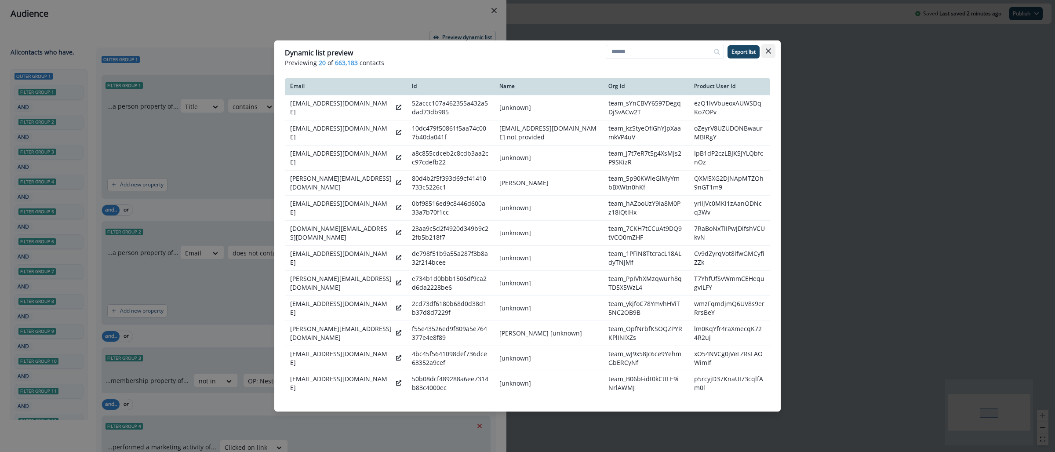
click at [772, 51] on button "Close" at bounding box center [768, 51] width 14 height 14
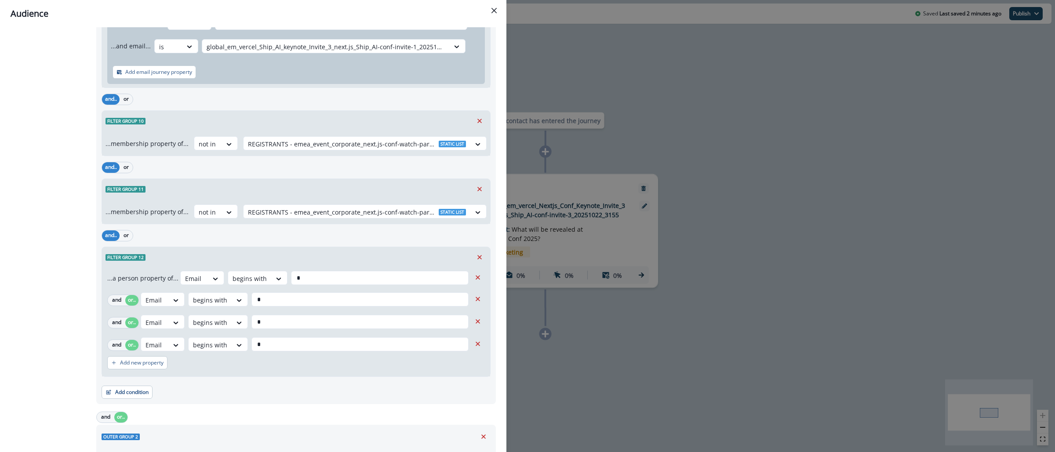
scroll to position [956, 0]
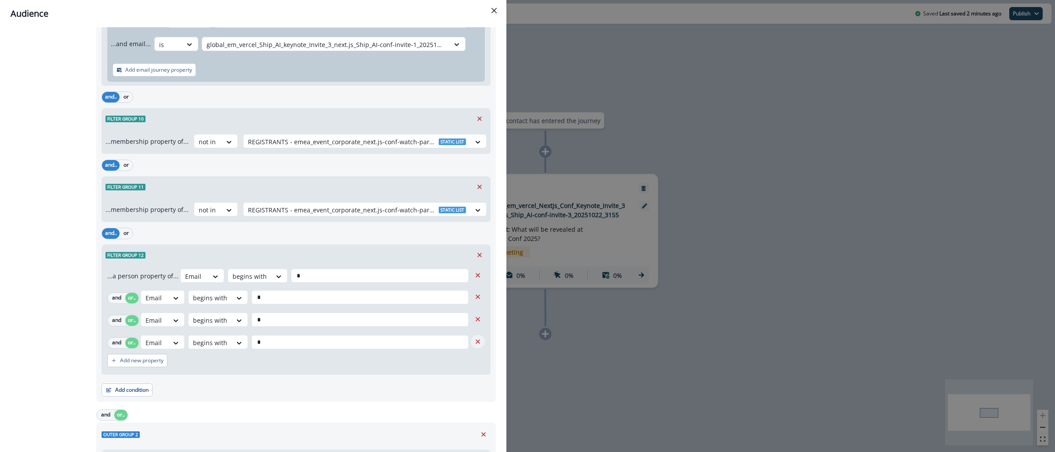
click at [476, 344] on icon "Remove" at bounding box center [478, 341] width 4 height 4
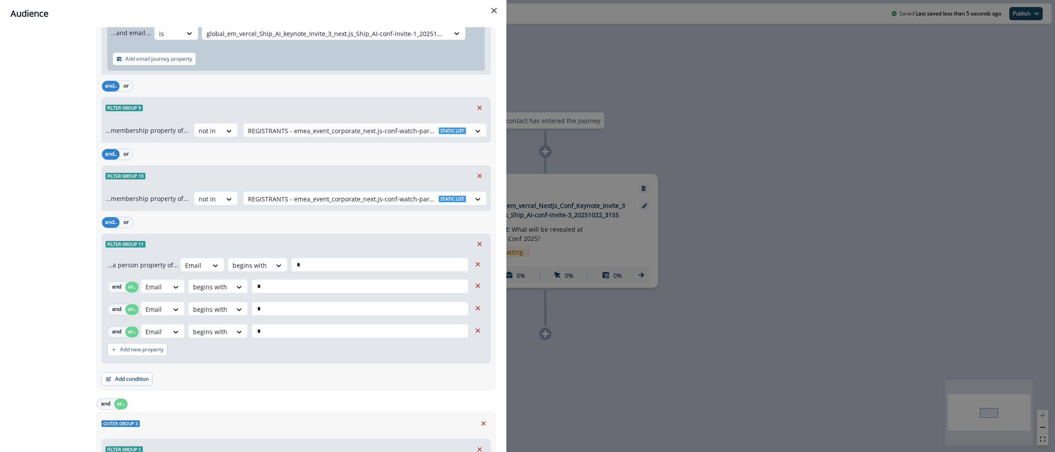
scroll to position [2038, 0]
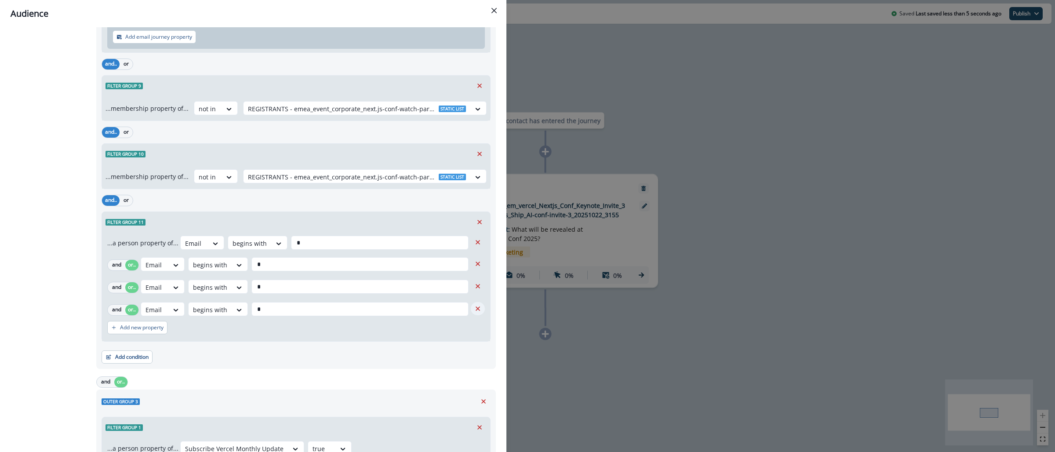
click at [474, 312] on icon "Remove" at bounding box center [478, 309] width 8 height 8
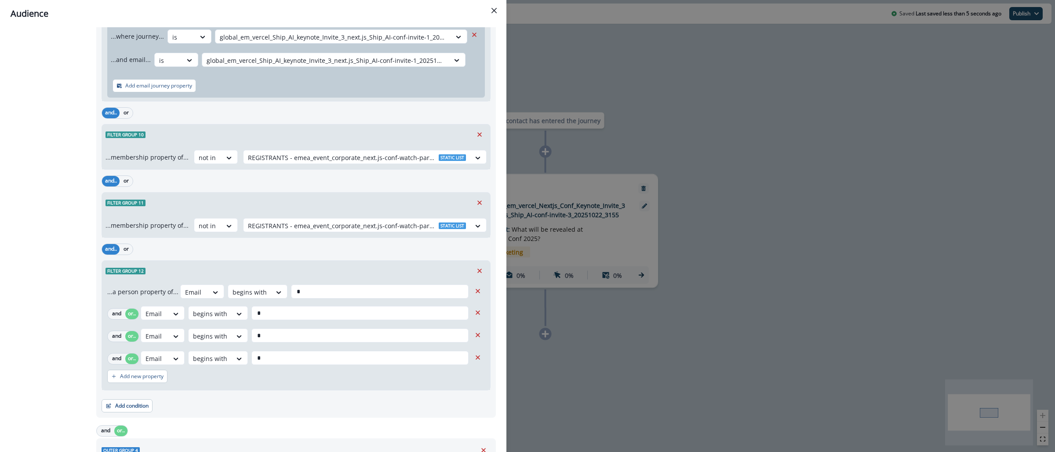
scroll to position [3260, 0]
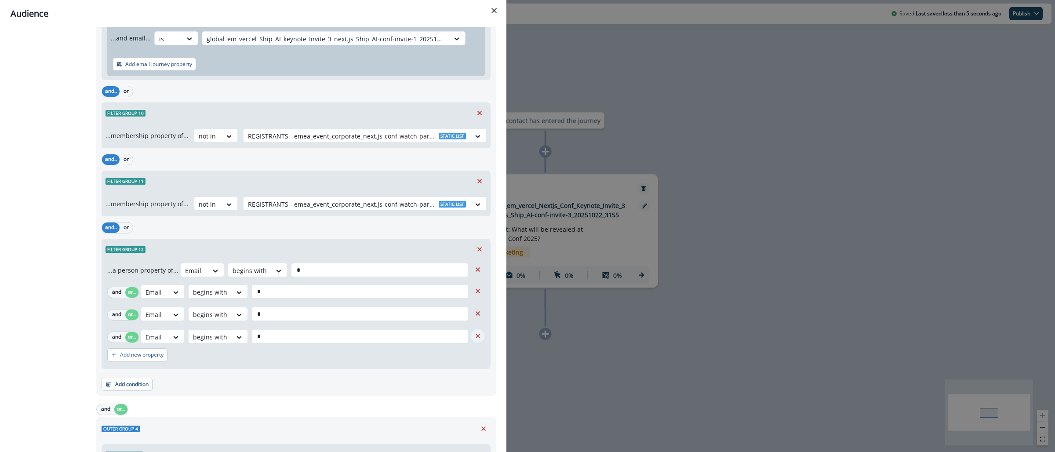
click at [474, 340] on icon "Remove" at bounding box center [478, 336] width 8 height 8
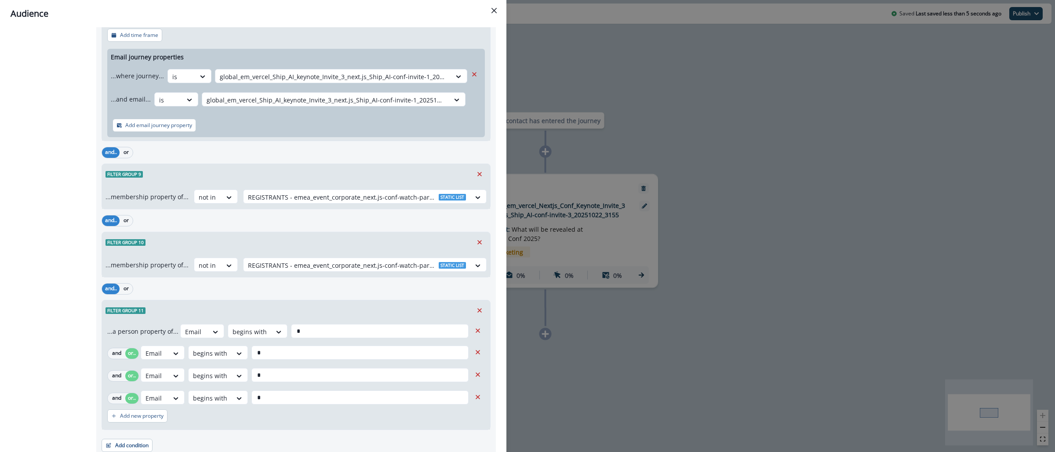
scroll to position [4284, 0]
click at [474, 399] on icon "Remove" at bounding box center [478, 396] width 8 height 8
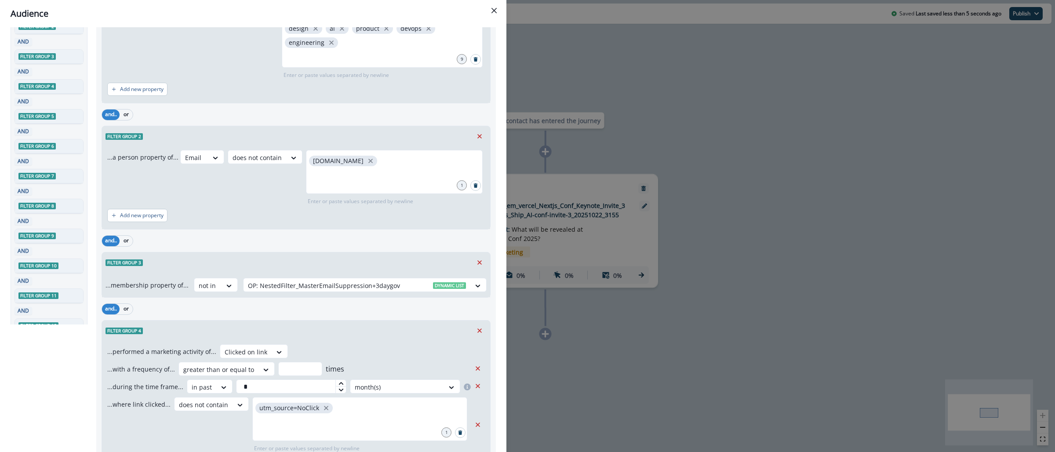
scroll to position [0, 0]
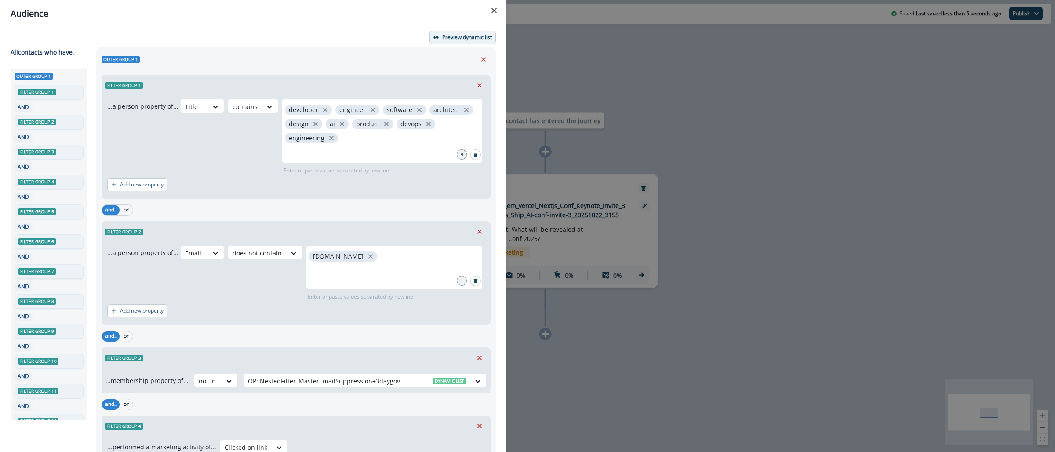
click at [447, 34] on p "Preview dynamic list" at bounding box center [467, 37] width 50 height 6
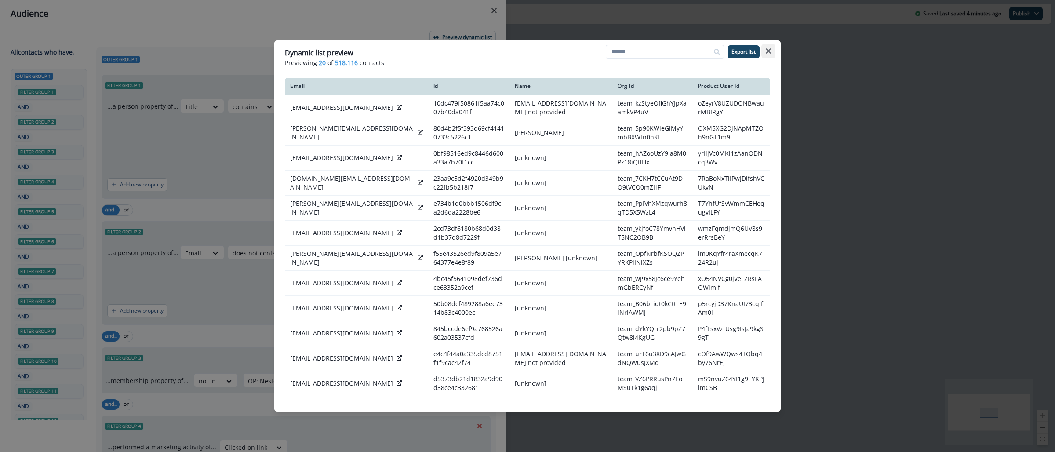
click at [771, 51] on button "Close" at bounding box center [768, 51] width 14 height 14
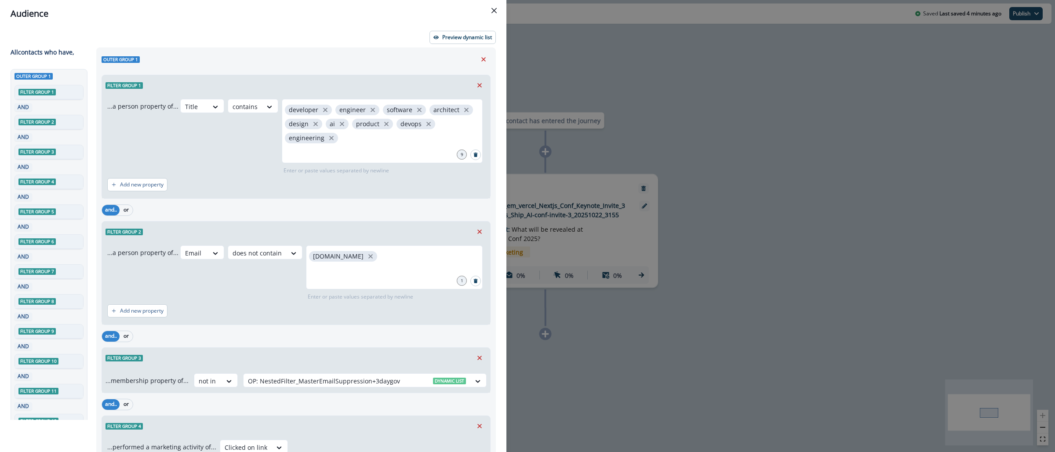
click at [802, 246] on div "Audience Preview dynamic list All contact s who have, Outer group 1 Filter grou…" at bounding box center [527, 226] width 1055 height 452
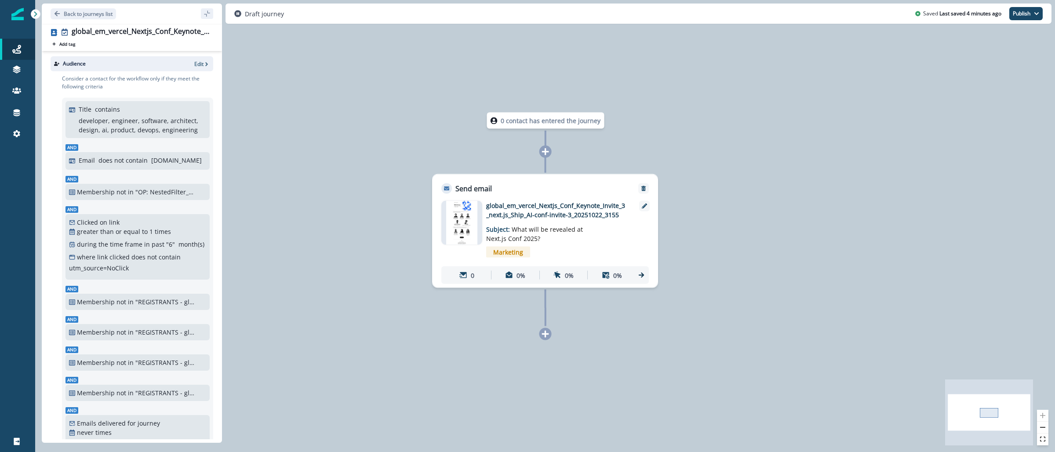
click at [469, 223] on img at bounding box center [461, 223] width 31 height 44
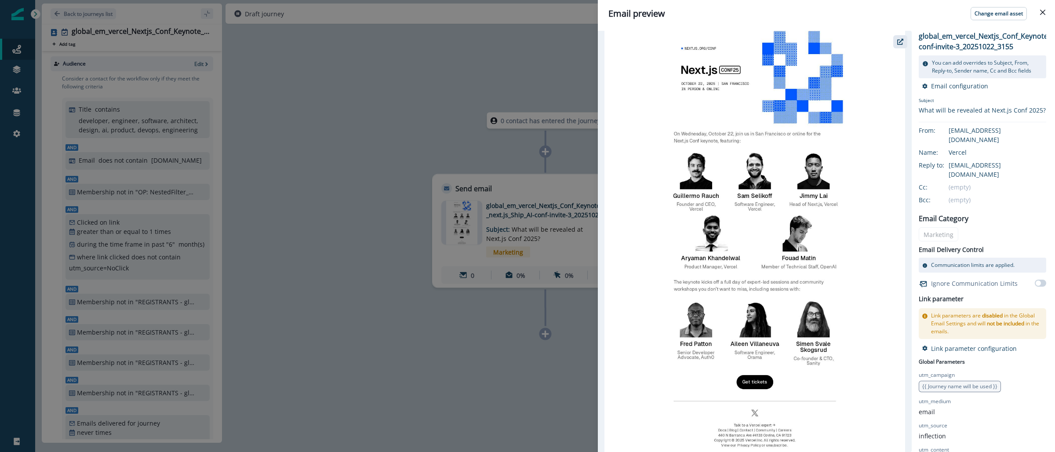
click at [900, 43] on icon "button" at bounding box center [900, 42] width 6 height 6
click at [395, 61] on div "Email preview Change email asset global_em_vercel_Nextjs_Conf_Keynote_Invite_3_…" at bounding box center [527, 226] width 1055 height 452
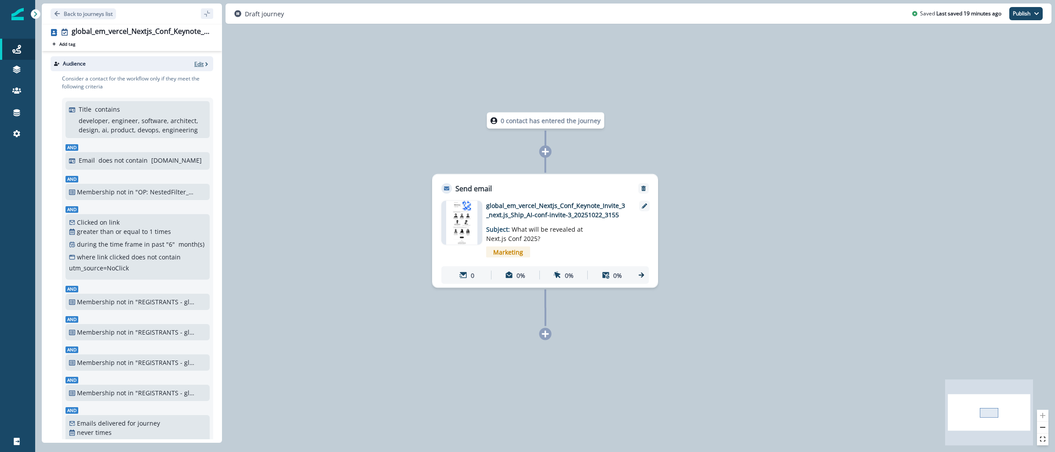
click at [203, 64] on icon "button" at bounding box center [206, 64] width 6 height 6
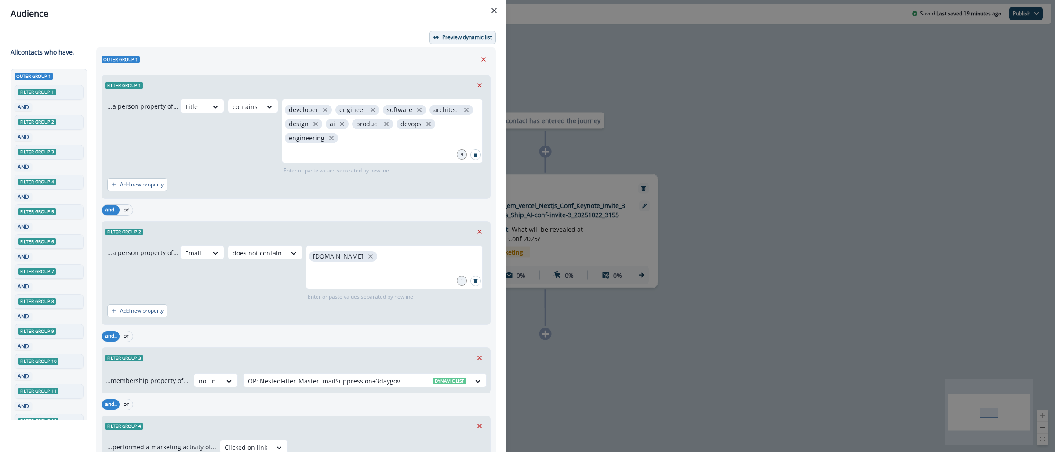
click at [442, 34] on p "Preview dynamic list" at bounding box center [467, 37] width 50 height 6
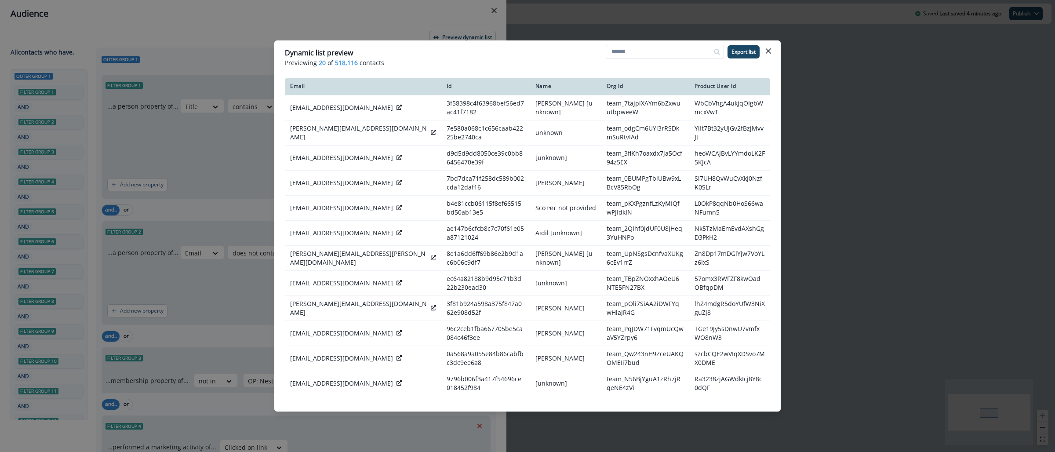
click at [828, 127] on div "Dynamic list preview Previewing 20 of 518,116 contacts Export list Email Id Nam…" at bounding box center [527, 226] width 1055 height 452
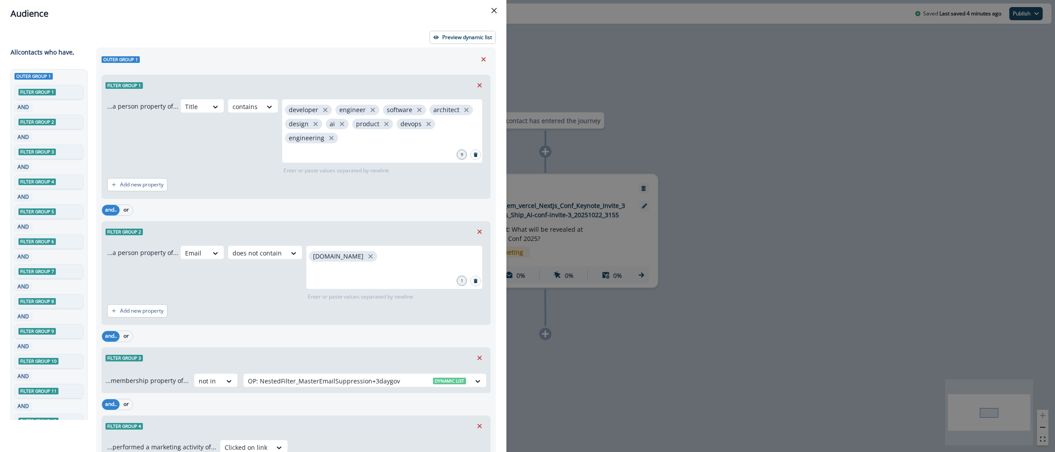
click at [787, 230] on div "Audience Preview dynamic list All contact s who have, Outer group 1 Filter grou…" at bounding box center [527, 226] width 1055 height 452
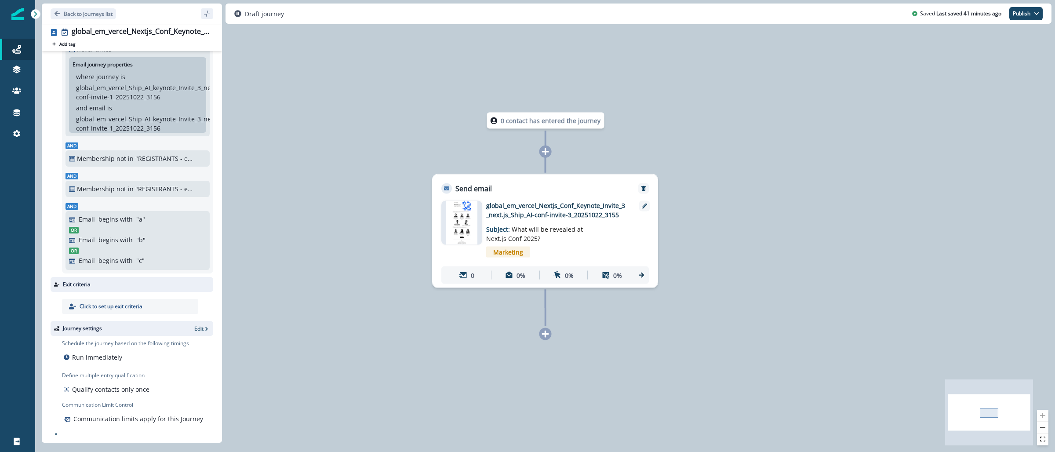
scroll to position [1948, 0]
click at [22, 9] on img at bounding box center [17, 14] width 12 height 12
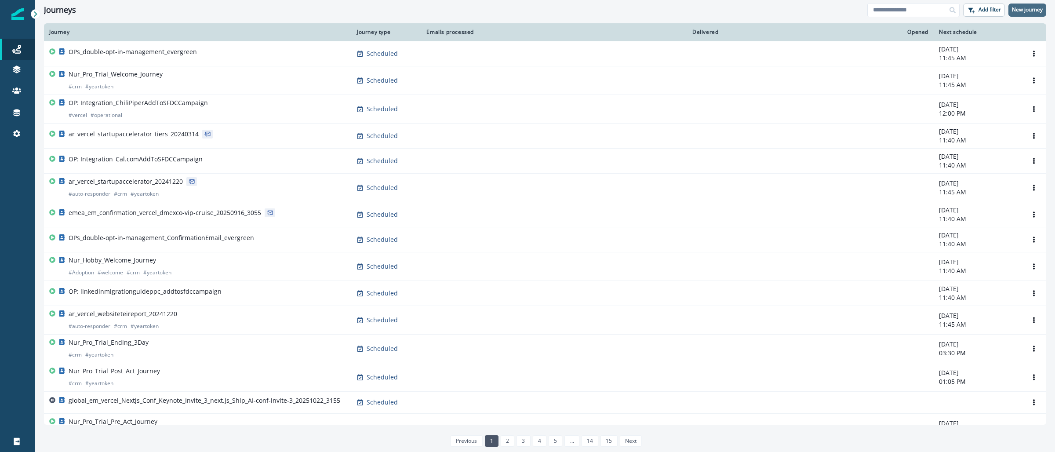
click at [1023, 12] on p "New journey" at bounding box center [1027, 10] width 31 height 6
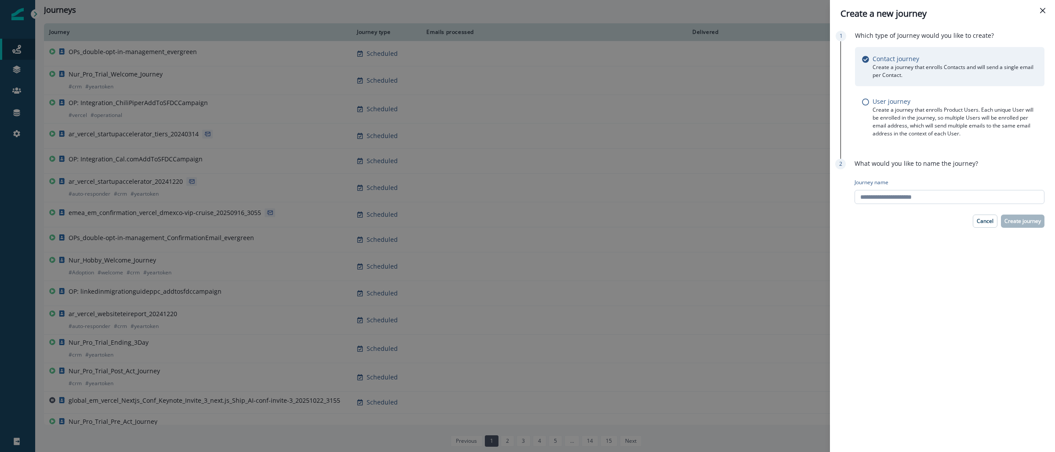
click at [938, 194] on input "Journey name" at bounding box center [949, 197] width 190 height 14
paste input "**********"
type input "**********"
click at [1024, 221] on p "Create journey" at bounding box center [1022, 221] width 36 height 6
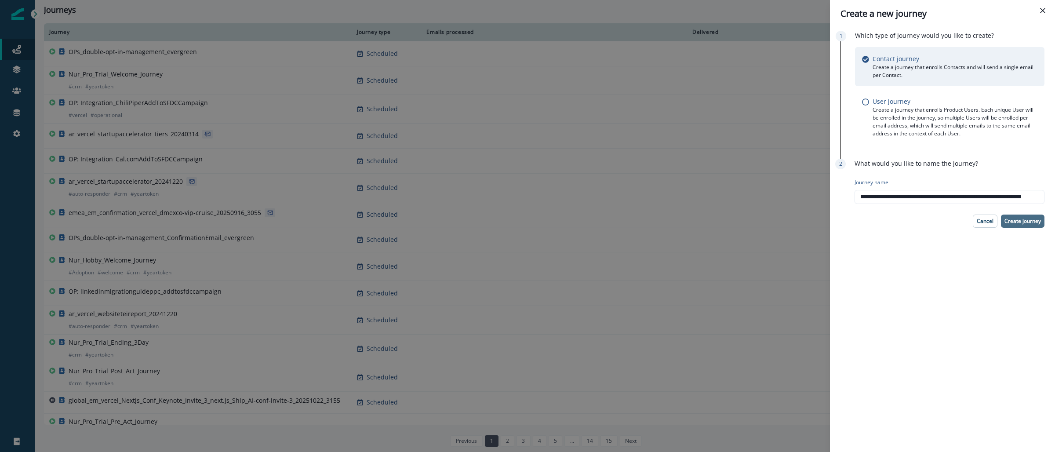
scroll to position [0, 0]
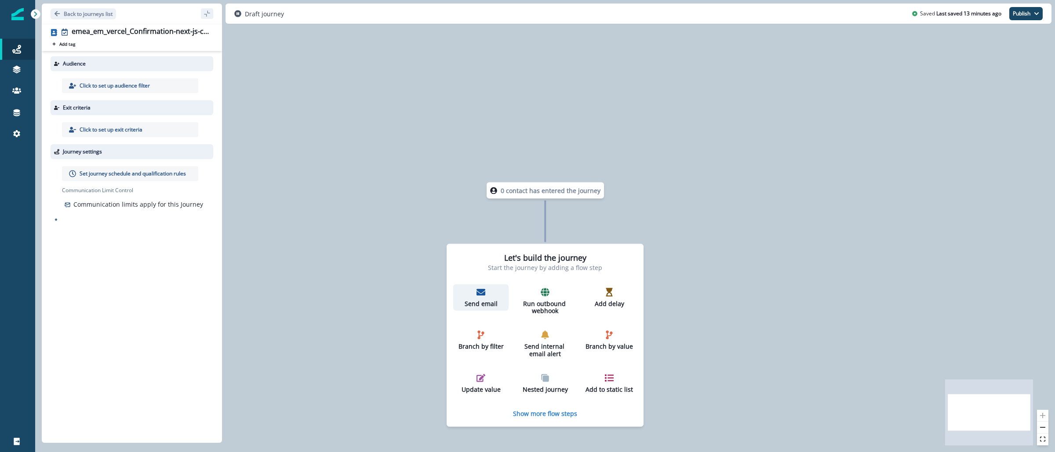
click at [481, 300] on p "Send email" at bounding box center [481, 303] width 48 height 7
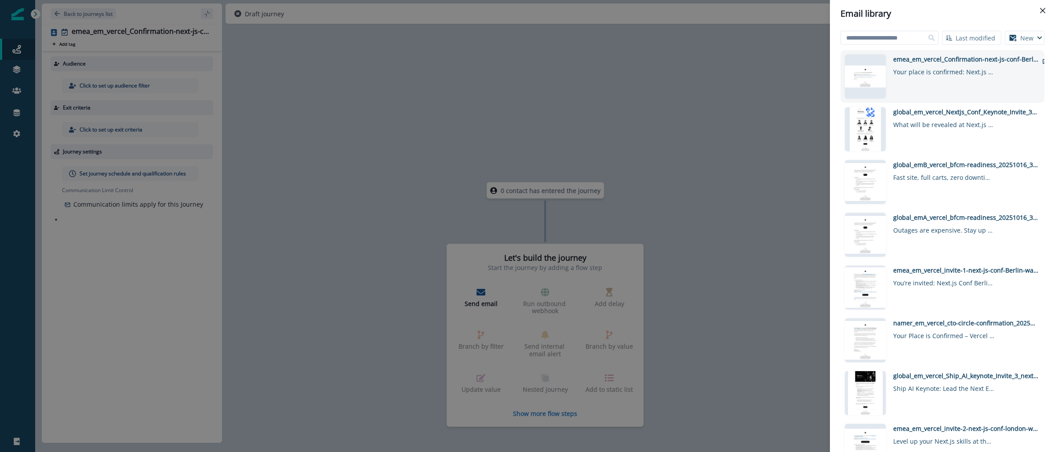
click at [915, 79] on div "emea_em_vercel_Confirmation-next-js-conf-Berlin-watch-party_20251022_3174 Your …" at bounding box center [965, 76] width 145 height 44
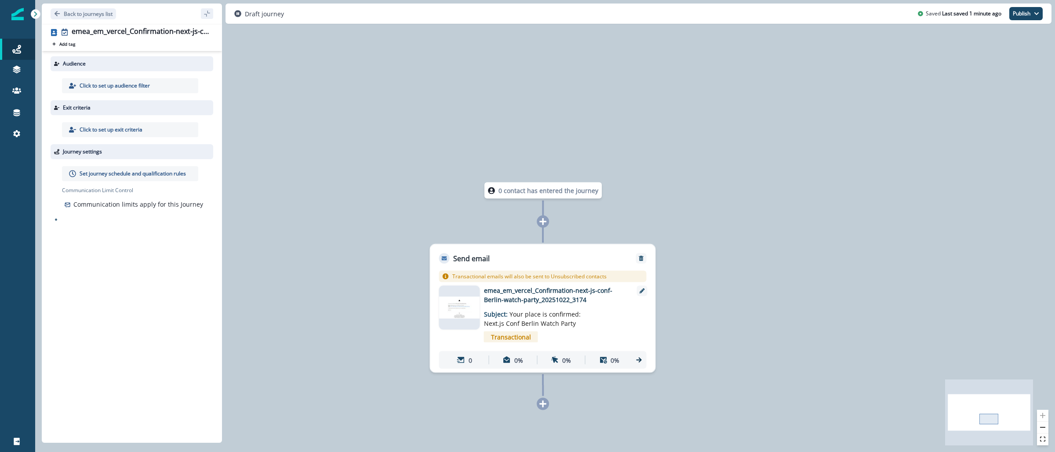
click at [120, 84] on p "Click to set up audience filter" at bounding box center [115, 86] width 70 height 8
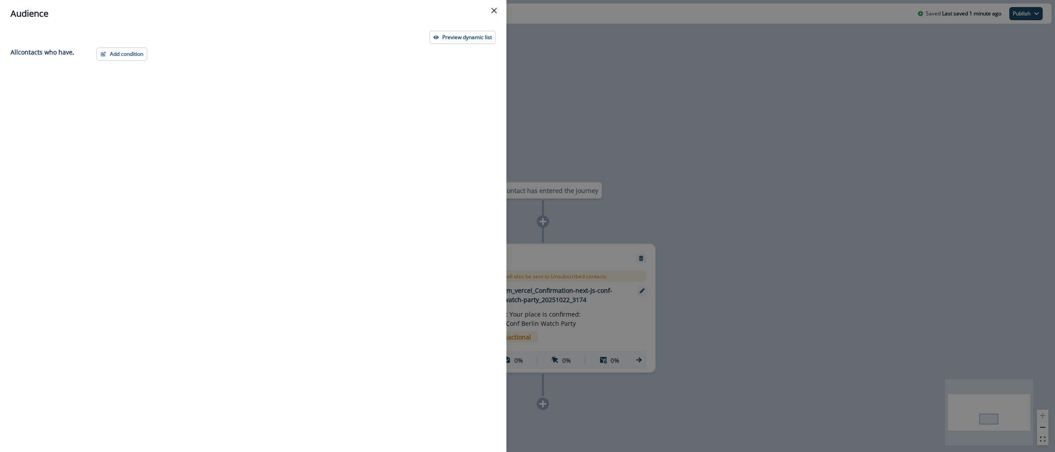
click at [756, 107] on div "Audience Preview dynamic list All contact s who have, Add condition Contact pro…" at bounding box center [527, 226] width 1055 height 452
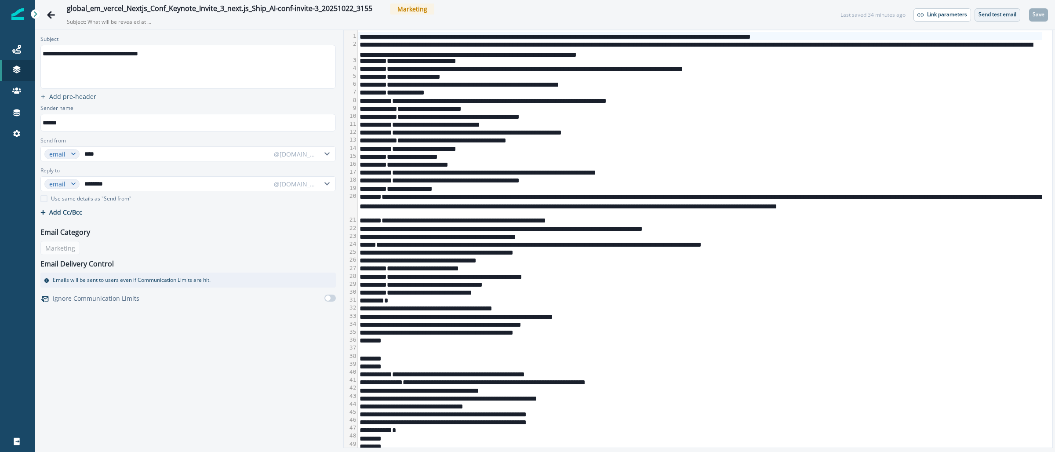
click at [990, 15] on p "Send test email" at bounding box center [997, 14] width 38 height 6
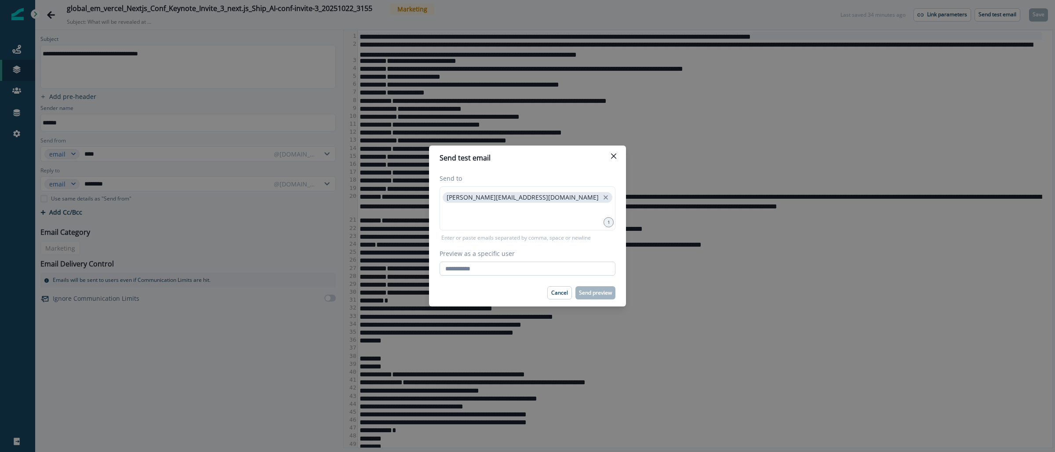
click at [552, 269] on input "Preview as a specific user" at bounding box center [527, 269] width 176 height 14
type input "**********"
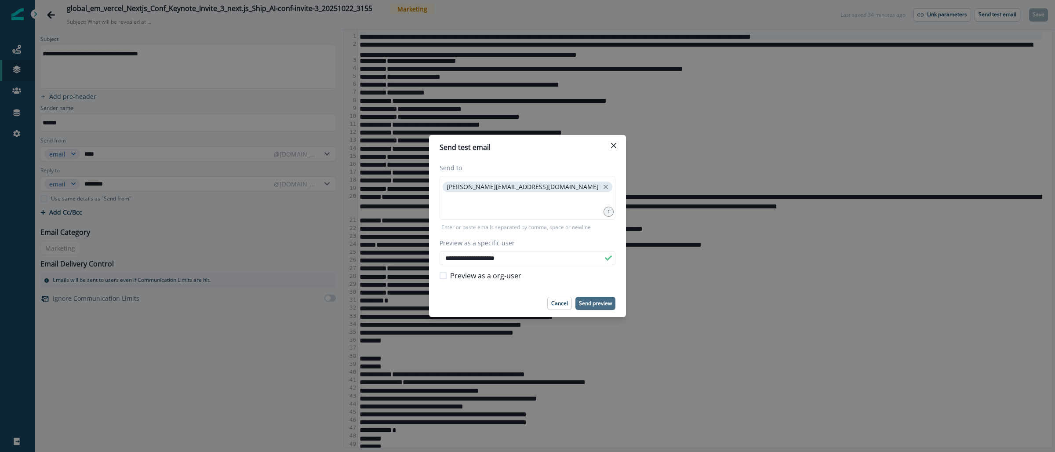
click at [602, 303] on p "Send preview" at bounding box center [595, 303] width 33 height 6
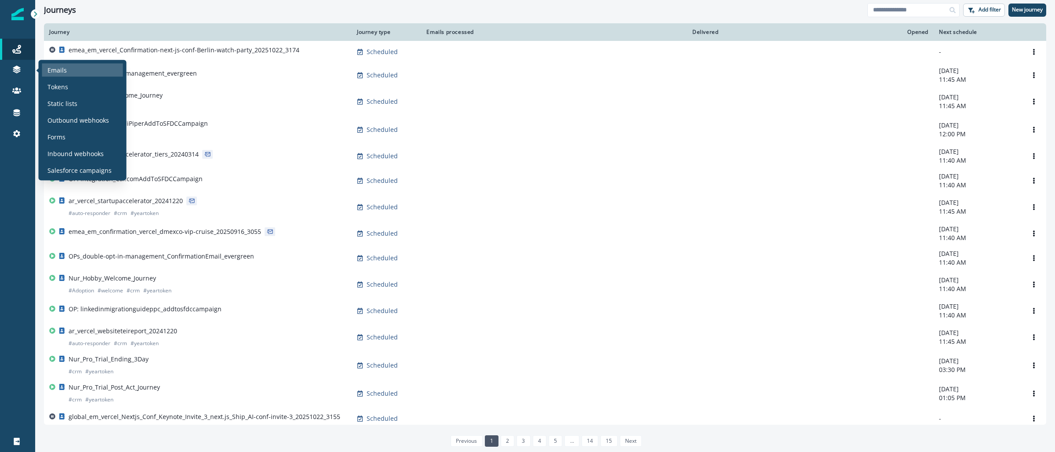
click at [76, 73] on div "Emails" at bounding box center [82, 69] width 81 height 13
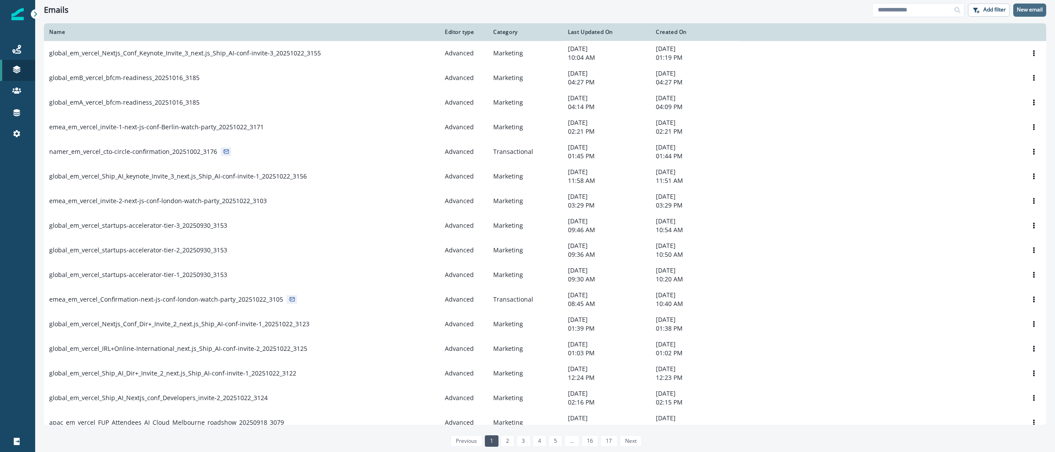
click at [1021, 8] on p "New email" at bounding box center [1030, 10] width 26 height 6
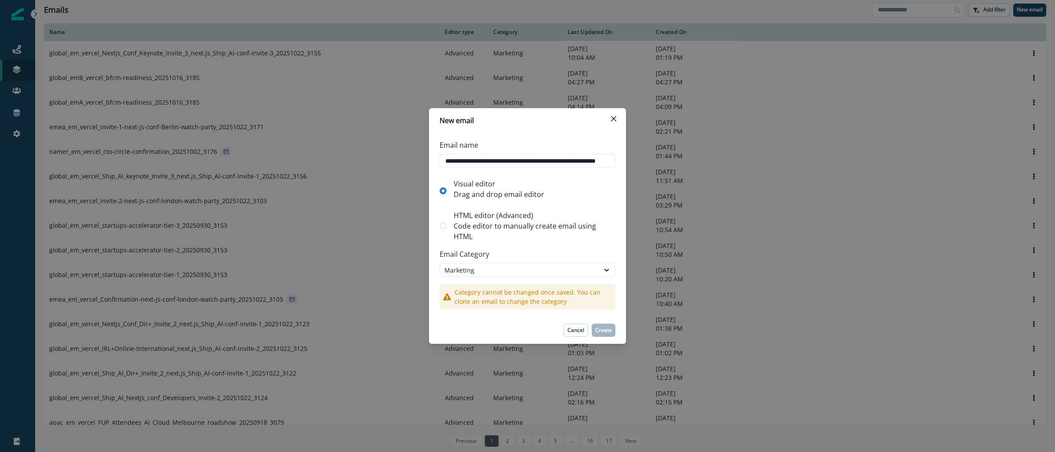
scroll to position [0, 41]
click at [532, 218] on p "HTML editor (Advanced)" at bounding box center [533, 215] width 158 height 11
click at [518, 268] on div "Marketing" at bounding box center [519, 269] width 150 height 9
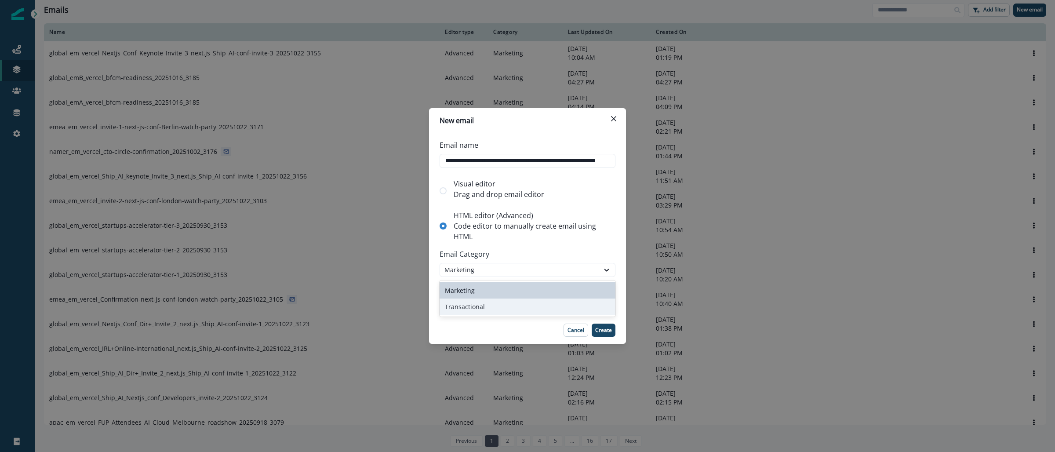
click at [500, 307] on div "Transactional" at bounding box center [527, 306] width 176 height 16
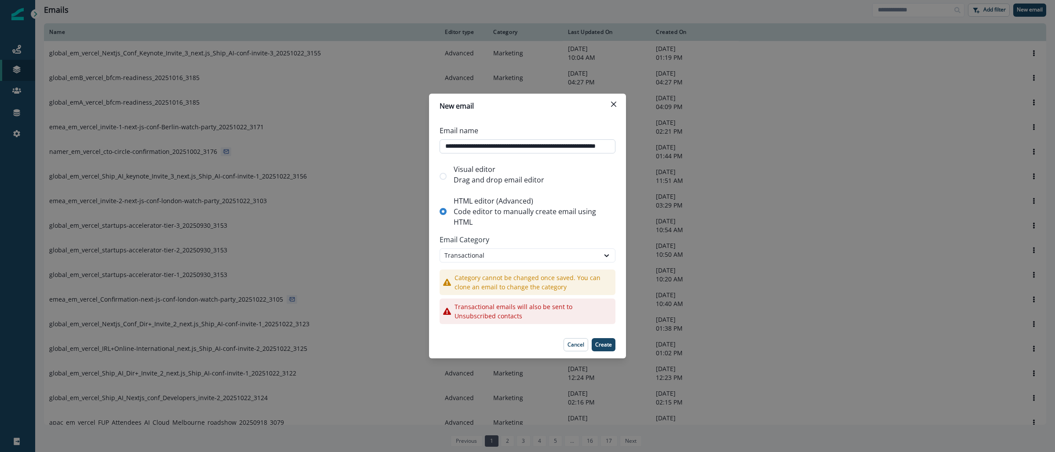
click at [493, 151] on input "**********" at bounding box center [527, 146] width 176 height 14
paste input "*****"
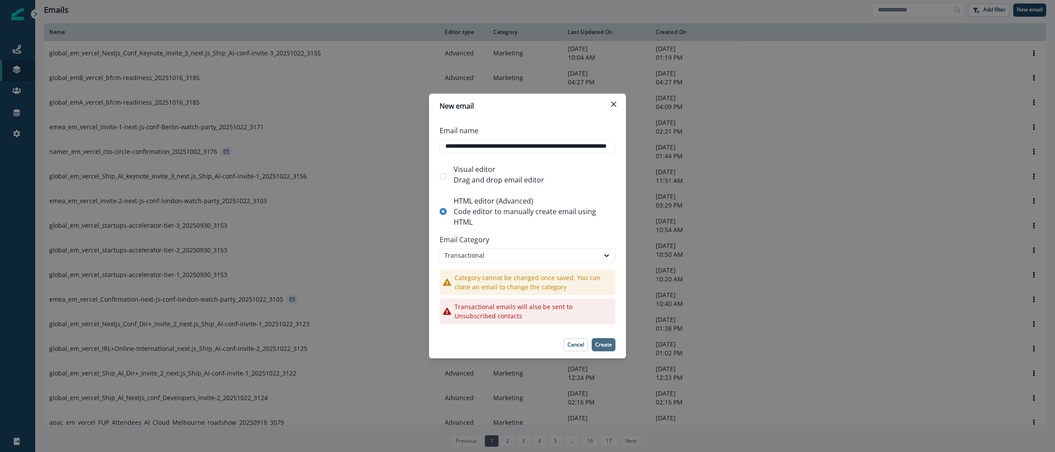
type input "**********"
click at [600, 347] on p "Create" at bounding box center [603, 344] width 17 height 6
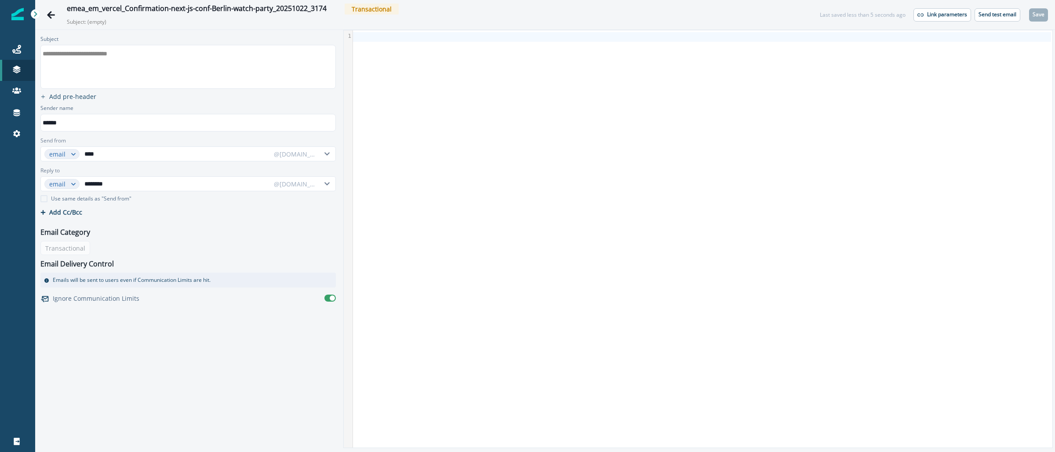
click at [149, 65] on div "**********" at bounding box center [187, 66] width 293 height 43
click at [111, 183] on input "********" at bounding box center [176, 184] width 187 height 14
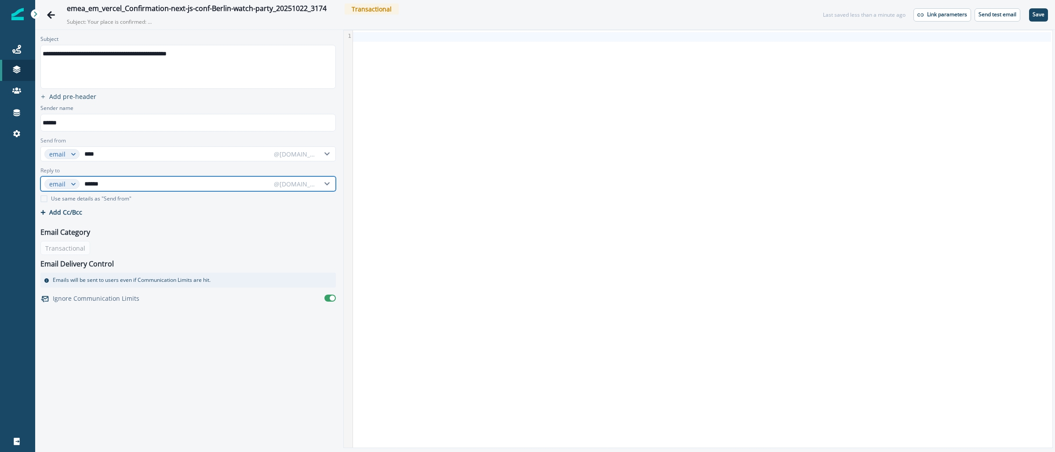
type input "******"
click at [305, 180] on div "@[DOMAIN_NAME]" at bounding box center [295, 183] width 42 height 9
click at [293, 220] on p "@[DOMAIN_NAME]" at bounding box center [302, 220] width 66 height 16
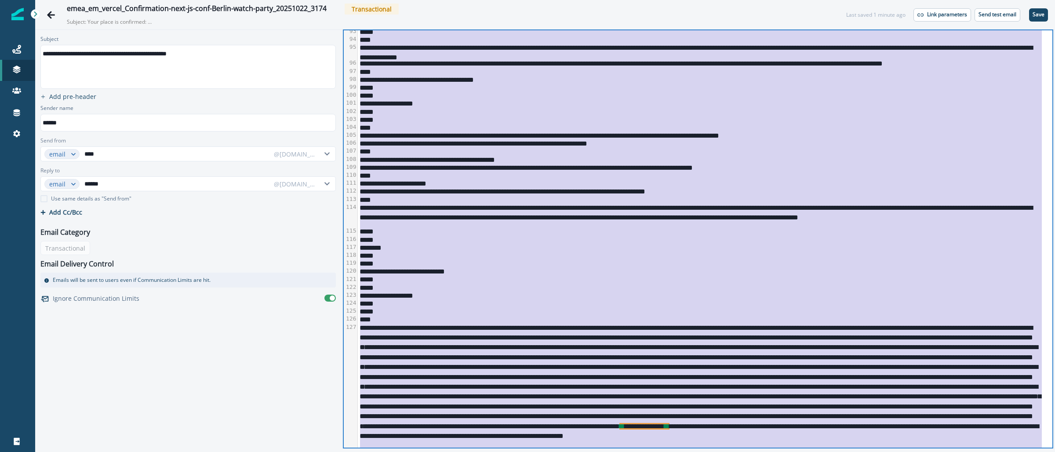
scroll to position [1212, 0]
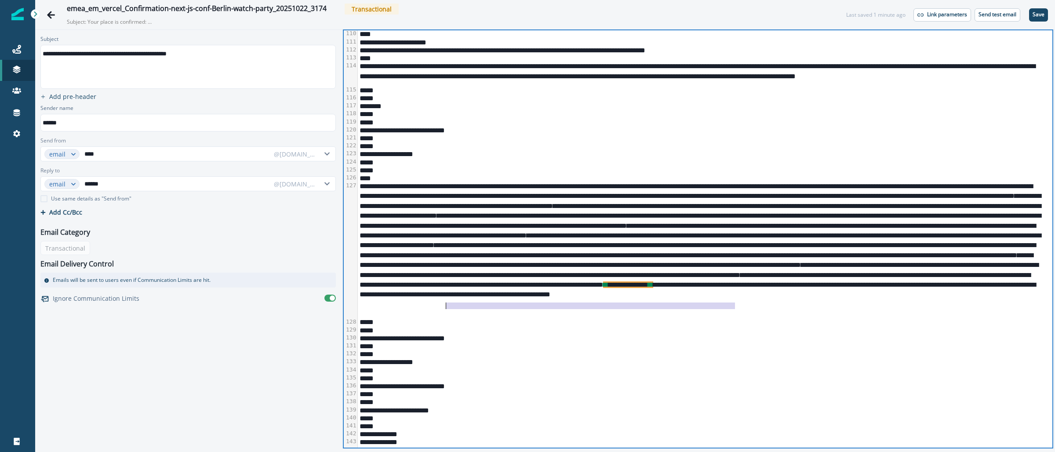
drag, startPoint x: 735, startPoint y: 305, endPoint x: 446, endPoint y: 305, distance: 288.8
click at [446, 305] on div "**********" at bounding box center [700, 250] width 684 height 136
drag, startPoint x: 730, startPoint y: 305, endPoint x: 446, endPoint y: 306, distance: 284.8
click at [446, 306] on div "**********" at bounding box center [700, 250] width 684 height 136
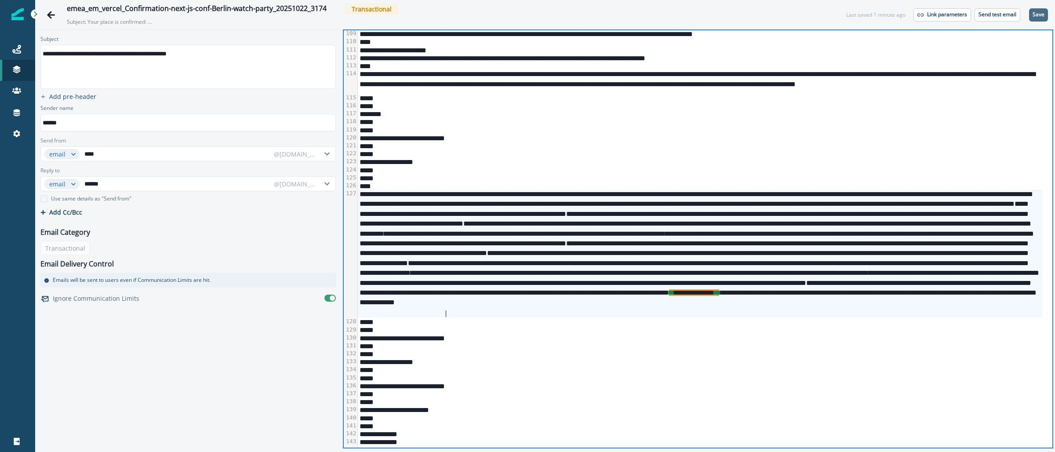
click at [1040, 9] on button "Save" at bounding box center [1038, 14] width 19 height 13
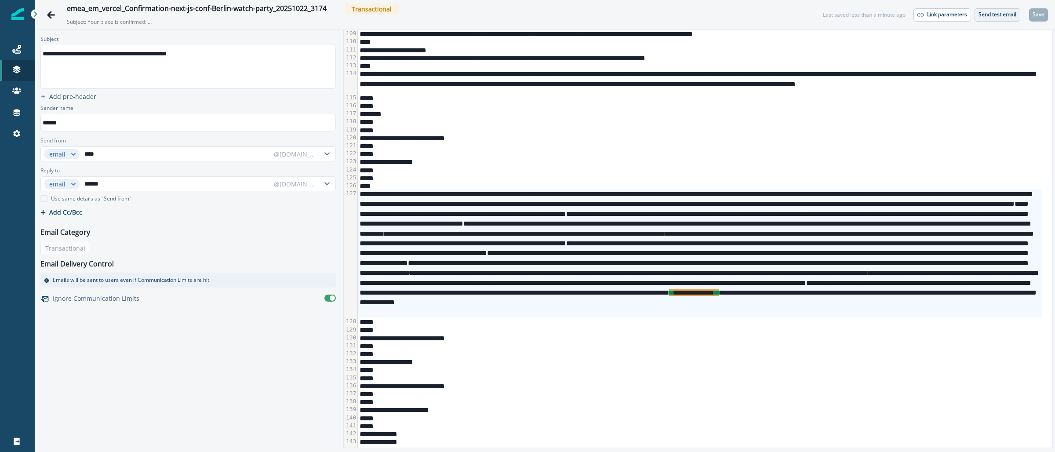
click at [1005, 13] on p "Send test email" at bounding box center [997, 14] width 38 height 6
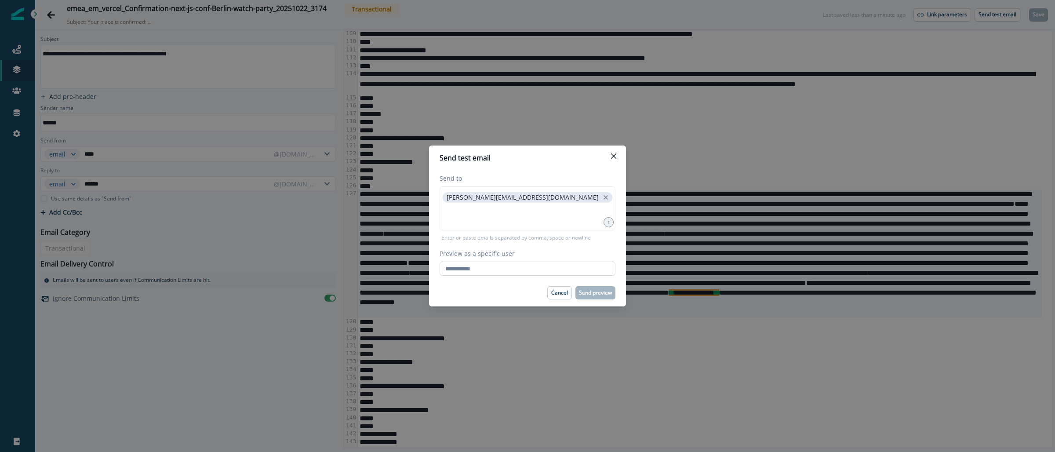
click at [496, 269] on input "Preview as a specific user" at bounding box center [527, 269] width 176 height 14
type input "**********"
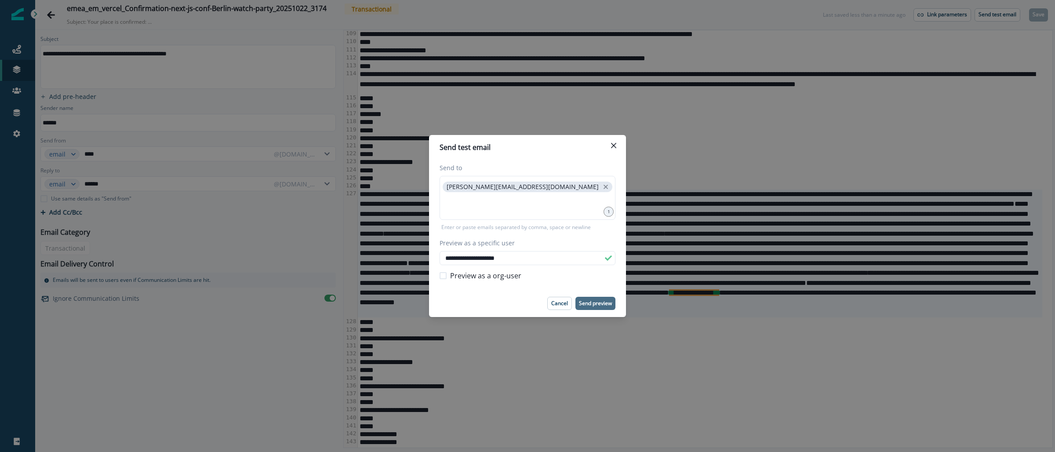
click at [595, 308] on button "Send preview" at bounding box center [595, 303] width 40 height 13
click at [611, 150] on button "Close" at bounding box center [614, 145] width 14 height 14
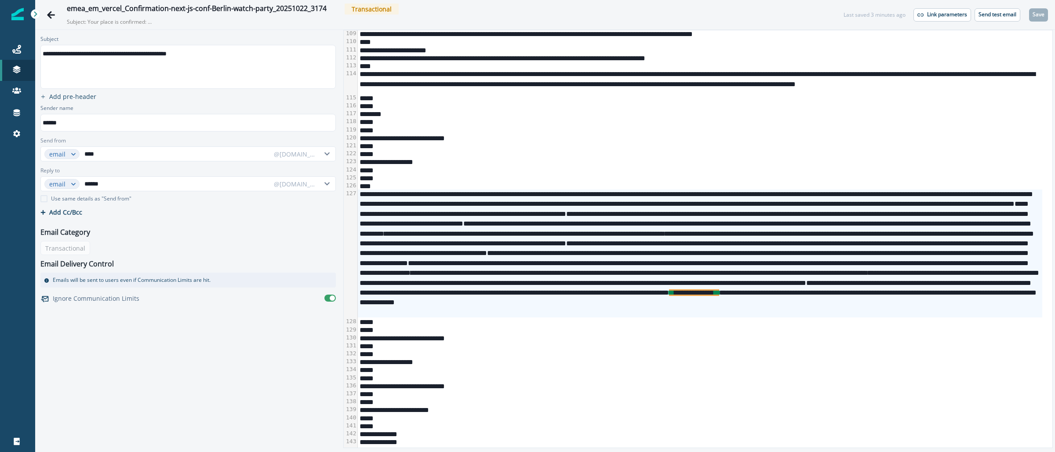
click at [647, 179] on div "*****" at bounding box center [700, 178] width 684 height 8
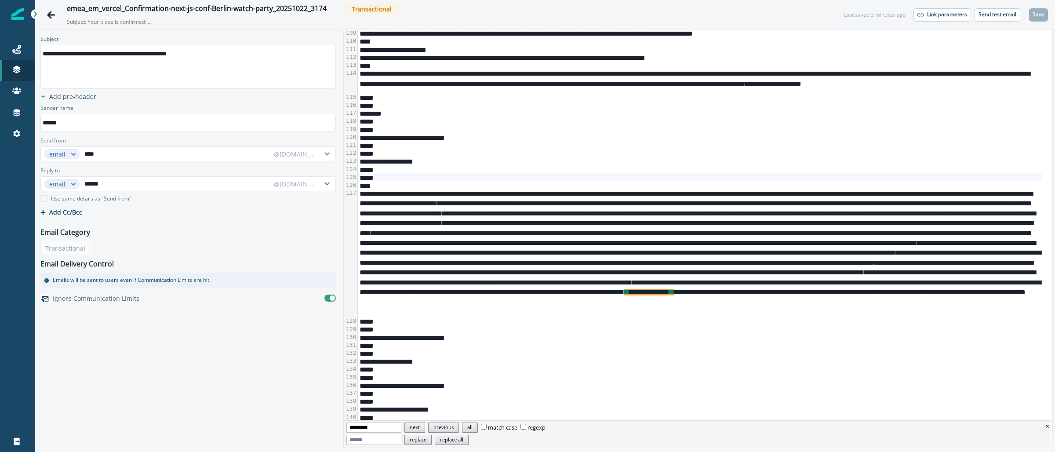
type input "**********"
click at [425, 428] on button "next" at bounding box center [414, 427] width 21 height 10
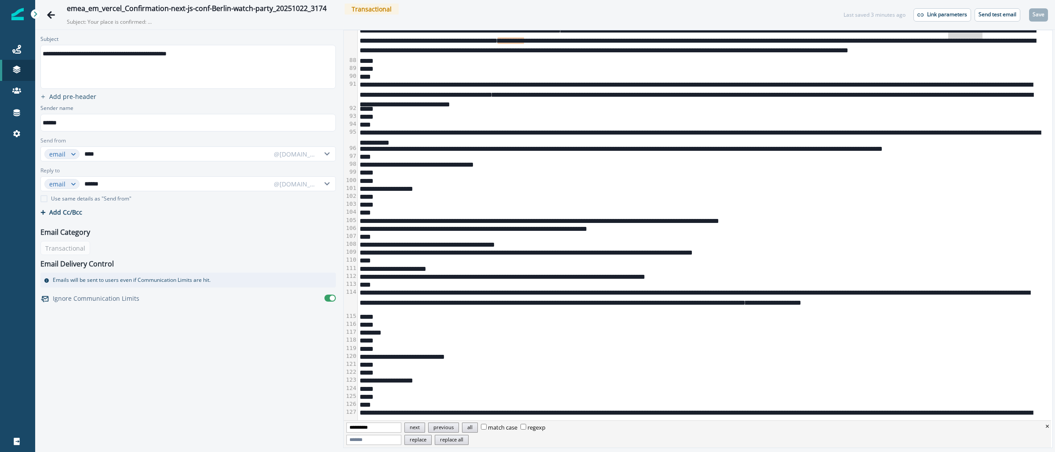
click at [983, 35] on div "**********" at bounding box center [700, 36] width 684 height 40
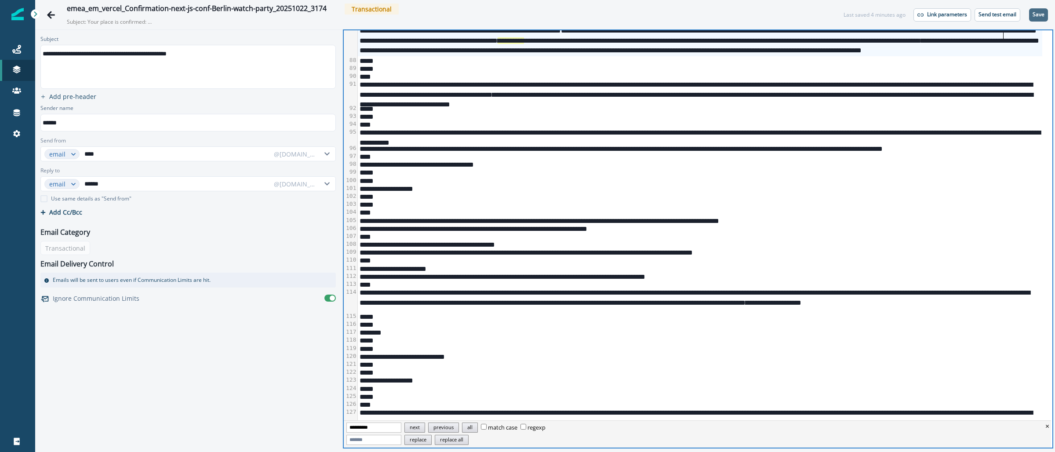
click at [1040, 12] on p "Save" at bounding box center [1038, 14] width 12 height 6
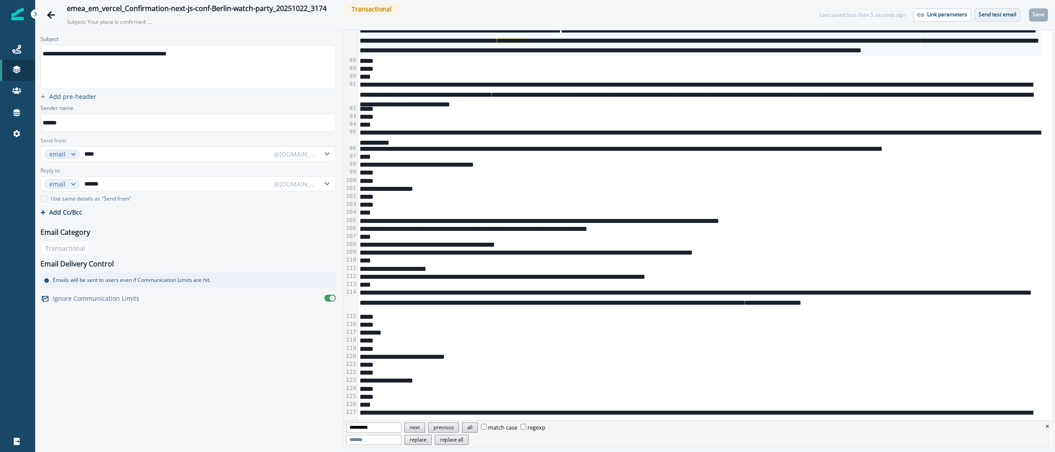
click at [998, 14] on p "Send test email" at bounding box center [997, 14] width 38 height 6
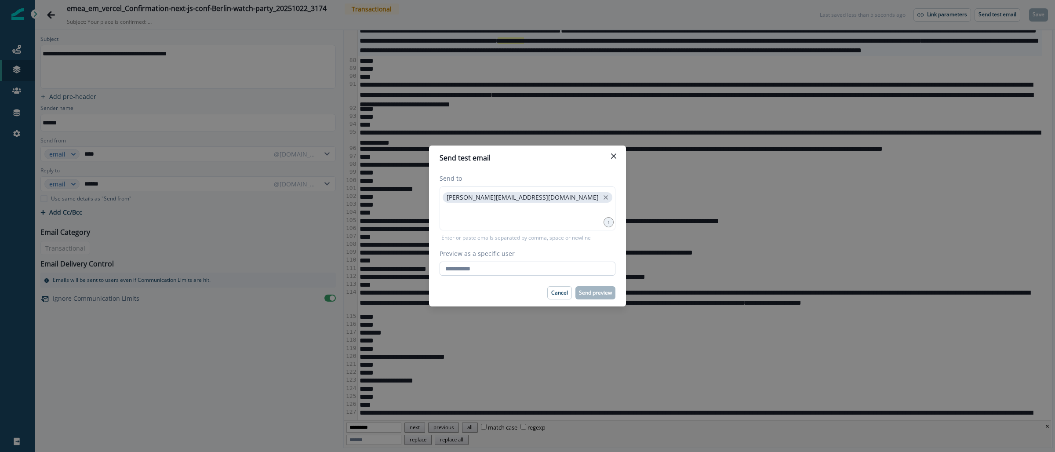
click at [567, 269] on input "Preview as a specific user" at bounding box center [527, 269] width 176 height 14
type input "**********"
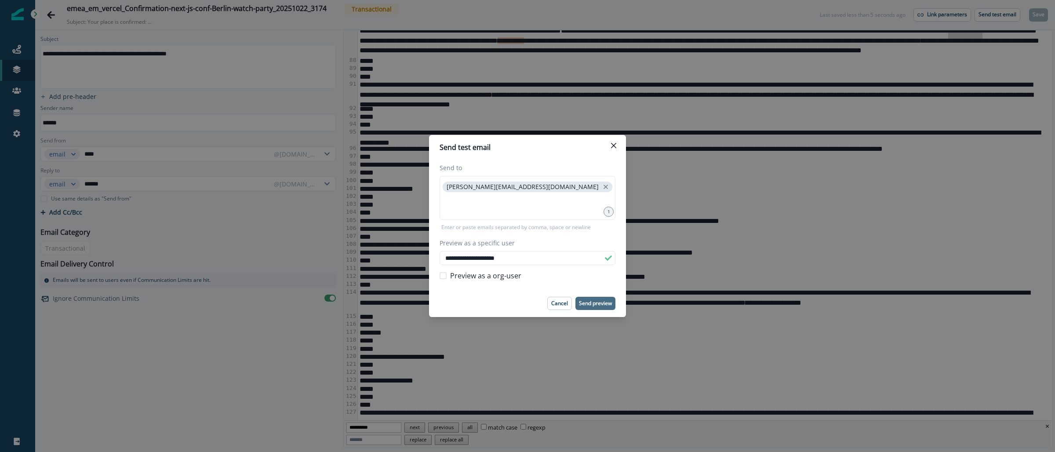
click at [602, 301] on p "Send preview" at bounding box center [595, 303] width 33 height 6
click at [376, 43] on div "**********" at bounding box center [527, 226] width 1055 height 452
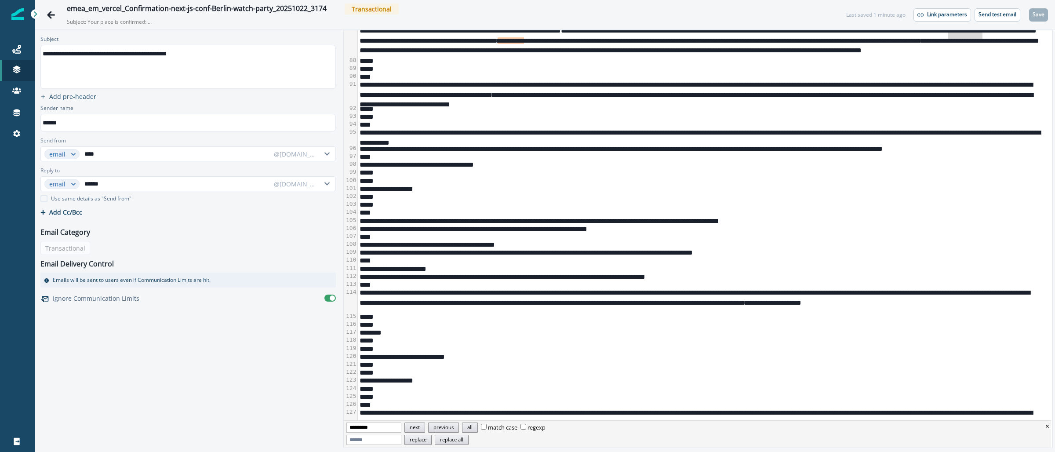
click at [367, 44] on div "**********" at bounding box center [700, 36] width 684 height 40
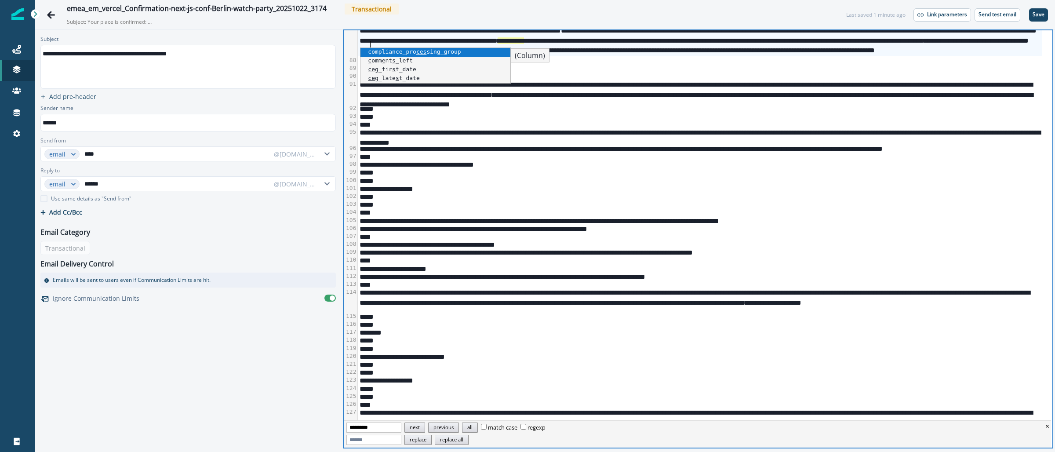
drag, startPoint x: 528, startPoint y: 13, endPoint x: 524, endPoint y: 16, distance: 5.0
click at [527, 15] on div "emea_em_vercel_Confirmation-next-js-conf-Berlin-watch-party_20251022_3174 Trans…" at bounding box center [448, 15] width 762 height 22
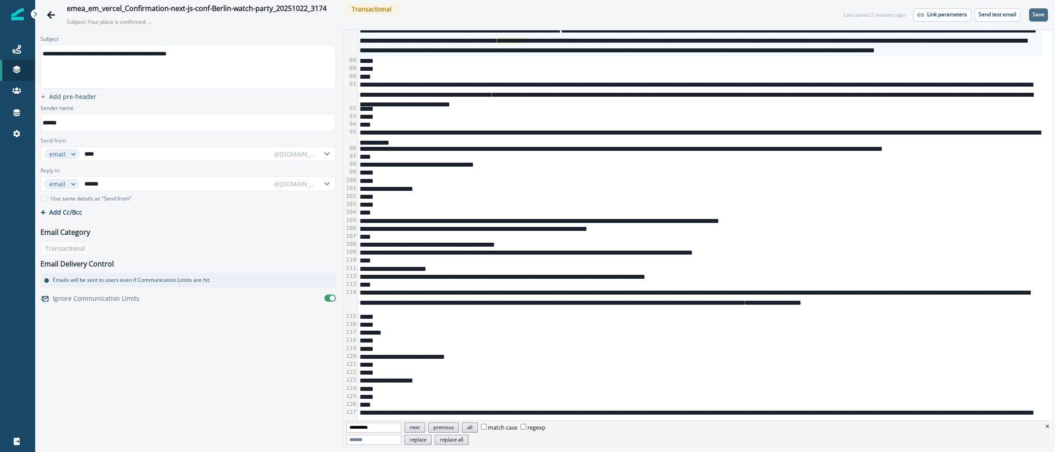
click at [1034, 15] on p "Save" at bounding box center [1038, 14] width 12 height 6
click at [1004, 18] on button "Send test email" at bounding box center [997, 14] width 46 height 13
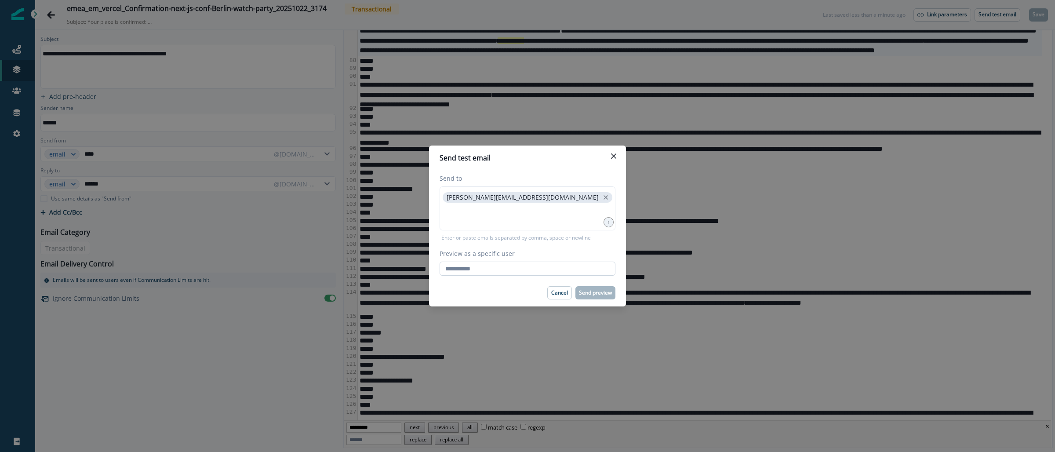
click at [575, 265] on input "Preview as a specific user" at bounding box center [527, 269] width 176 height 14
type input "**********"
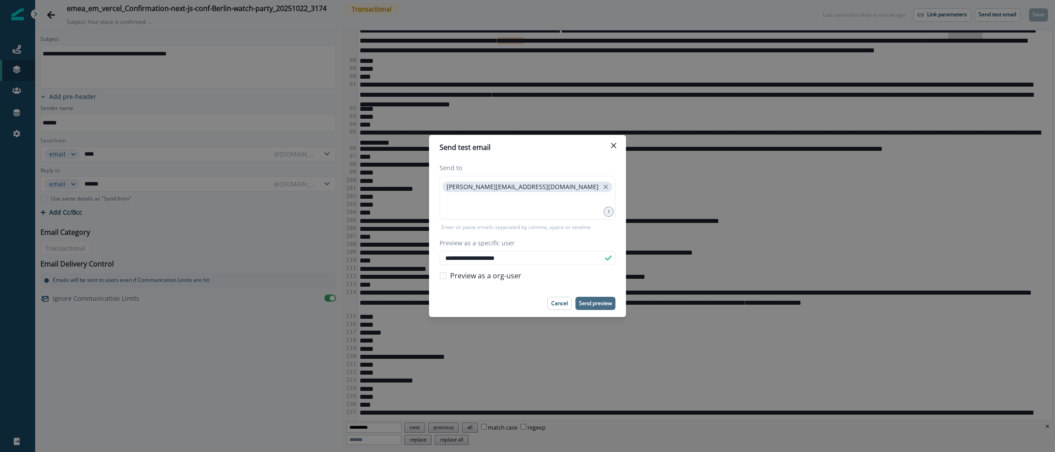
click at [596, 301] on p "Send preview" at bounding box center [595, 303] width 33 height 6
click at [880, 196] on div "**********" at bounding box center [527, 226] width 1055 height 452
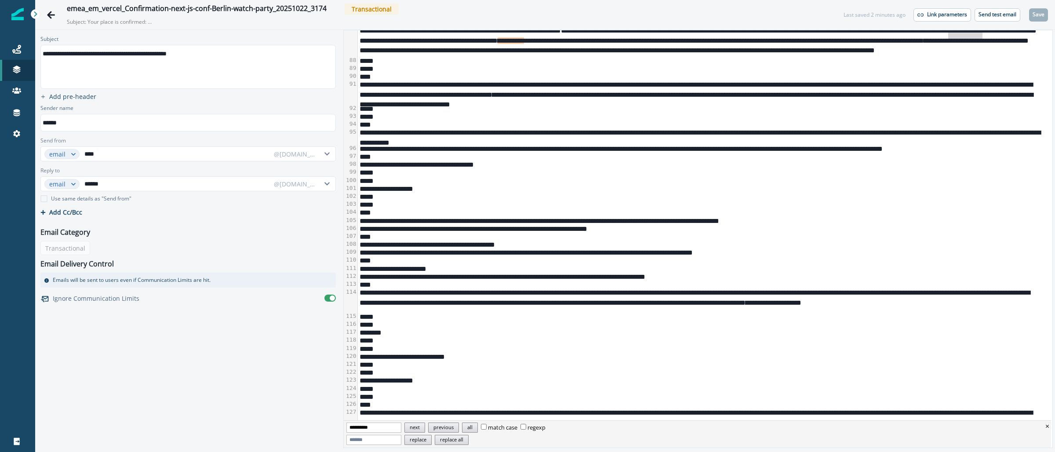
click at [795, 185] on div "**********" at bounding box center [700, 188] width 684 height 8
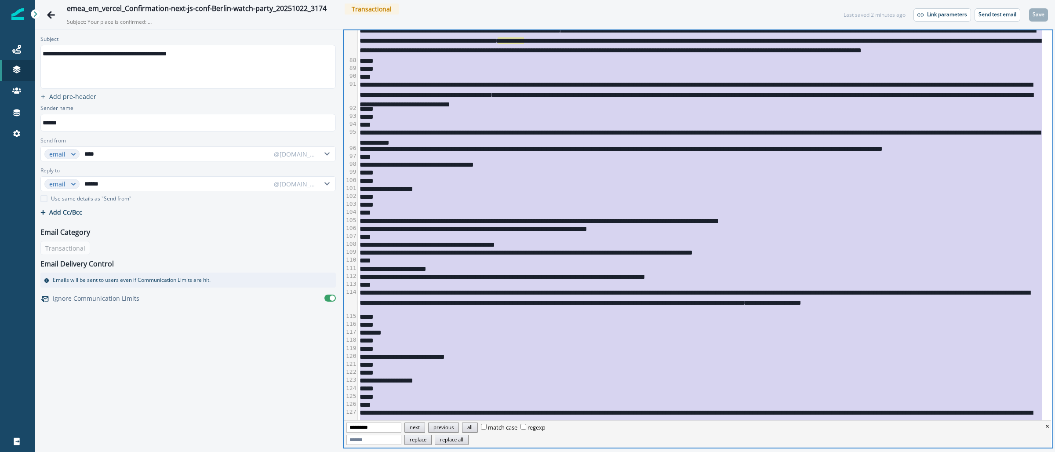
copy div "**********"
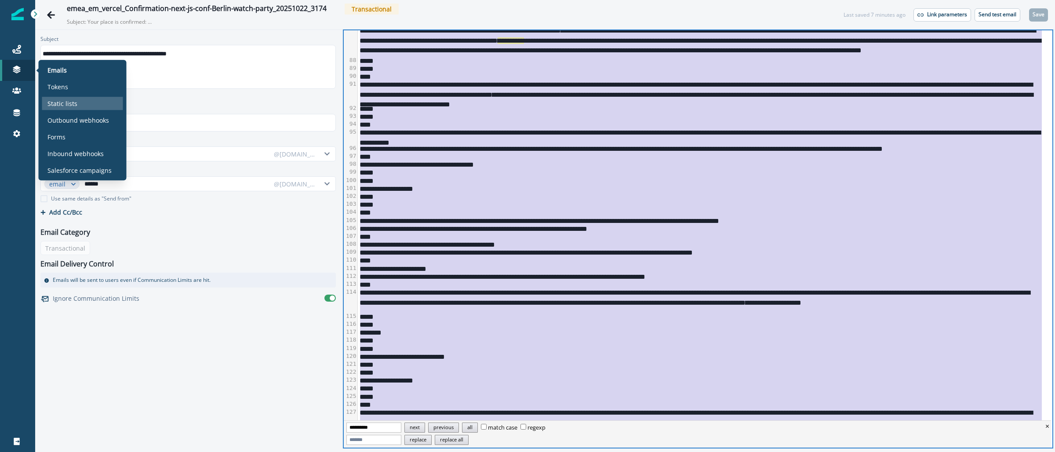
click at [66, 103] on p "Static lists" at bounding box center [62, 103] width 30 height 9
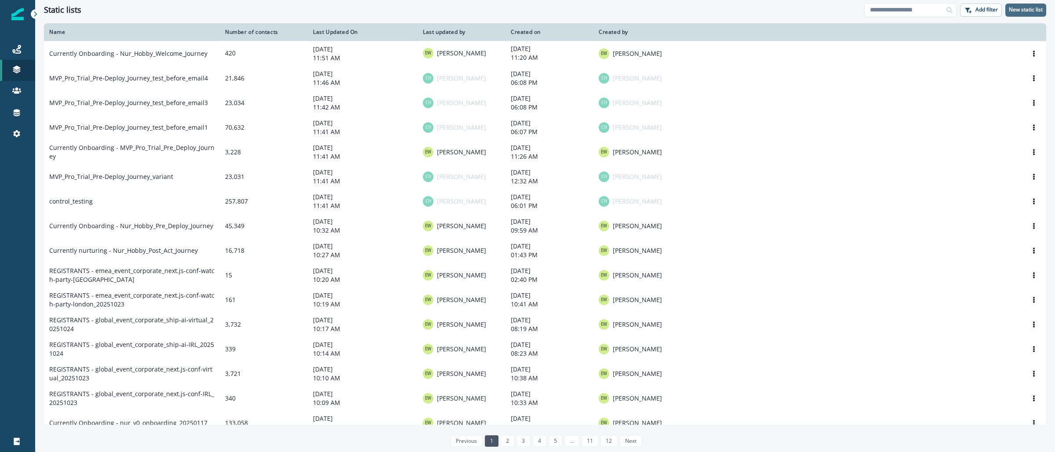
click at [1035, 10] on p "New static list" at bounding box center [1026, 10] width 34 height 6
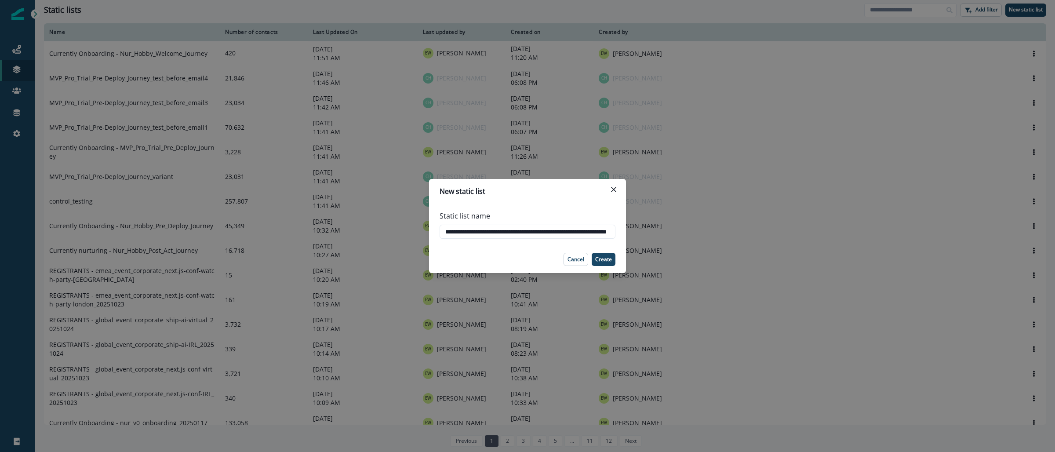
scroll to position [0, 63]
type input "**********"
click at [602, 259] on p "Create" at bounding box center [603, 259] width 17 height 6
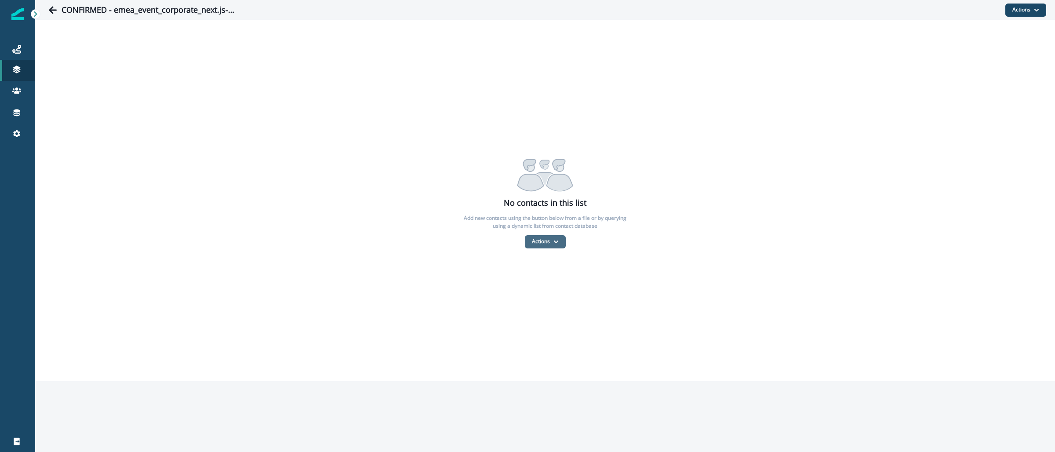
click at [540, 240] on button "Actions" at bounding box center [545, 241] width 41 height 13
click at [562, 278] on button "From a CSV file" at bounding box center [564, 279] width 78 height 15
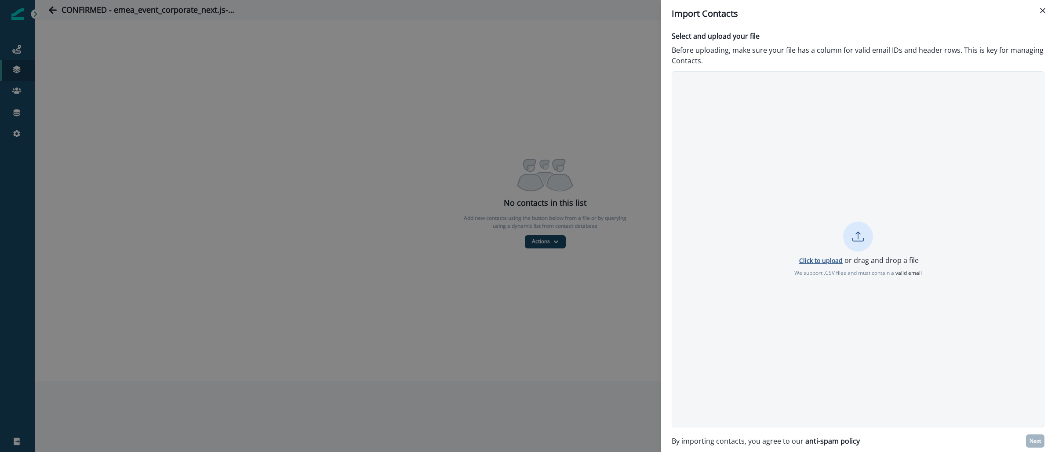
click at [808, 260] on p "Click to upload" at bounding box center [821, 260] width 44 height 8
click at [1035, 443] on p "Next" at bounding box center [1034, 441] width 11 height 6
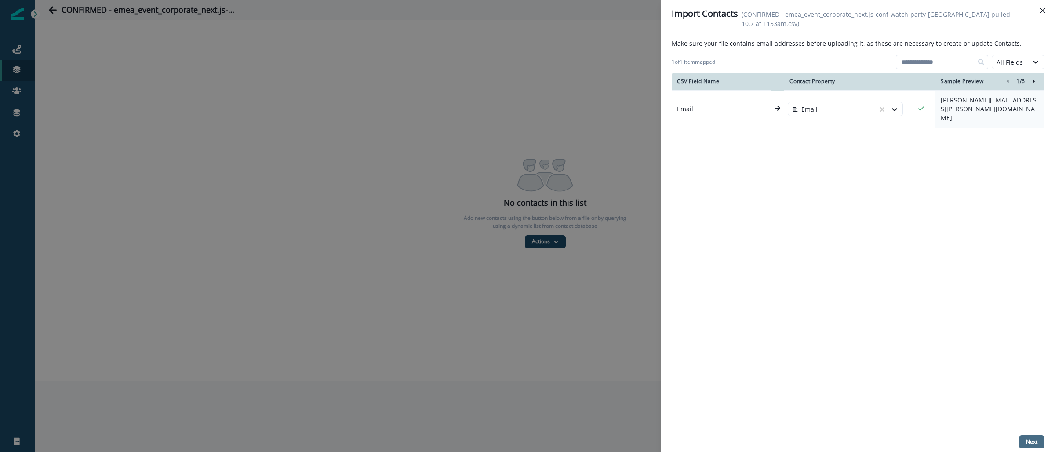
click at [1031, 443] on p "Next" at bounding box center [1031, 442] width 11 height 6
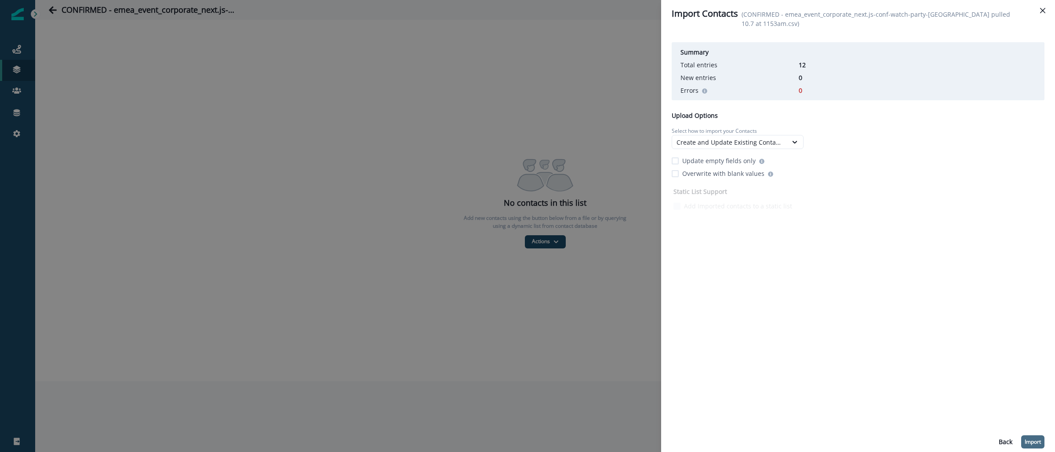
click at [1033, 445] on p "Import" at bounding box center [1032, 442] width 16 height 6
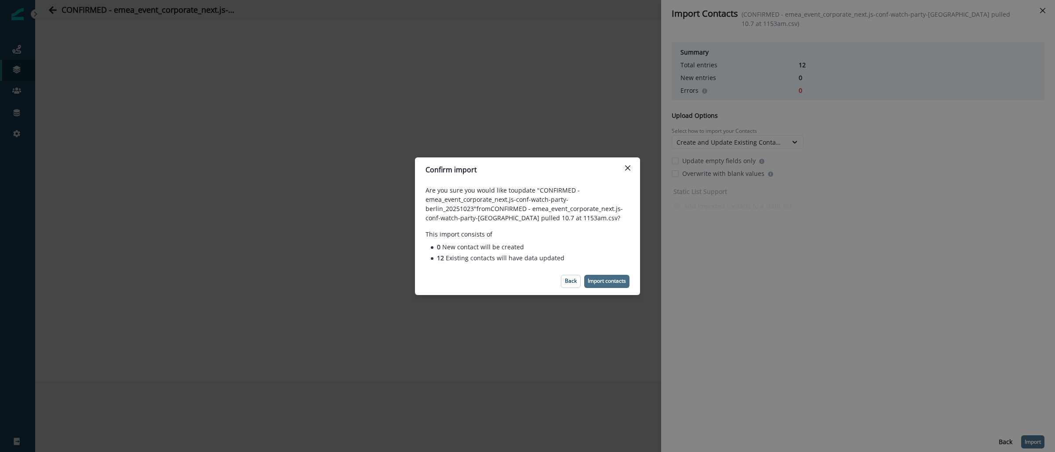
click at [613, 279] on p "Import contacts" at bounding box center [607, 281] width 38 height 6
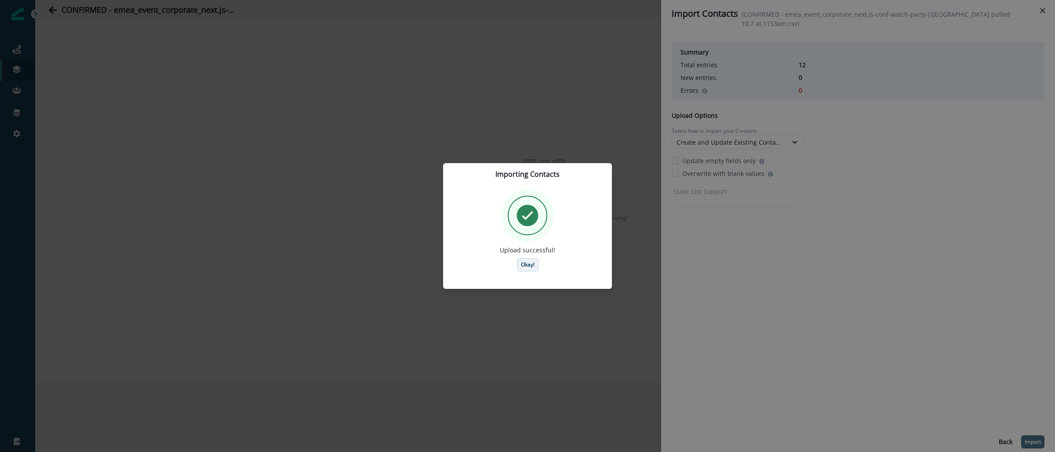
click at [532, 266] on p "Okay!" at bounding box center [528, 265] width 14 height 6
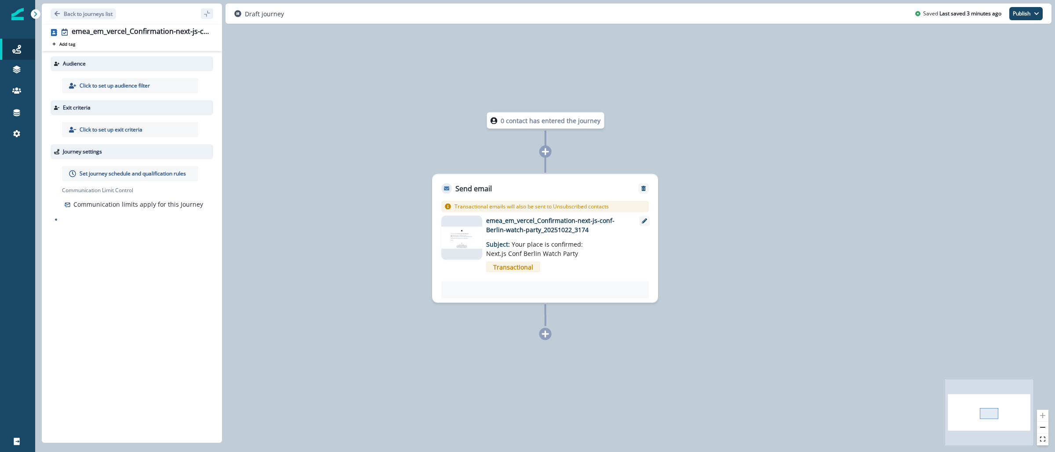
click at [134, 87] on p "Click to set up audience filter" at bounding box center [115, 86] width 70 height 8
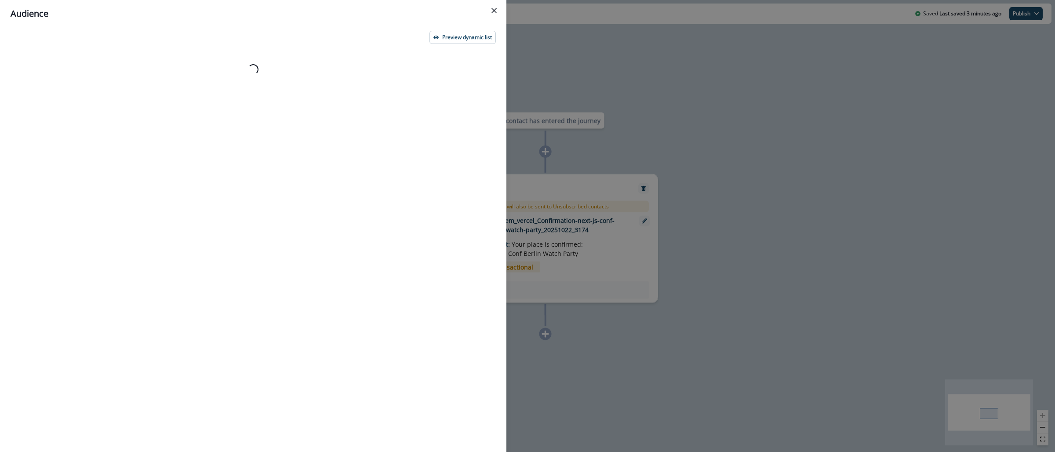
click at [670, 92] on div "Audience Preview dynamic list Loading..." at bounding box center [527, 226] width 1055 height 452
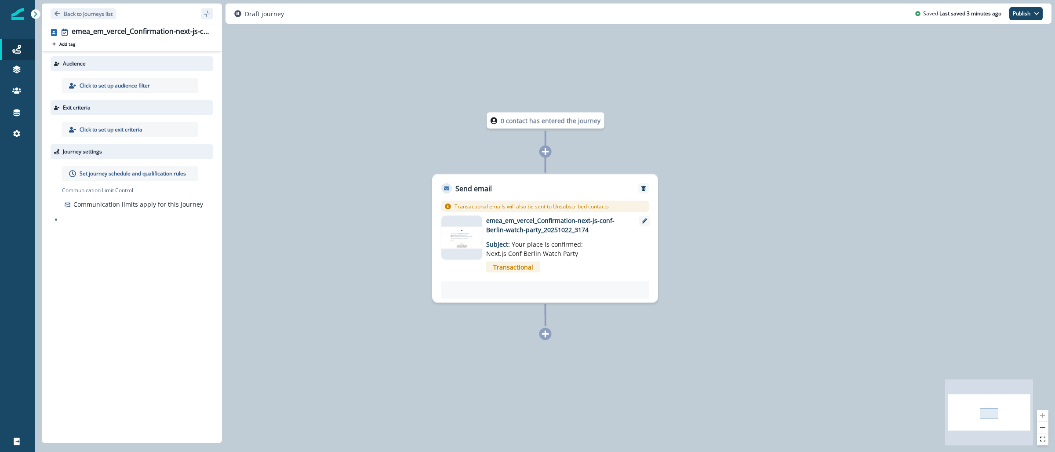
click at [141, 80] on div "Click to set up audience filter" at bounding box center [130, 85] width 136 height 15
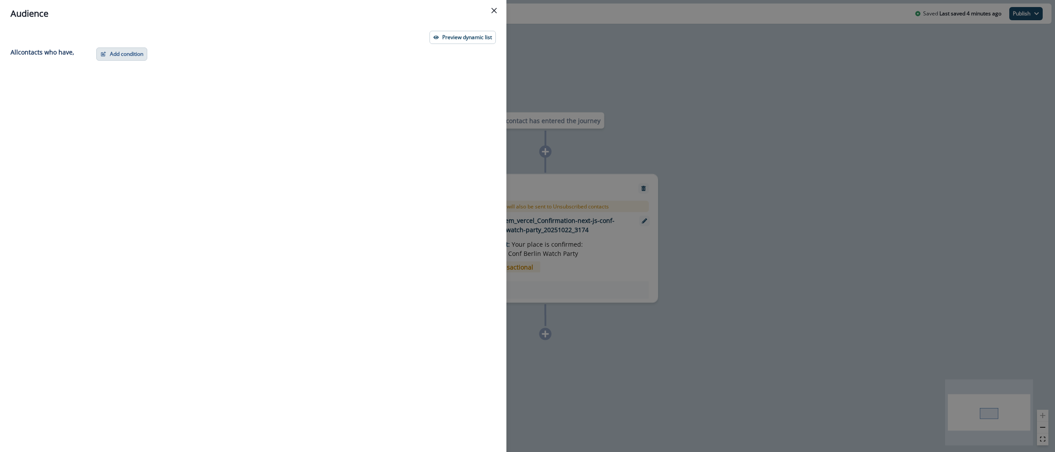
click at [126, 57] on button "Add condition" at bounding box center [121, 53] width 51 height 13
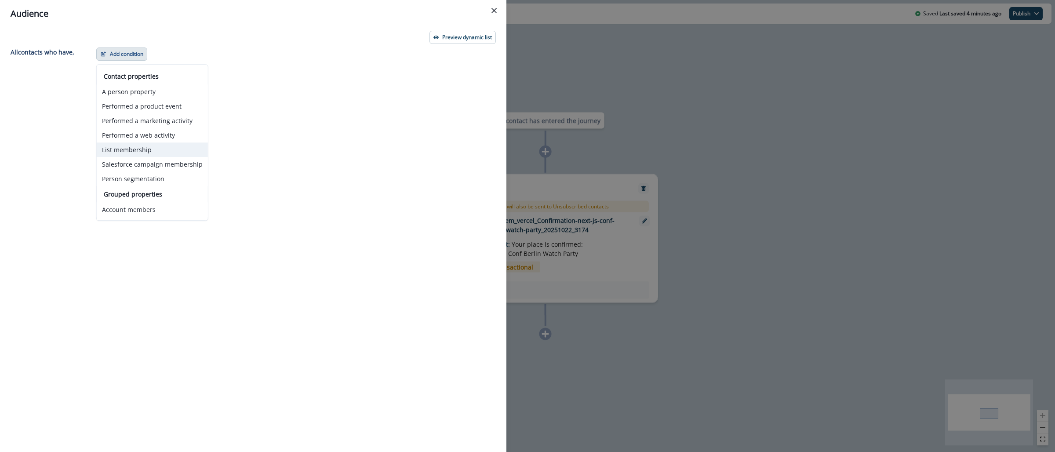
click at [153, 148] on button "List membership" at bounding box center [152, 149] width 111 height 15
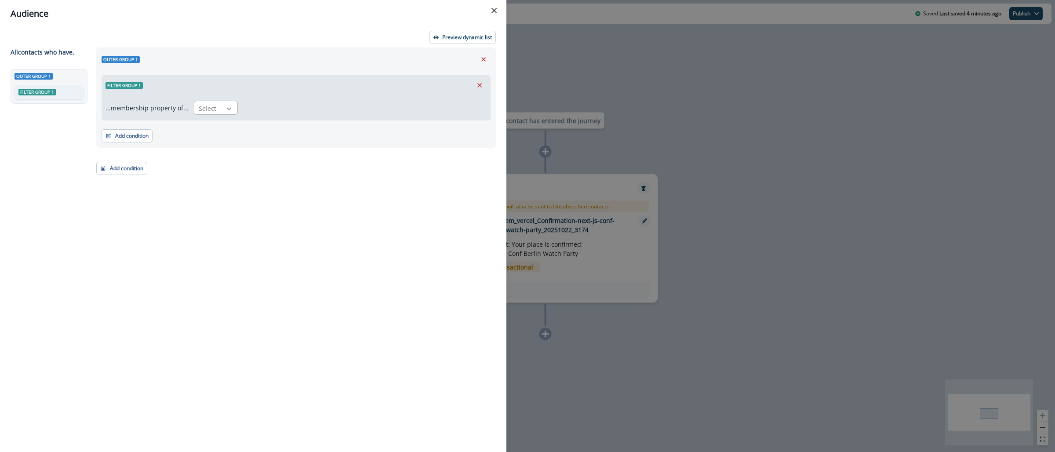
click at [225, 110] on icon at bounding box center [229, 108] width 8 height 9
click at [221, 142] on div "in" at bounding box center [213, 144] width 44 height 16
paste input "**********"
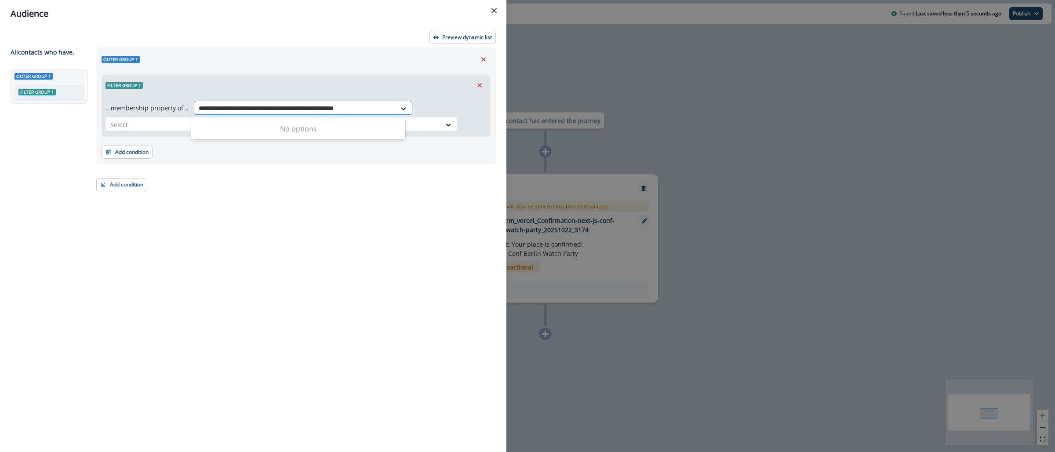
click at [310, 110] on input "**********" at bounding box center [295, 108] width 193 height 9
type input "**********"
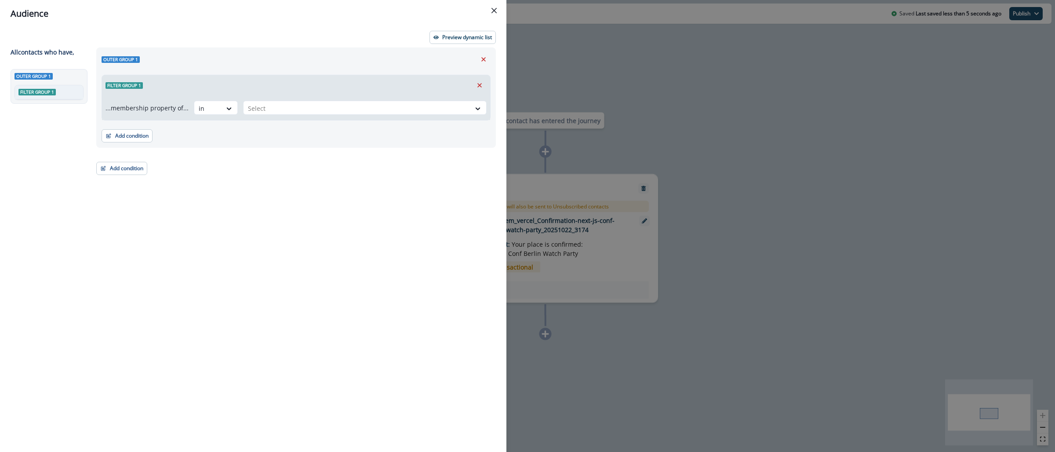
click at [252, 24] on header "Audience" at bounding box center [253, 13] width 506 height 27
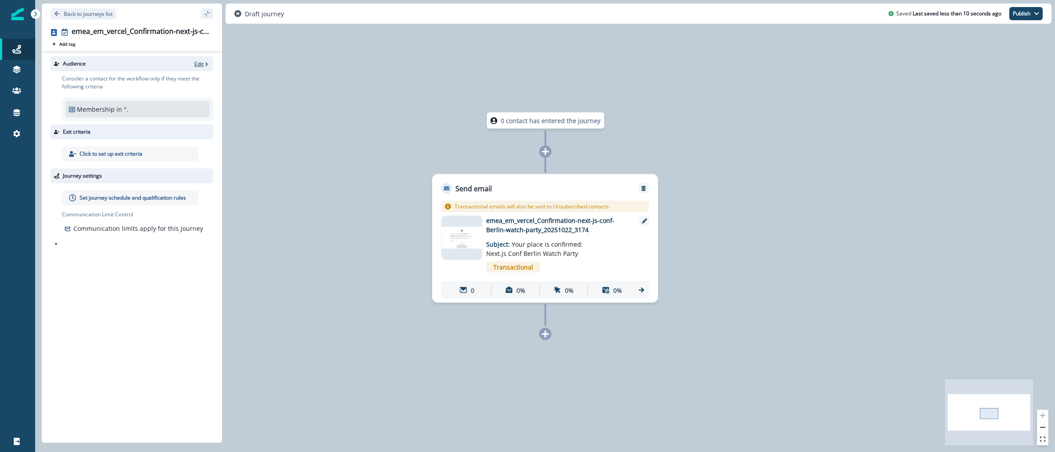
click at [196, 62] on p "Edit" at bounding box center [198, 63] width 9 height 7
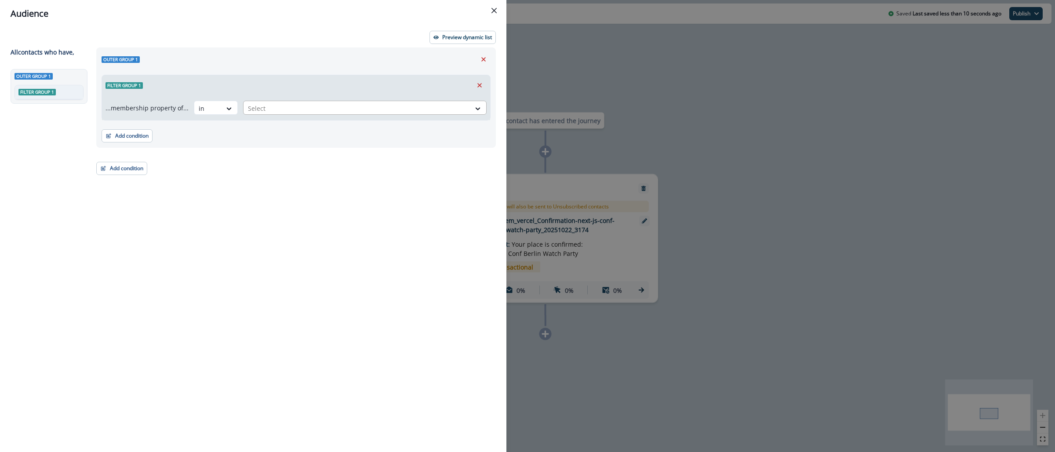
click at [290, 109] on div at bounding box center [357, 108] width 218 height 11
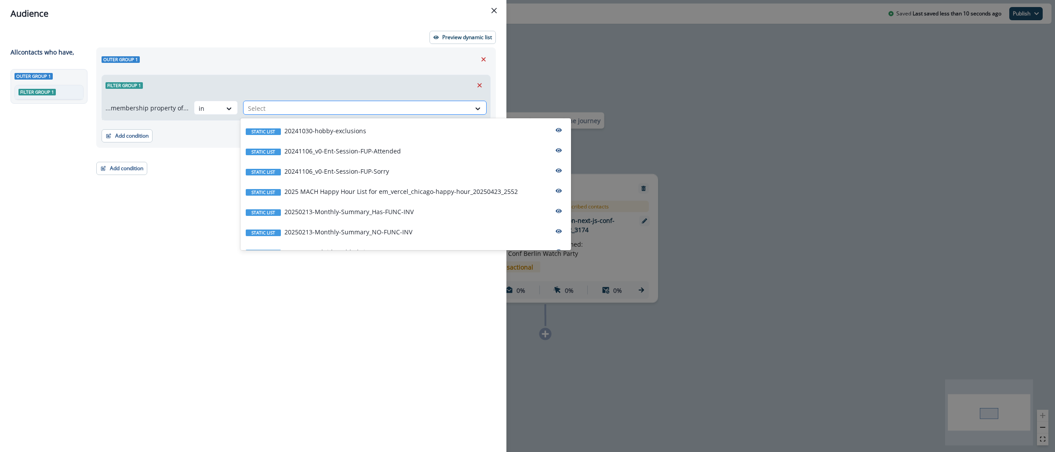
paste input "**********"
type input "**********"
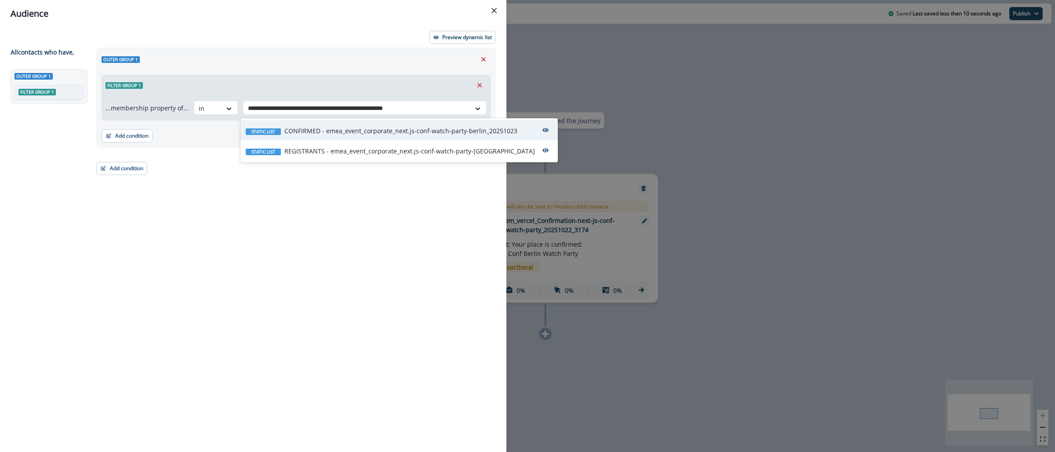
click at [321, 127] on p "CONFIRMED - emea_event_corporate_next.js-conf-watch-party-berlin_20251023" at bounding box center [400, 130] width 233 height 9
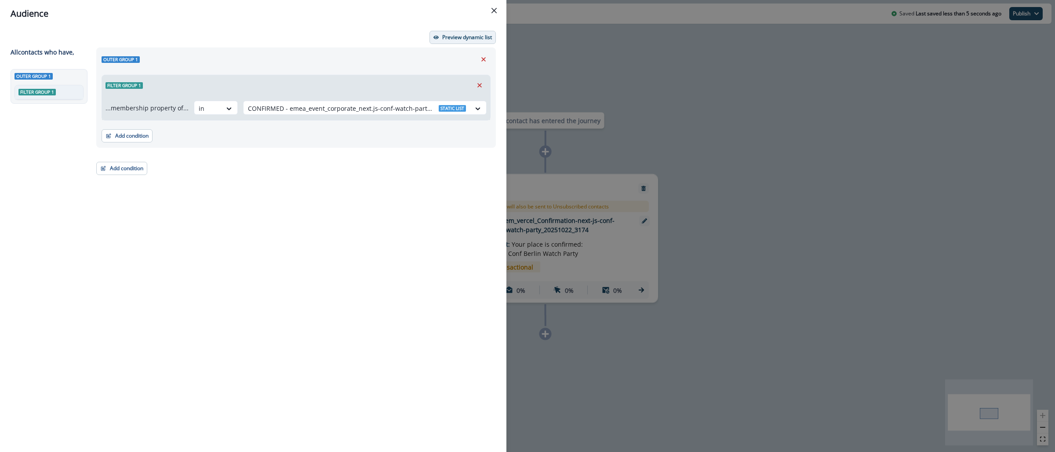
click at [461, 35] on p "Preview dynamic list" at bounding box center [467, 37] width 50 height 6
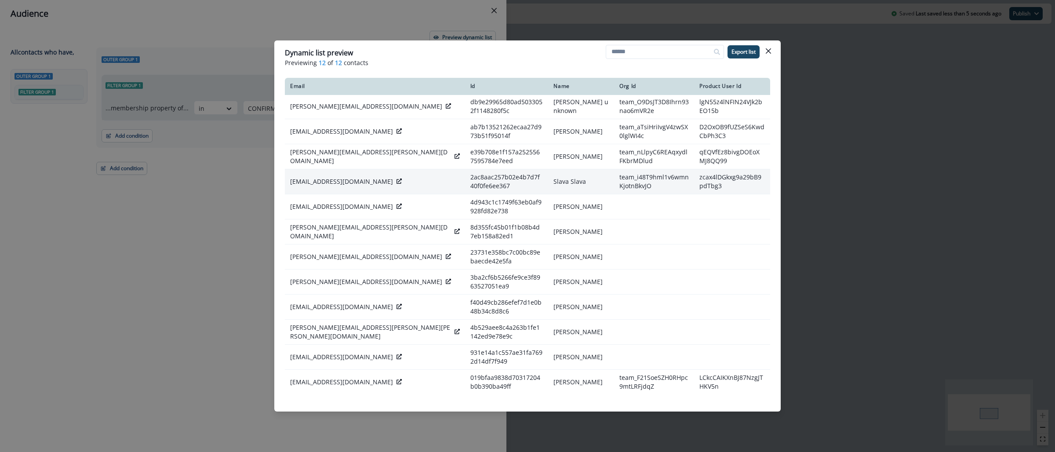
scroll to position [3, 0]
click at [766, 51] on icon "Close" at bounding box center [768, 50] width 5 height 5
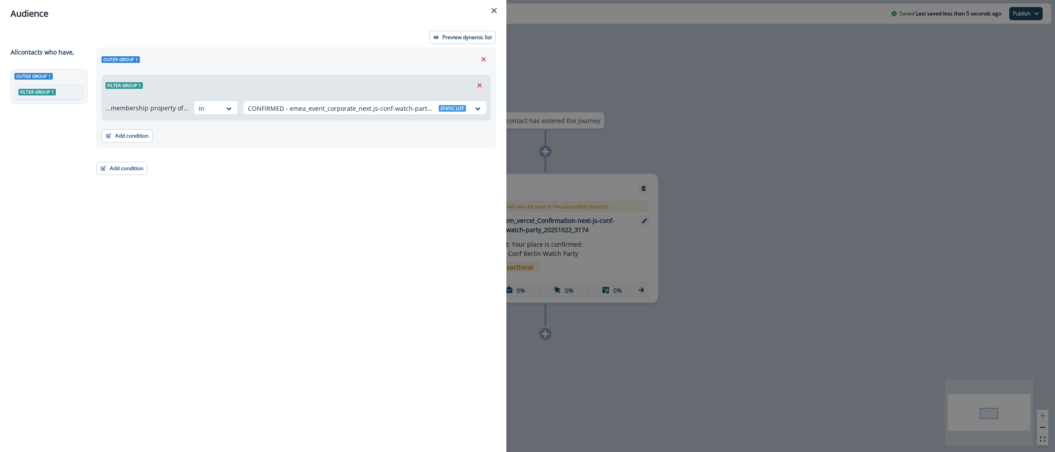
click at [686, 71] on div "Audience Preview dynamic list All contact s who have, Outer group 1 Filter grou…" at bounding box center [527, 226] width 1055 height 452
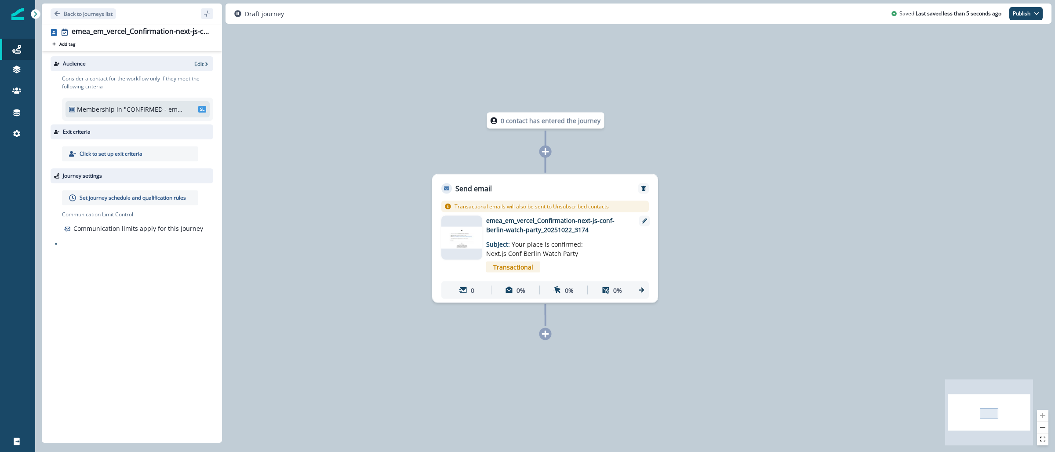
click at [149, 194] on p "Set journey schedule and qualification rules" at bounding box center [133, 198] width 106 height 8
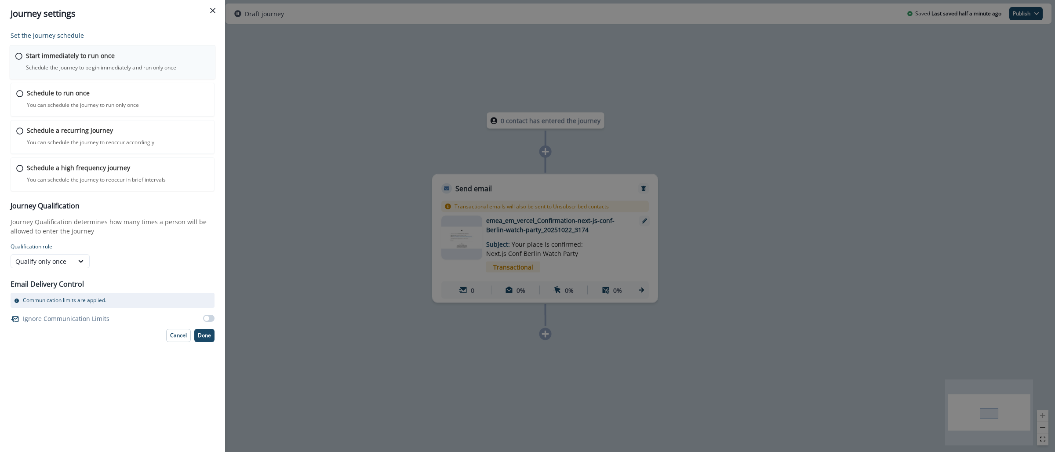
click at [125, 59] on div "Start immediately to run once Schedule the journey to begin immediately and run…" at bounding box center [118, 61] width 184 height 21
click at [205, 319] on span at bounding box center [206, 317] width 5 height 5
click at [205, 333] on p "Done" at bounding box center [204, 334] width 13 height 6
